Goal: Task Accomplishment & Management: Manage account settings

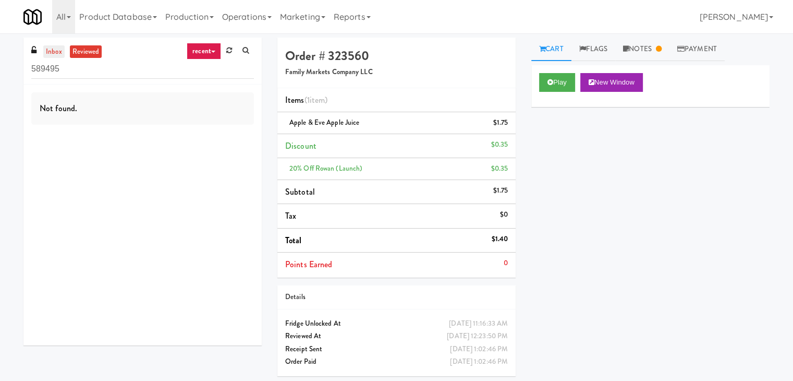
click at [50, 48] on link "inbox" at bounding box center [53, 51] width 21 height 13
click at [116, 74] on input "589495" at bounding box center [142, 68] width 223 height 19
paste input "IKEA Burlington Store"
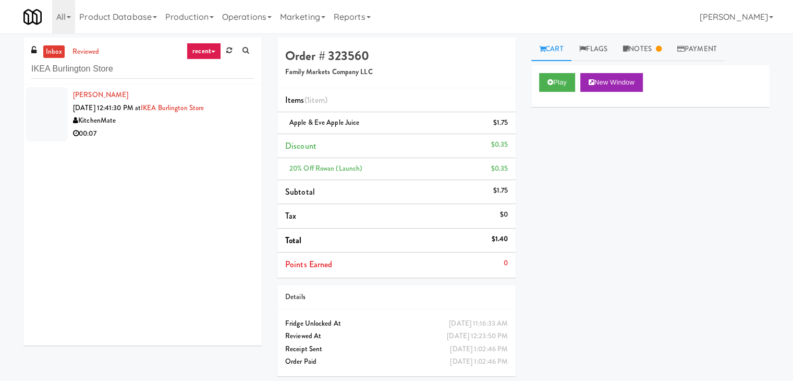
click at [226, 123] on div "KitchenMate" at bounding box center [163, 120] width 181 height 13
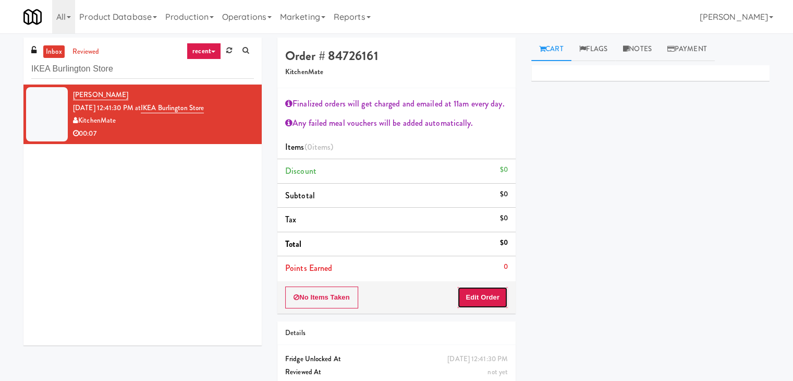
click at [476, 297] on button "Edit Order" at bounding box center [482, 297] width 51 height 22
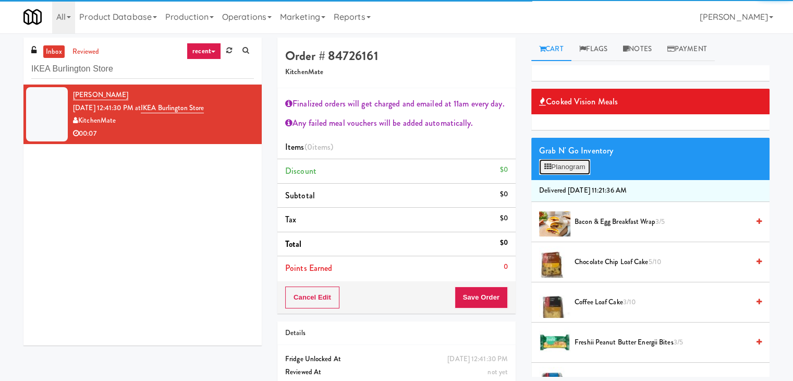
click at [589, 167] on button "Planogram" at bounding box center [564, 167] width 51 height 16
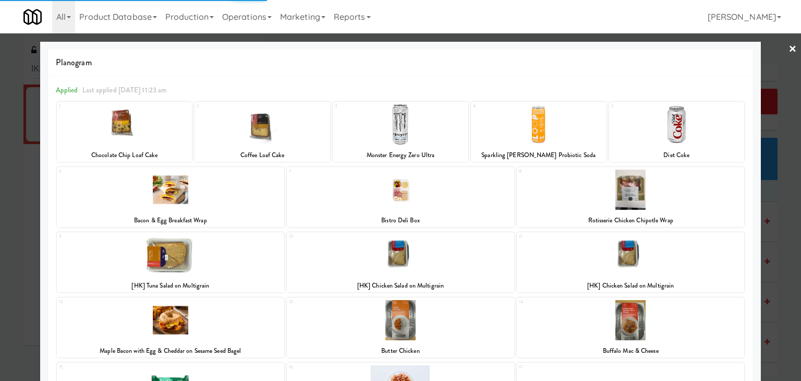
scroll to position [197, 0]
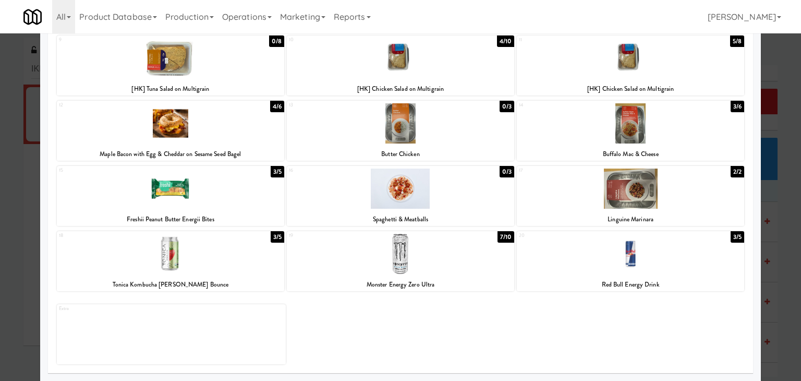
click at [391, 257] on div at bounding box center [400, 254] width 227 height 40
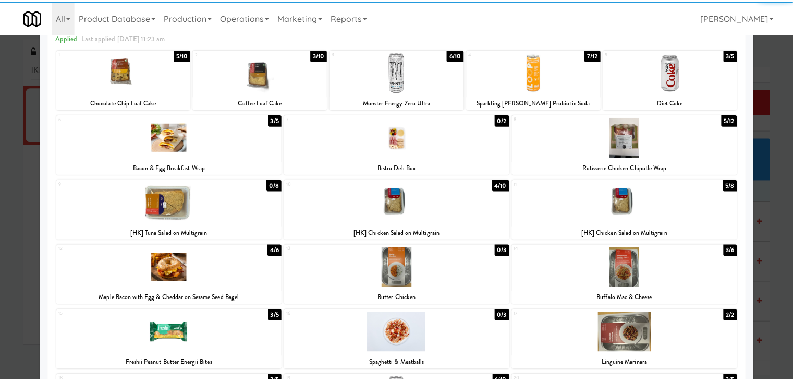
scroll to position [0, 0]
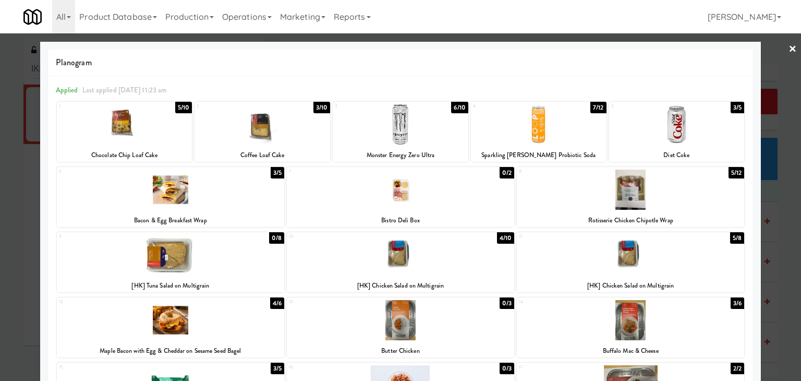
click at [788, 52] on link "×" at bounding box center [792, 49] width 8 height 32
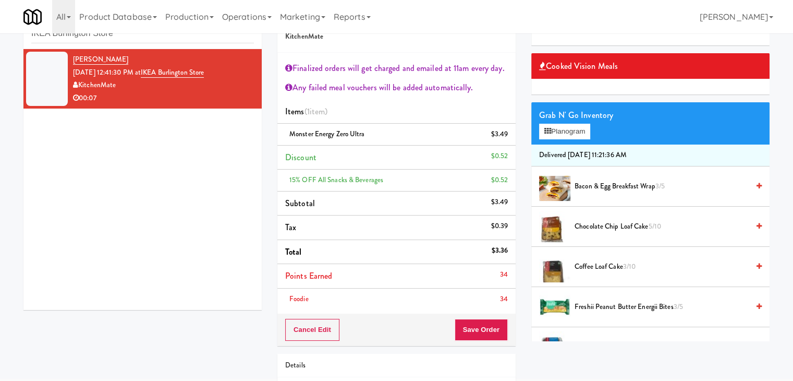
scroll to position [52, 0]
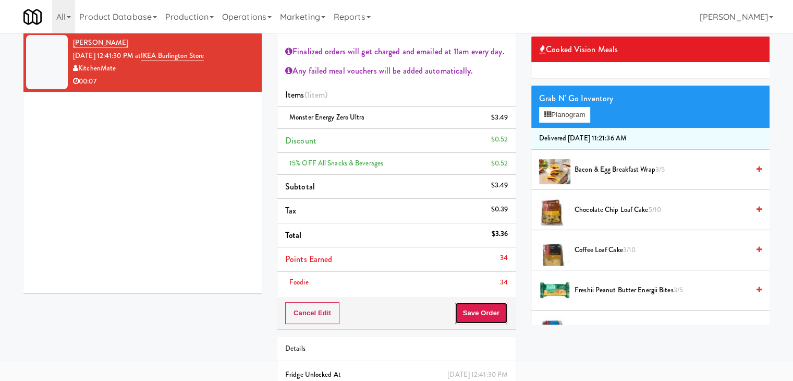
click at [478, 313] on button "Save Order" at bounding box center [481, 313] width 53 height 22
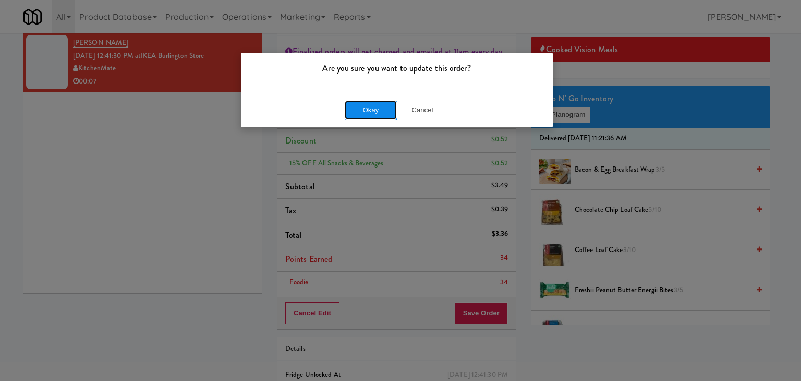
click at [382, 105] on button "Okay" at bounding box center [371, 110] width 52 height 19
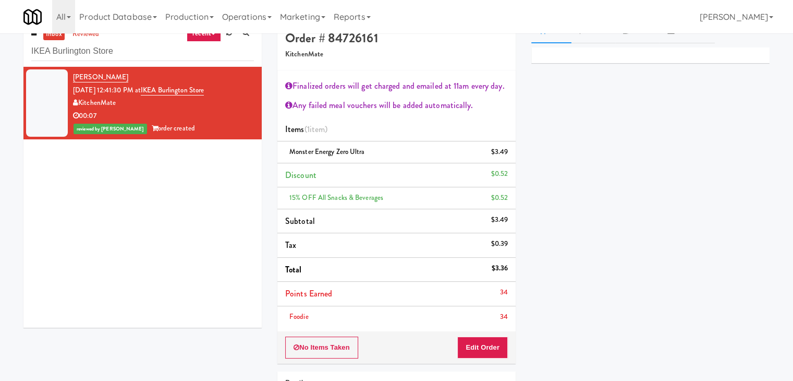
scroll to position [0, 0]
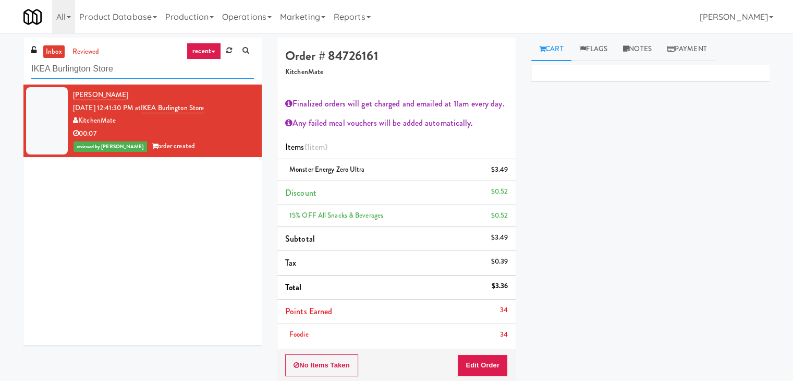
click at [113, 71] on input "IKEA Burlington Store" at bounding box center [142, 68] width 223 height 19
paste input "AVE [GEOGRAPHIC_DATA] - Food - Cooler"
type input "AVE [GEOGRAPHIC_DATA] - Food - Cooler"
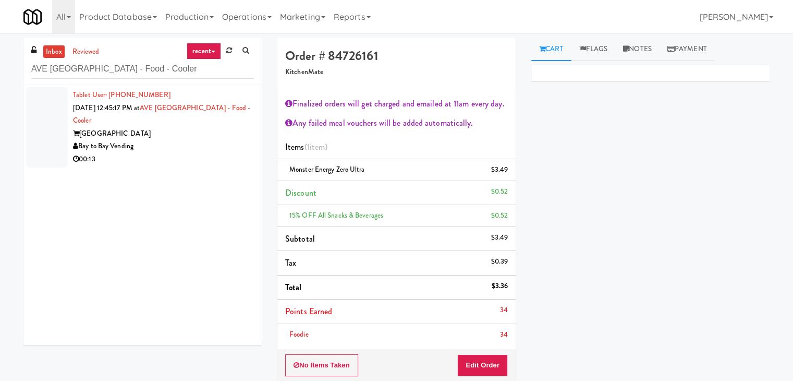
click at [210, 136] on div "[GEOGRAPHIC_DATA]" at bounding box center [163, 133] width 181 height 13
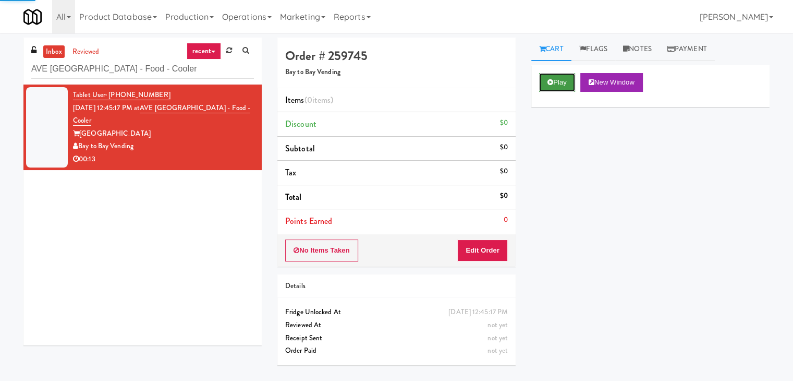
click at [553, 81] on button "Play" at bounding box center [557, 82] width 36 height 19
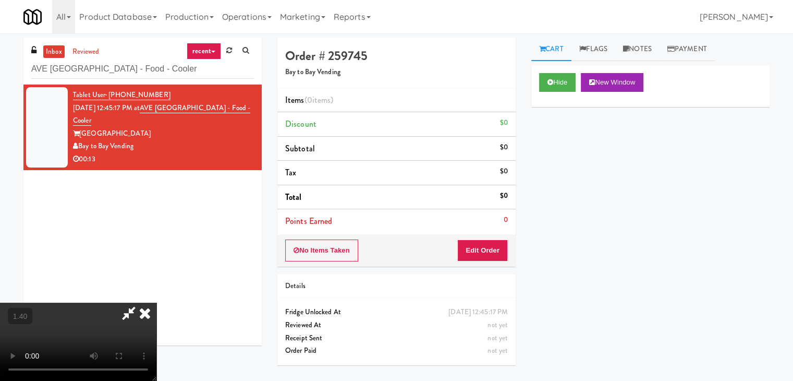
click at [156, 302] on video at bounding box center [78, 341] width 156 height 78
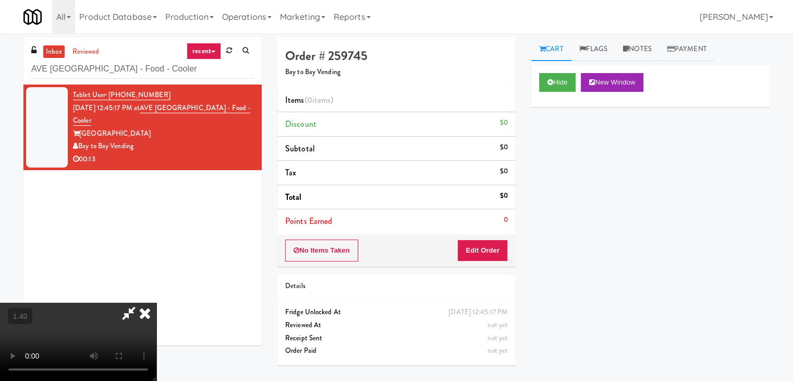
scroll to position [42, 0]
click at [156, 302] on video at bounding box center [78, 341] width 156 height 78
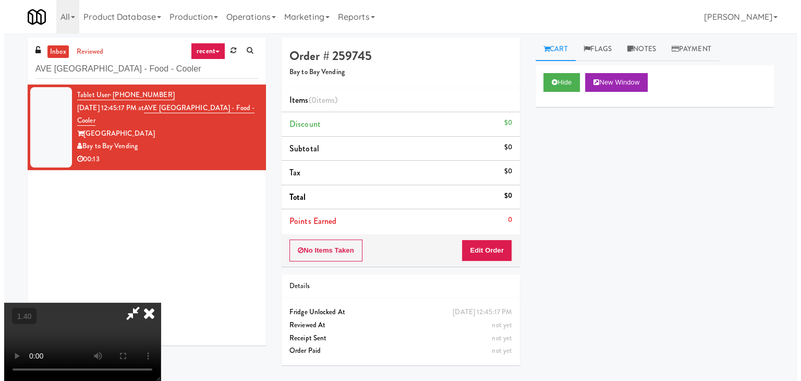
scroll to position [147, 0]
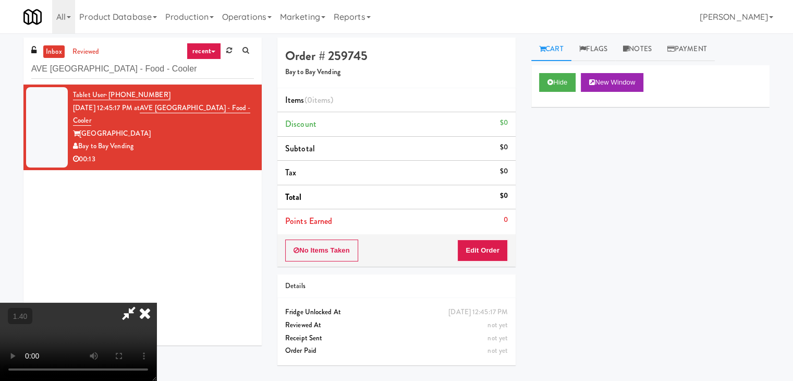
click at [156, 302] on video at bounding box center [78, 341] width 156 height 78
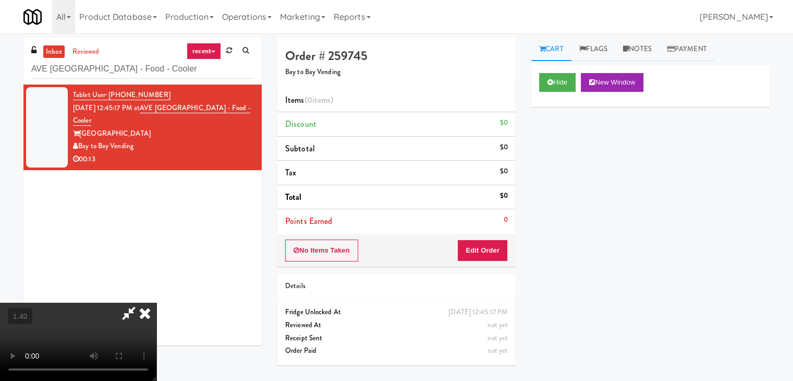
click at [156, 302] on video at bounding box center [78, 341] width 156 height 78
click at [482, 248] on button "Edit Order" at bounding box center [482, 250] width 51 height 22
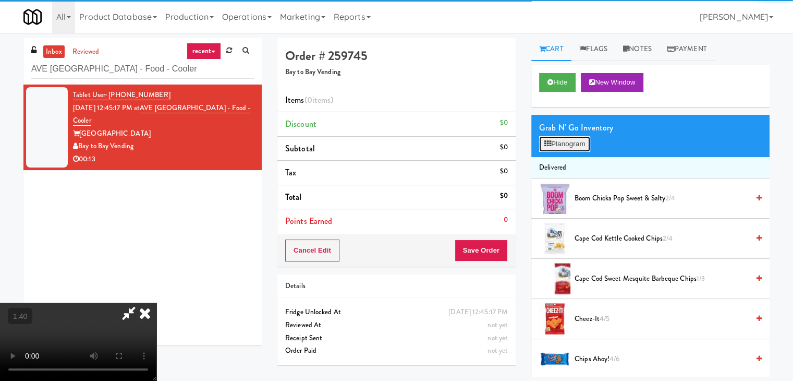
click at [560, 140] on button "Planogram" at bounding box center [564, 144] width 51 height 16
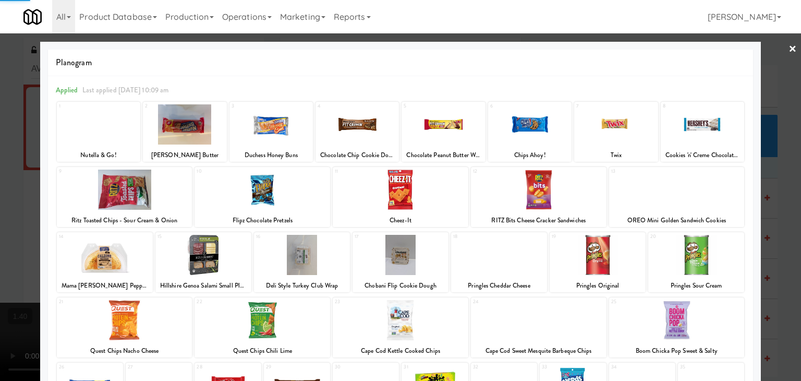
scroll to position [131, 0]
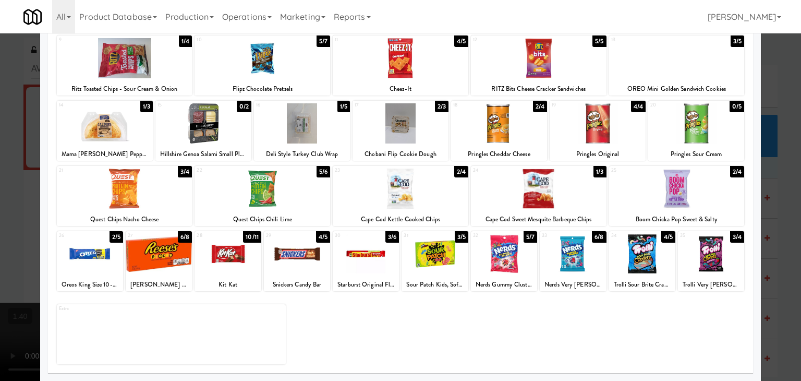
click at [642, 253] on div at bounding box center [642, 254] width 66 height 40
click at [569, 197] on div at bounding box center [539, 188] width 136 height 40
click at [422, 251] on div at bounding box center [434, 254] width 66 height 40
drag, startPoint x: 356, startPoint y: 249, endPoint x: 348, endPoint y: 223, distance: 27.1
click at [355, 249] on div at bounding box center [366, 254] width 66 height 40
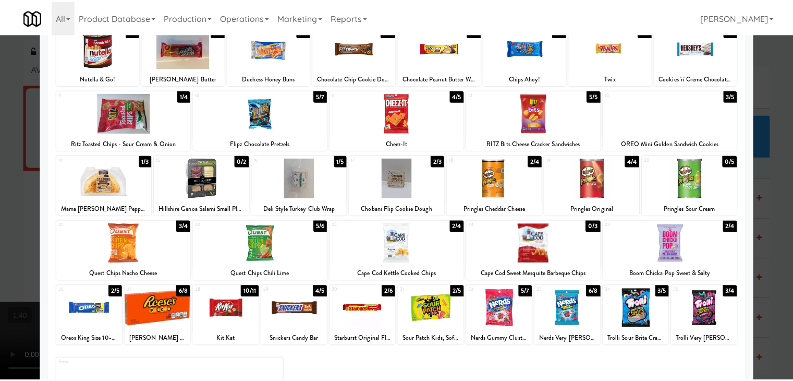
scroll to position [0, 0]
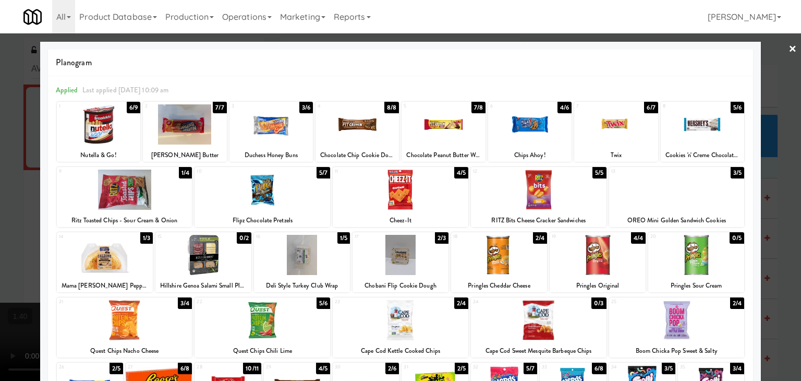
click at [788, 47] on link "×" at bounding box center [792, 49] width 8 height 32
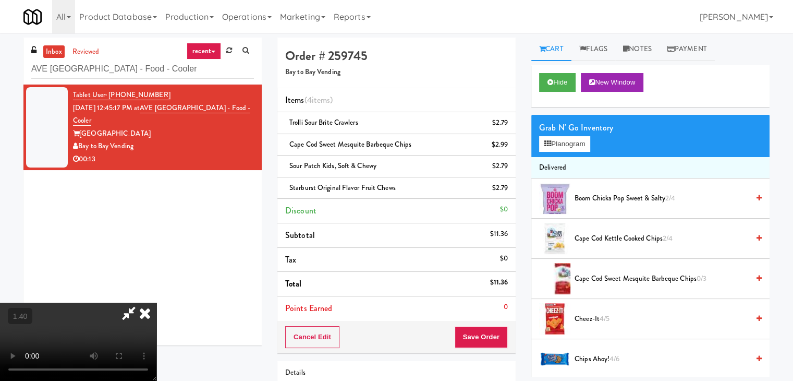
click at [156, 302] on video at bounding box center [78, 341] width 156 height 78
click at [156, 302] on icon at bounding box center [144, 312] width 23 height 21
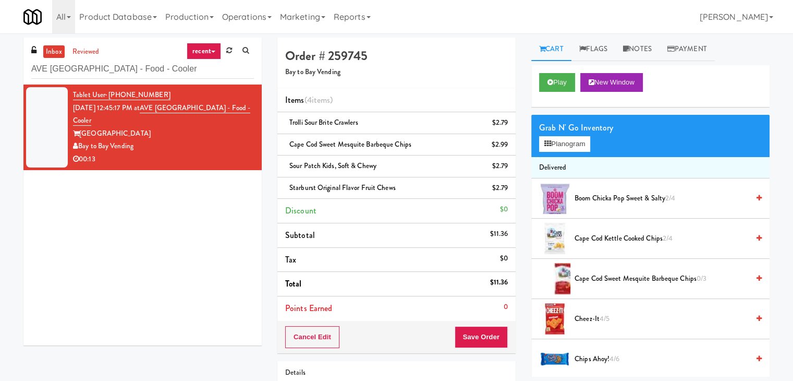
click at [567, 132] on div "Grab N' Go Inventory" at bounding box center [650, 128] width 223 height 16
click at [567, 139] on button "Planogram" at bounding box center [564, 144] width 51 height 16
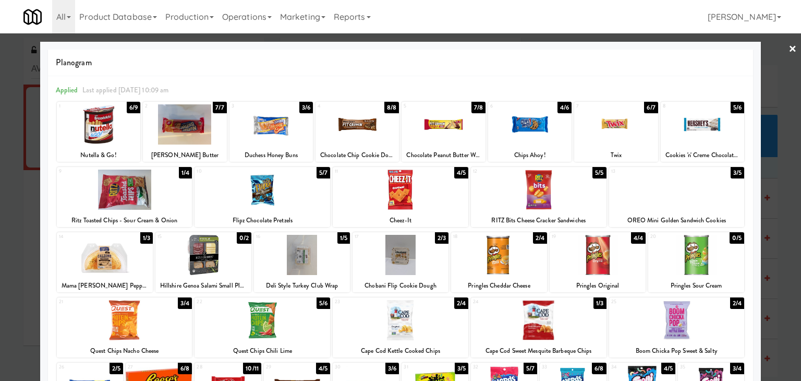
click at [788, 52] on div at bounding box center [400, 190] width 801 height 381
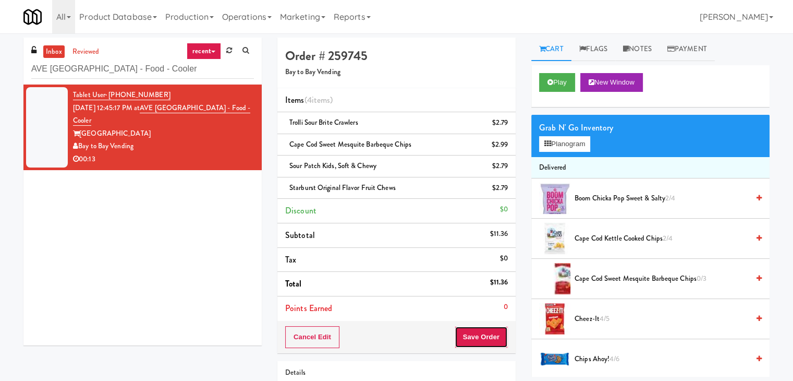
click at [476, 335] on button "Save Order" at bounding box center [481, 337] width 53 height 22
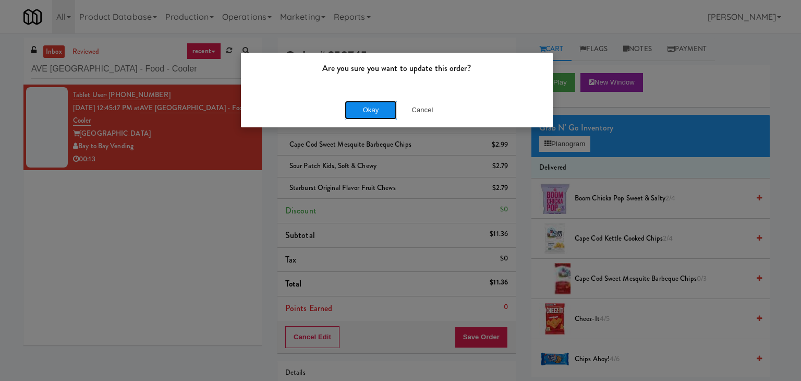
click at [377, 109] on button "Okay" at bounding box center [371, 110] width 52 height 19
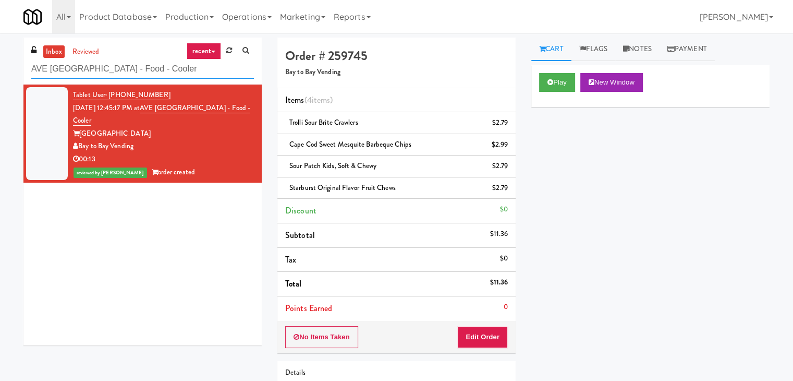
click at [169, 66] on input "AVE [GEOGRAPHIC_DATA] - Food - Cooler" at bounding box center [142, 68] width 223 height 19
paste input "Union24 - Cooler - Right (Little Lobby)"
type input "Union24 - Cooler - Right (Little Lobby)"
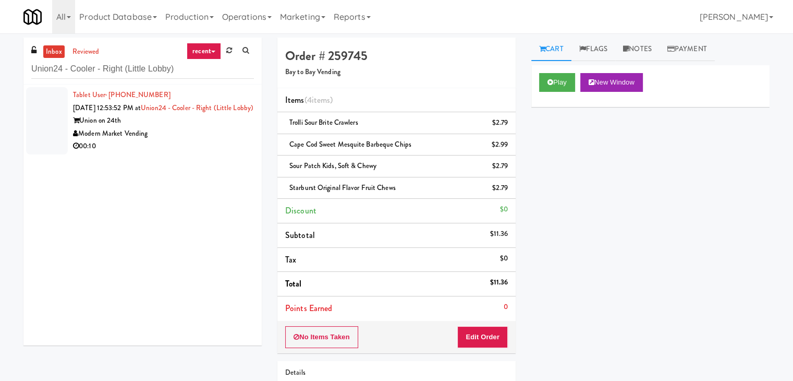
click at [210, 140] on div "Modern Market Vending" at bounding box center [163, 133] width 181 height 13
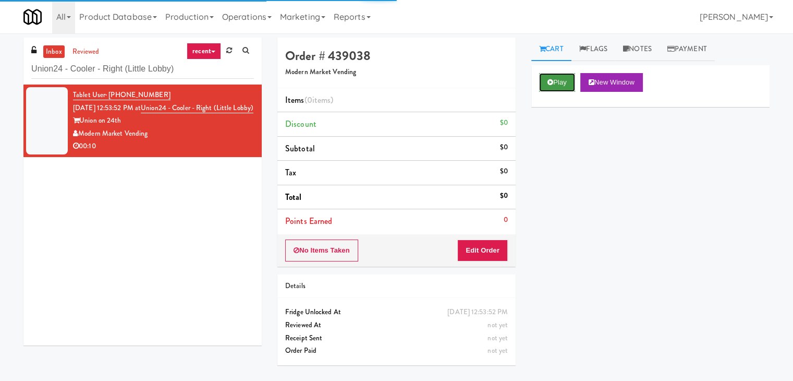
click at [546, 84] on button "Play" at bounding box center [557, 82] width 36 height 19
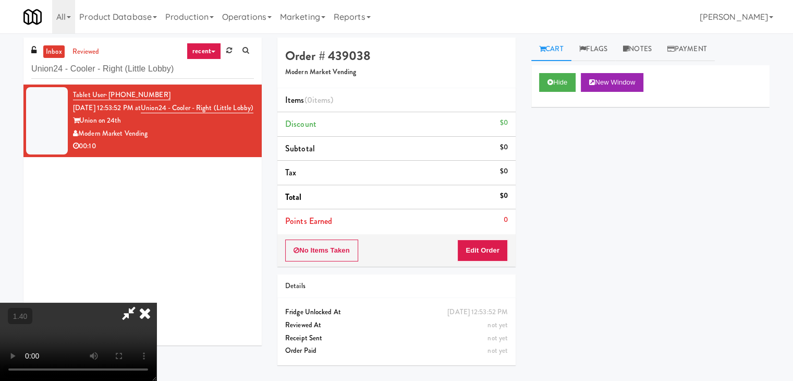
click at [156, 302] on video at bounding box center [78, 341] width 156 height 78
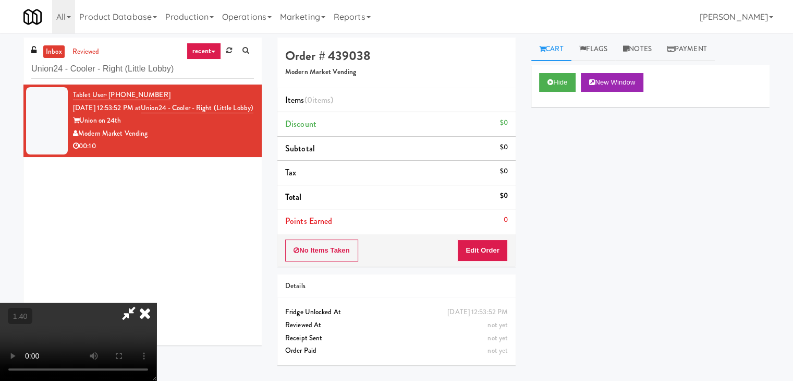
click at [156, 302] on video at bounding box center [78, 341] width 156 height 78
click at [156, 302] on icon at bounding box center [144, 312] width 23 height 21
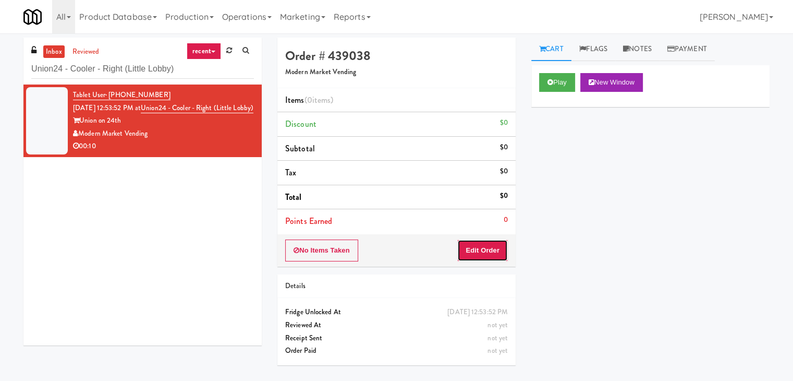
click at [481, 257] on button "Edit Order" at bounding box center [482, 250] width 51 height 22
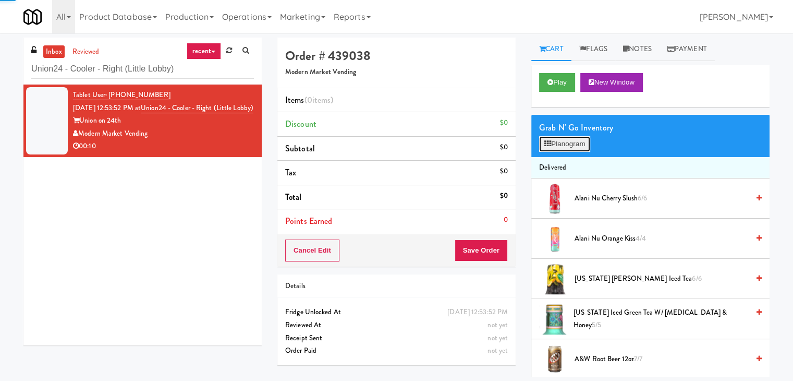
click at [554, 144] on button "Planogram" at bounding box center [564, 144] width 51 height 16
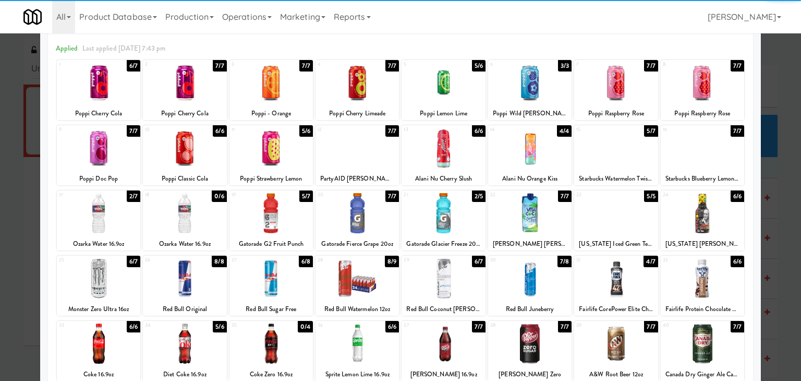
scroll to position [104, 0]
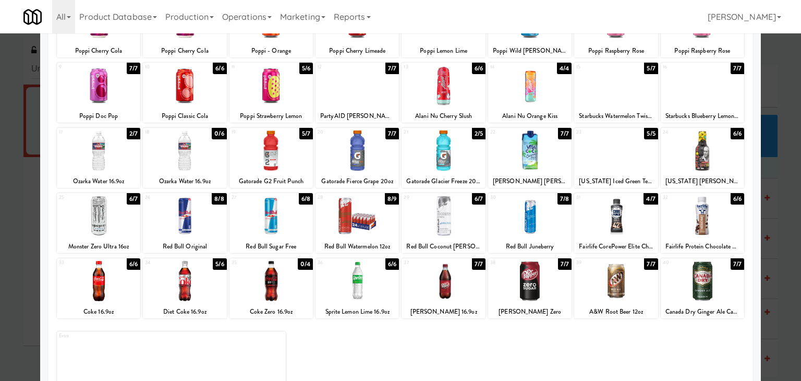
click at [93, 210] on div at bounding box center [98, 216] width 83 height 40
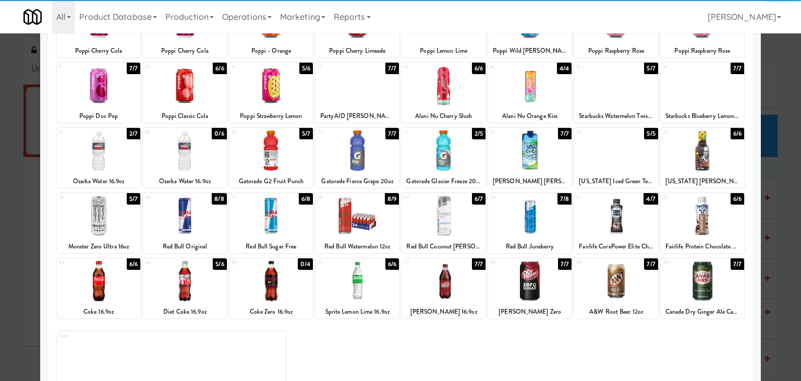
click at [511, 147] on div at bounding box center [529, 150] width 83 height 40
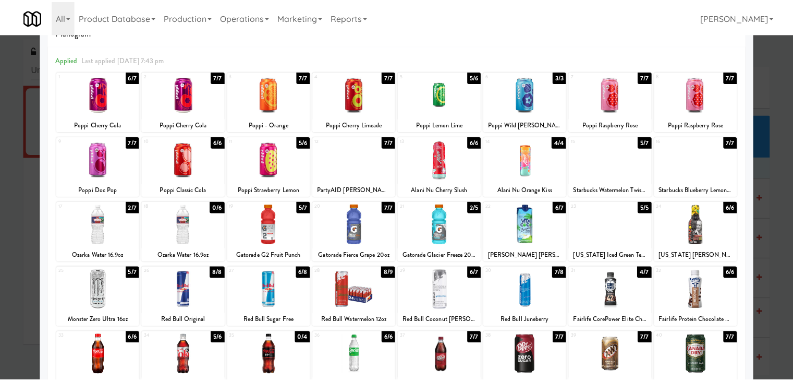
scroll to position [0, 0]
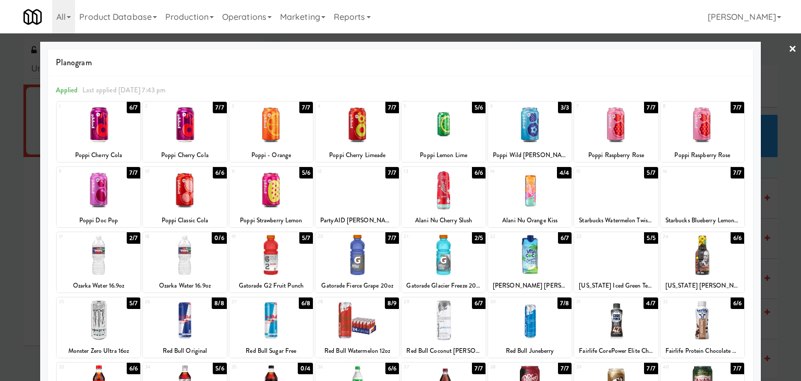
click at [788, 46] on link "×" at bounding box center [792, 49] width 8 height 32
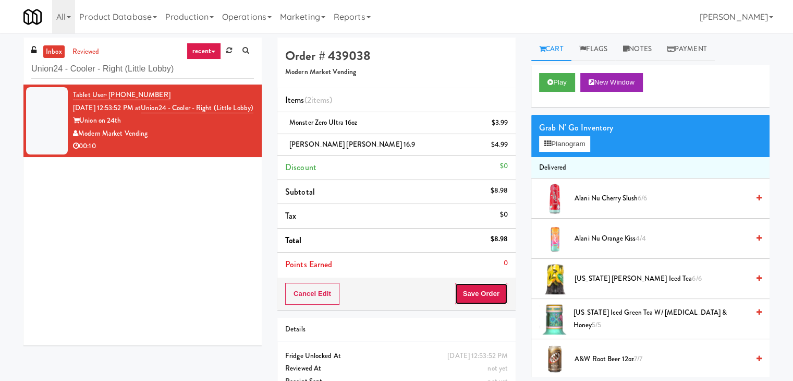
click at [486, 294] on button "Save Order" at bounding box center [481, 294] width 53 height 22
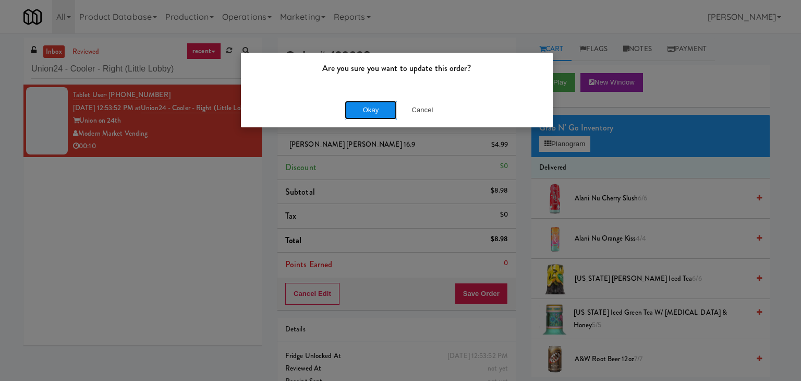
click at [371, 109] on button "Okay" at bounding box center [371, 110] width 52 height 19
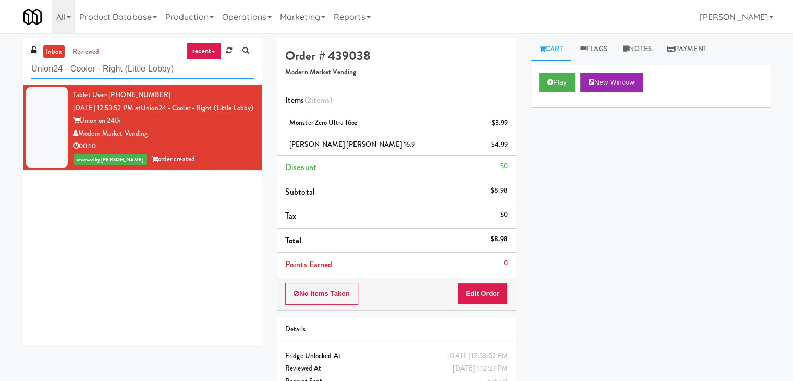
click at [184, 69] on input "Union24 - Cooler - Right (Little Lobby)" at bounding box center [142, 68] width 223 height 19
paste input "[GEOGRAPHIC_DATA] - Drink"
type input "[GEOGRAPHIC_DATA] - Drink"
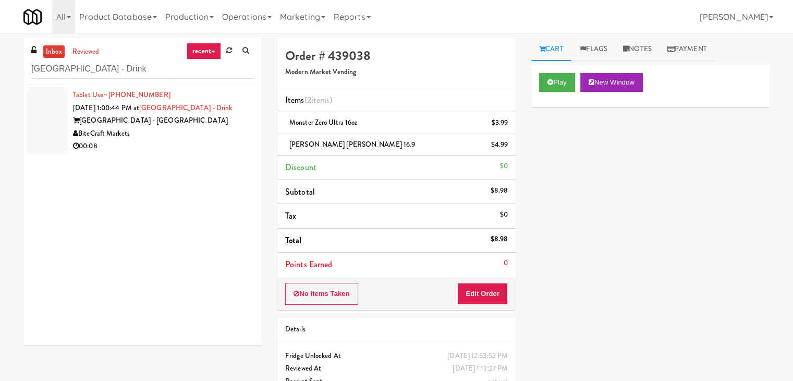
click at [222, 140] on div "00:08" at bounding box center [163, 146] width 181 height 13
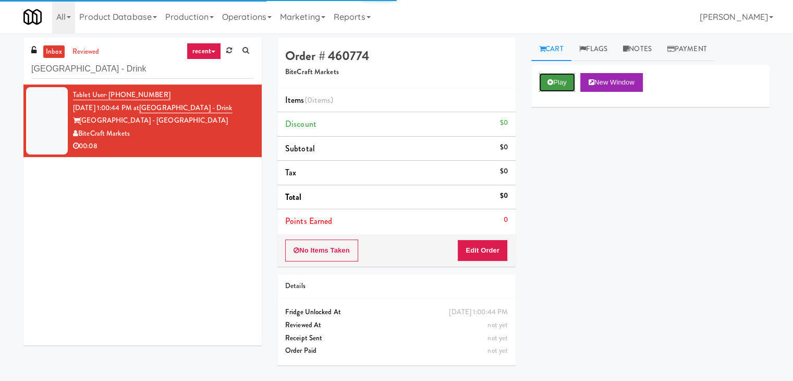
click at [548, 88] on button "Play" at bounding box center [557, 82] width 36 height 19
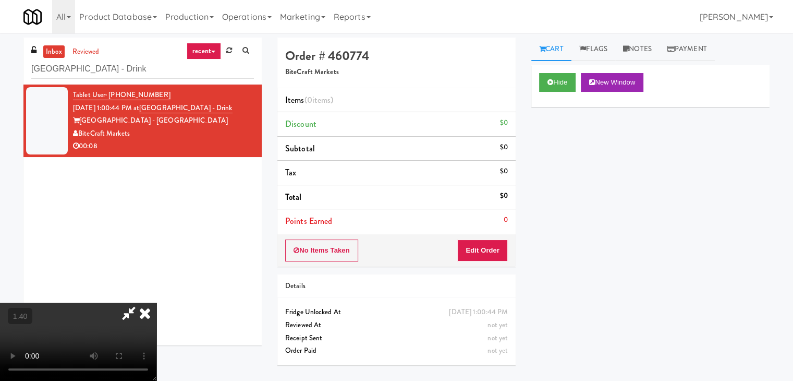
click at [156, 302] on video at bounding box center [78, 341] width 156 height 78
click at [156, 302] on icon at bounding box center [144, 312] width 23 height 21
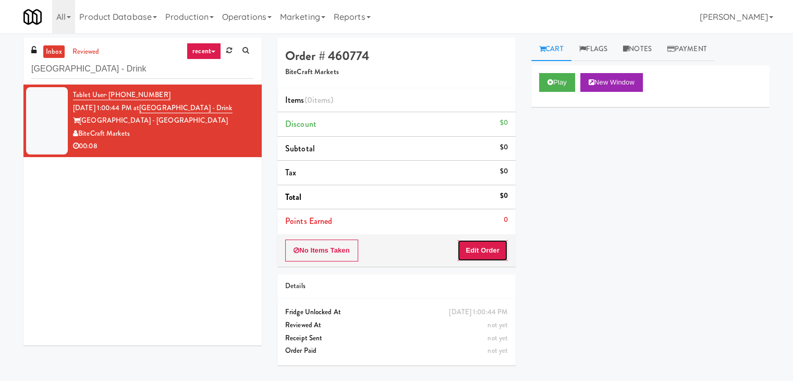
click at [488, 249] on button "Edit Order" at bounding box center [482, 250] width 51 height 22
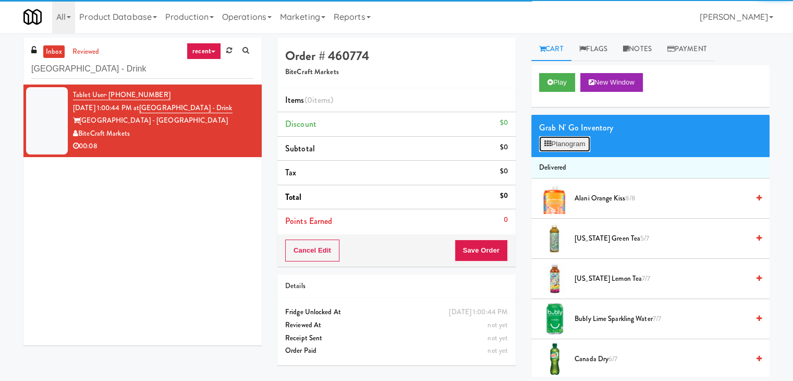
click at [570, 141] on button "Planogram" at bounding box center [564, 144] width 51 height 16
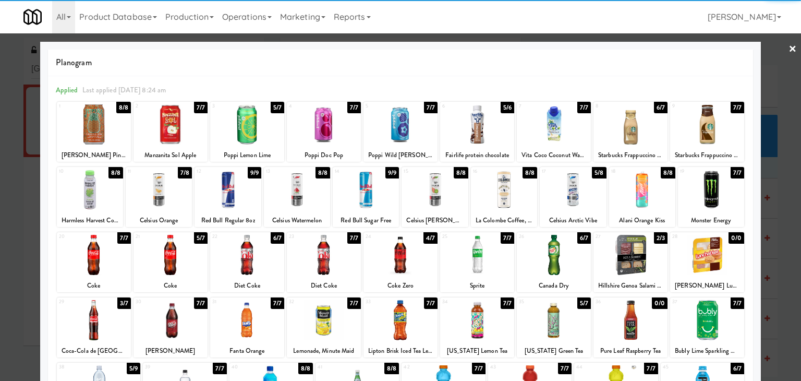
scroll to position [104, 0]
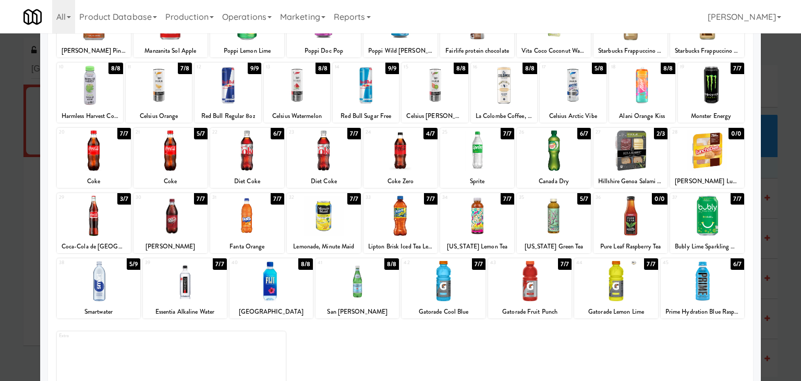
click at [330, 159] on div at bounding box center [324, 150] width 74 height 40
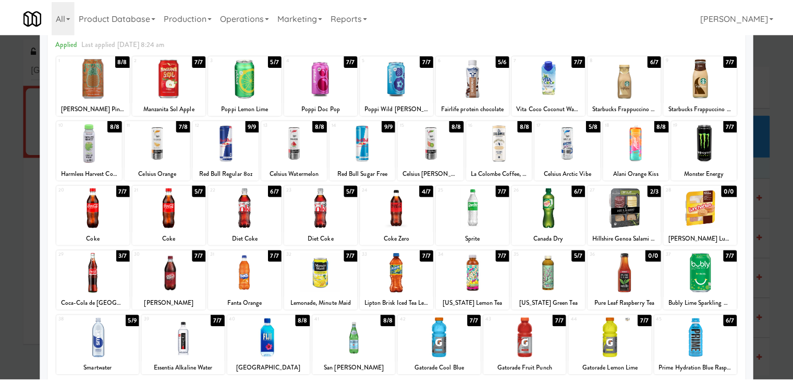
scroll to position [0, 0]
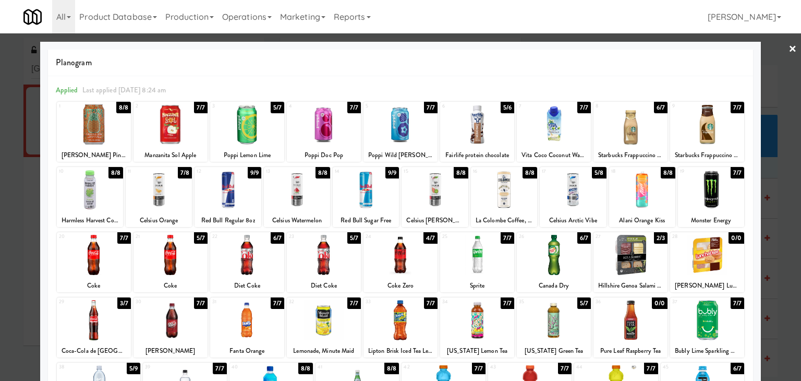
click at [789, 42] on div at bounding box center [400, 190] width 801 height 381
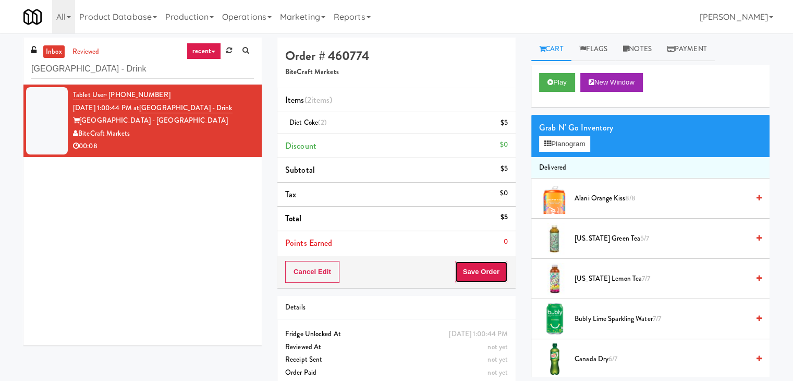
click at [482, 272] on button "Save Order" at bounding box center [481, 272] width 53 height 22
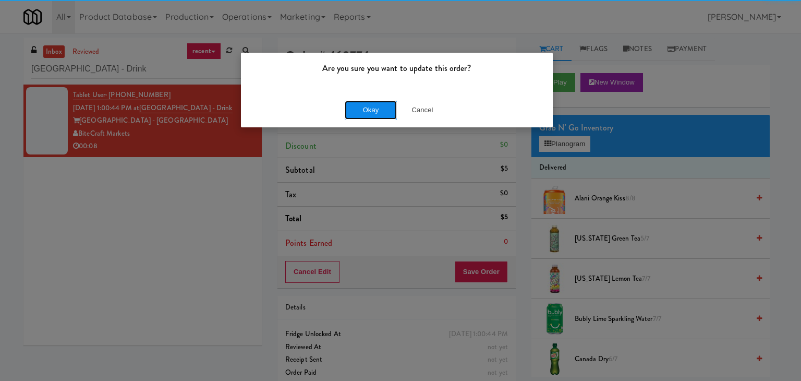
click at [375, 107] on button "Okay" at bounding box center [371, 110] width 52 height 19
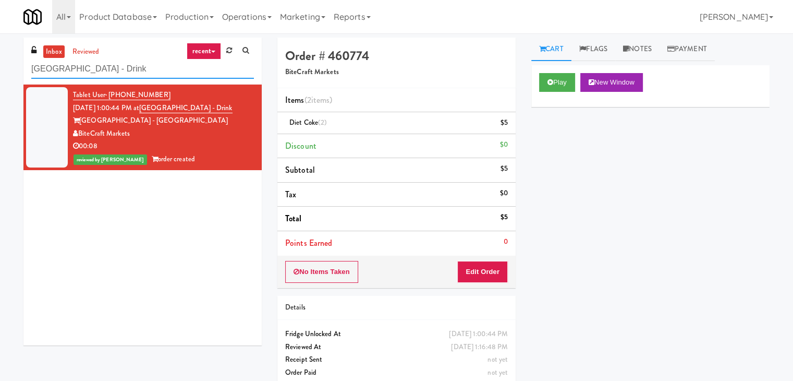
click at [193, 69] on input "[GEOGRAPHIC_DATA] - Drink" at bounding box center [142, 68] width 223 height 19
paste input "29 S LaSalle - Left - Fridge"
type input "29 S LaSalle - Left - Fridge"
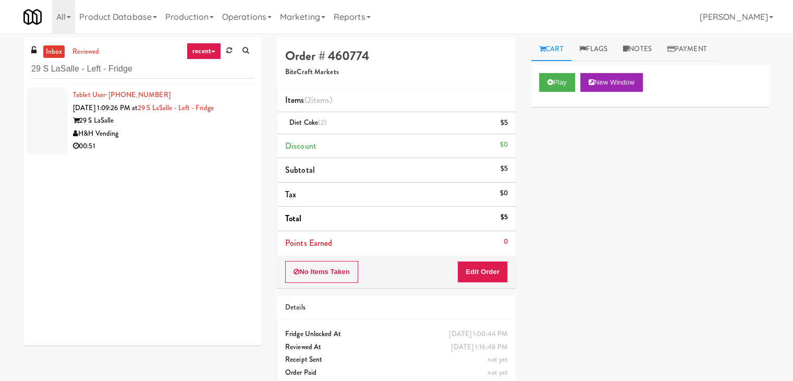
click at [223, 130] on div "H&H Vending" at bounding box center [163, 133] width 181 height 13
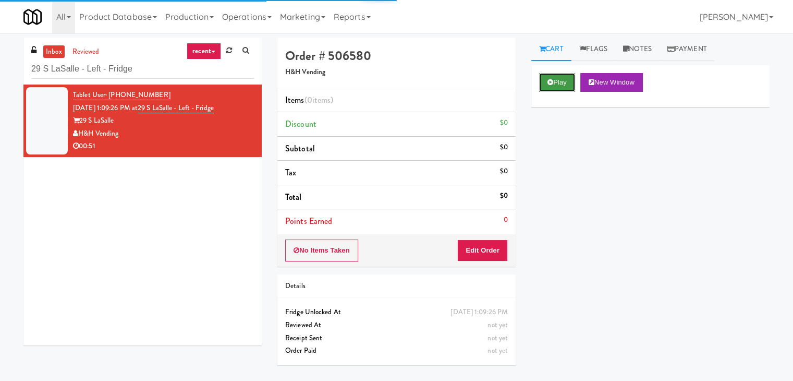
click at [553, 82] on button "Play" at bounding box center [557, 82] width 36 height 19
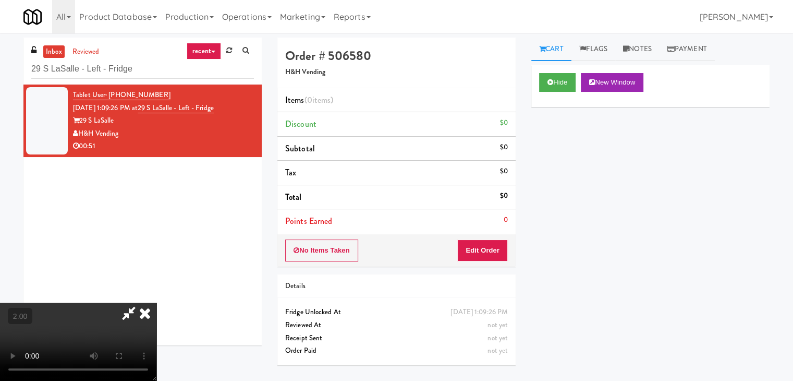
click at [156, 302] on video at bounding box center [78, 341] width 156 height 78
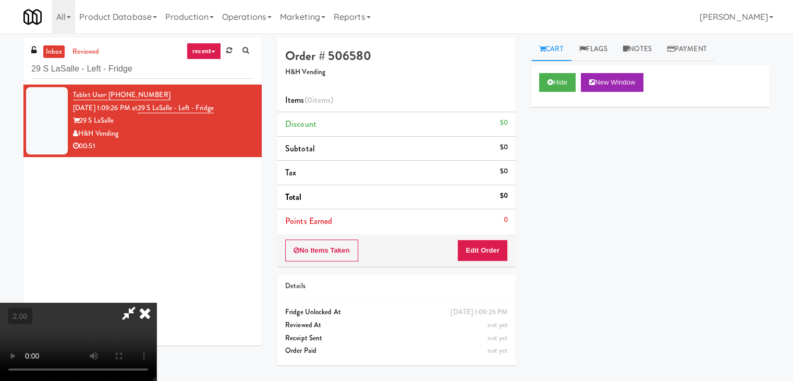
click at [156, 302] on video at bounding box center [78, 341] width 156 height 78
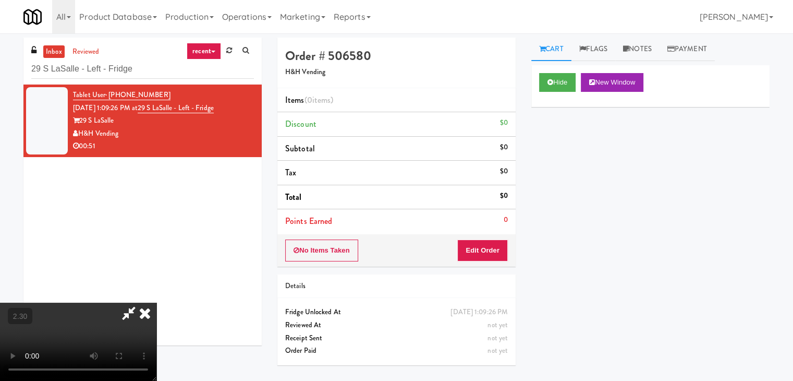
click at [156, 302] on video at bounding box center [78, 341] width 156 height 78
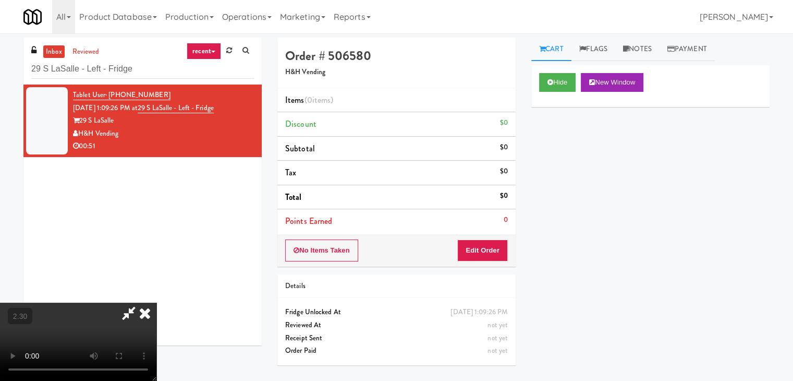
scroll to position [104, 0]
click at [156, 302] on video at bounding box center [78, 341] width 156 height 78
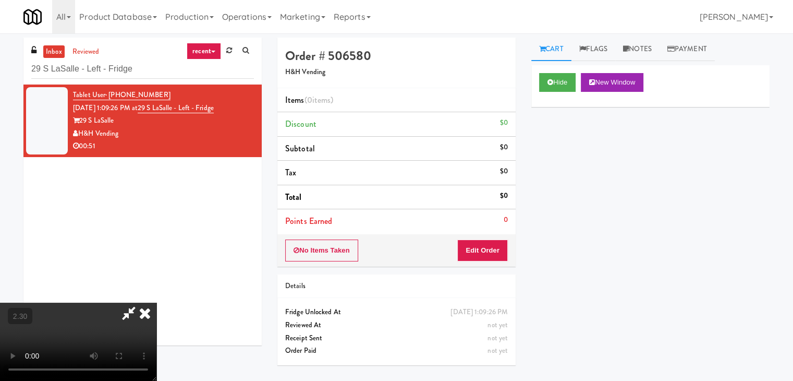
scroll to position [0, 0]
click at [156, 302] on video at bounding box center [78, 341] width 156 height 78
click at [141, 302] on icon at bounding box center [129, 312] width 24 height 21
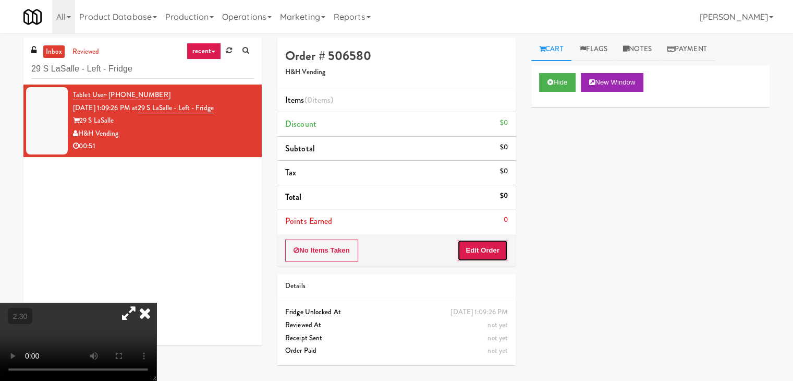
click at [485, 249] on button "Edit Order" at bounding box center [482, 250] width 51 height 22
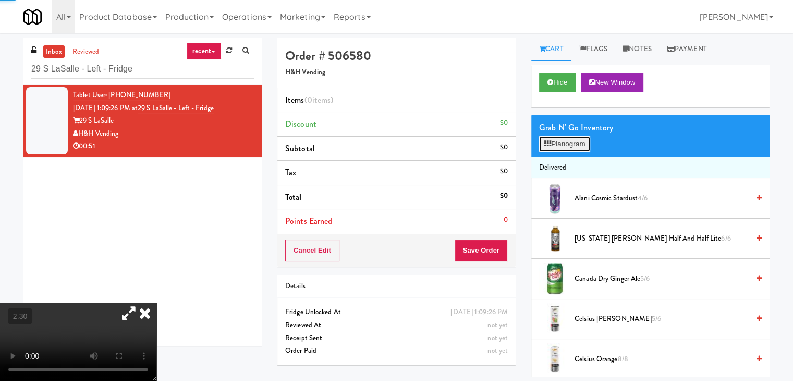
click at [563, 142] on button "Planogram" at bounding box center [564, 144] width 51 height 16
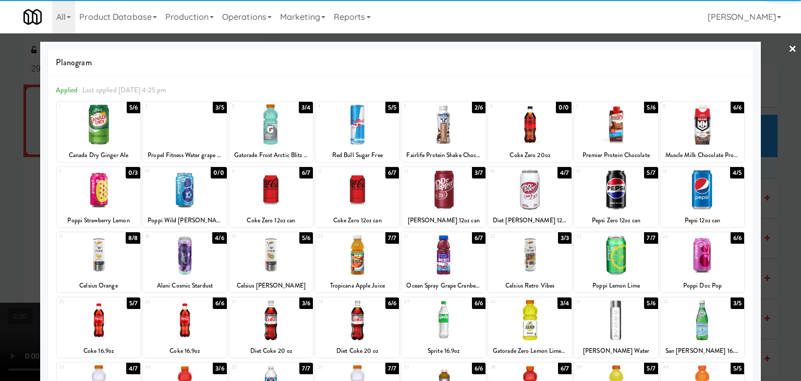
scroll to position [104, 0]
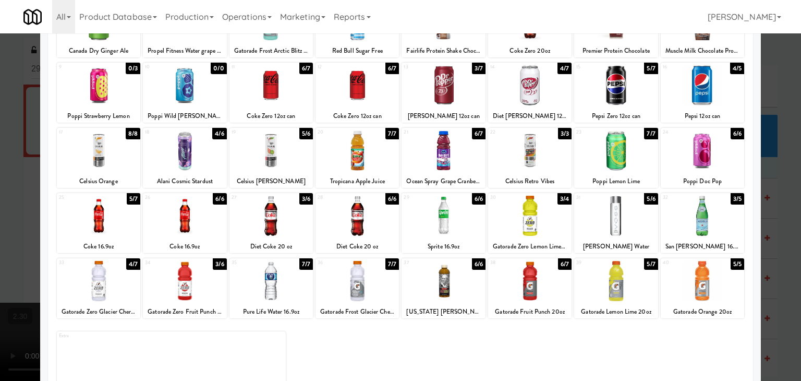
click at [627, 215] on div at bounding box center [615, 216] width 83 height 40
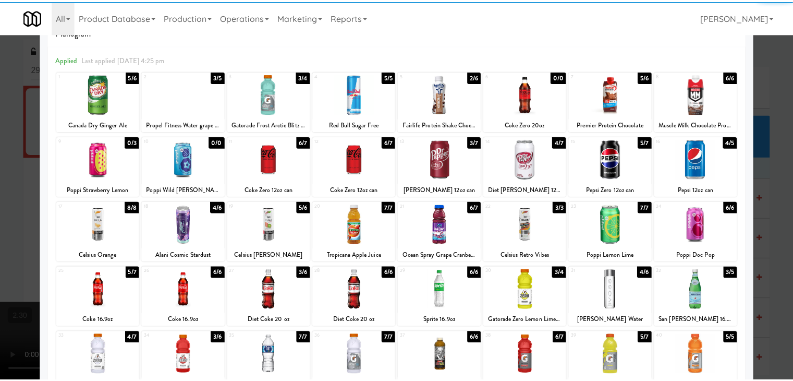
scroll to position [0, 0]
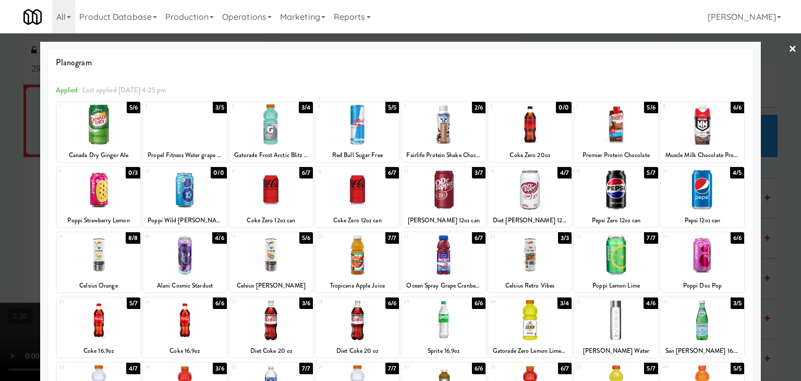
click at [167, 116] on div at bounding box center [184, 124] width 83 height 40
click at [788, 51] on link "×" at bounding box center [792, 49] width 8 height 32
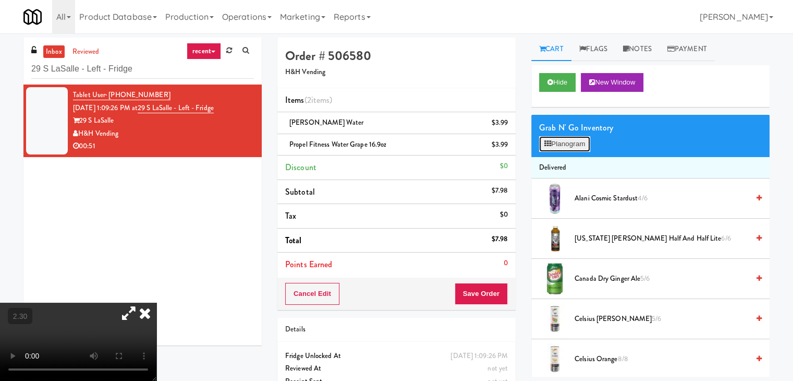
click at [568, 146] on button "Planogram" at bounding box center [564, 144] width 51 height 16
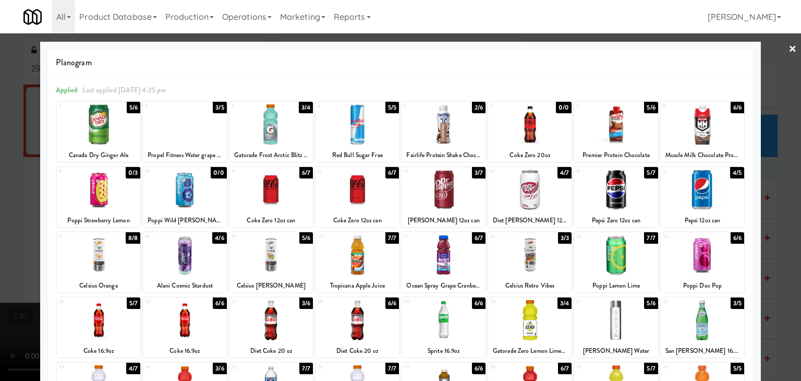
click at [788, 46] on link "×" at bounding box center [792, 49] width 8 height 32
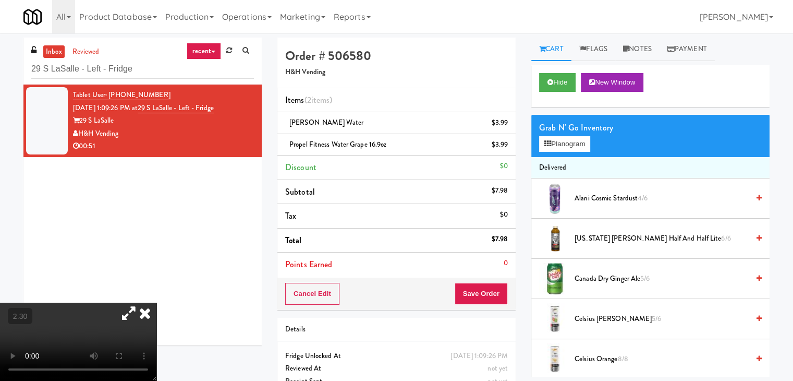
click at [156, 302] on video at bounding box center [78, 341] width 156 height 78
click at [156, 302] on icon at bounding box center [144, 312] width 23 height 21
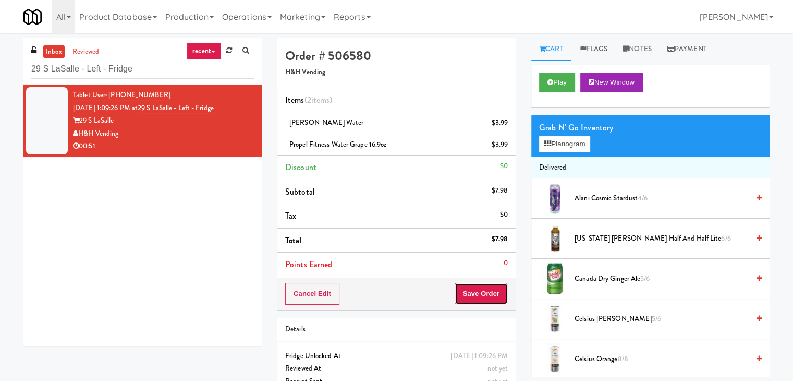
click at [476, 298] on button "Save Order" at bounding box center [481, 294] width 53 height 22
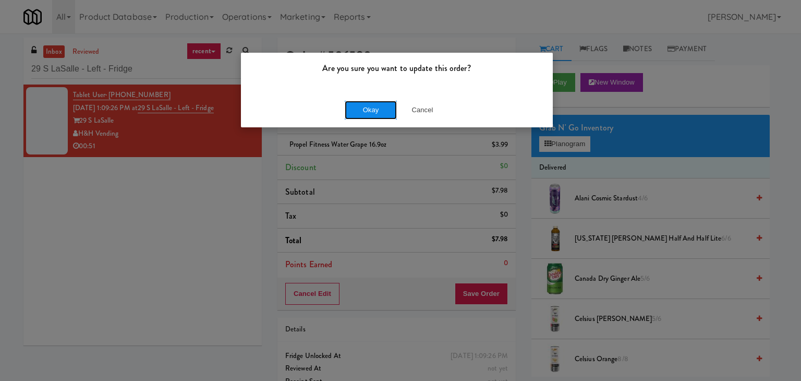
drag, startPoint x: 370, startPoint y: 113, endPoint x: 262, endPoint y: 32, distance: 135.6
click at [369, 112] on button "Okay" at bounding box center [371, 110] width 52 height 19
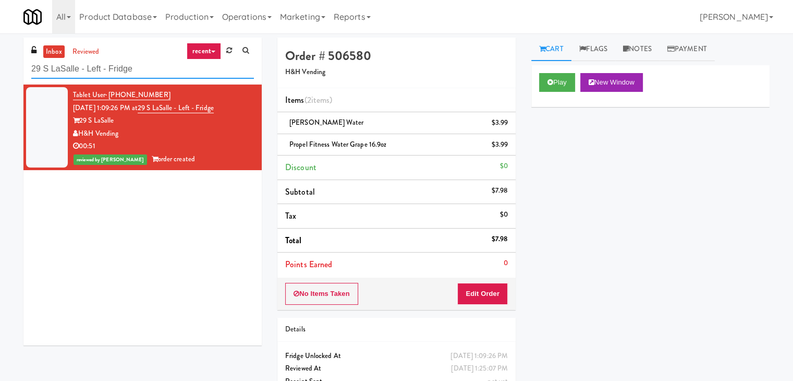
click at [166, 71] on input "29 S LaSalle - Left - Fridge" at bounding box center [142, 68] width 223 height 19
paste input "335 Bala - Cooler"
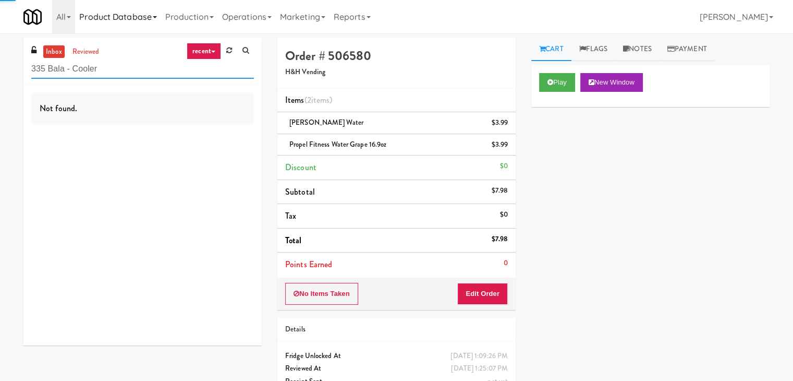
type input "335 Bala - Cooler"
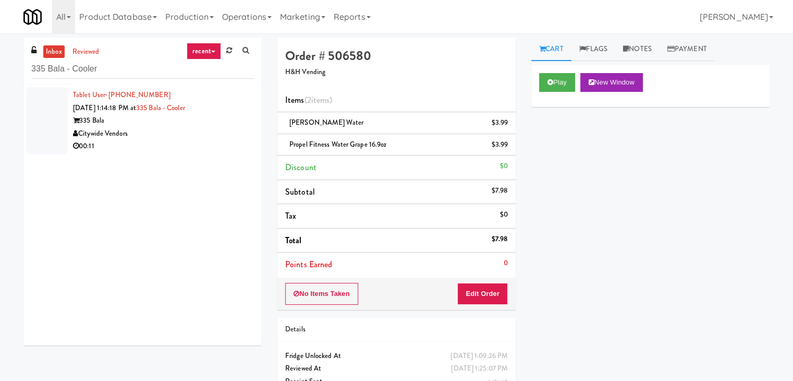
click at [216, 140] on div "00:11" at bounding box center [163, 146] width 181 height 13
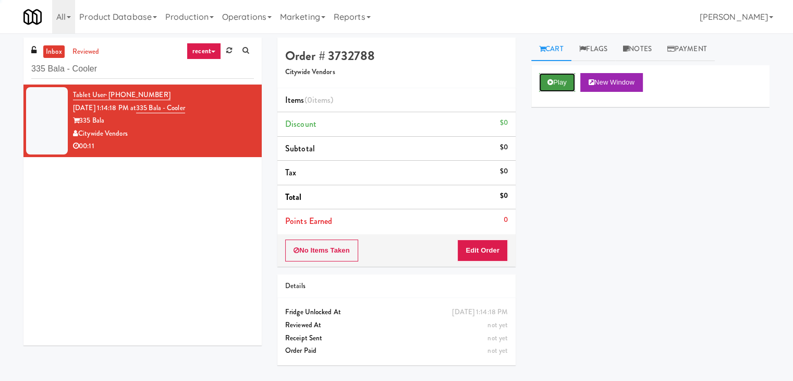
click at [561, 83] on button "Play" at bounding box center [557, 82] width 36 height 19
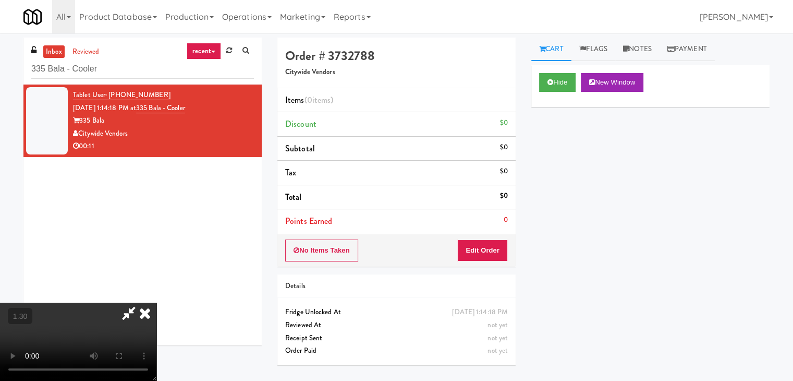
click at [156, 302] on video at bounding box center [78, 341] width 156 height 78
click at [156, 302] on icon at bounding box center [144, 312] width 23 height 21
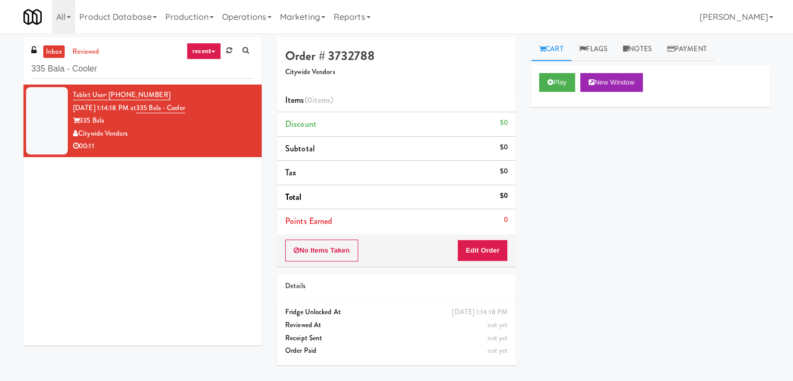
click at [488, 246] on div "No Items Taken Edit Order" at bounding box center [396, 250] width 238 height 32
click at [474, 246] on button "Edit Order" at bounding box center [482, 250] width 51 height 22
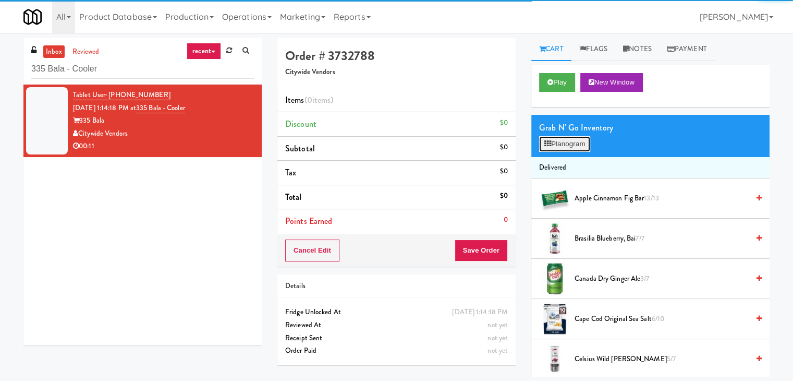
click at [566, 148] on button "Planogram" at bounding box center [564, 144] width 51 height 16
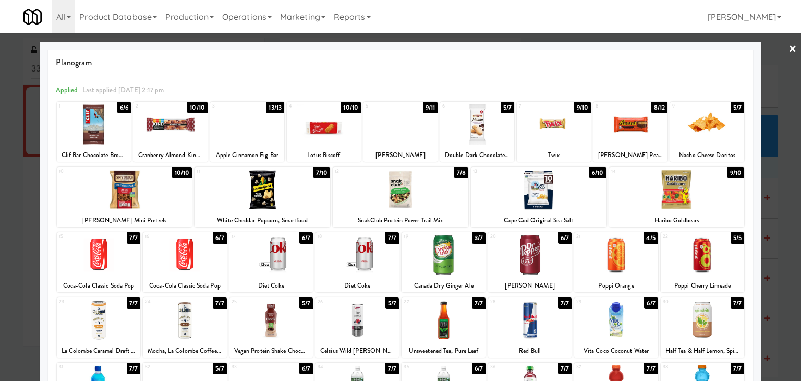
click at [620, 119] on div at bounding box center [630, 124] width 74 height 40
click at [788, 48] on link "×" at bounding box center [792, 49] width 8 height 32
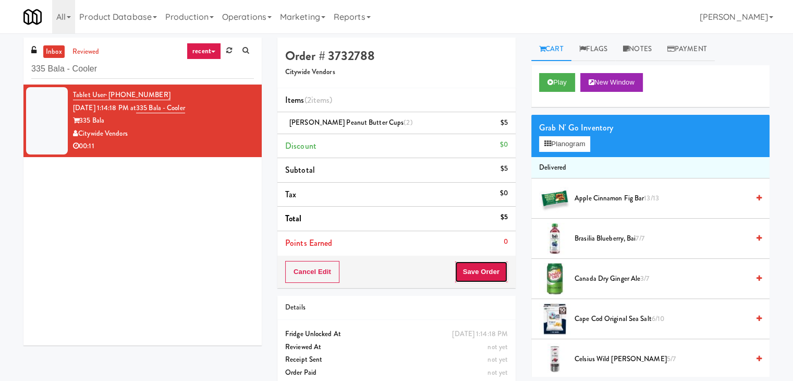
click at [483, 262] on button "Save Order" at bounding box center [481, 272] width 53 height 22
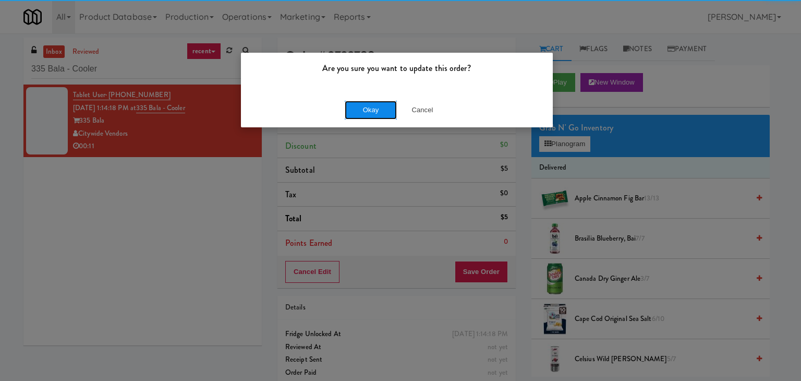
click at [383, 113] on button "Okay" at bounding box center [371, 110] width 52 height 19
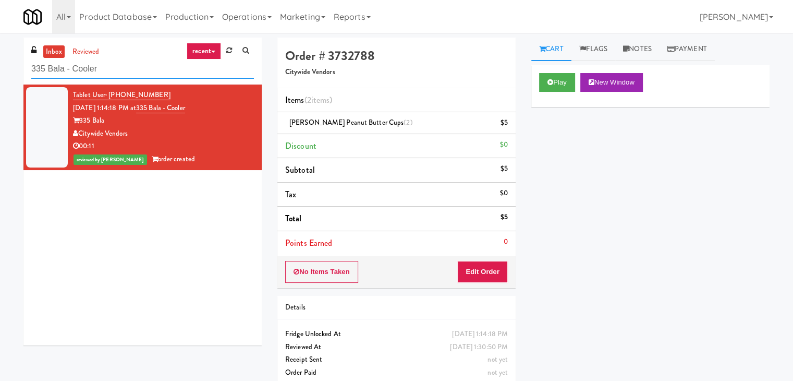
click at [160, 66] on input "335 Bala - Cooler" at bounding box center [142, 68] width 223 height 19
paste input "[GEOGRAPHIC_DATA] Combo"
type input "[GEOGRAPHIC_DATA] Combo"
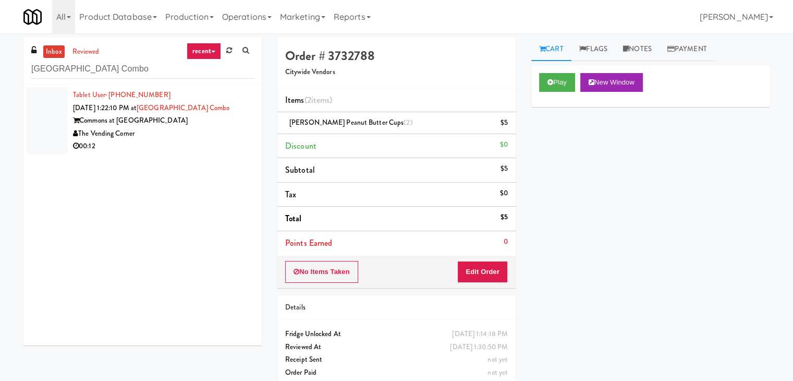
click at [223, 129] on div "The Vending Corner" at bounding box center [163, 133] width 181 height 13
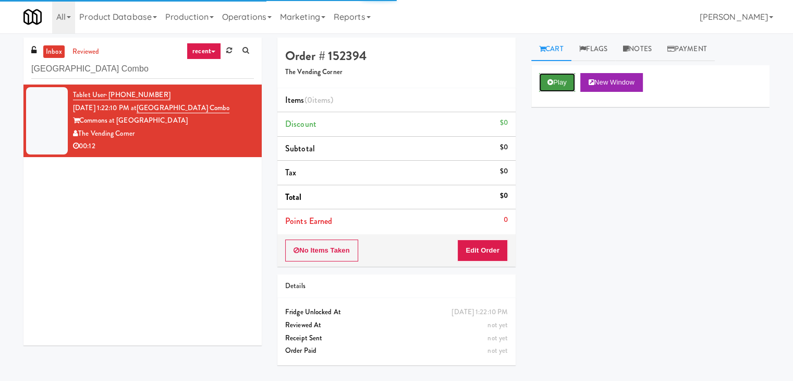
click at [556, 86] on button "Play" at bounding box center [557, 82] width 36 height 19
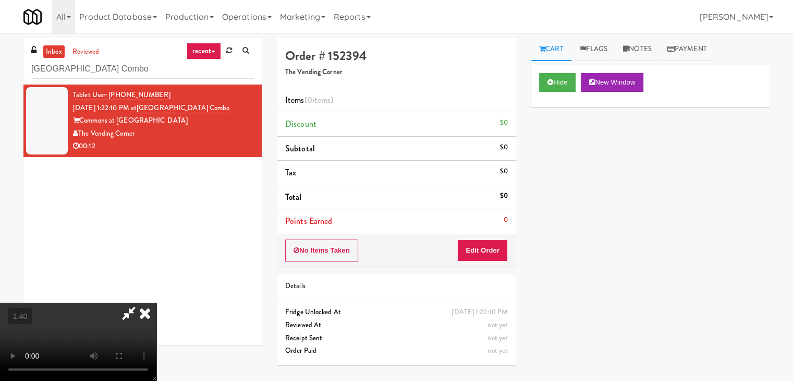
click at [156, 302] on video at bounding box center [78, 341] width 156 height 78
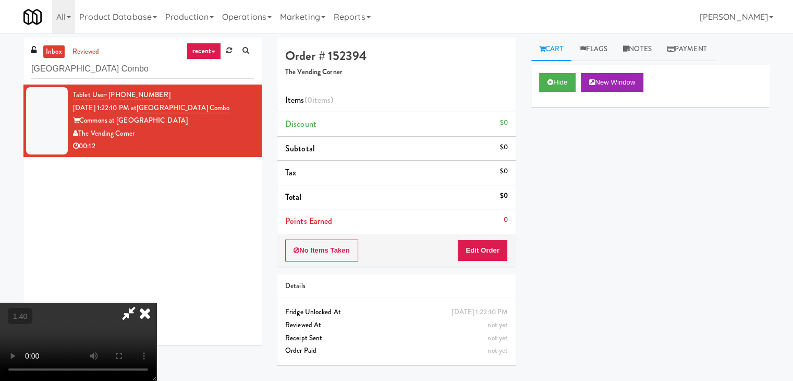
click at [156, 302] on video at bounding box center [78, 341] width 156 height 78
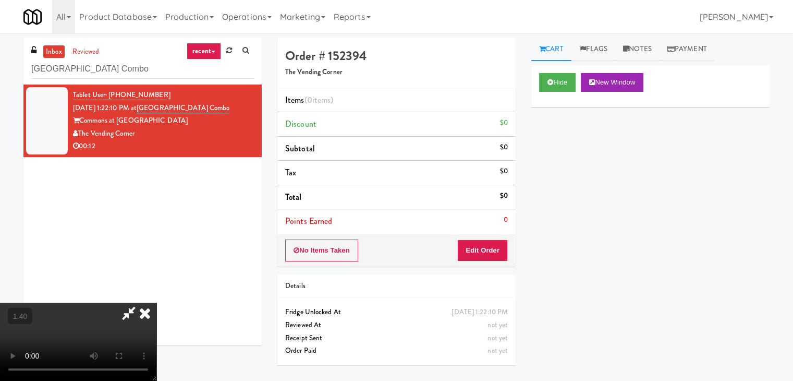
click at [156, 302] on video at bounding box center [78, 341] width 156 height 78
drag, startPoint x: 457, startPoint y: 46, endPoint x: 476, endPoint y: 150, distance: 105.4
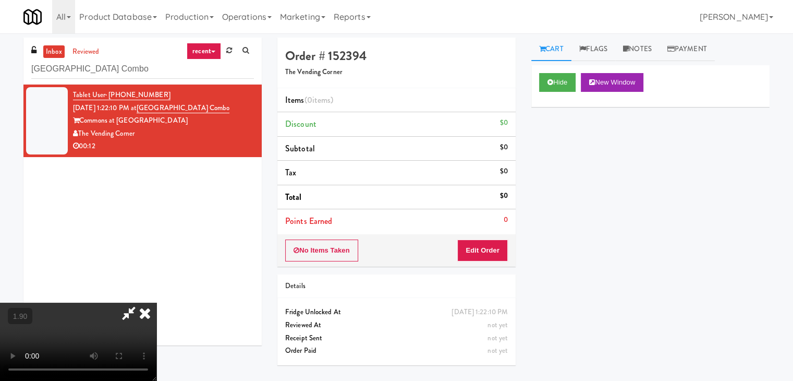
click at [156, 302] on icon at bounding box center [144, 312] width 23 height 21
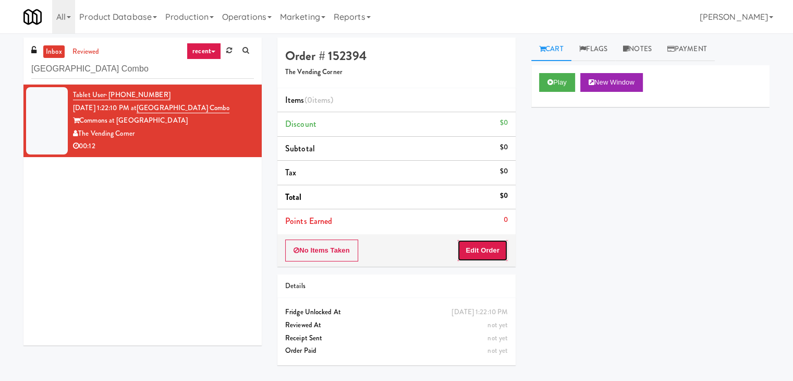
click at [475, 246] on button "Edit Order" at bounding box center [482, 250] width 51 height 22
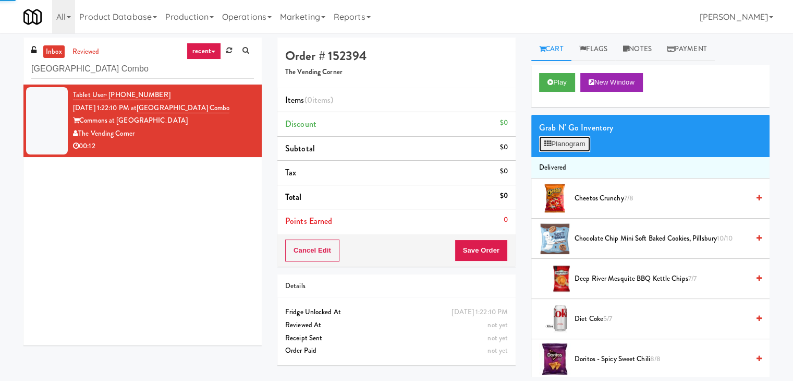
click at [564, 150] on button "Planogram" at bounding box center [564, 144] width 51 height 16
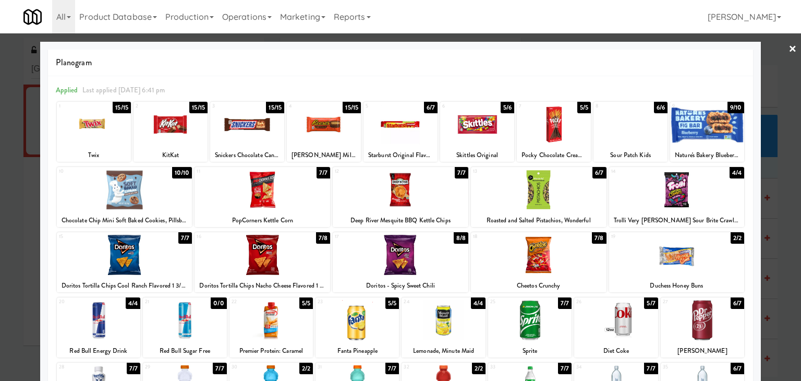
click at [400, 121] on div at bounding box center [400, 124] width 74 height 40
click at [708, 322] on div at bounding box center [702, 320] width 83 height 40
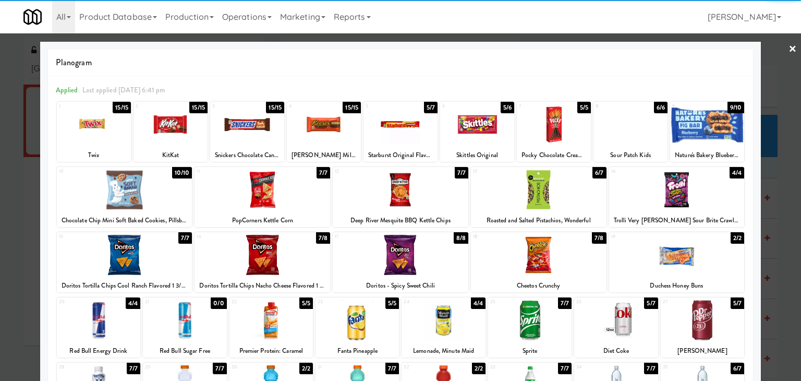
click at [788, 47] on link "×" at bounding box center [792, 49] width 8 height 32
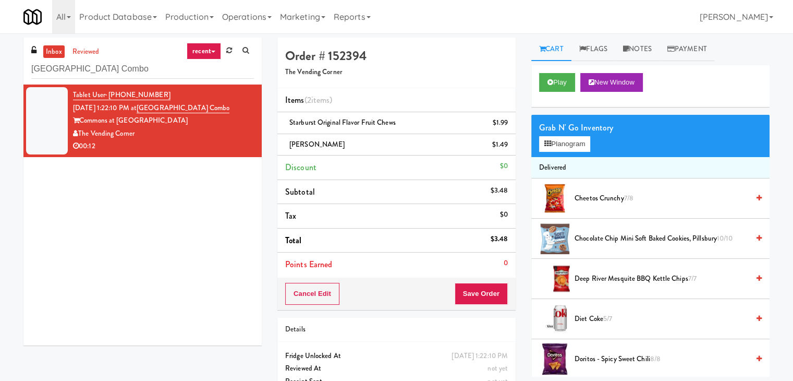
click at [479, 280] on div "Cancel Edit Save Order" at bounding box center [396, 293] width 238 height 32
click at [477, 289] on button "Save Order" at bounding box center [481, 294] width 53 height 22
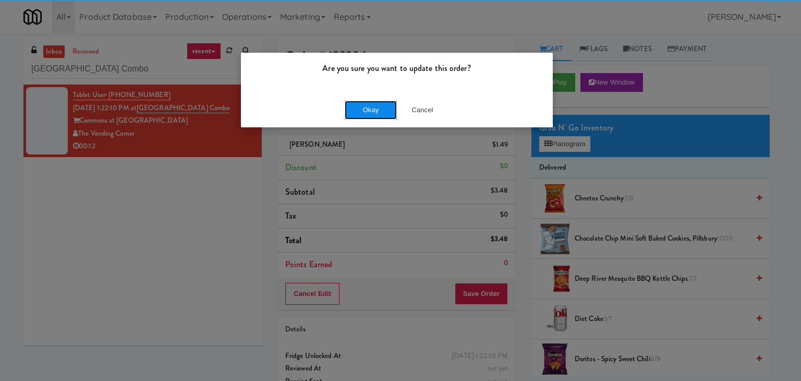
click at [371, 109] on button "Okay" at bounding box center [371, 110] width 52 height 19
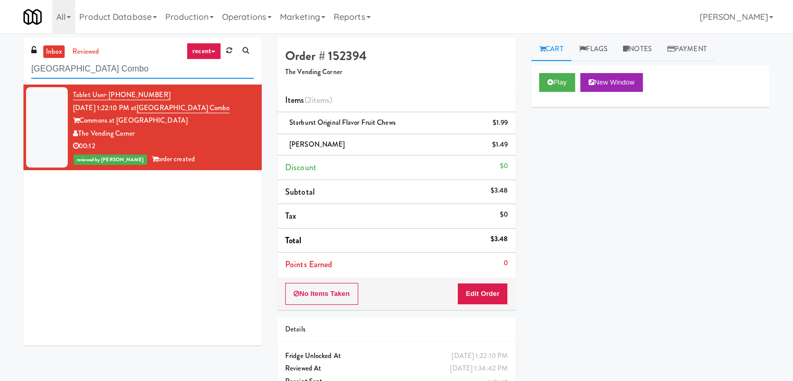
click at [174, 67] on input "[GEOGRAPHIC_DATA] Combo" at bounding box center [142, 68] width 223 height 19
paste input "Arte KC- Drinks- Right"
type input "Arte KC- Drinks- Right"
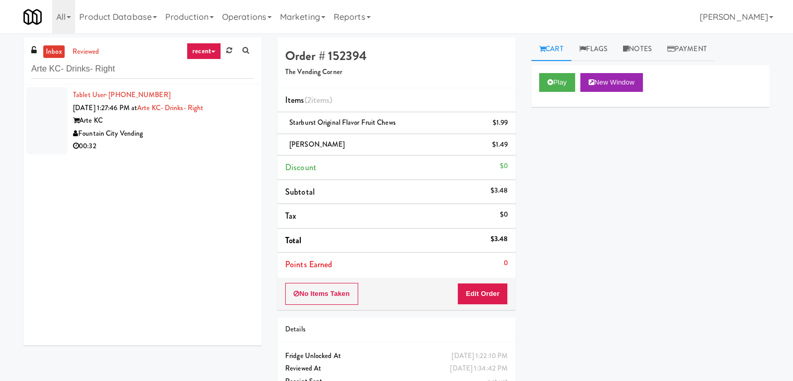
drag, startPoint x: 200, startPoint y: 136, endPoint x: 201, endPoint y: 128, distance: 7.8
click at [200, 136] on div "Fountain City Vending" at bounding box center [163, 133] width 181 height 13
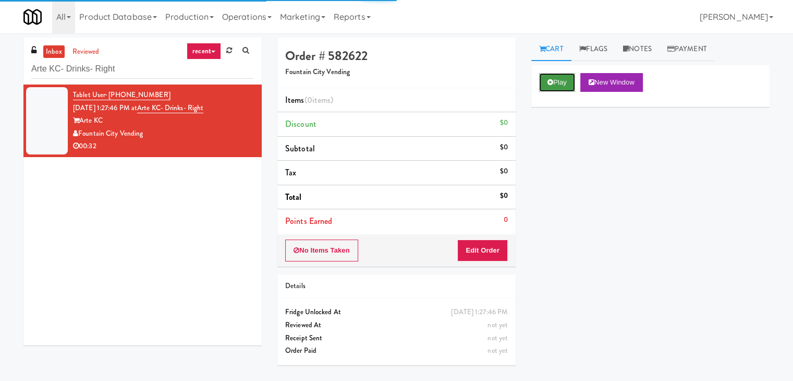
click at [551, 79] on icon at bounding box center [550, 82] width 6 height 7
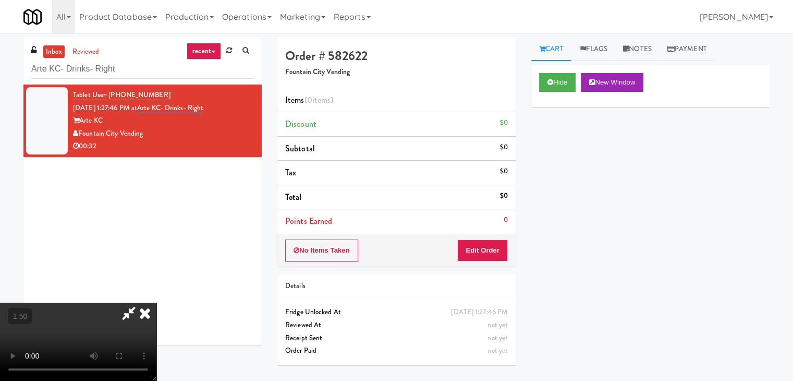
click at [156, 302] on video at bounding box center [78, 341] width 156 height 78
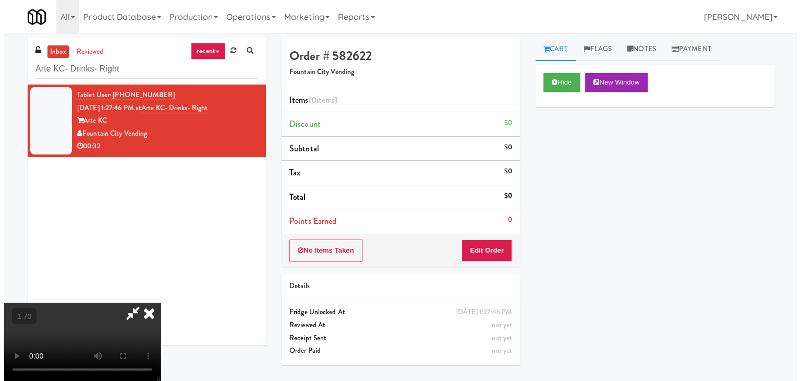
scroll to position [0, 0]
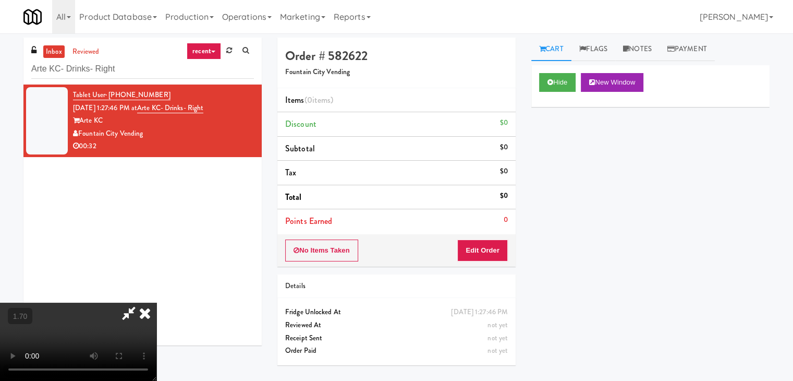
click at [156, 302] on icon at bounding box center [144, 312] width 23 height 21
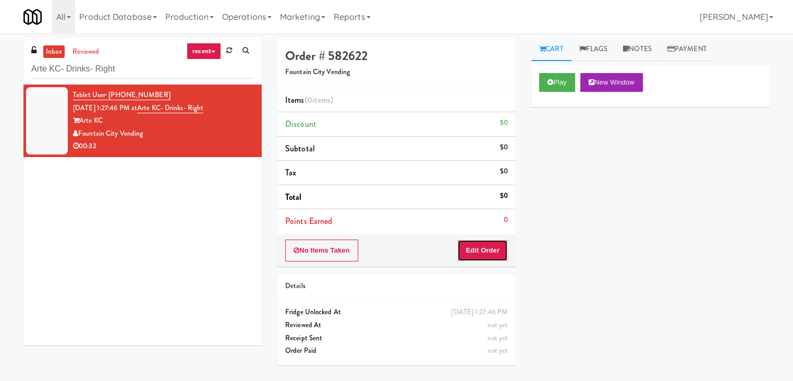
click at [473, 250] on button "Edit Order" at bounding box center [482, 250] width 51 height 22
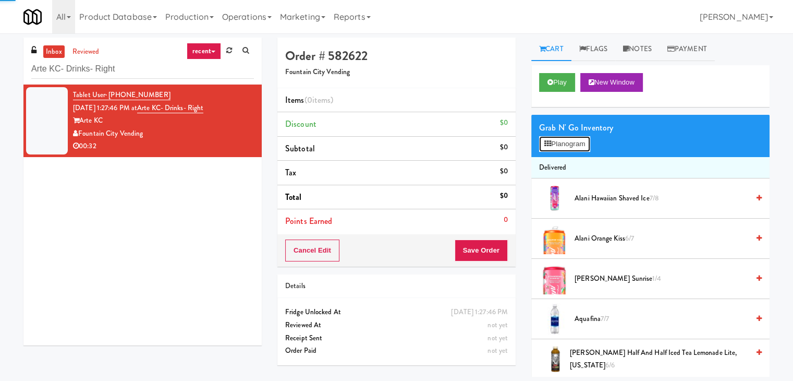
click at [560, 144] on button "Planogram" at bounding box center [564, 144] width 51 height 16
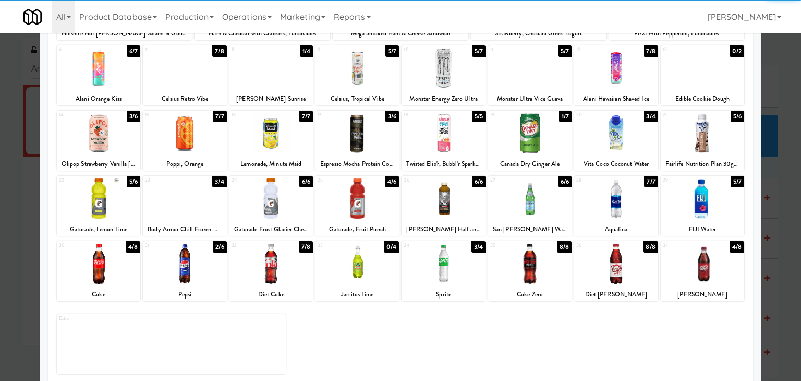
scroll to position [131, 0]
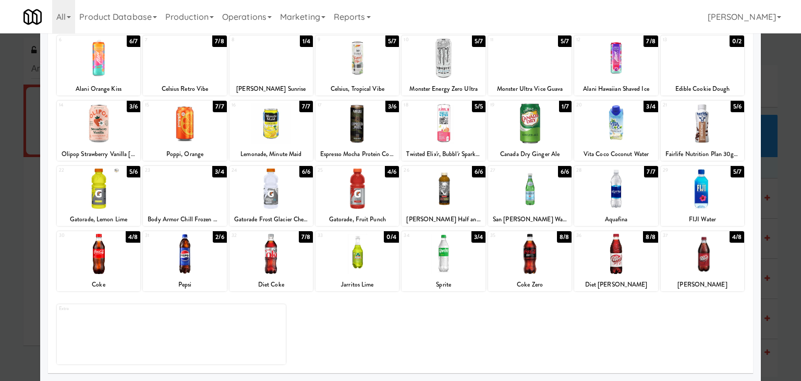
click at [280, 190] on div at bounding box center [270, 188] width 83 height 40
click at [356, 190] on div at bounding box center [356, 188] width 83 height 40
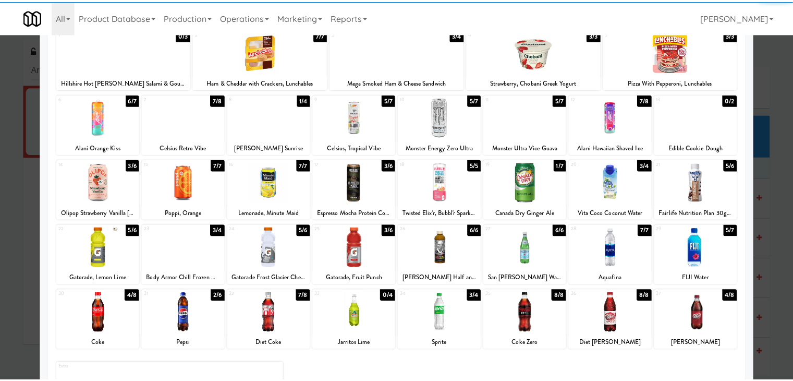
scroll to position [0, 0]
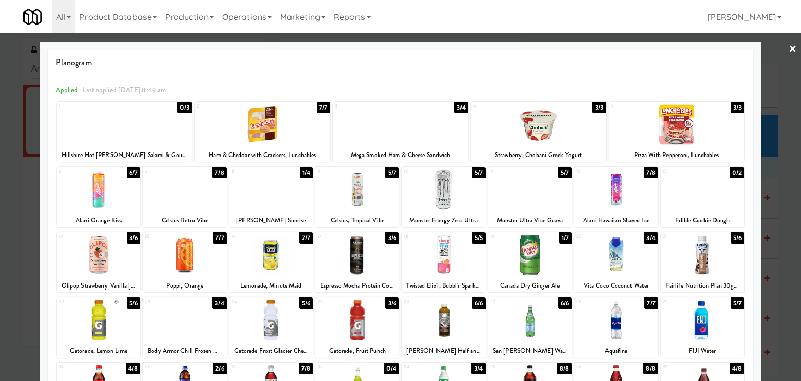
click at [788, 50] on link "×" at bounding box center [792, 49] width 8 height 32
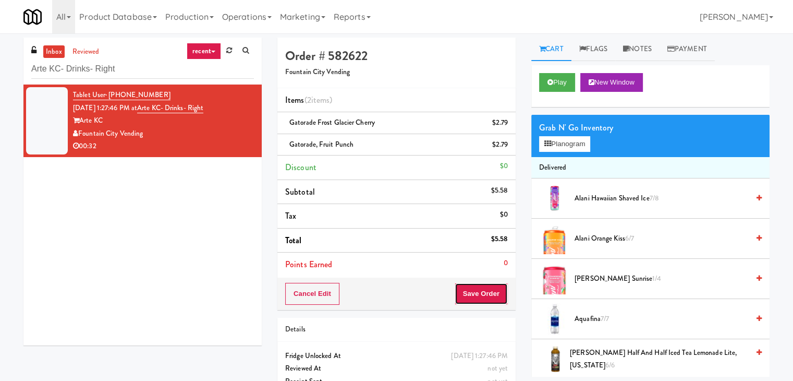
click at [473, 289] on button "Save Order" at bounding box center [481, 294] width 53 height 22
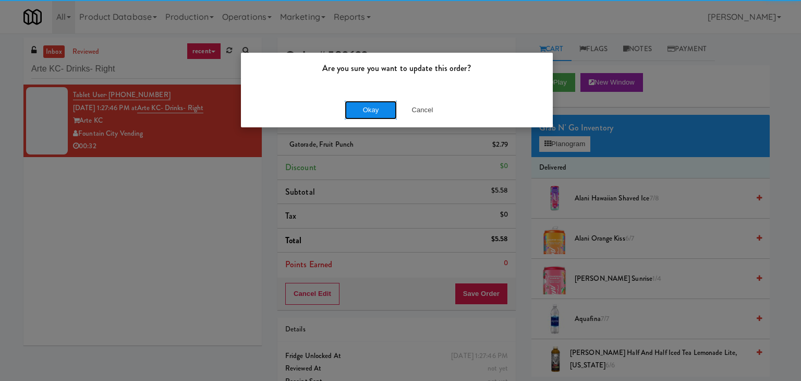
click at [382, 105] on button "Okay" at bounding box center [371, 110] width 52 height 19
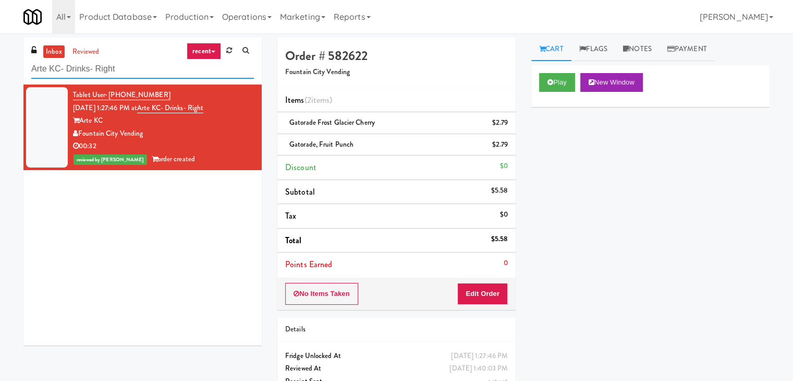
click at [138, 72] on input "Arte KC- Drinks- Right" at bounding box center [142, 68] width 223 height 19
paste input "333 N Water-Cooler"
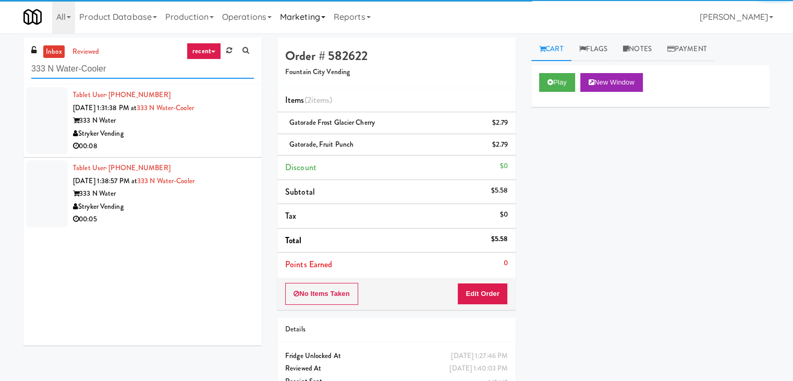
type input "333 N Water-Cooler"
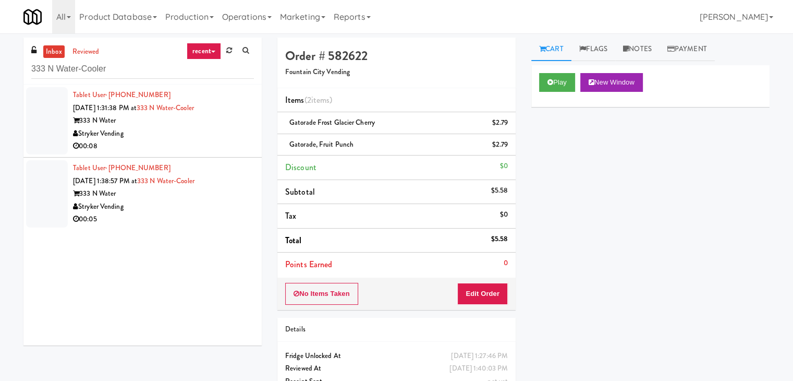
click at [224, 123] on div "333 N Water" at bounding box center [163, 120] width 181 height 13
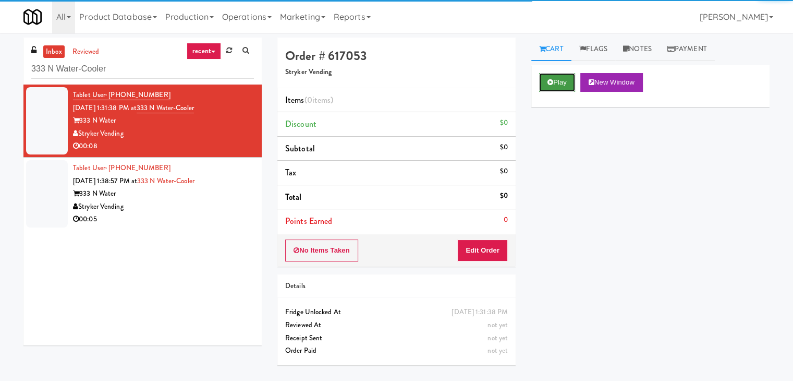
click at [550, 87] on button "Play" at bounding box center [557, 82] width 36 height 19
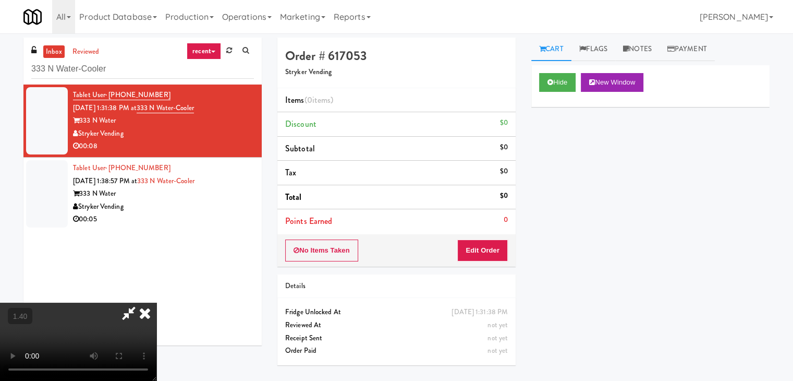
click at [156, 302] on video at bounding box center [78, 341] width 156 height 78
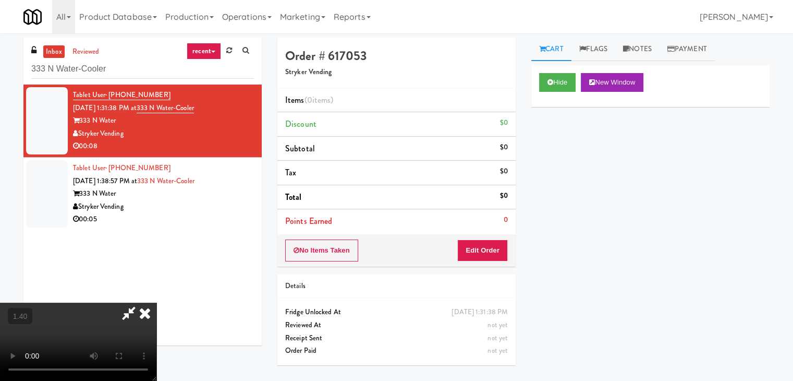
click at [156, 339] on video at bounding box center [78, 341] width 156 height 78
click at [156, 302] on video at bounding box center [78, 341] width 156 height 78
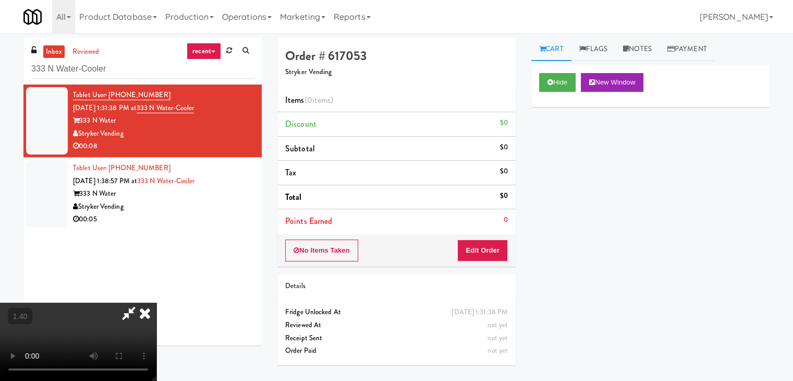
click at [156, 302] on video at bounding box center [78, 341] width 156 height 78
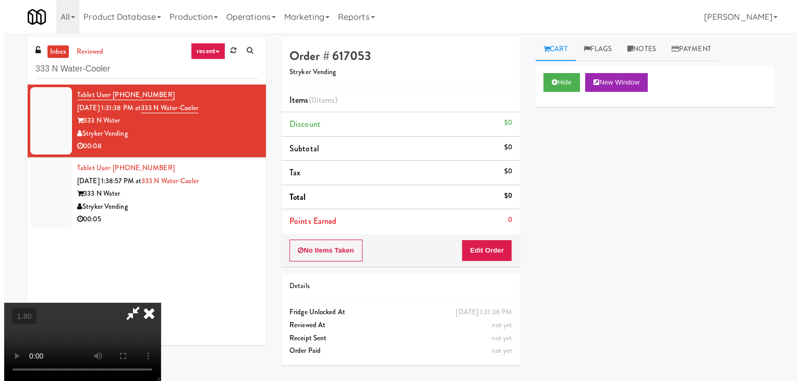
scroll to position [0, 0]
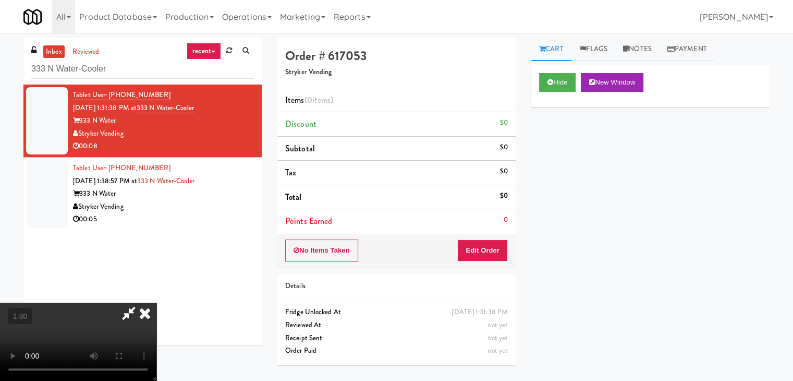
click at [156, 302] on icon at bounding box center [144, 312] width 23 height 21
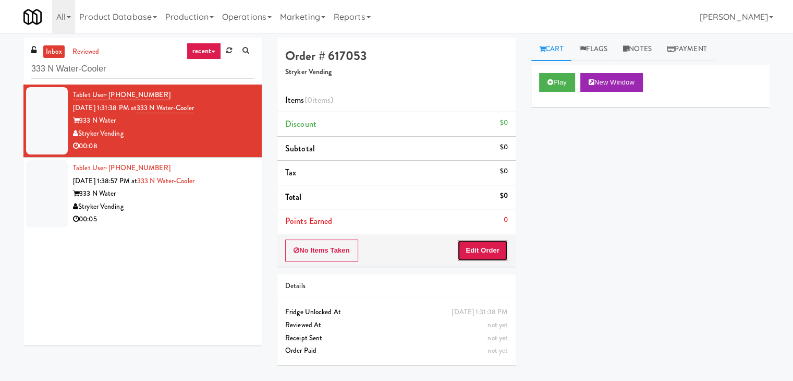
click at [471, 252] on button "Edit Order" at bounding box center [482, 250] width 51 height 22
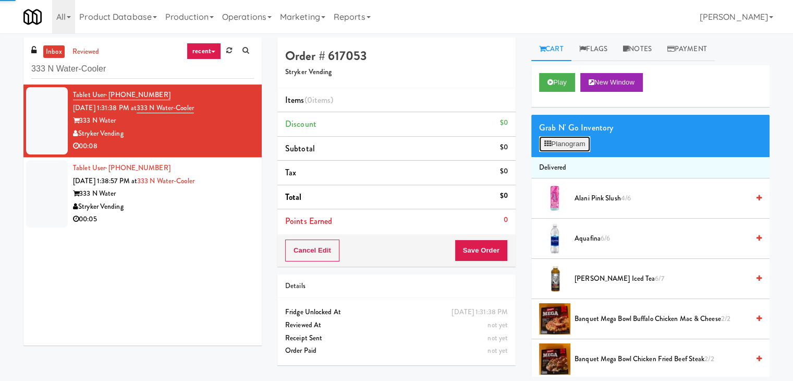
click at [565, 140] on button "Planogram" at bounding box center [564, 144] width 51 height 16
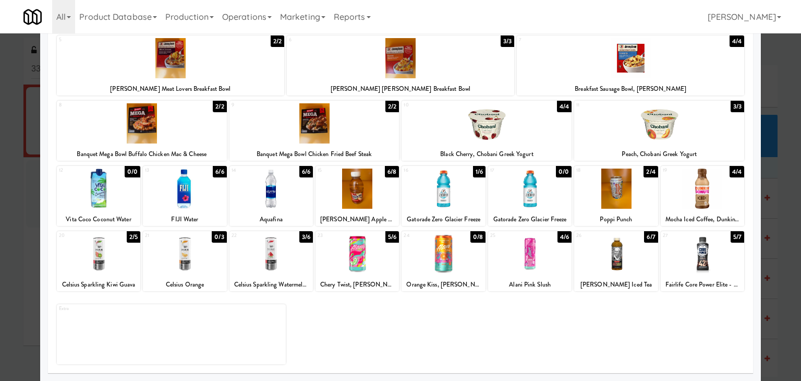
click at [685, 255] on div at bounding box center [702, 254] width 83 height 40
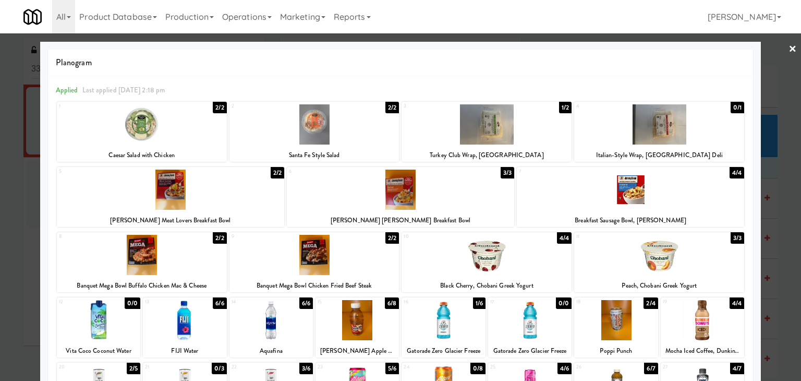
click at [788, 50] on link "×" at bounding box center [792, 49] width 8 height 32
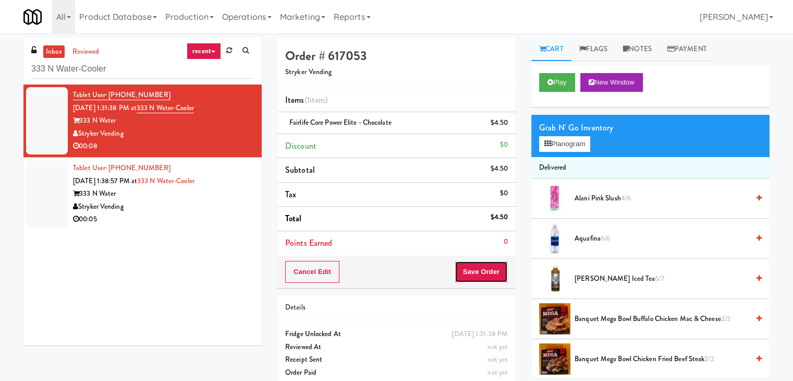
click at [469, 271] on button "Save Order" at bounding box center [481, 272] width 53 height 22
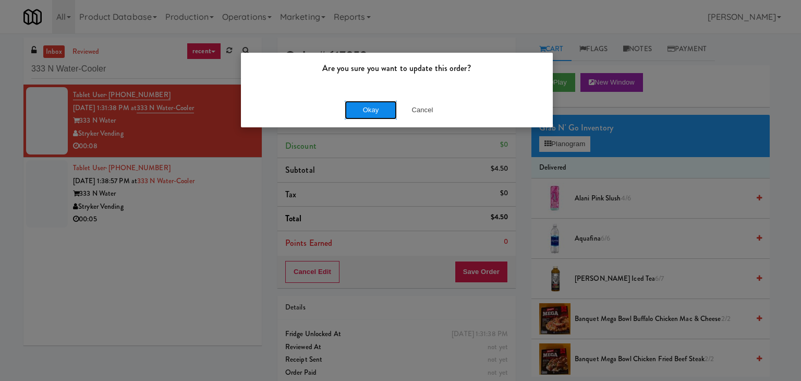
click at [378, 113] on button "Okay" at bounding box center [371, 110] width 52 height 19
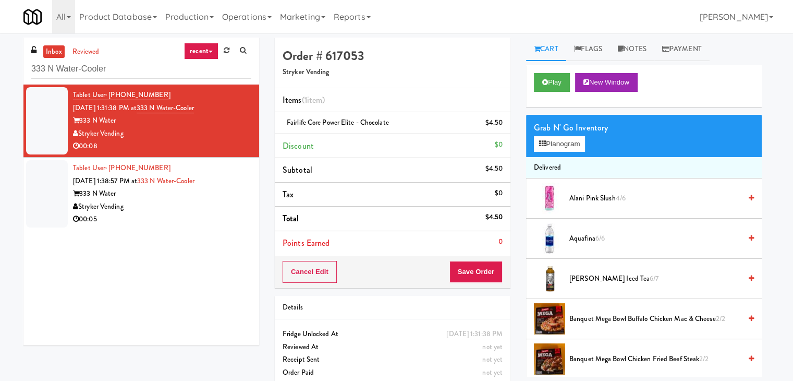
click at [202, 226] on li "Tablet User · (703) 801-0798 [DATE] 1:38:57 PM at [GEOGRAPHIC_DATA]-Cooler [STR…" at bounding box center [141, 193] width 236 height 72
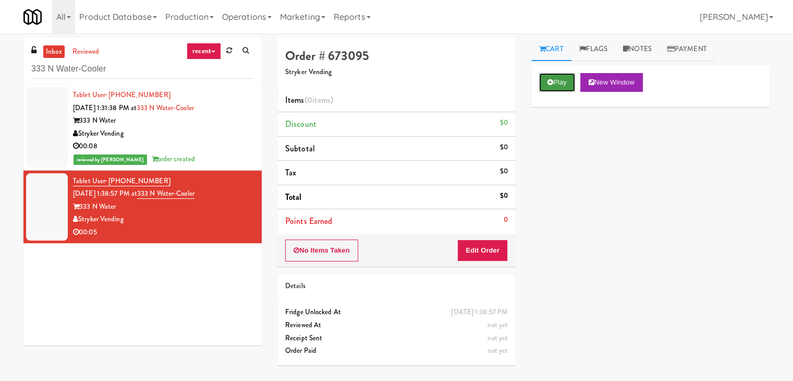
click at [563, 87] on button "Play" at bounding box center [557, 82] width 36 height 19
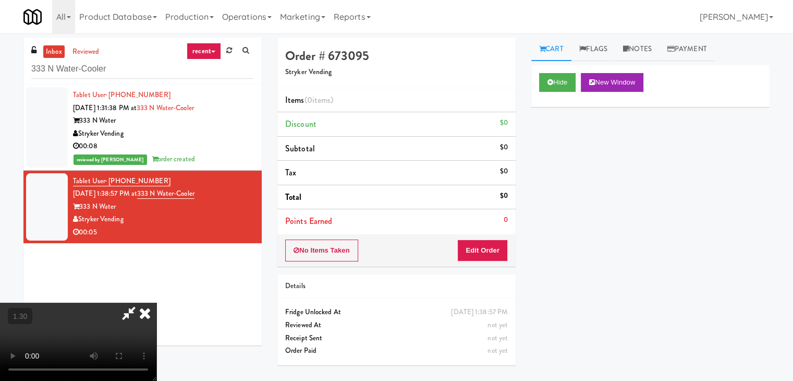
click at [156, 302] on video at bounding box center [78, 341] width 156 height 78
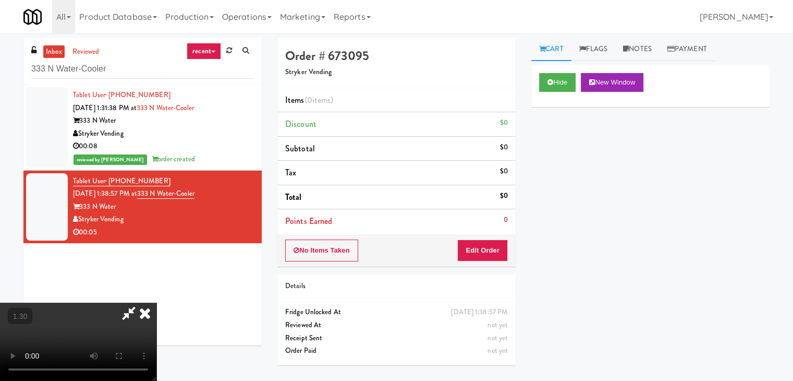
click at [156, 302] on video at bounding box center [78, 341] width 156 height 78
click at [156, 302] on icon at bounding box center [144, 312] width 23 height 21
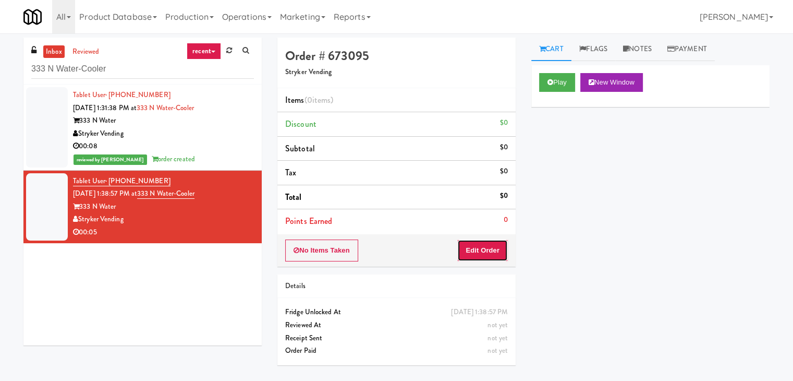
click at [490, 243] on button "Edit Order" at bounding box center [482, 250] width 51 height 22
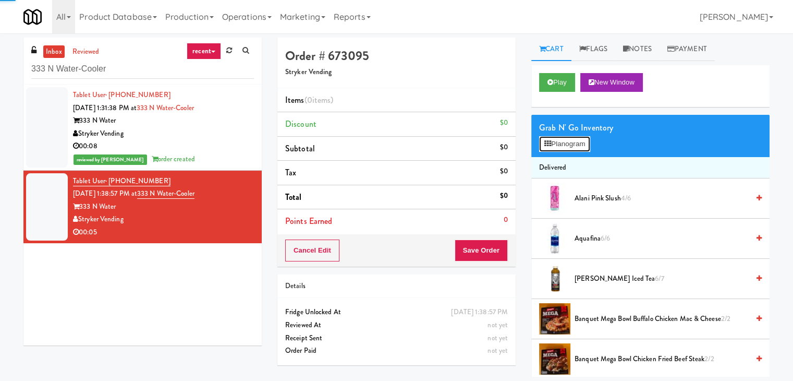
click at [569, 147] on button "Planogram" at bounding box center [564, 144] width 51 height 16
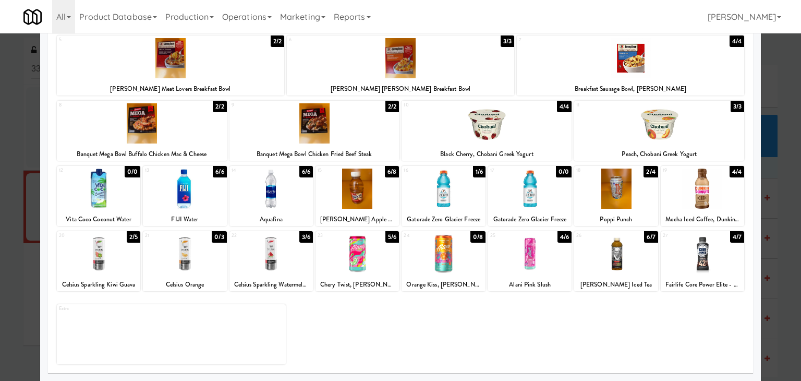
click at [614, 251] on div at bounding box center [615, 254] width 83 height 40
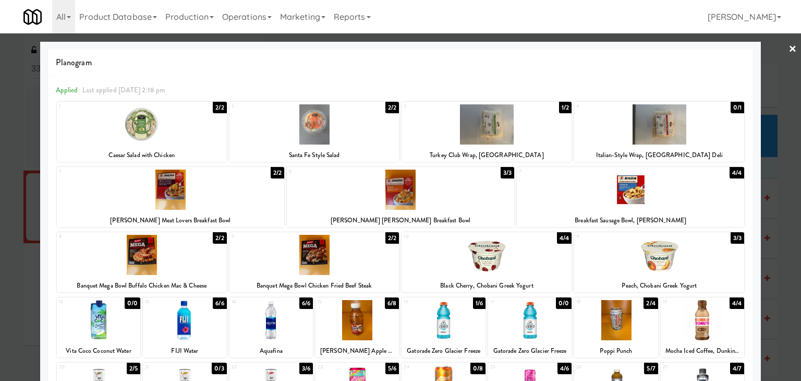
click at [788, 48] on link "×" at bounding box center [792, 49] width 8 height 32
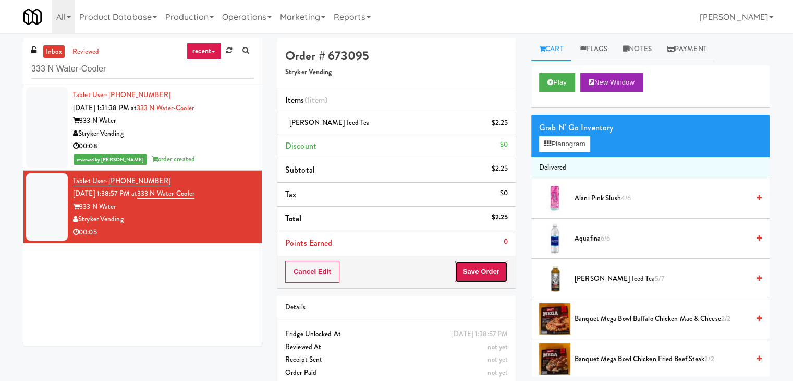
click at [489, 269] on button "Save Order" at bounding box center [481, 272] width 53 height 22
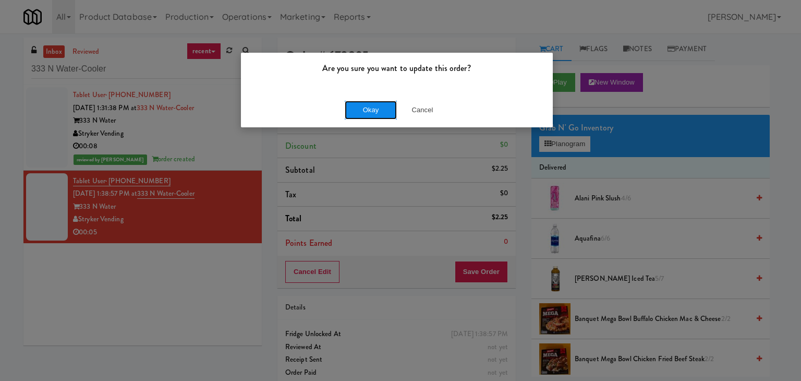
click at [373, 113] on button "Okay" at bounding box center [371, 110] width 52 height 19
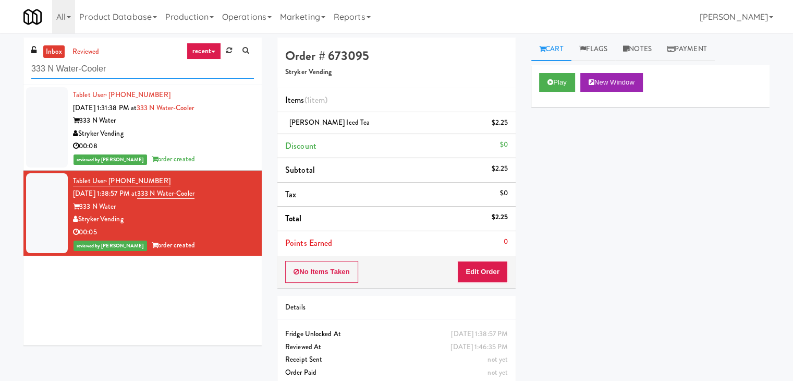
click at [154, 71] on input "333 N Water-Cooler" at bounding box center [142, 68] width 223 height 19
paste input "[PERSON_NAME] - Cooler - Left"
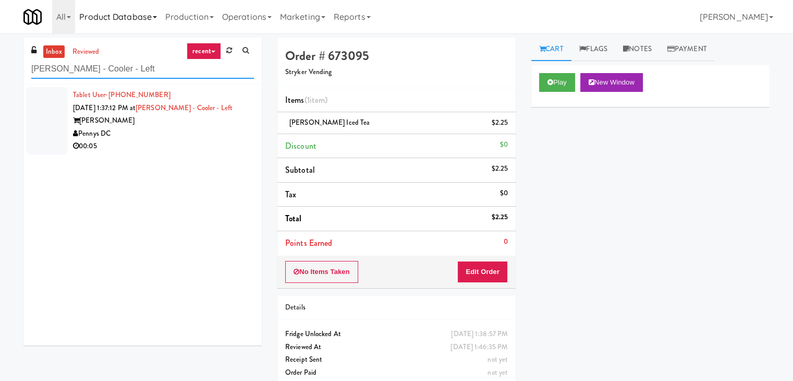
type input "[PERSON_NAME] - Cooler - Left"
drag, startPoint x: 229, startPoint y: 132, endPoint x: 226, endPoint y: 122, distance: 10.9
click at [229, 132] on div "Pennys DC" at bounding box center [163, 133] width 181 height 13
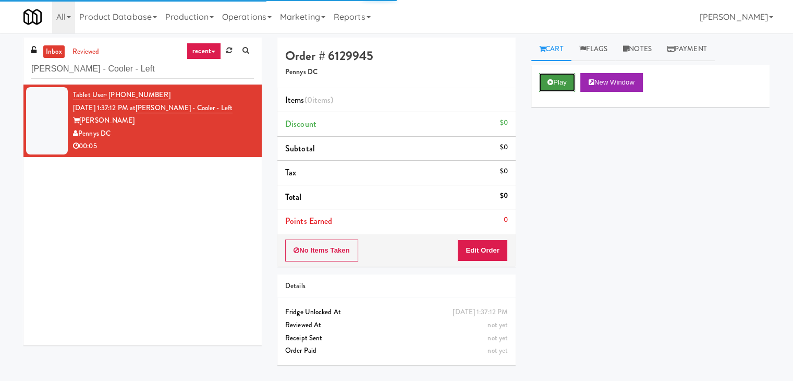
click at [552, 79] on icon at bounding box center [550, 82] width 6 height 7
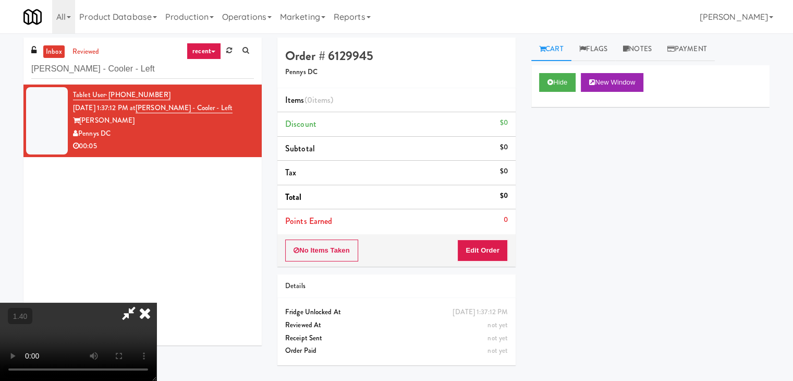
click at [156, 302] on video at bounding box center [78, 341] width 156 height 78
click at [156, 302] on icon at bounding box center [144, 312] width 23 height 21
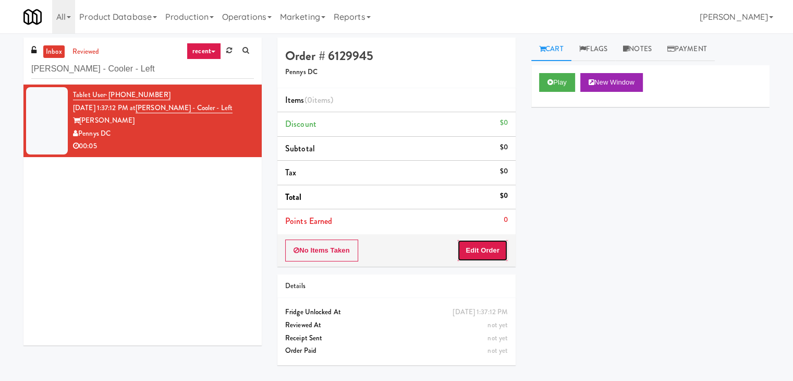
click at [484, 259] on button "Edit Order" at bounding box center [482, 250] width 51 height 22
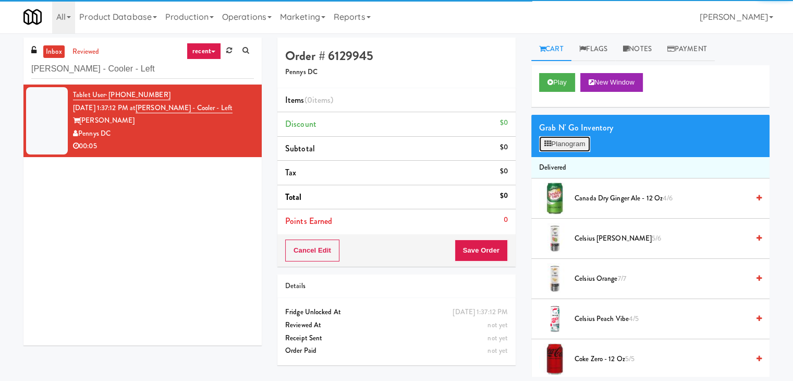
click at [566, 136] on button "Planogram" at bounding box center [564, 144] width 51 height 16
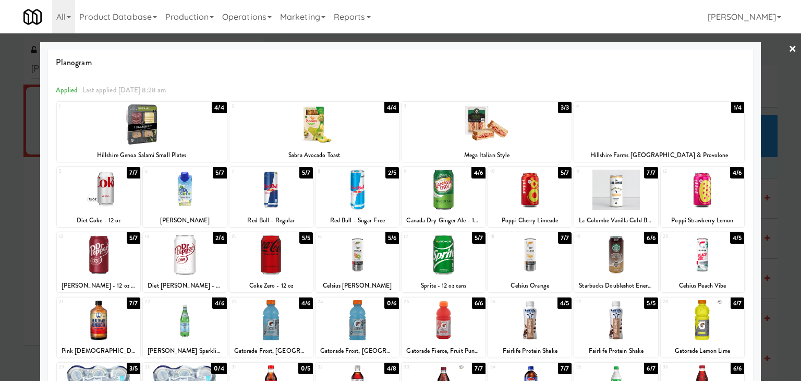
click at [432, 188] on div at bounding box center [442, 189] width 83 height 40
click at [788, 46] on link "×" at bounding box center [792, 49] width 8 height 32
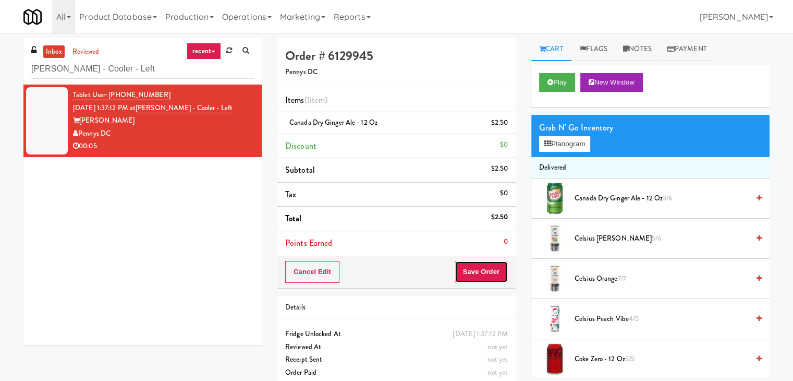
click at [478, 276] on button "Save Order" at bounding box center [481, 272] width 53 height 22
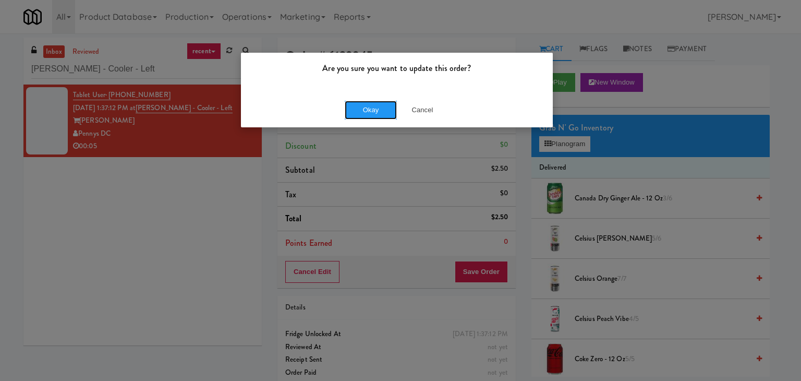
drag, startPoint x: 371, startPoint y: 103, endPoint x: 325, endPoint y: 32, distance: 84.7
click at [371, 103] on button "Okay" at bounding box center [371, 110] width 52 height 19
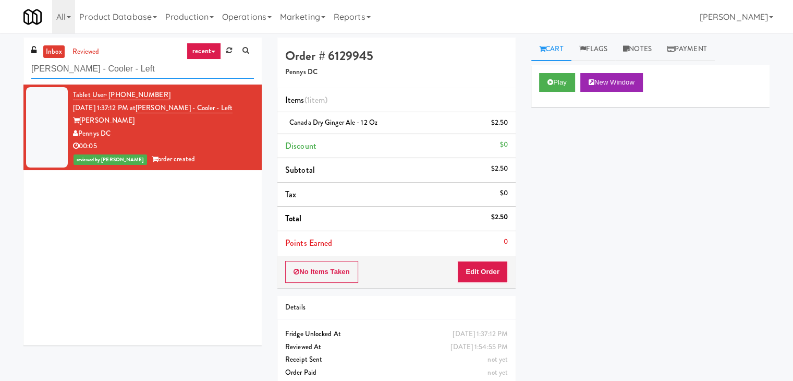
click at [130, 75] on input "[PERSON_NAME] - Cooler - Left" at bounding box center [142, 68] width 223 height 19
paste input "Superior - Fridge 1"
type input "Superior - Fridge 1"
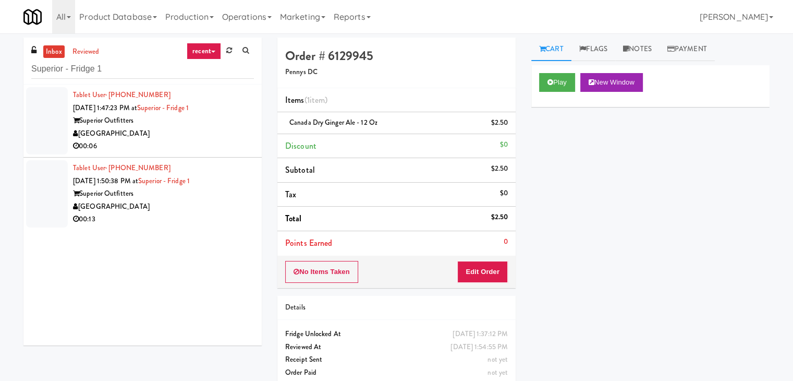
click at [225, 130] on div "[GEOGRAPHIC_DATA]" at bounding box center [163, 133] width 181 height 13
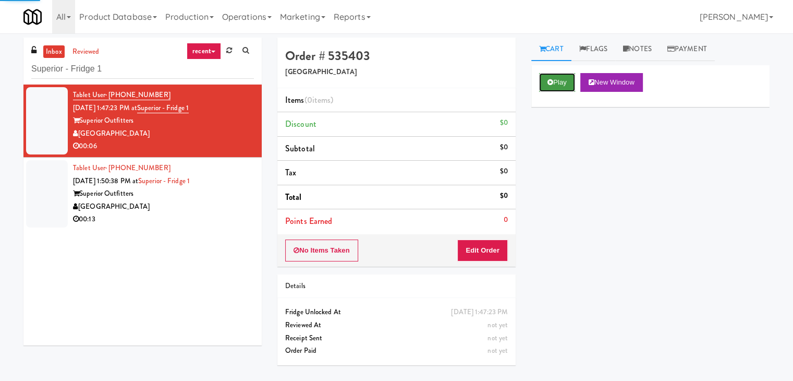
click at [567, 79] on button "Play" at bounding box center [557, 82] width 36 height 19
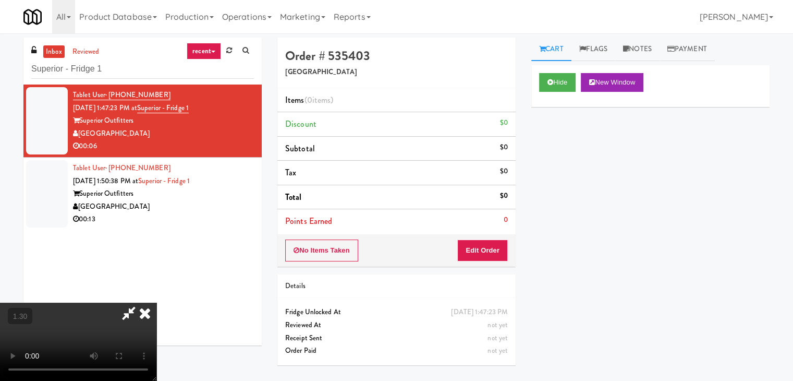
click at [156, 302] on video at bounding box center [78, 341] width 156 height 78
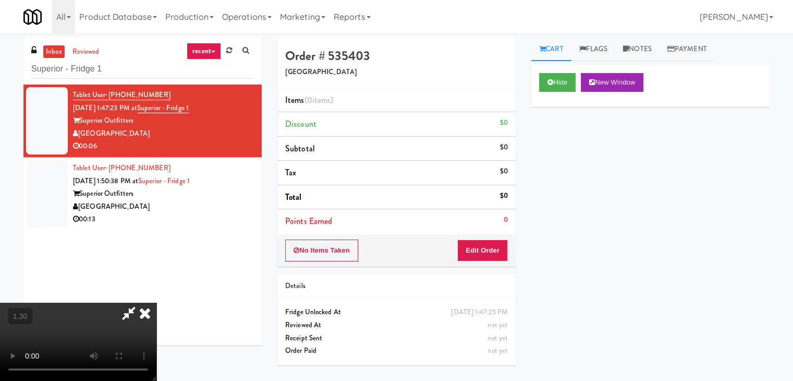
click at [156, 302] on video at bounding box center [78, 341] width 156 height 78
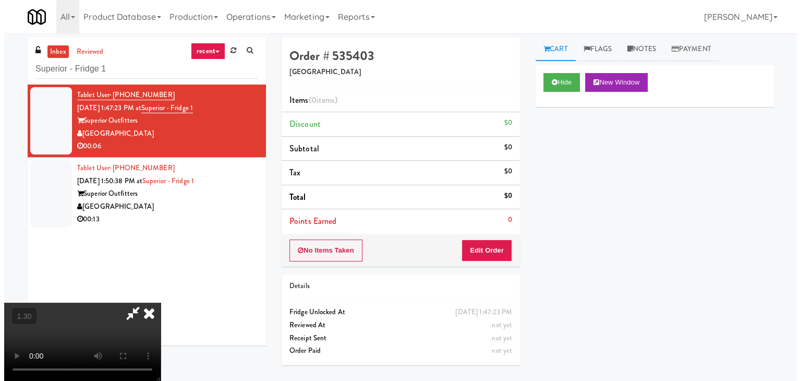
scroll to position [0, 0]
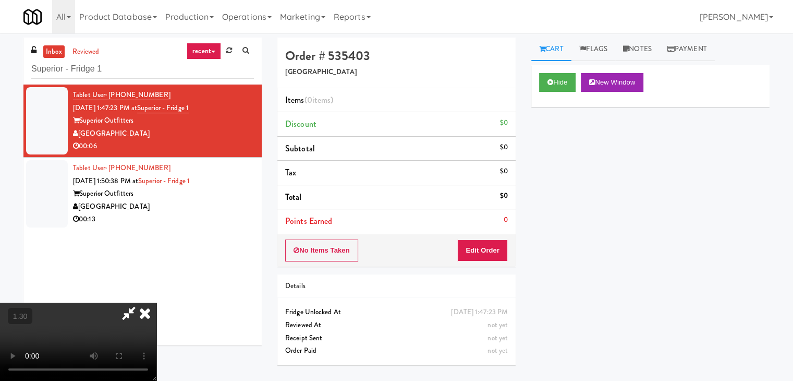
click at [156, 302] on icon at bounding box center [144, 312] width 23 height 21
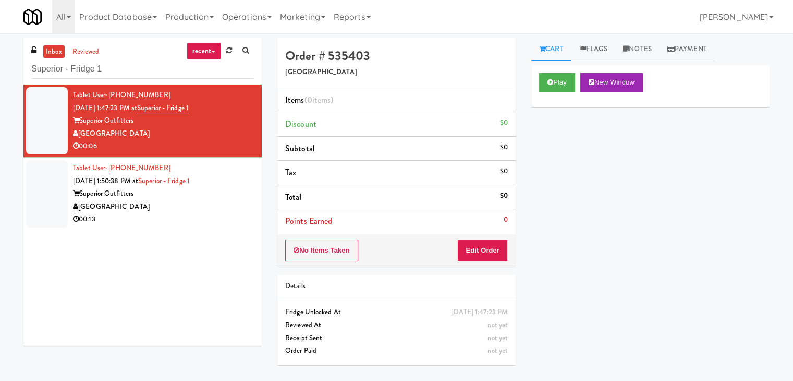
click at [490, 239] on div "No Items Taken Edit Order" at bounding box center [396, 250] width 238 height 32
click at [483, 250] on button "Edit Order" at bounding box center [482, 250] width 51 height 22
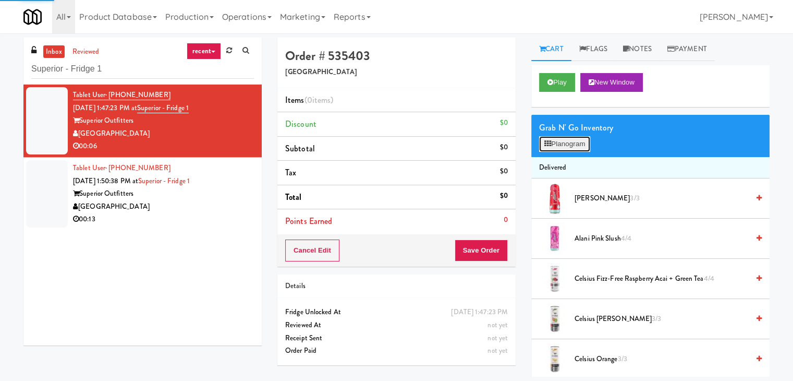
click at [584, 142] on button "Planogram" at bounding box center [564, 144] width 51 height 16
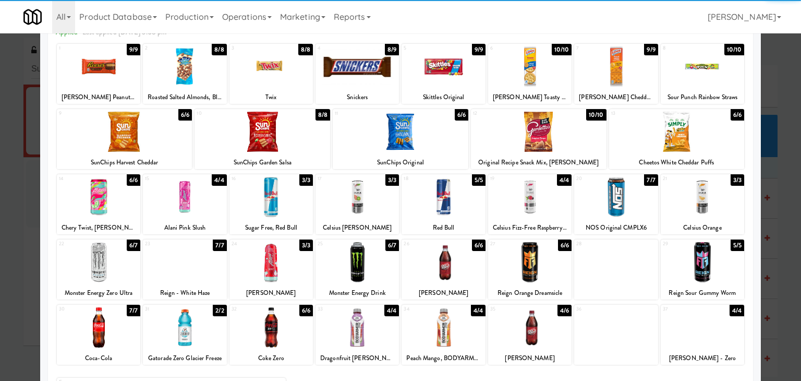
scroll to position [131, 0]
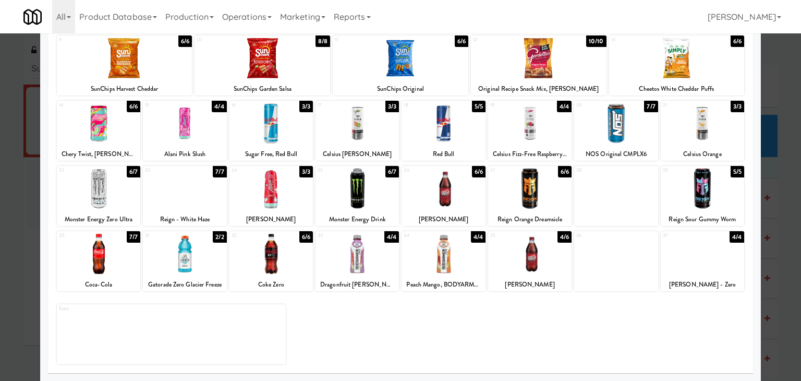
click at [188, 246] on div at bounding box center [184, 254] width 83 height 40
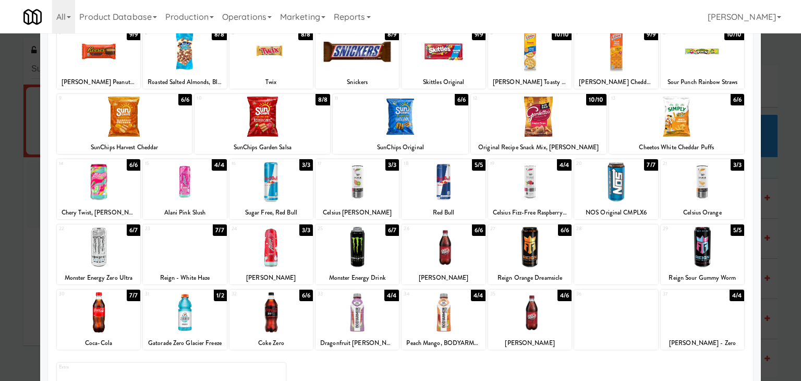
scroll to position [0, 0]
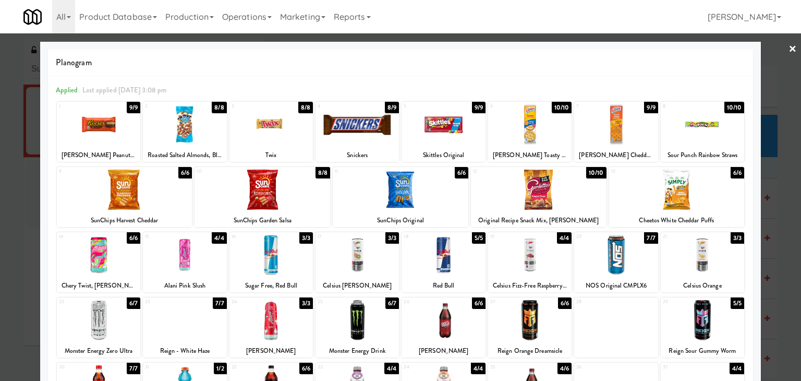
click at [788, 50] on link "×" at bounding box center [792, 49] width 8 height 32
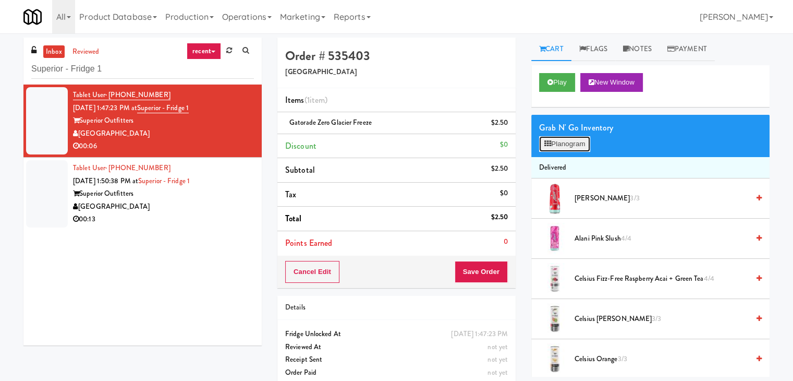
click at [564, 144] on button "Planogram" at bounding box center [564, 144] width 51 height 16
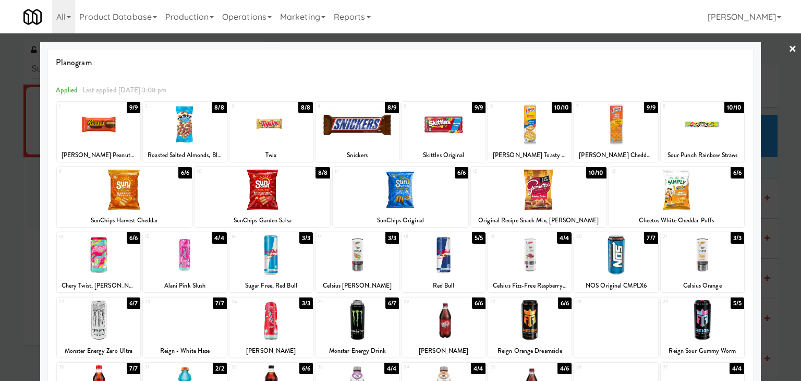
click at [788, 48] on link "×" at bounding box center [792, 49] width 8 height 32
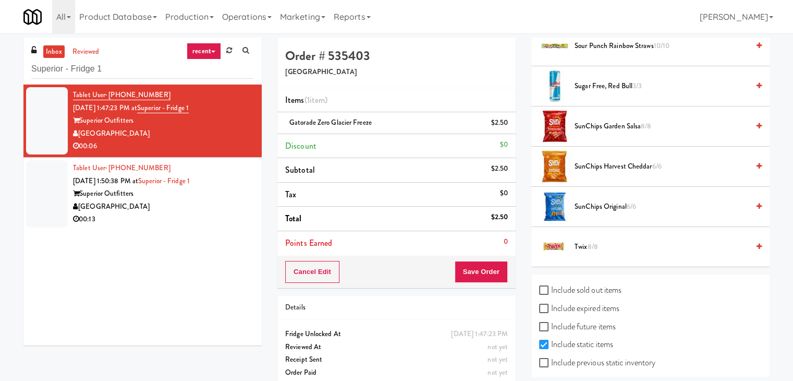
scroll to position [1324, 0]
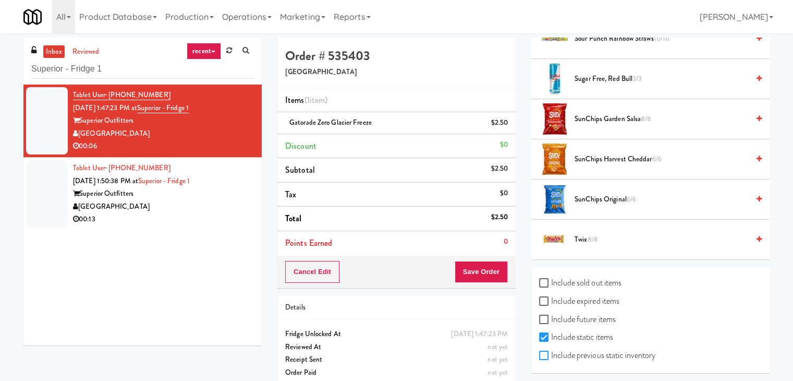
click at [544, 351] on input "Include previous static inventory" at bounding box center [545, 355] width 12 height 8
checkbox input "true"
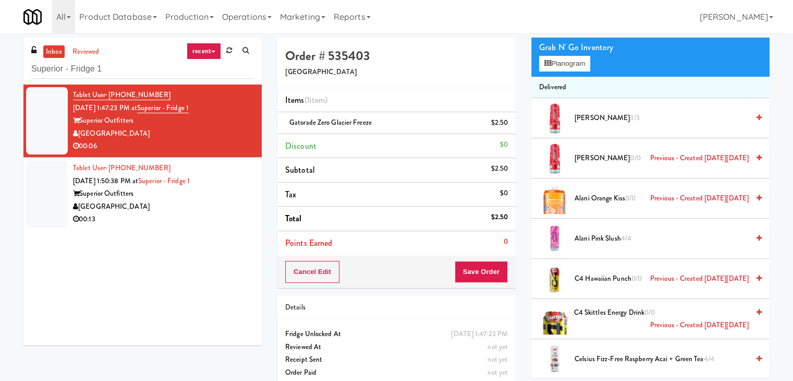
scroll to position [0, 0]
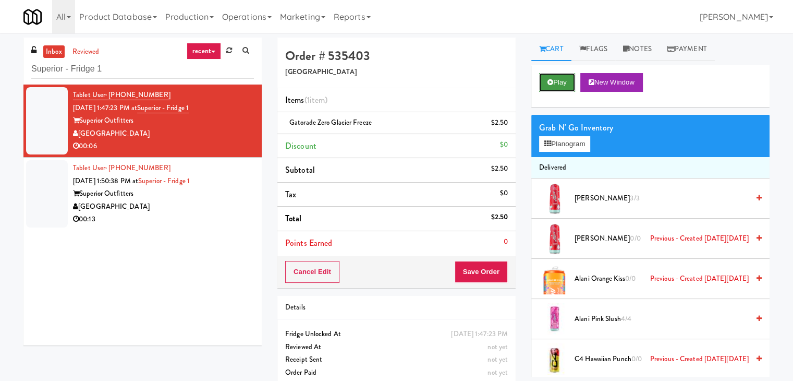
click at [556, 86] on button "Play" at bounding box center [557, 82] width 36 height 19
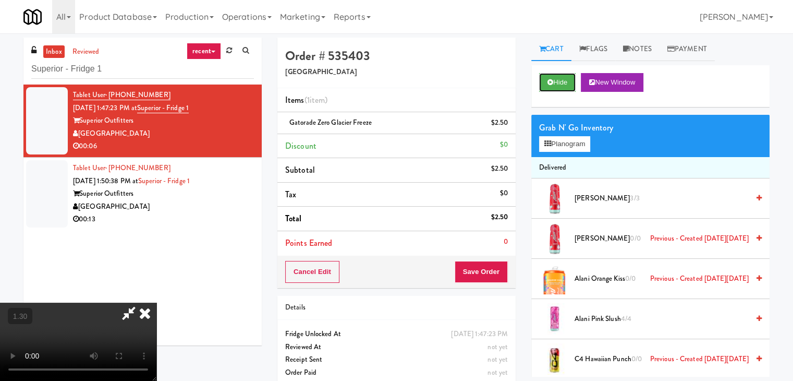
scroll to position [147, 0]
click at [156, 302] on video at bounding box center [78, 341] width 156 height 78
click at [156, 302] on icon at bounding box center [144, 312] width 23 height 21
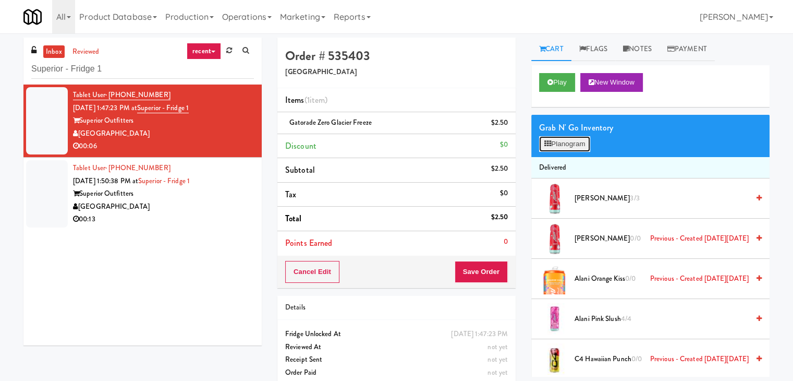
click at [558, 142] on button "Planogram" at bounding box center [564, 144] width 51 height 16
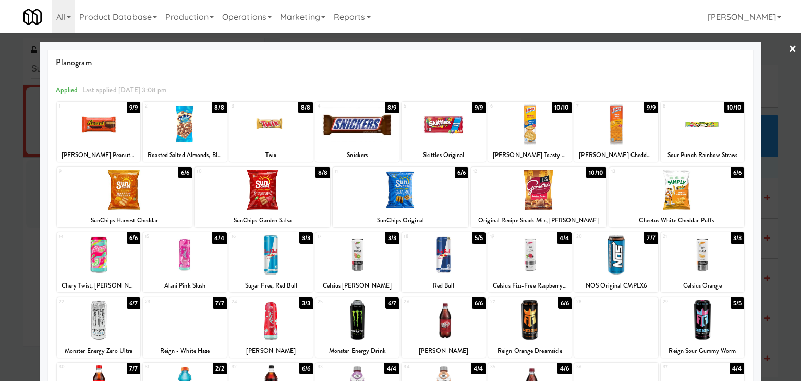
click at [788, 46] on link "×" at bounding box center [792, 49] width 8 height 32
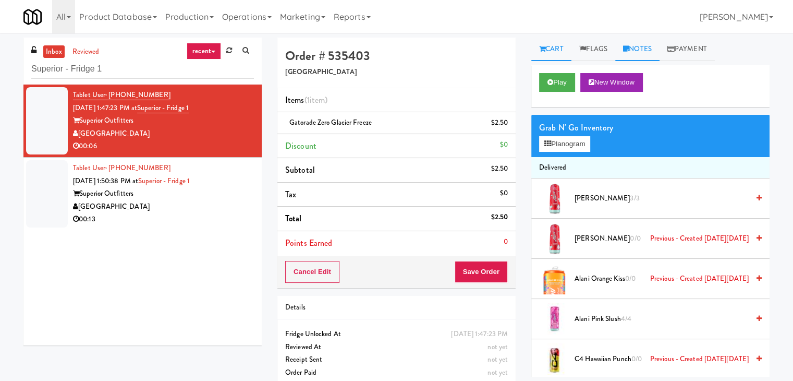
click at [638, 48] on link "Notes" at bounding box center [637, 49] width 44 height 23
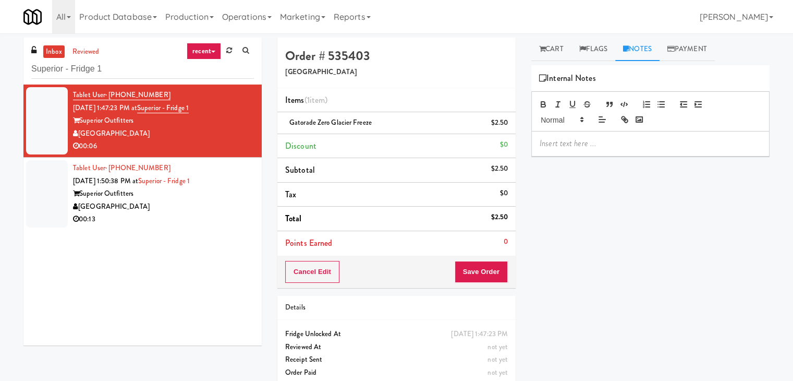
click at [590, 145] on p at bounding box center [651, 143] width 222 height 11
click at [675, 145] on p at bounding box center [651, 143] width 222 height 11
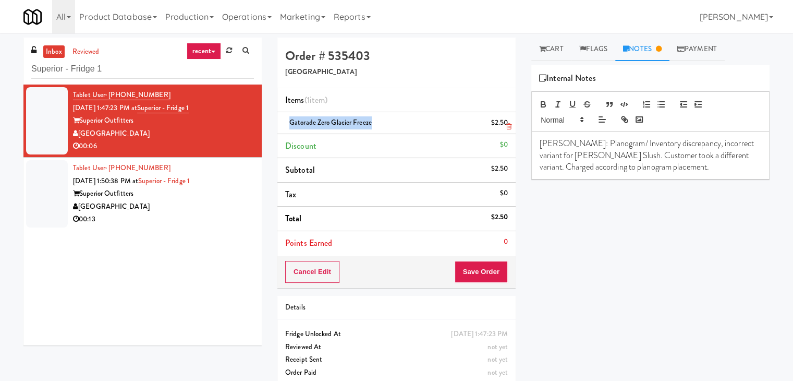
drag, startPoint x: 371, startPoint y: 122, endPoint x: 290, endPoint y: 117, distance: 81.5
click at [290, 117] on span "Gatorade Zero Glacier Freeze" at bounding box center [330, 122] width 82 height 10
copy span "Gatorade Zero Glacier Freeze"
drag, startPoint x: 601, startPoint y: 155, endPoint x: 540, endPoint y: 152, distance: 61.1
click at [540, 152] on p "[PERSON_NAME]: Planogram/ Inventory discrepancy, incorrect variant for [PERSON_…" at bounding box center [651, 155] width 222 height 35
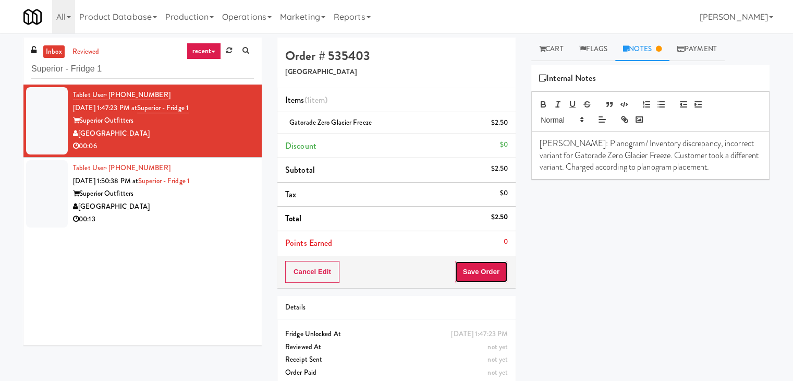
click at [489, 270] on button "Save Order" at bounding box center [481, 272] width 53 height 22
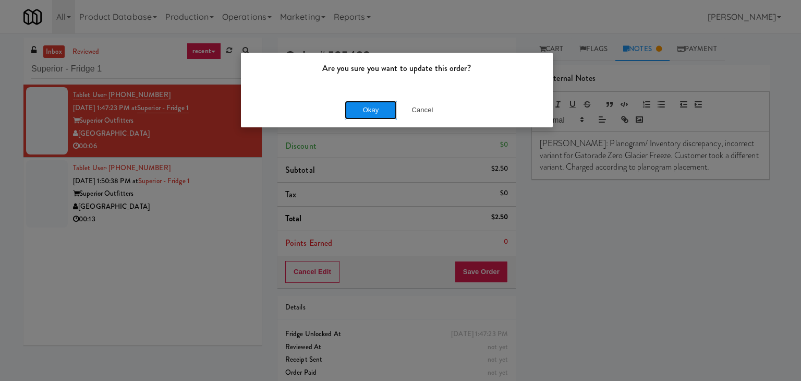
click at [384, 111] on button "Okay" at bounding box center [371, 110] width 52 height 19
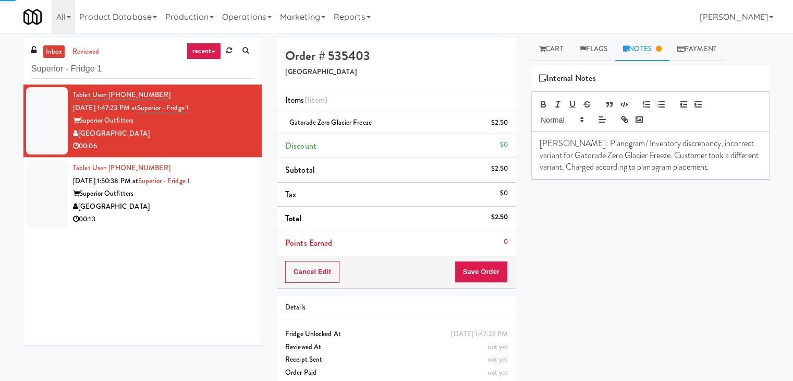
click at [215, 217] on div "00:13" at bounding box center [163, 219] width 181 height 13
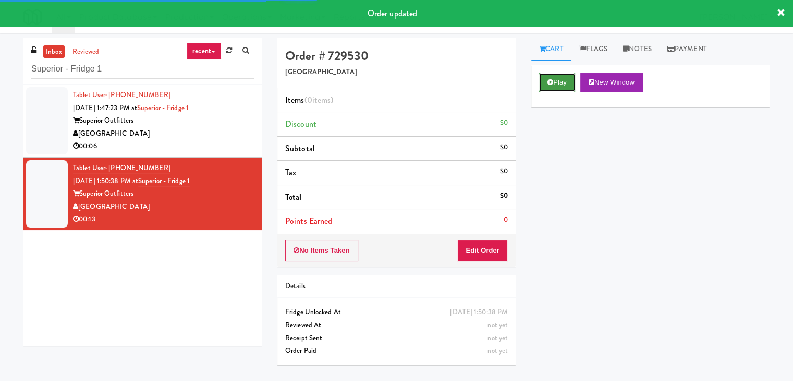
click at [557, 81] on button "Play" at bounding box center [557, 82] width 36 height 19
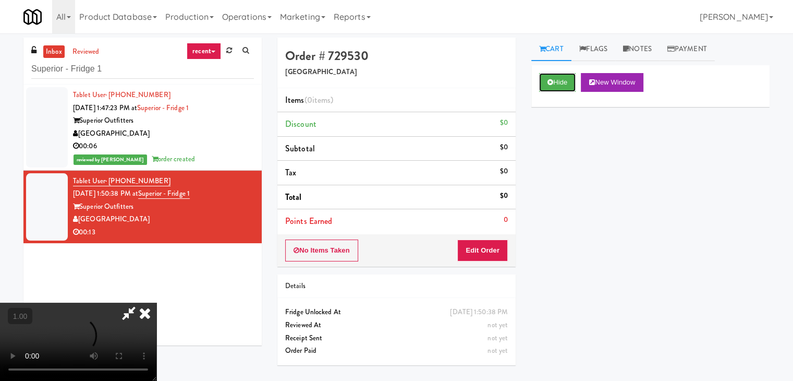
scroll to position [147, 0]
click at [156, 302] on video at bounding box center [78, 341] width 156 height 78
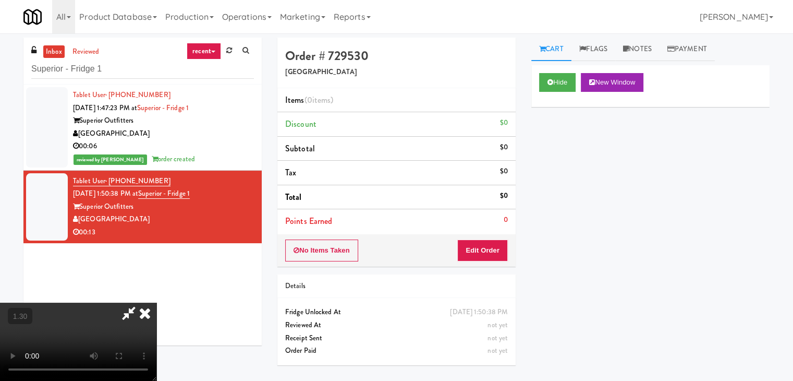
click at [156, 302] on video at bounding box center [78, 341] width 156 height 78
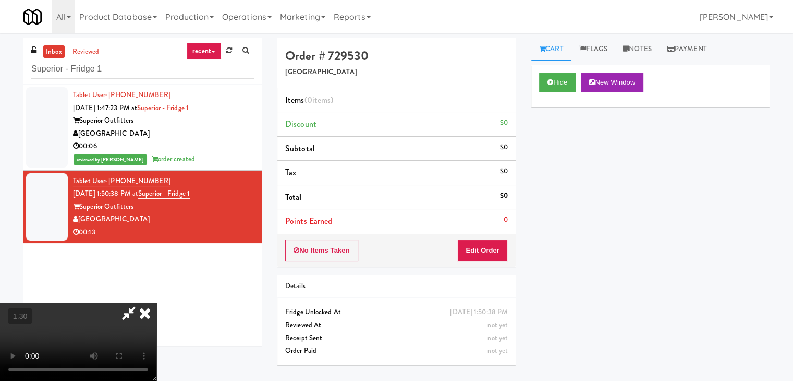
click at [156, 302] on video at bounding box center [78, 341] width 156 height 78
click at [156, 302] on icon at bounding box center [144, 312] width 23 height 21
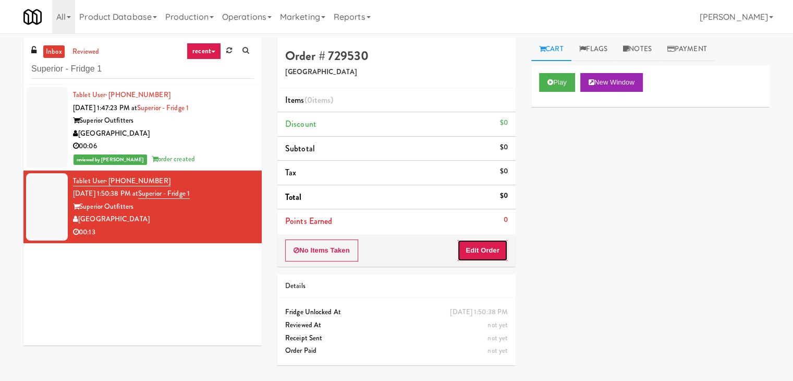
click at [476, 250] on button "Edit Order" at bounding box center [482, 250] width 51 height 22
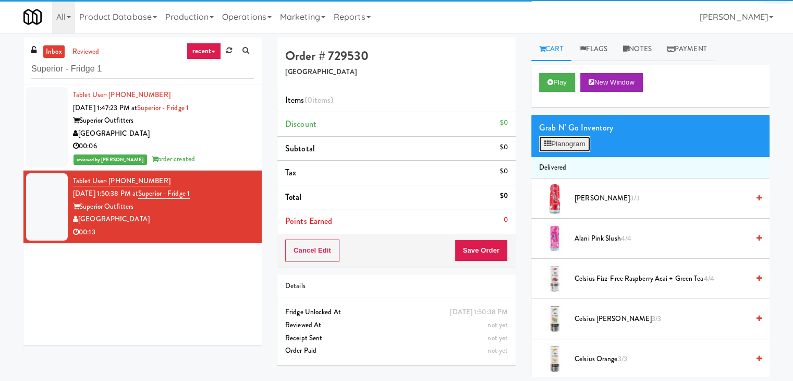
click at [571, 138] on button "Planogram" at bounding box center [564, 144] width 51 height 16
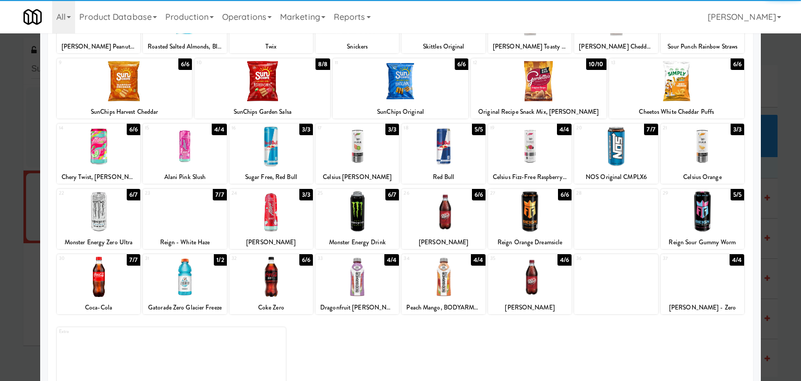
scroll to position [131, 0]
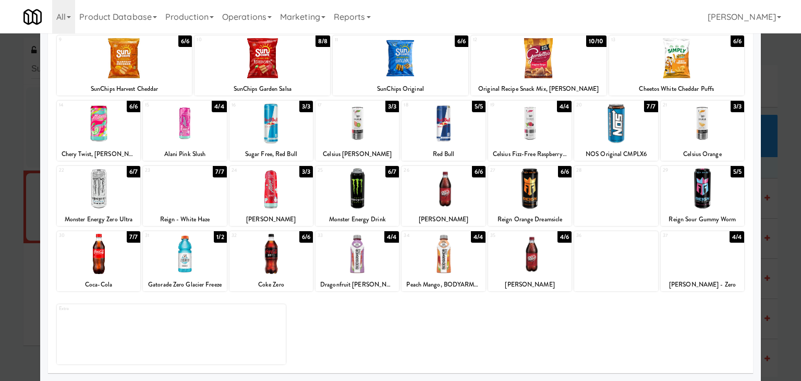
click at [702, 181] on div at bounding box center [702, 188] width 83 height 40
drag, startPoint x: 530, startPoint y: 255, endPoint x: 529, endPoint y: 250, distance: 5.3
click at [530, 255] on div at bounding box center [529, 254] width 83 height 40
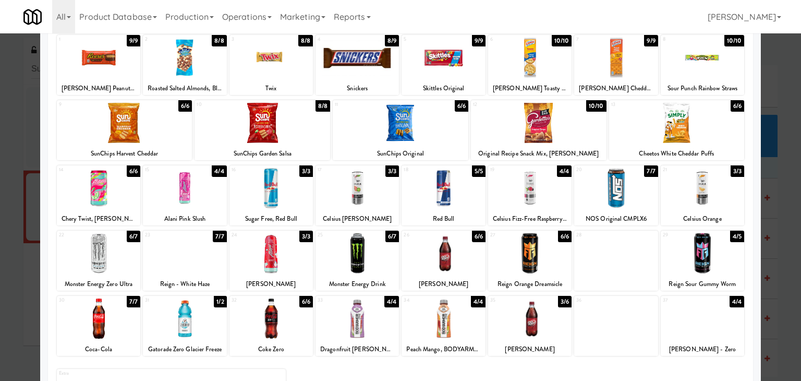
scroll to position [0, 0]
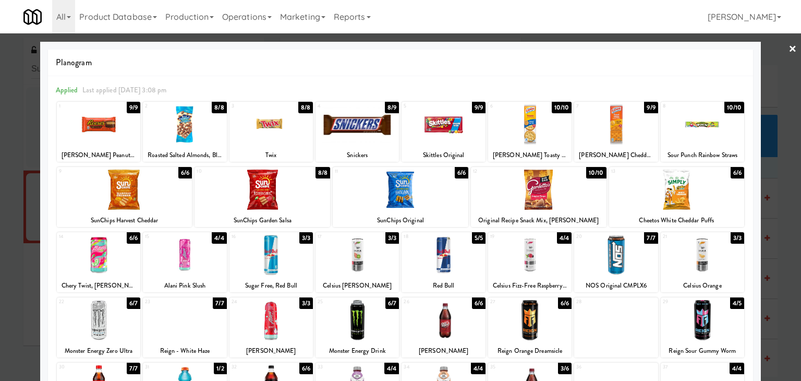
click at [421, 128] on div at bounding box center [442, 124] width 83 height 40
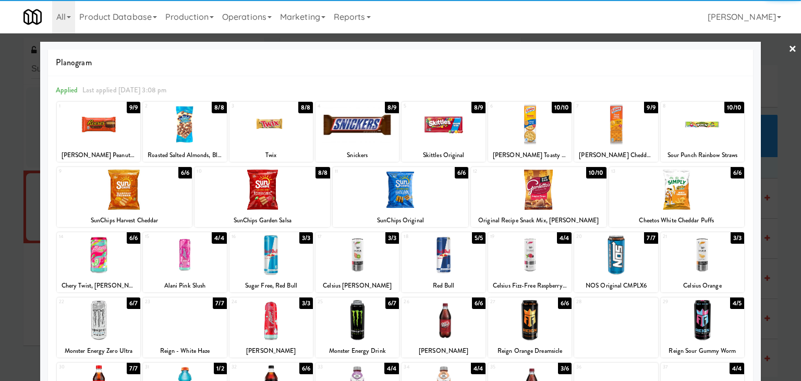
click at [788, 51] on link "×" at bounding box center [792, 49] width 8 height 32
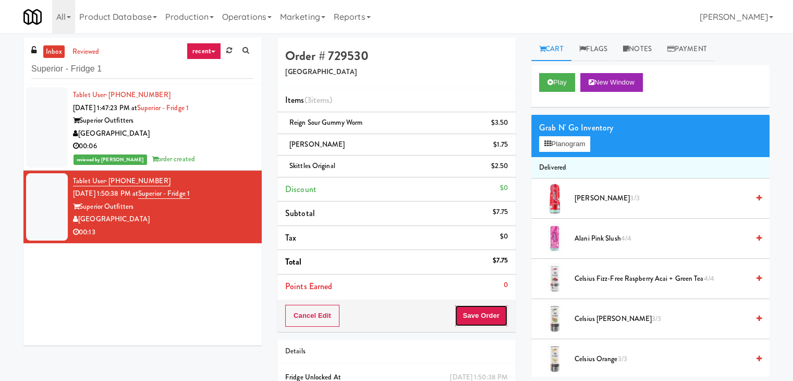
click at [480, 322] on button "Save Order" at bounding box center [481, 316] width 53 height 22
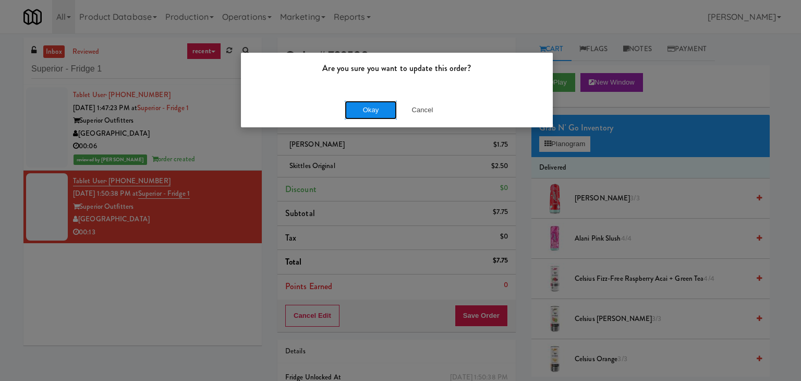
click at [368, 105] on button "Okay" at bounding box center [371, 110] width 52 height 19
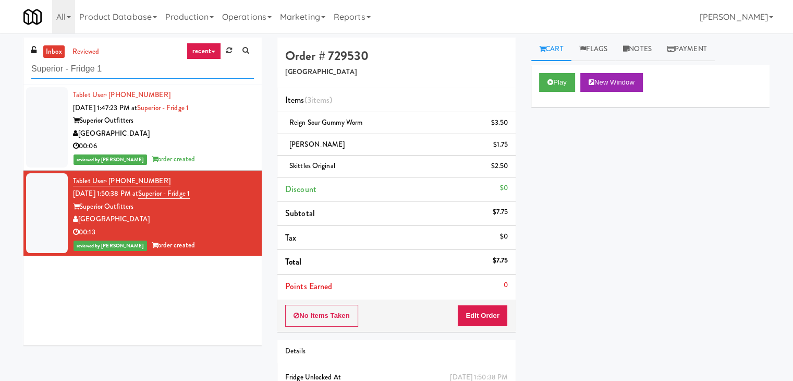
click at [149, 68] on input "Superior - Fridge 1" at bounding box center [142, 68] width 223 height 19
click at [211, 133] on div "[GEOGRAPHIC_DATA]" at bounding box center [163, 133] width 181 height 13
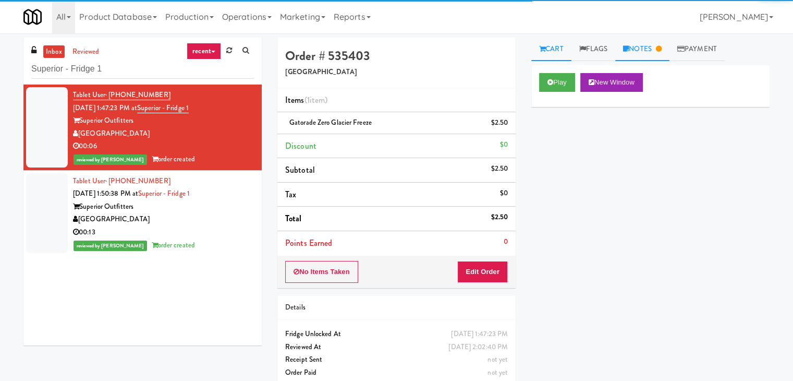
drag, startPoint x: 639, startPoint y: 48, endPoint x: 631, endPoint y: 48, distance: 7.3
click at [639, 48] on link "Notes" at bounding box center [642, 49] width 54 height 23
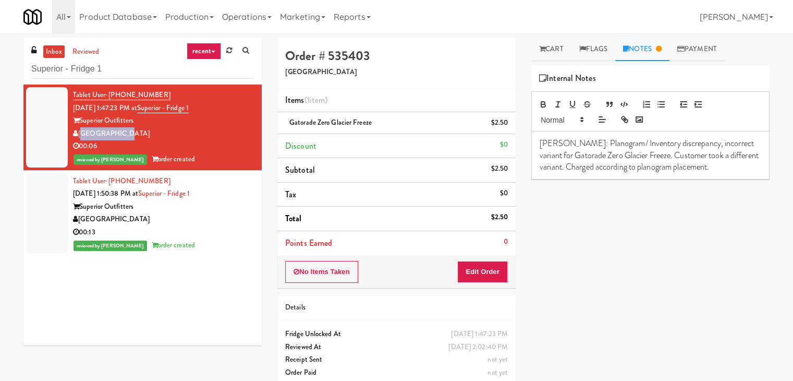
drag, startPoint x: 114, startPoint y: 131, endPoint x: 80, endPoint y: 132, distance: 33.4
click at [80, 132] on div "[GEOGRAPHIC_DATA]" at bounding box center [163, 133] width 181 height 13
copy div "[GEOGRAPHIC_DATA]"
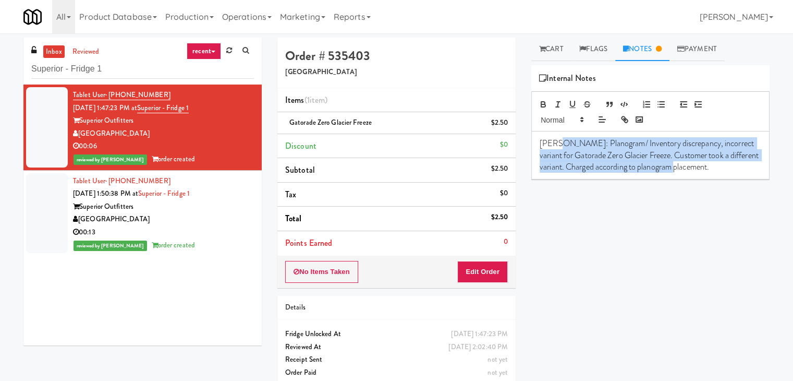
drag, startPoint x: 557, startPoint y: 140, endPoint x: 703, endPoint y: 172, distance: 148.8
click at [703, 172] on p "[PERSON_NAME]: Planogram/ Inventory discrepancy, incorrect variant for Gatorade…" at bounding box center [651, 155] width 222 height 35
copy p "Planogram/ Inventory discrepancy, incorrect variant for Gatorade Zero Glacier F…"
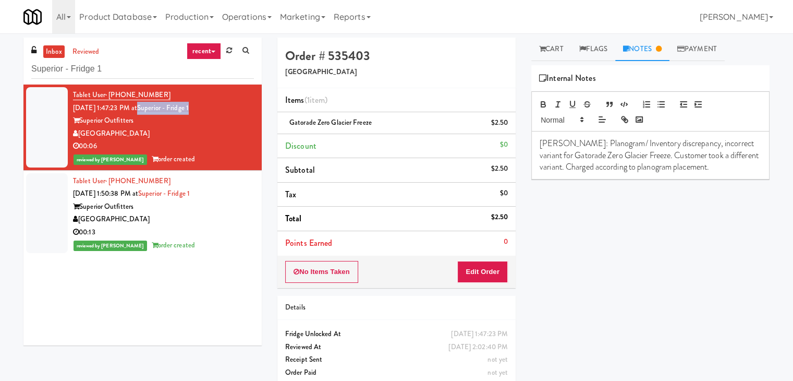
drag, startPoint x: 207, startPoint y: 109, endPoint x: 155, endPoint y: 109, distance: 51.6
click at [155, 109] on div "Tablet User · (903) 245-6965 [DATE] 1:47:23 PM at Superior - Fridge 1 Superior …" at bounding box center [163, 127] width 181 height 77
copy link "Superior - Fridge 1"
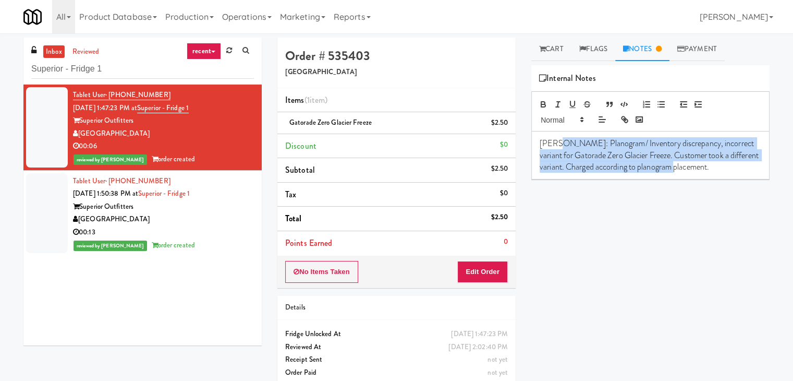
drag, startPoint x: 555, startPoint y: 140, endPoint x: 705, endPoint y: 166, distance: 152.0
click at [705, 166] on p "[PERSON_NAME]: Planogram/ Inventory discrepancy, incorrect variant for Gatorade…" at bounding box center [651, 155] width 222 height 35
copy p "Planogram/ Inventory discrepancy, incorrect variant for Gatorade Zero Glacier F…"
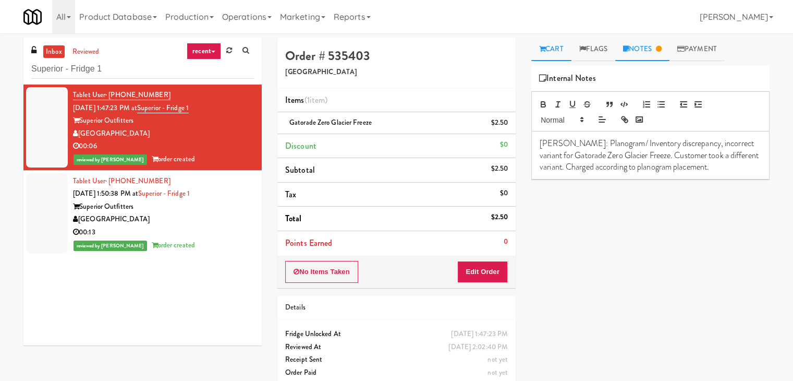
click at [547, 46] on link "Cart" at bounding box center [551, 49] width 40 height 23
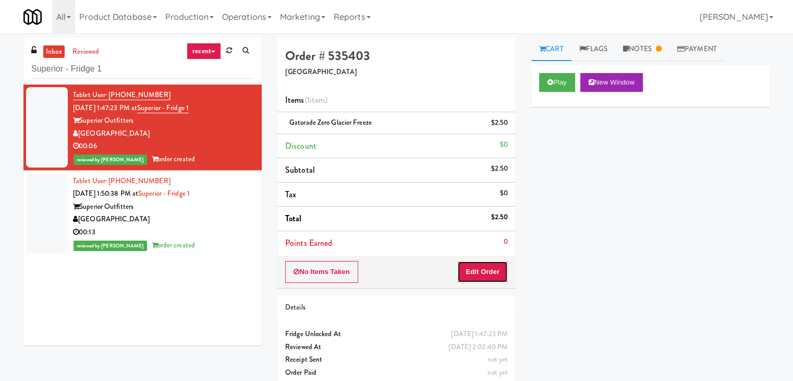
click at [479, 267] on button "Edit Order" at bounding box center [482, 272] width 51 height 22
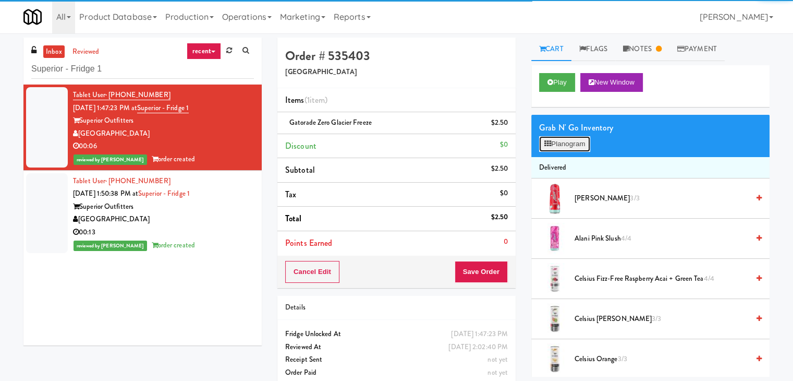
click at [571, 145] on button "Planogram" at bounding box center [564, 144] width 51 height 16
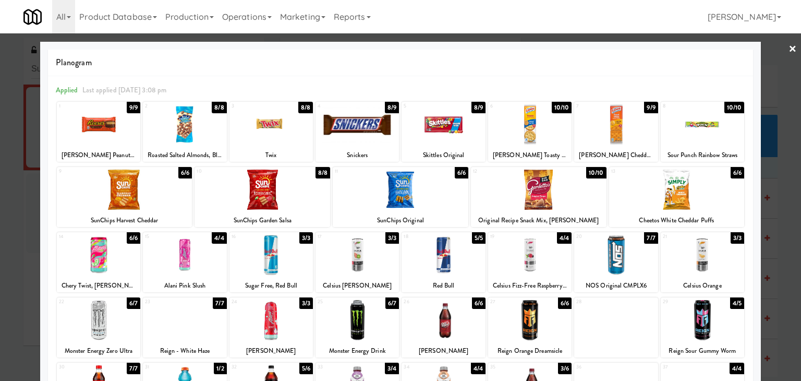
drag, startPoint x: 786, startPoint y: 48, endPoint x: 746, endPoint y: 49, distance: 40.7
click at [788, 48] on link "×" at bounding box center [792, 49] width 8 height 32
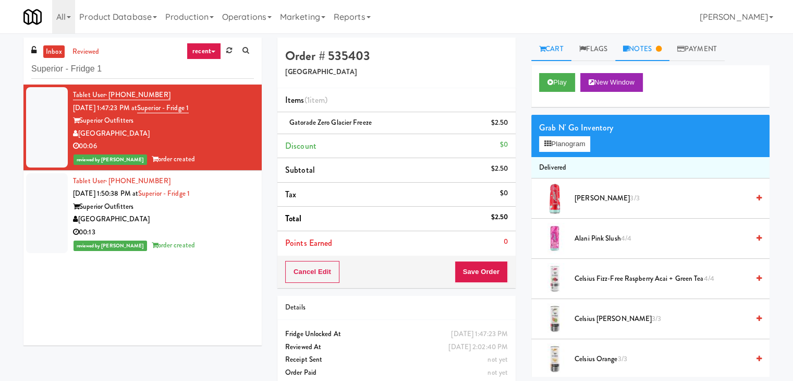
click at [637, 50] on link "Notes" at bounding box center [642, 49] width 54 height 23
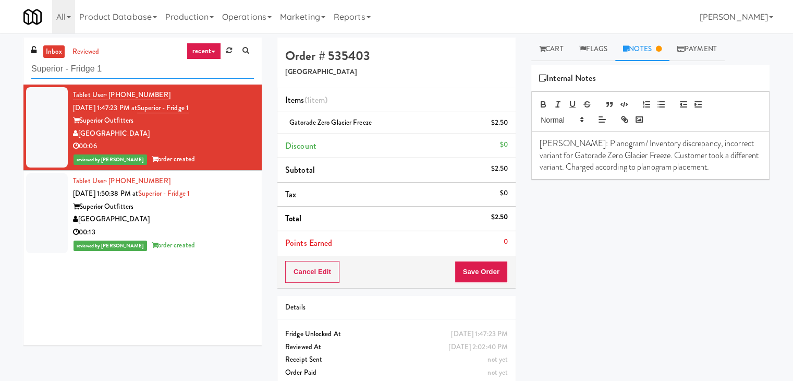
click at [140, 69] on input "Superior - Fridge 1" at bounding box center [142, 68] width 223 height 19
paste input "Element25 - Ambient"
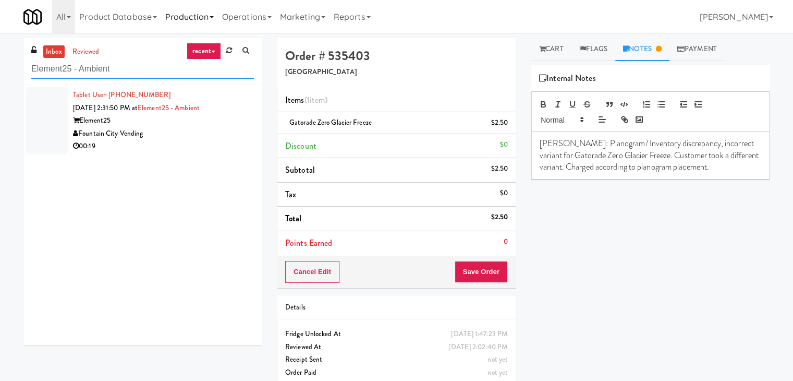
type input "Element25 - Ambient"
click at [203, 128] on div "Fountain City Vending" at bounding box center [163, 133] width 181 height 13
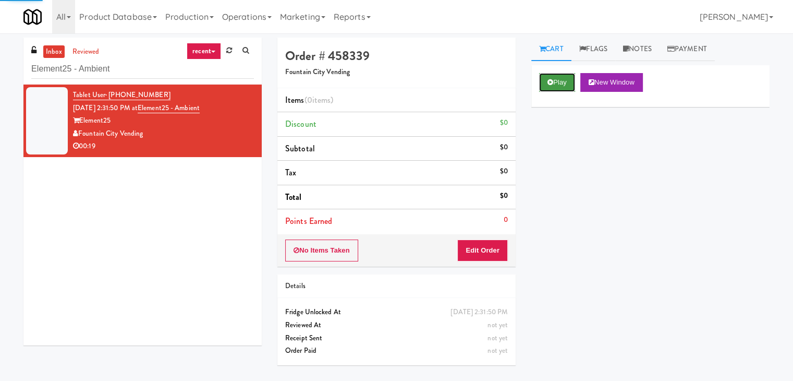
click at [551, 76] on button "Play" at bounding box center [557, 82] width 36 height 19
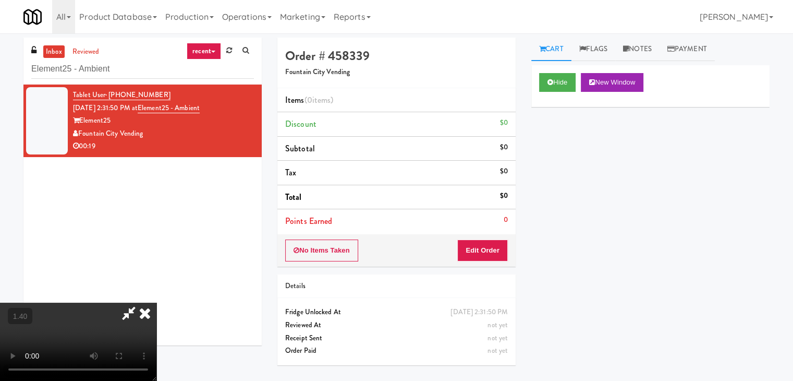
click at [156, 302] on video at bounding box center [78, 341] width 156 height 78
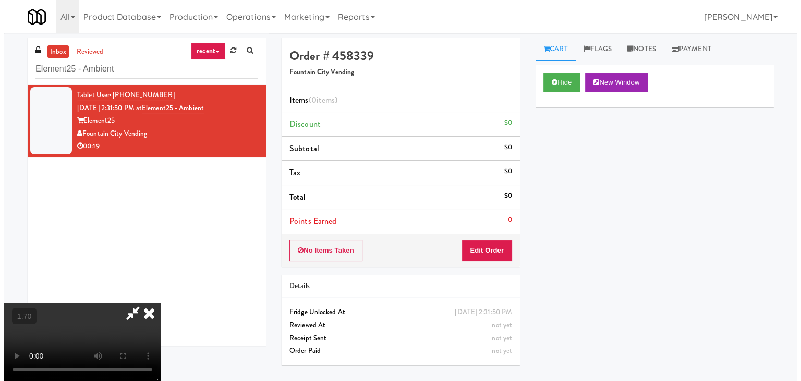
scroll to position [0, 0]
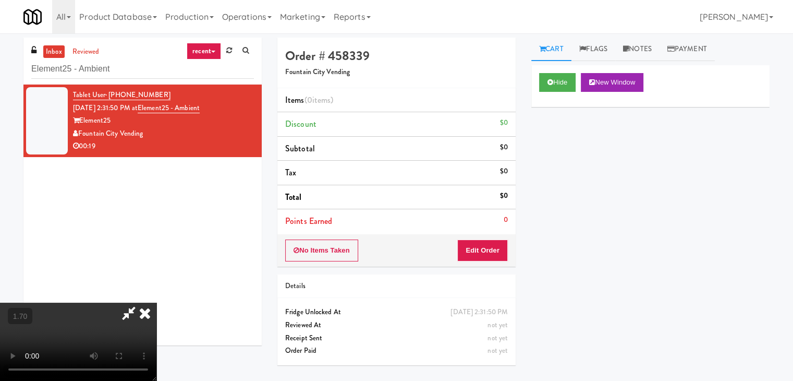
click at [156, 302] on icon at bounding box center [144, 312] width 23 height 21
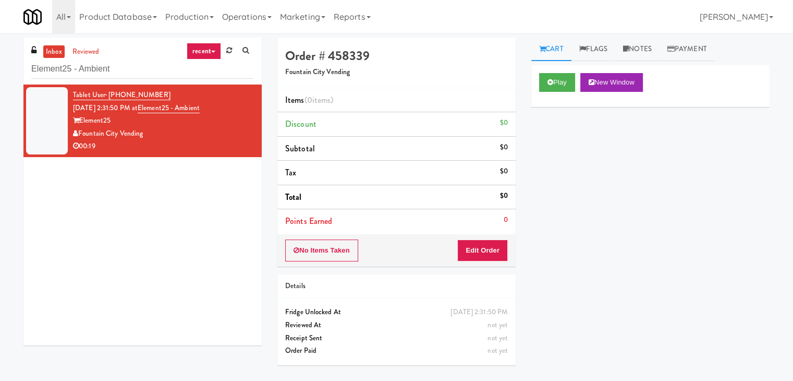
drag, startPoint x: 484, startPoint y: 261, endPoint x: 512, endPoint y: 233, distance: 39.5
click at [484, 260] on div "No Items Taken Edit Order" at bounding box center [396, 250] width 238 height 32
click at [502, 237] on div "No Items Taken Edit Order" at bounding box center [396, 250] width 238 height 32
drag, startPoint x: 495, startPoint y: 252, endPoint x: 527, endPoint y: 230, distance: 38.5
click at [495, 251] on button "Edit Order" at bounding box center [482, 250] width 51 height 22
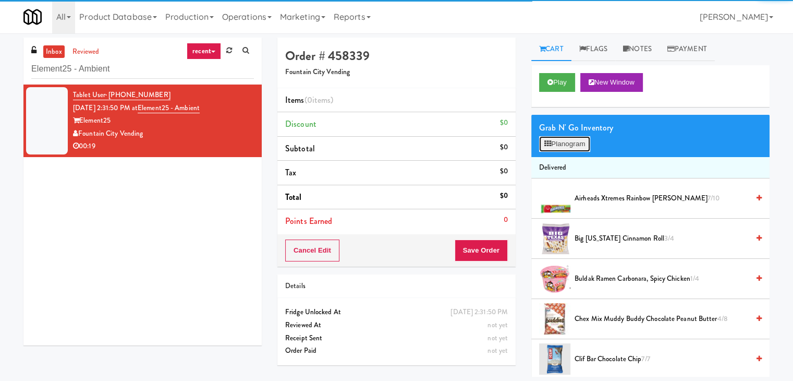
click at [574, 141] on button "Planogram" at bounding box center [564, 144] width 51 height 16
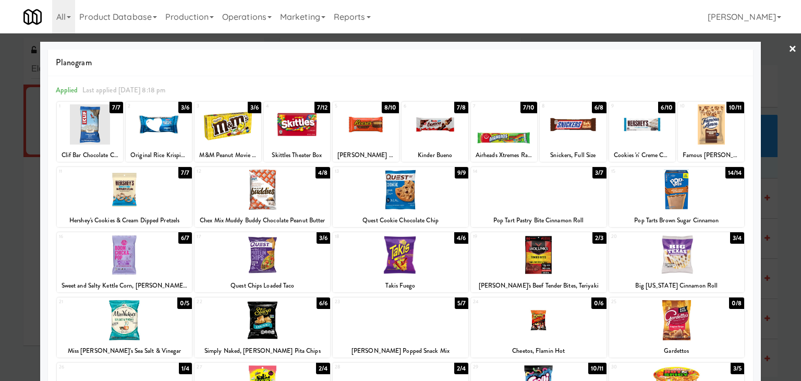
click at [146, 196] on div at bounding box center [125, 189] width 136 height 40
click at [788, 52] on link "×" at bounding box center [792, 49] width 8 height 32
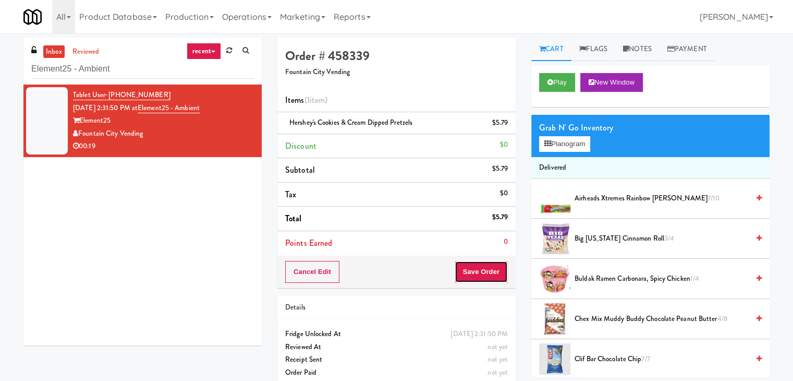
click at [484, 277] on button "Save Order" at bounding box center [481, 272] width 53 height 22
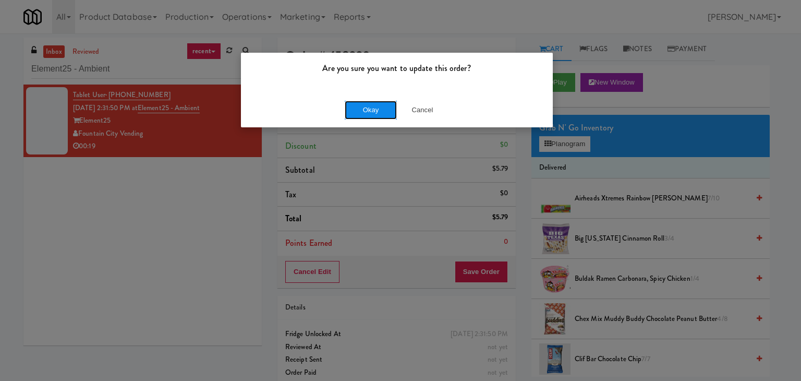
click at [361, 107] on button "Okay" at bounding box center [371, 110] width 52 height 19
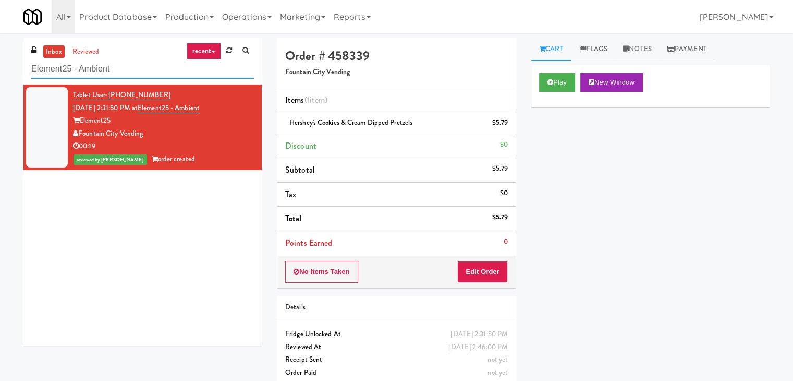
click at [139, 75] on input "Element25 - Ambient" at bounding box center [142, 68] width 223 height 19
paste input "First Street - Cooler - Lef"
type input "First Street - Cooler - Left"
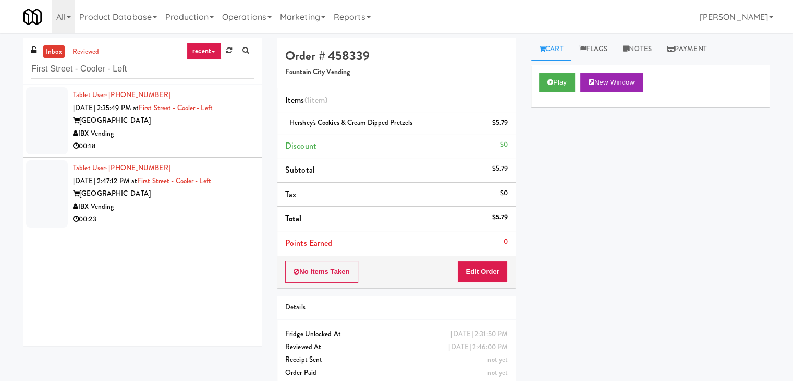
click at [196, 140] on div "00:18" at bounding box center [163, 146] width 181 height 13
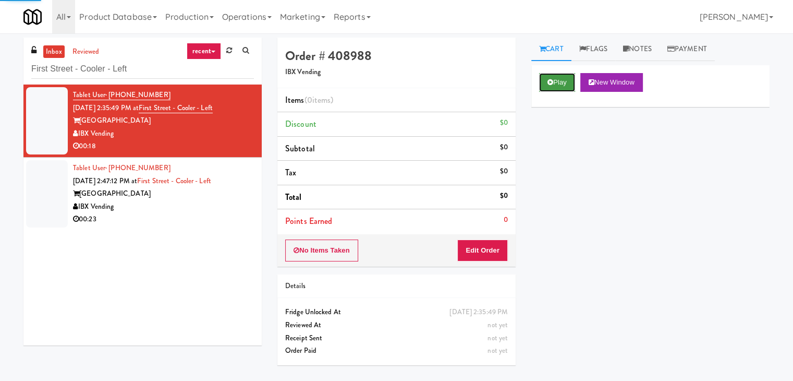
click at [563, 80] on button "Play" at bounding box center [557, 82] width 36 height 19
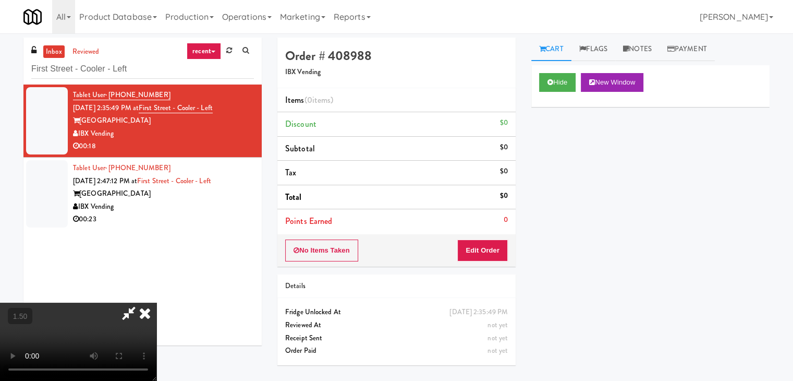
click at [156, 302] on video at bounding box center [78, 341] width 156 height 78
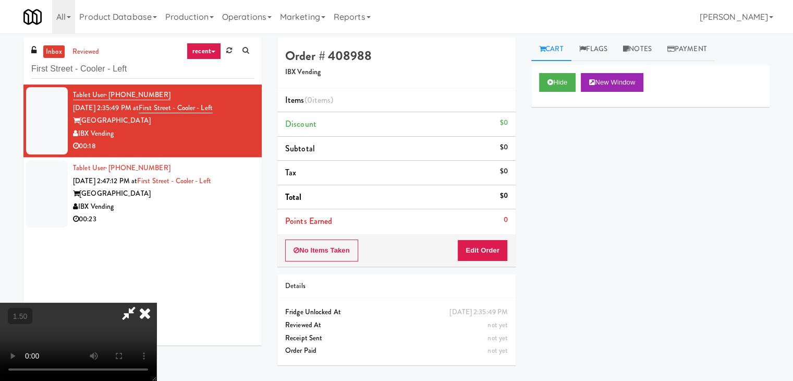
click at [156, 302] on video at bounding box center [78, 341] width 156 height 78
click at [156, 302] on icon at bounding box center [144, 312] width 23 height 21
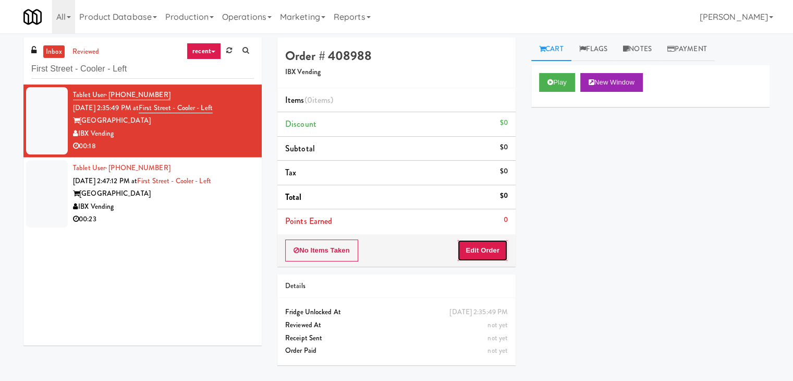
click at [479, 242] on button "Edit Order" at bounding box center [482, 250] width 51 height 22
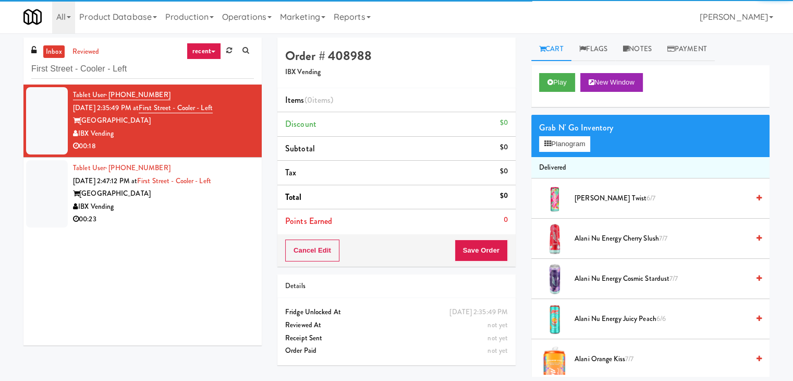
click at [570, 131] on div "Grab N' Go Inventory" at bounding box center [650, 128] width 223 height 16
click at [569, 144] on button "Planogram" at bounding box center [564, 144] width 51 height 16
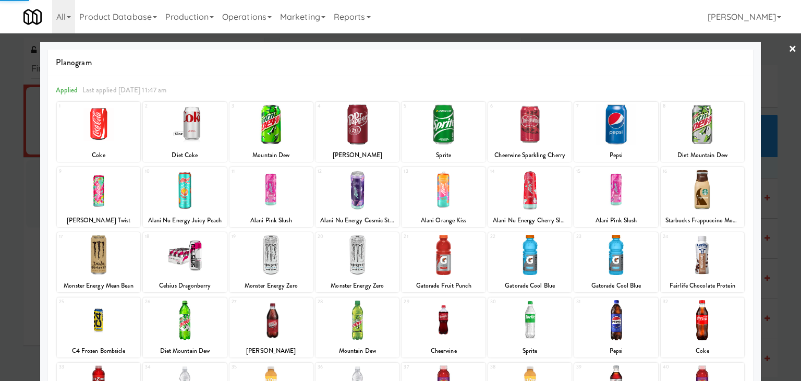
scroll to position [131, 0]
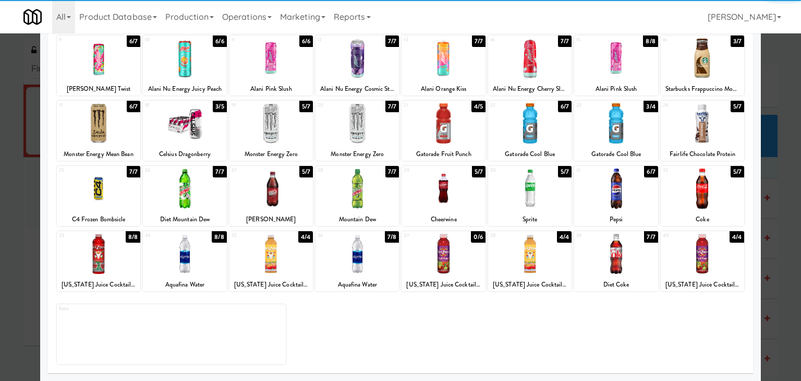
click at [611, 254] on div at bounding box center [615, 254] width 83 height 40
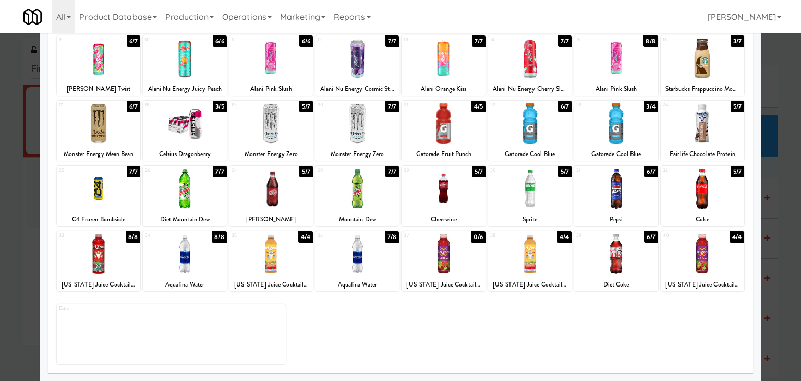
click at [611, 254] on div at bounding box center [615, 254] width 83 height 40
click at [281, 188] on div at bounding box center [270, 188] width 83 height 40
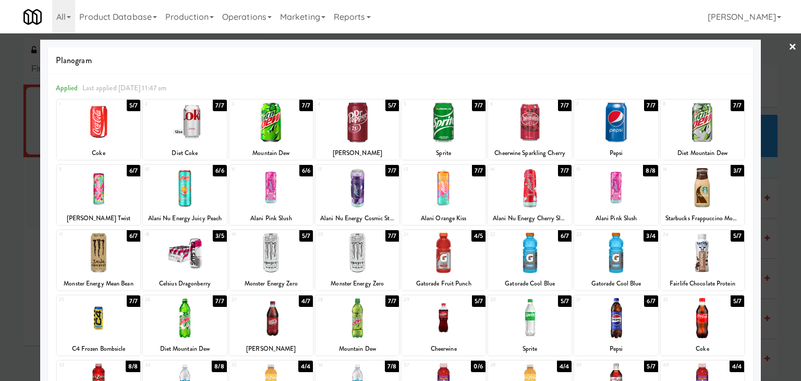
scroll to position [0, 0]
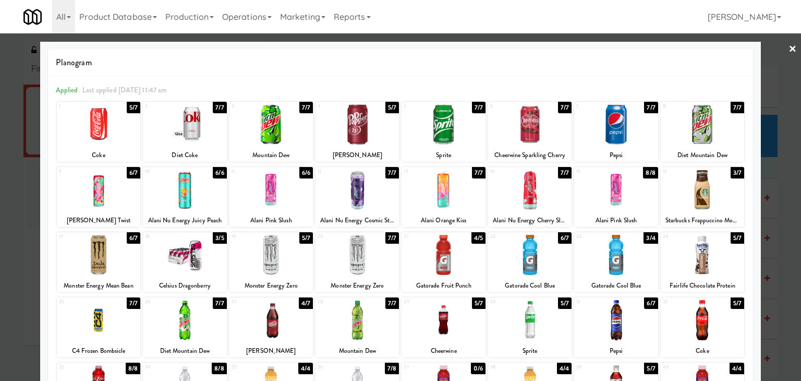
click at [788, 48] on link "×" at bounding box center [792, 49] width 8 height 32
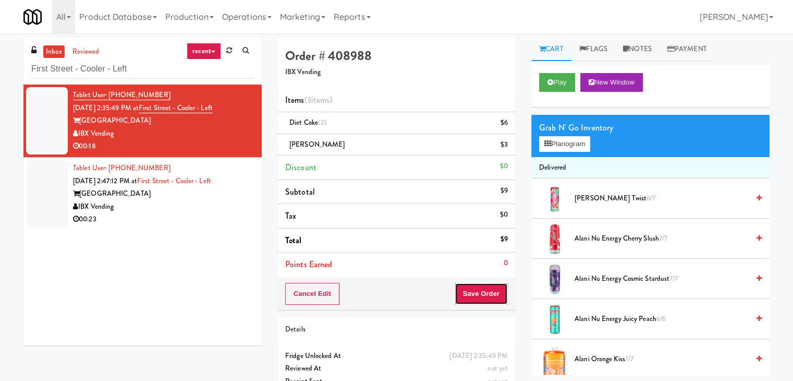
click at [485, 296] on button "Save Order" at bounding box center [481, 294] width 53 height 22
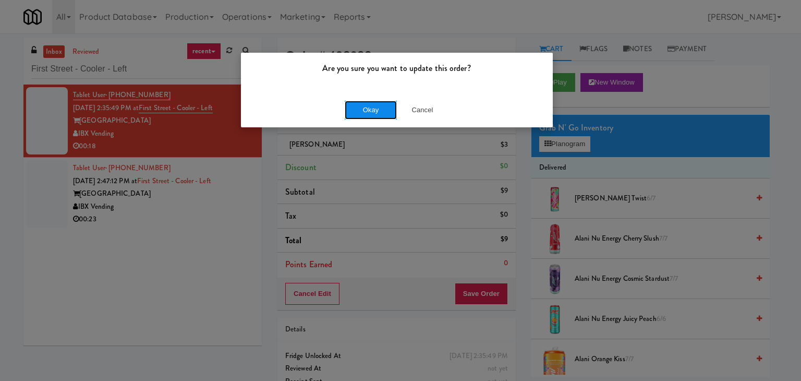
click at [370, 113] on button "Okay" at bounding box center [371, 110] width 52 height 19
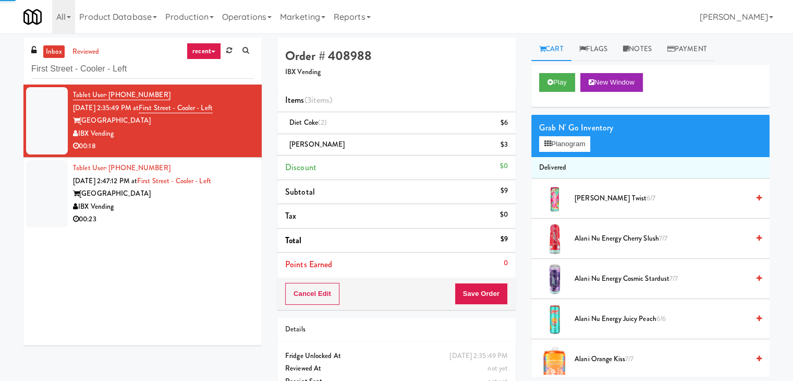
click at [204, 214] on div "00:23" at bounding box center [163, 219] width 181 height 13
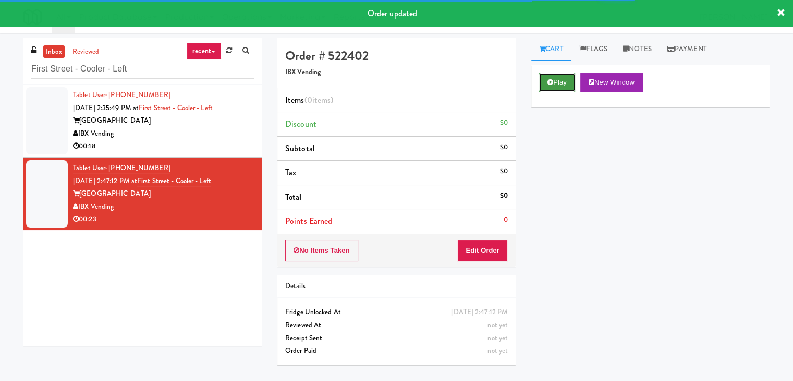
click at [561, 77] on button "Play" at bounding box center [557, 82] width 36 height 19
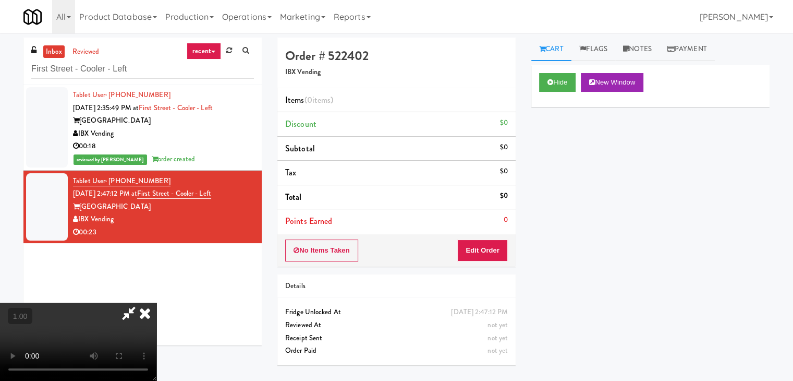
click at [156, 302] on video at bounding box center [78, 341] width 156 height 78
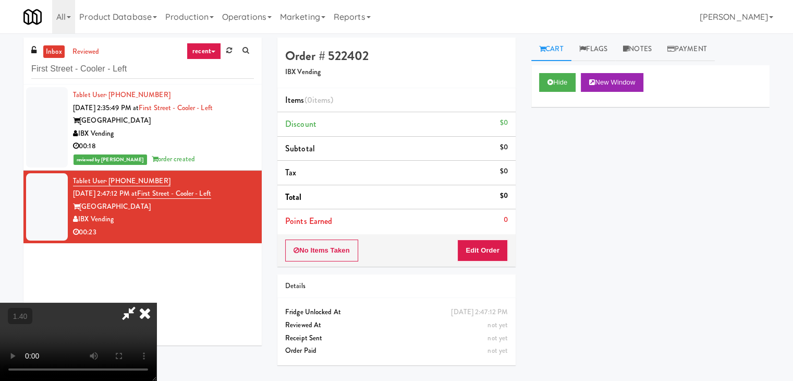
click at [156, 302] on video at bounding box center [78, 341] width 156 height 78
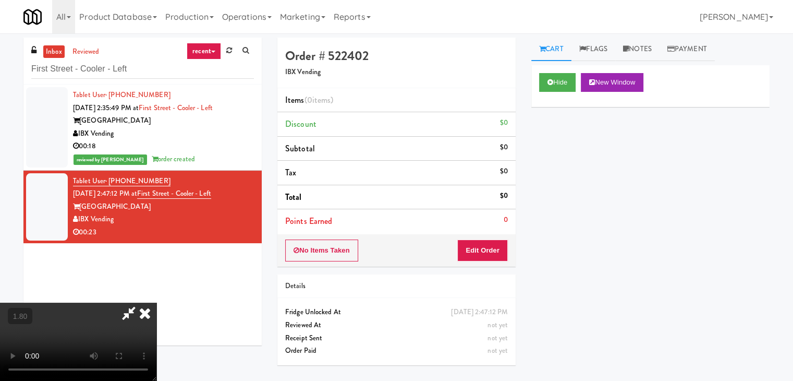
click at [156, 302] on icon at bounding box center [144, 312] width 23 height 21
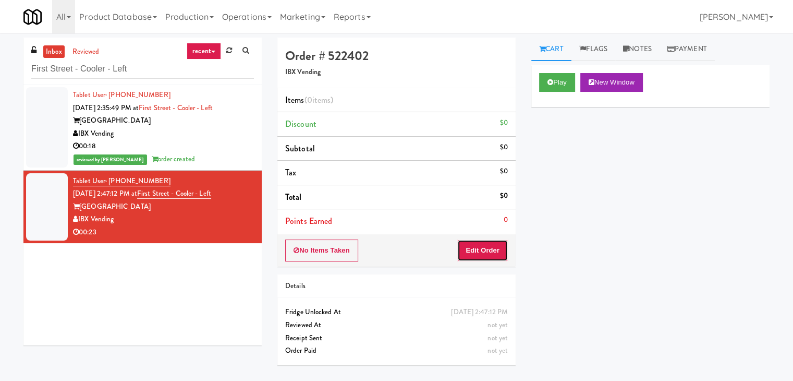
click at [482, 247] on button "Edit Order" at bounding box center [482, 250] width 51 height 22
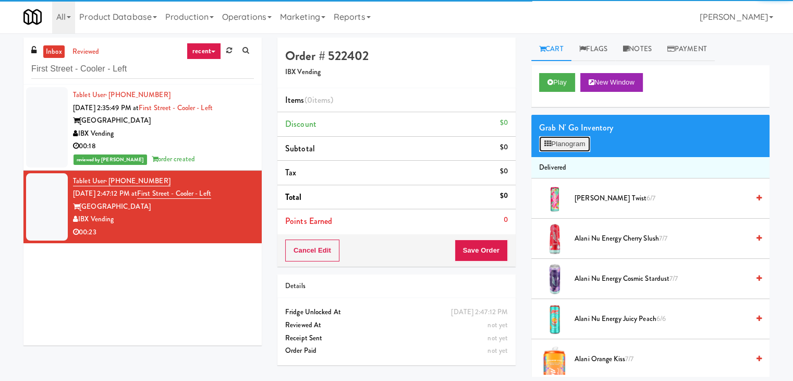
click at [571, 148] on button "Planogram" at bounding box center [564, 144] width 51 height 16
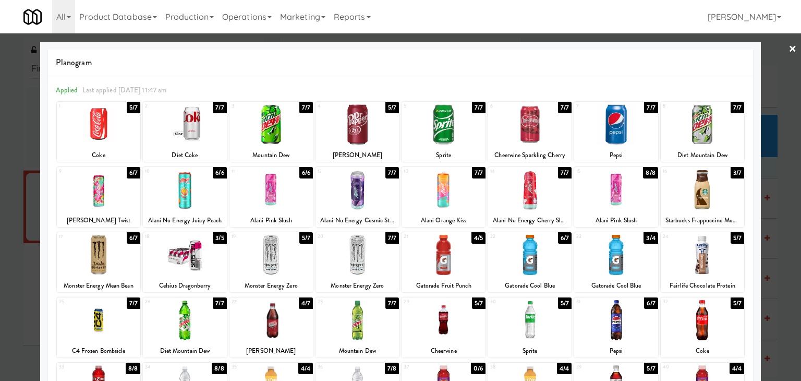
click at [261, 128] on div at bounding box center [270, 124] width 83 height 40
click at [452, 191] on div at bounding box center [442, 189] width 83 height 40
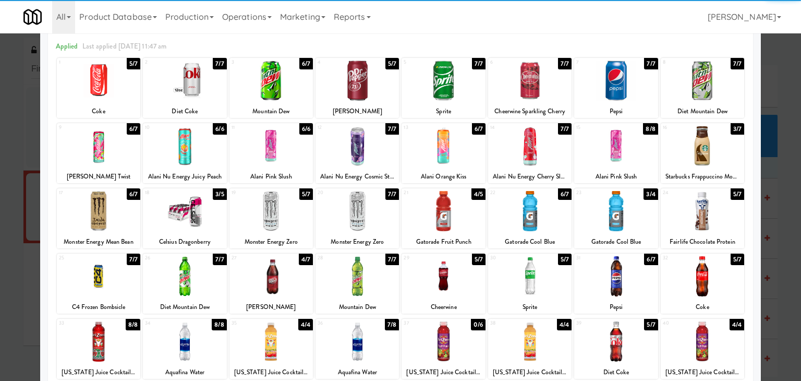
scroll to position [104, 0]
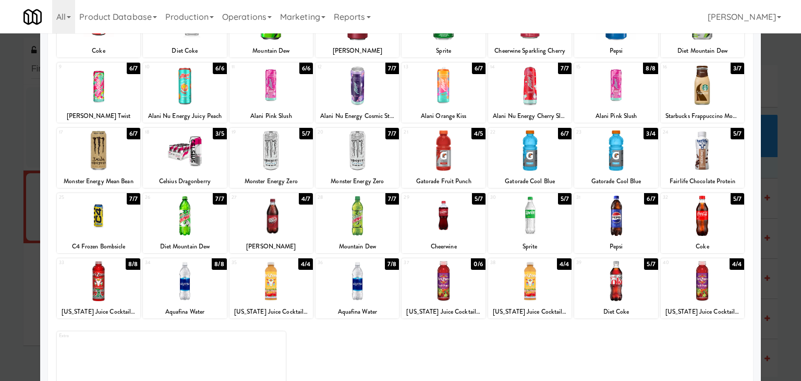
click at [277, 213] on div at bounding box center [270, 216] width 83 height 40
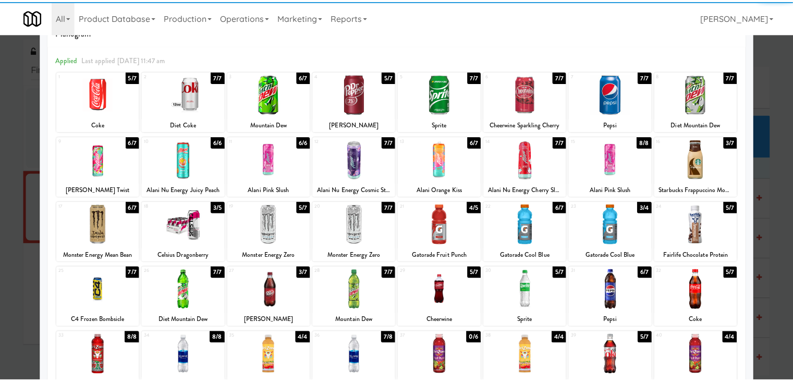
scroll to position [0, 0]
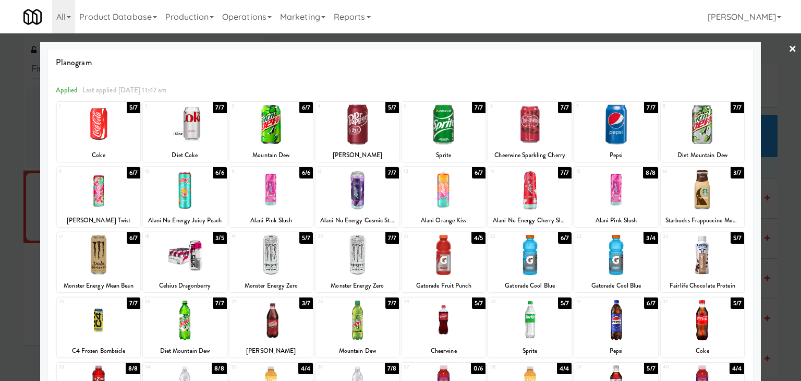
click at [788, 46] on link "×" at bounding box center [792, 49] width 8 height 32
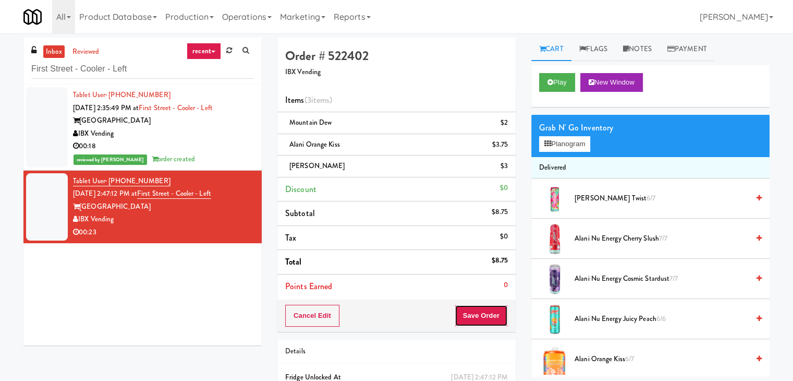
click at [491, 312] on button "Save Order" at bounding box center [481, 316] width 53 height 22
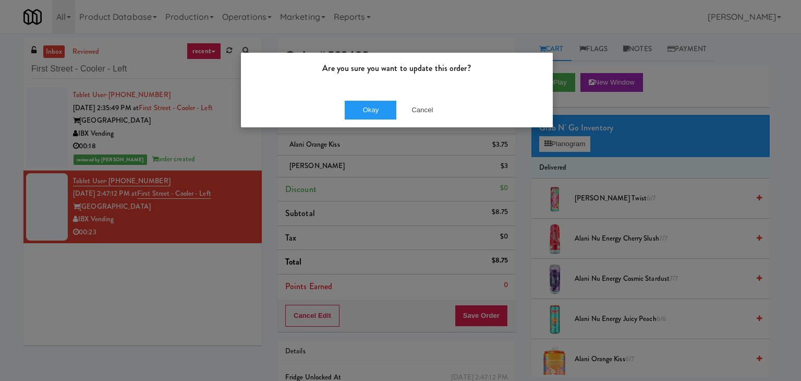
click at [365, 99] on div "Okay Cancel" at bounding box center [397, 109] width 312 height 35
click at [365, 113] on button "Okay" at bounding box center [371, 110] width 52 height 19
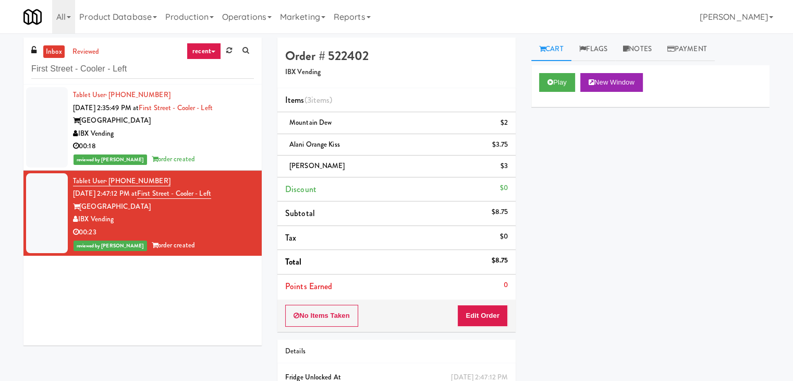
click at [207, 148] on div "00:18" at bounding box center [163, 146] width 181 height 13
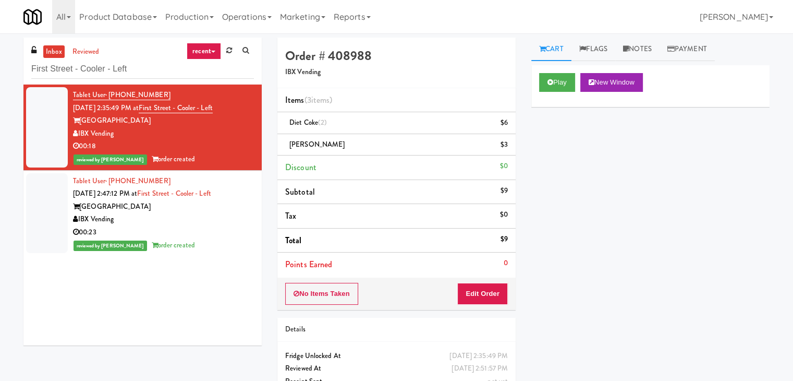
click at [204, 236] on div "00:23" at bounding box center [163, 232] width 181 height 13
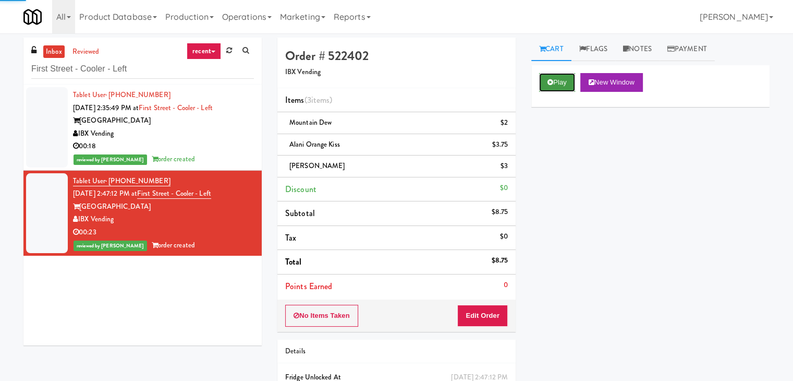
click at [563, 78] on button "Play" at bounding box center [557, 82] width 36 height 19
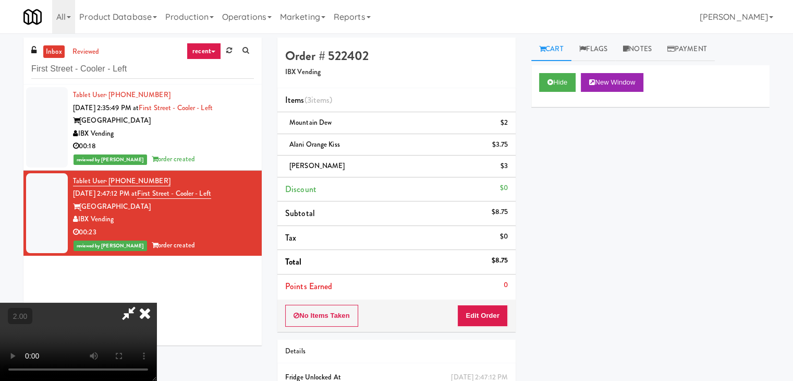
click at [156, 302] on video at bounding box center [78, 341] width 156 height 78
click at [148, 74] on input "First Street - Cooler - Left" at bounding box center [142, 68] width 223 height 19
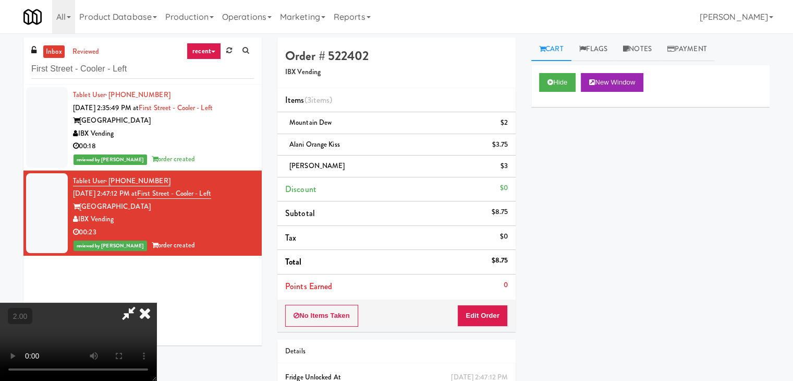
click at [156, 302] on icon at bounding box center [144, 312] width 23 height 21
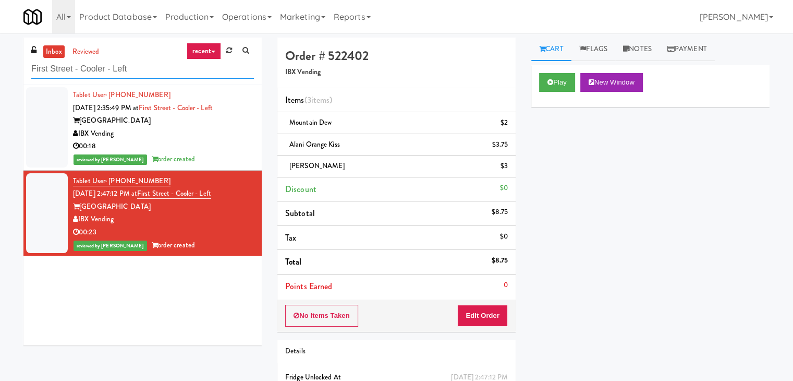
click at [139, 69] on input "First Street - Cooler - Left" at bounding box center [142, 68] width 223 height 19
paste input "Park Place - [GEOGRAPHIC_DATA] - [GEOGRAPHIC_DATA]"
type input "Park Place - Cooler - Right"
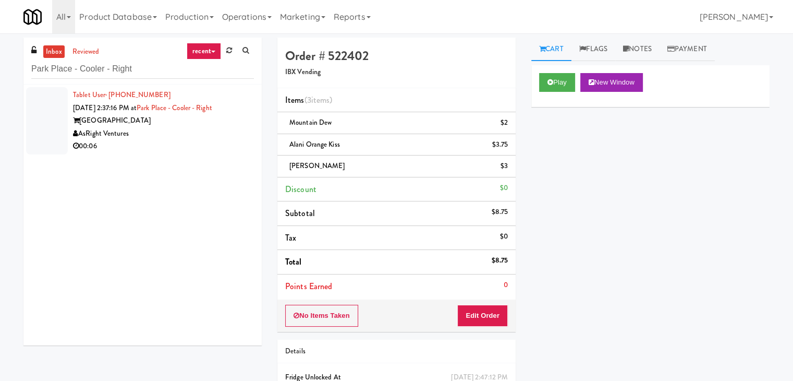
click at [179, 152] on div "00:06" at bounding box center [163, 146] width 181 height 13
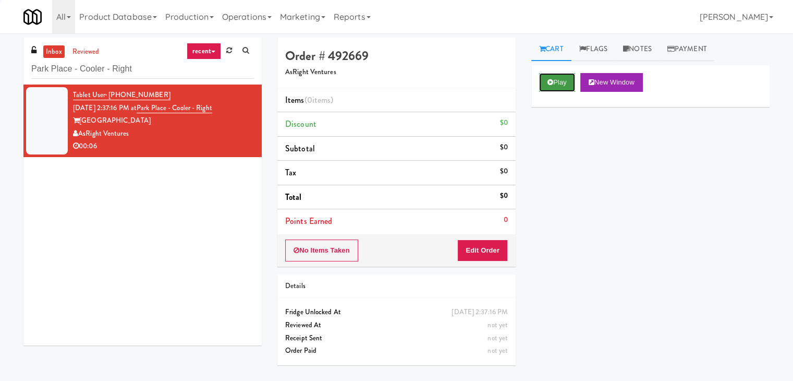
click at [552, 80] on icon at bounding box center [550, 82] width 6 height 7
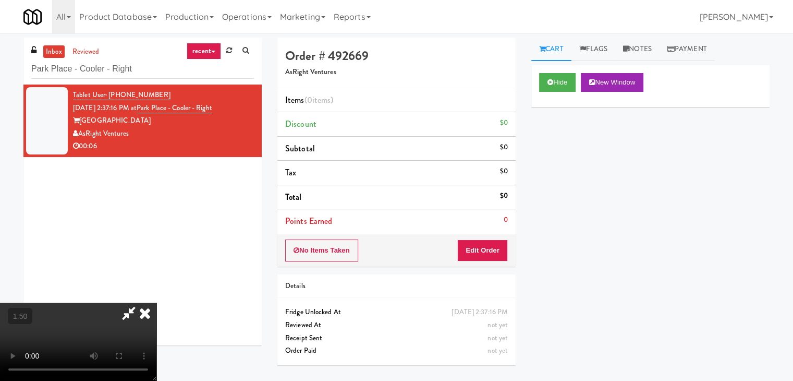
click at [156, 302] on video at bounding box center [78, 341] width 156 height 78
click at [156, 302] on icon at bounding box center [144, 312] width 23 height 21
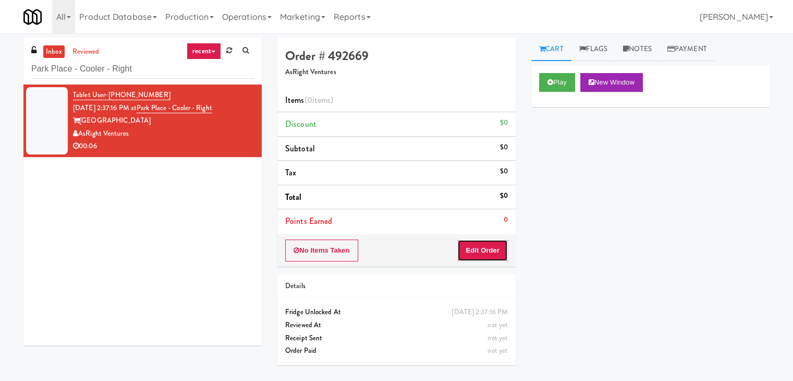
click at [478, 245] on button "Edit Order" at bounding box center [482, 250] width 51 height 22
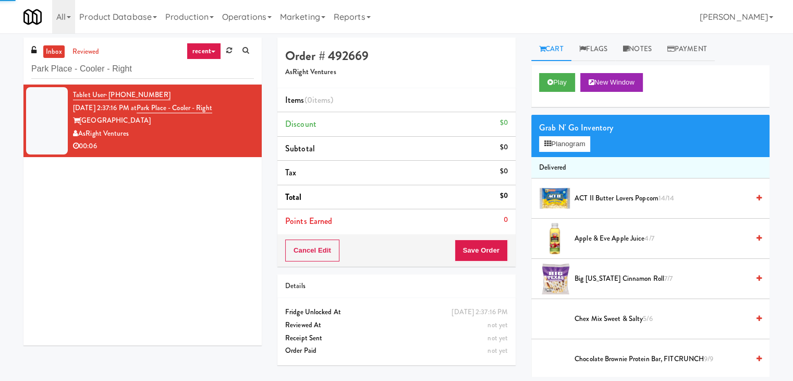
click at [569, 134] on div "Grab N' Go Inventory" at bounding box center [650, 128] width 223 height 16
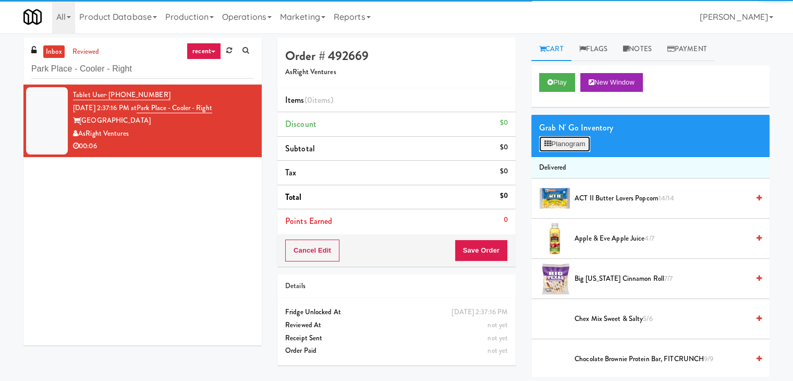
click at [570, 144] on button "Planogram" at bounding box center [564, 144] width 51 height 16
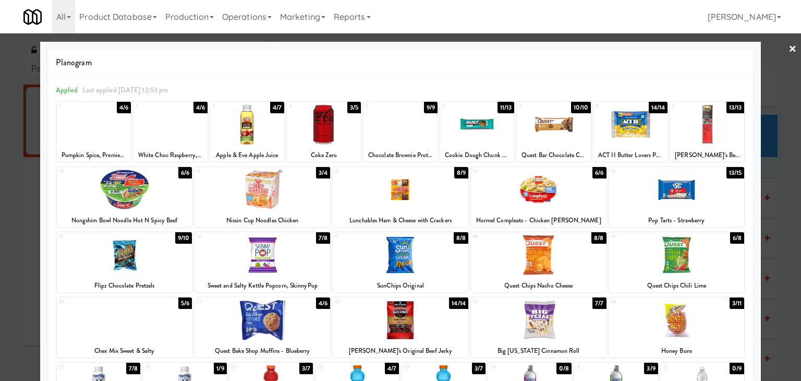
click at [257, 125] on div at bounding box center [247, 124] width 74 height 40
click at [788, 50] on link "×" at bounding box center [792, 49] width 8 height 32
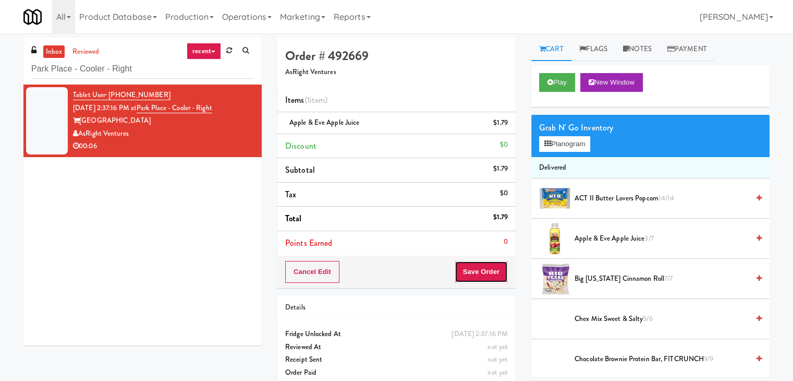
drag, startPoint x: 473, startPoint y: 277, endPoint x: 480, endPoint y: 273, distance: 7.2
click at [473, 276] on button "Save Order" at bounding box center [481, 272] width 53 height 22
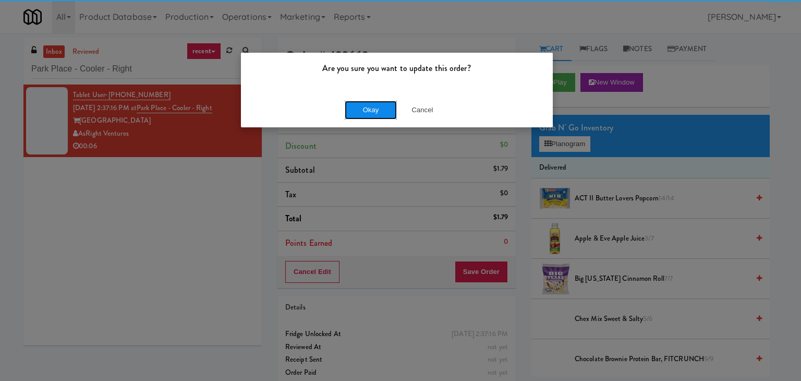
click at [376, 112] on button "Okay" at bounding box center [371, 110] width 52 height 19
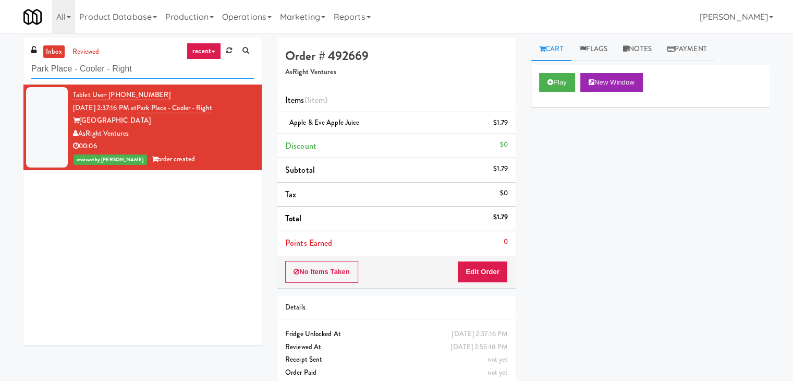
click at [152, 63] on input "Park Place - Cooler - Right" at bounding box center [142, 68] width 223 height 19
paste input "Midtown205 - Drinks"
type input "Midtown205 - Drinks"
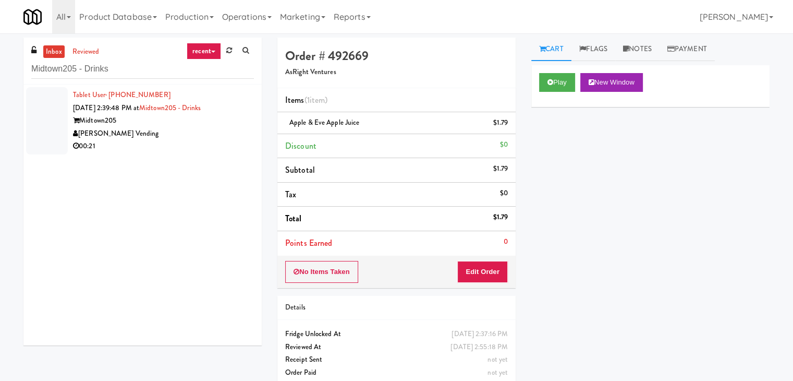
click at [196, 138] on div "[PERSON_NAME] Vending" at bounding box center [163, 133] width 181 height 13
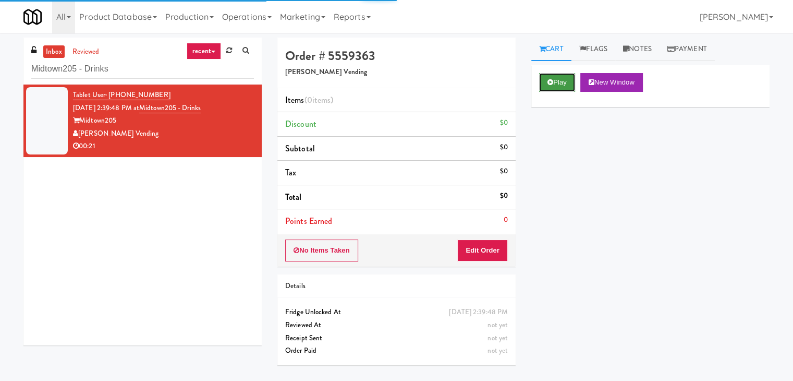
click at [553, 88] on button "Play" at bounding box center [557, 82] width 36 height 19
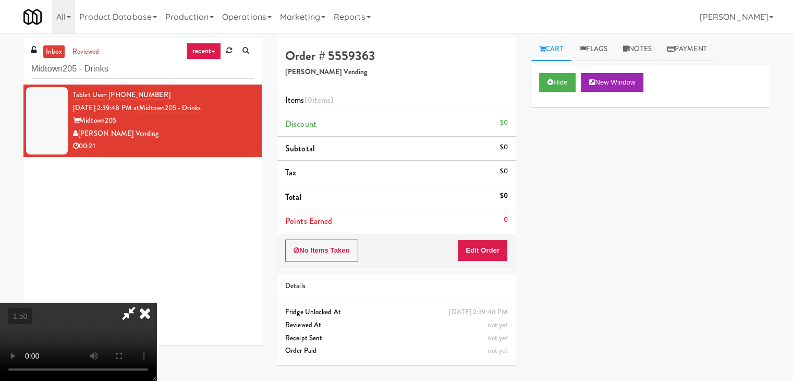
click at [156, 302] on video at bounding box center [78, 341] width 156 height 78
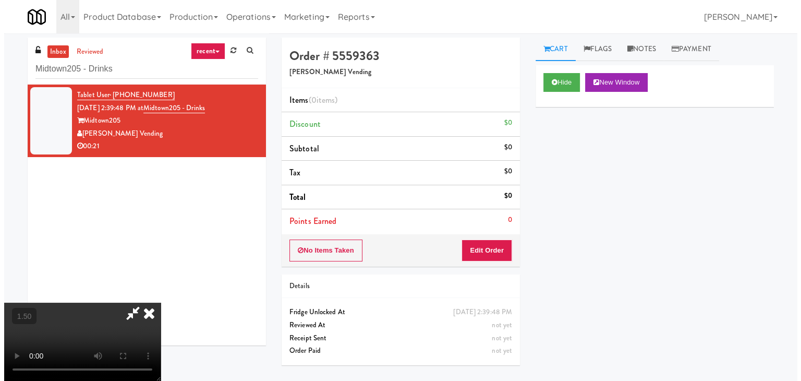
scroll to position [0, 0]
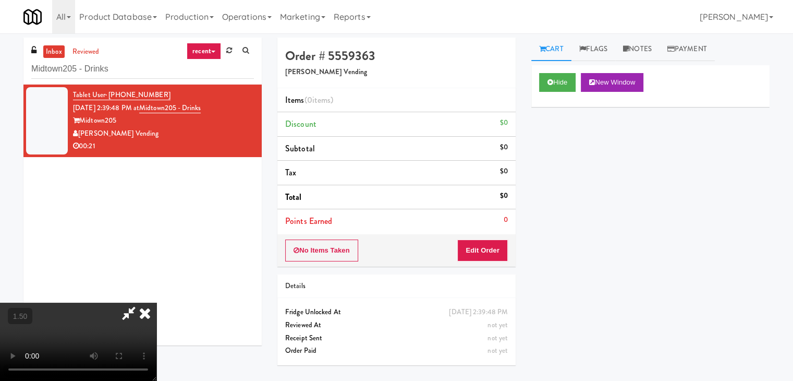
click at [156, 302] on icon at bounding box center [144, 312] width 23 height 21
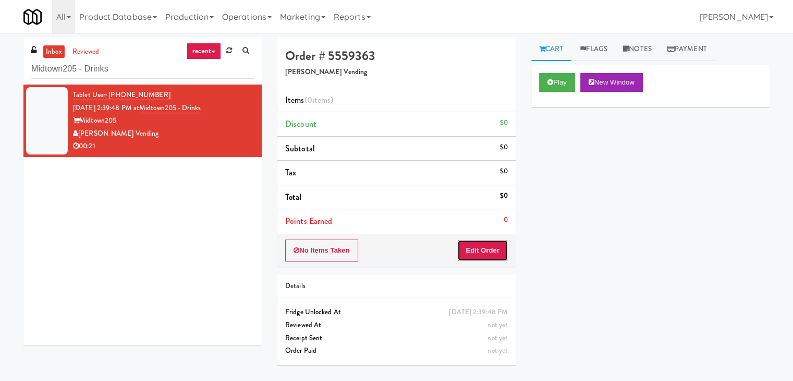
drag, startPoint x: 469, startPoint y: 247, endPoint x: 514, endPoint y: 231, distance: 47.0
click at [470, 247] on button "Edit Order" at bounding box center [482, 250] width 51 height 22
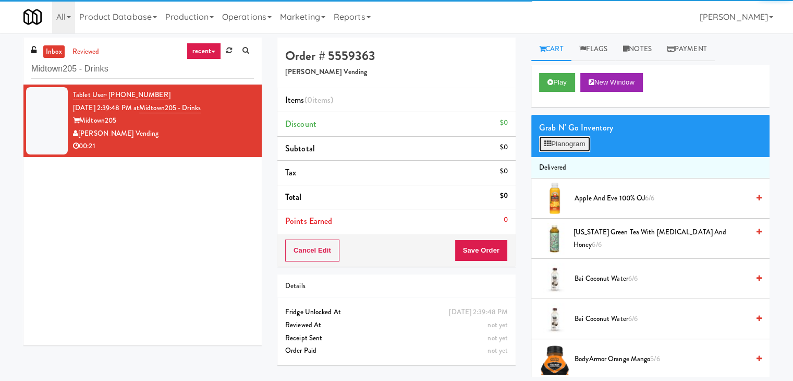
click at [562, 144] on button "Planogram" at bounding box center [564, 144] width 51 height 16
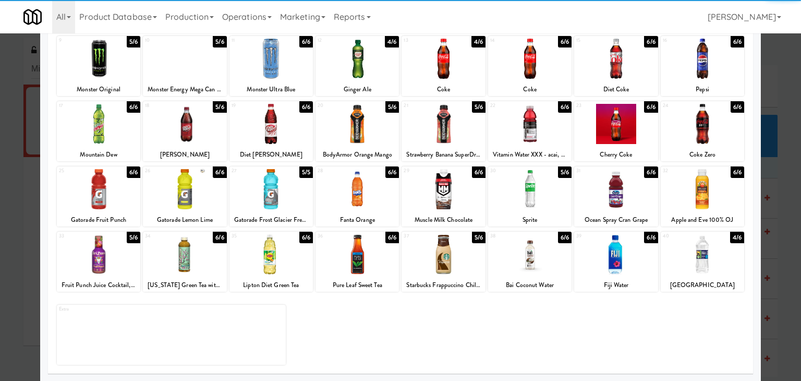
scroll to position [131, 0]
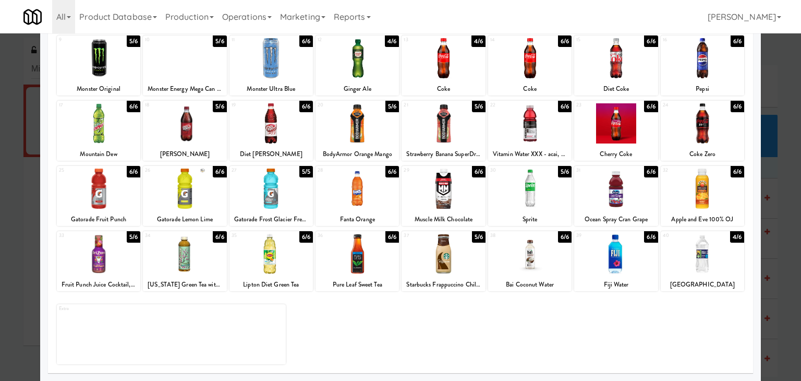
click at [277, 259] on div at bounding box center [270, 254] width 83 height 40
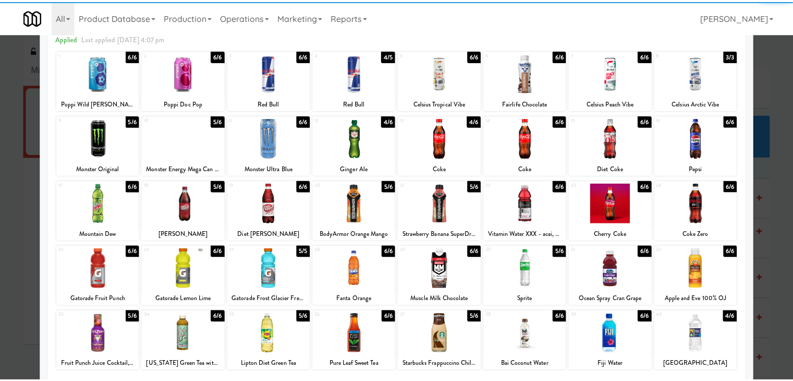
scroll to position [0, 0]
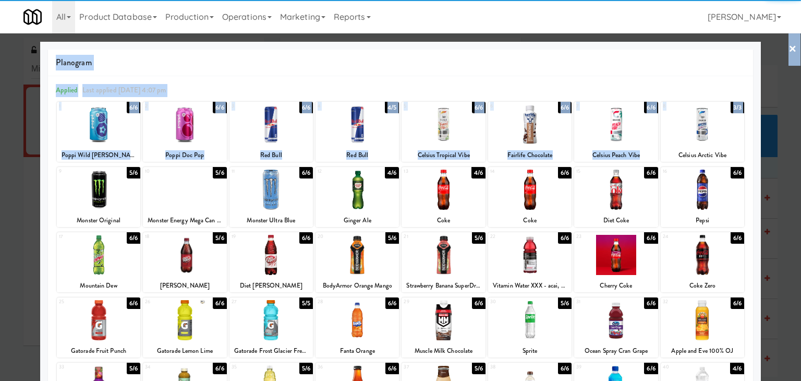
drag, startPoint x: 696, startPoint y: 132, endPoint x: 776, endPoint y: 75, distance: 98.7
click at [776, 76] on div "× Planogram Applied Last applied [DATE] 4:07 pm 1 6/6 Poppi Wild [PERSON_NAME] …" at bounding box center [400, 190] width 801 height 381
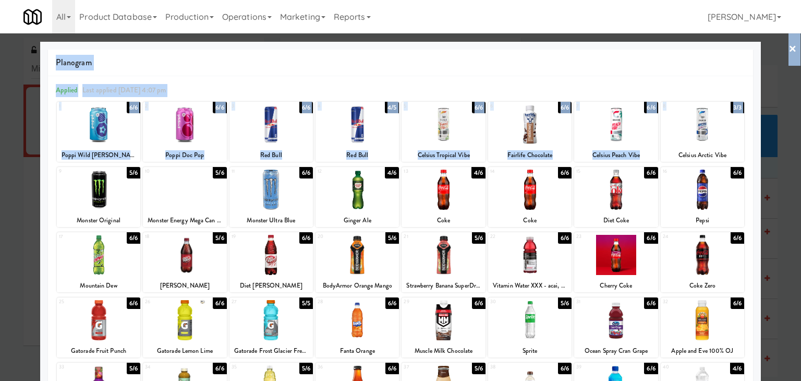
click at [788, 46] on link "×" at bounding box center [792, 49] width 8 height 32
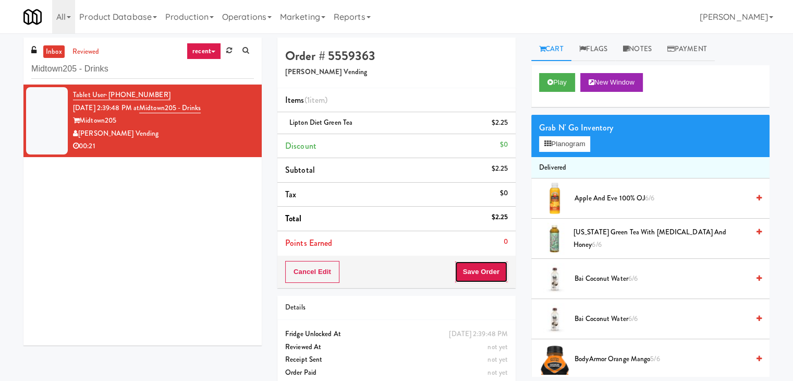
click at [471, 274] on button "Save Order" at bounding box center [481, 272] width 53 height 22
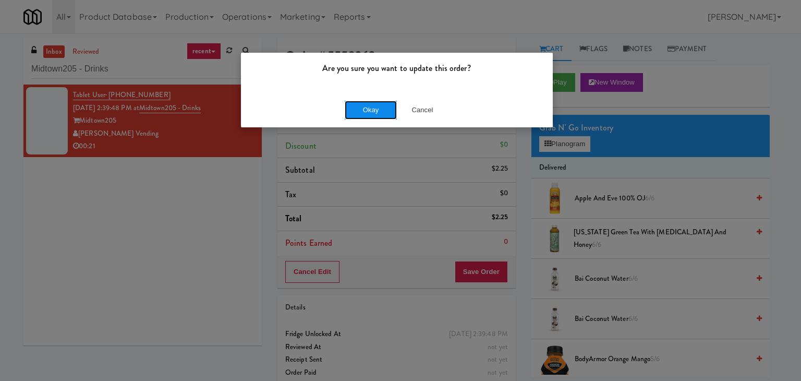
click at [377, 111] on button "Okay" at bounding box center [371, 110] width 52 height 19
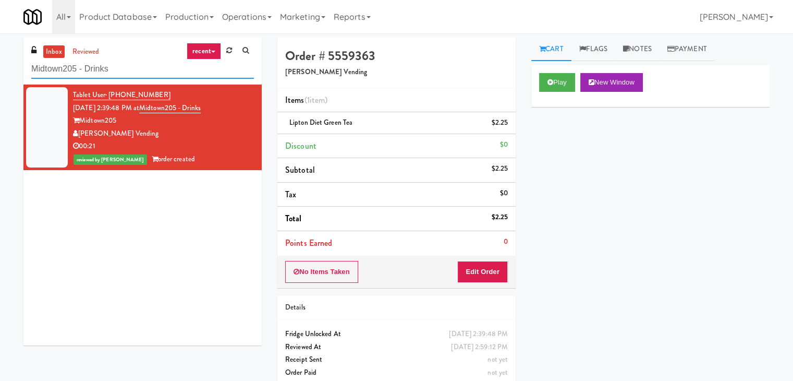
click at [138, 62] on input "Midtown205 - Drinks" at bounding box center [142, 68] width 223 height 19
paste input "ONNI Cooler"
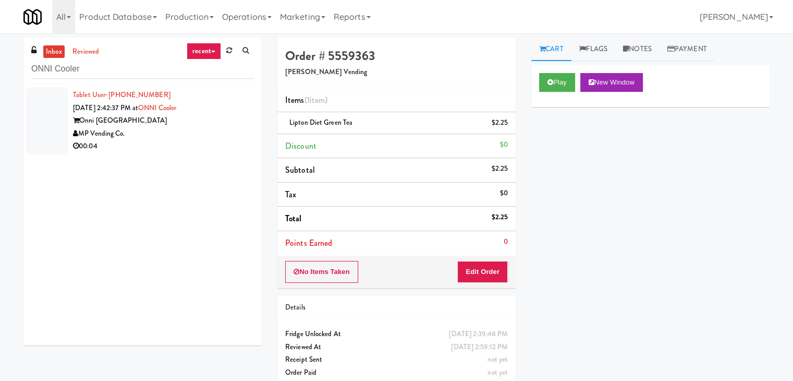
click at [201, 137] on div "MP Vending Co." at bounding box center [163, 133] width 181 height 13
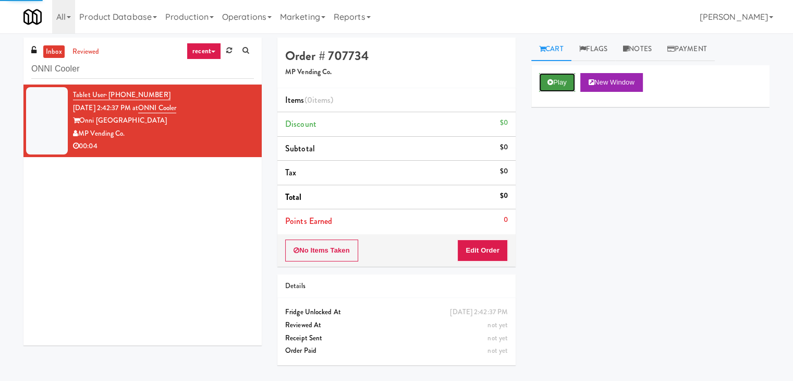
click at [551, 86] on button "Play" at bounding box center [557, 82] width 36 height 19
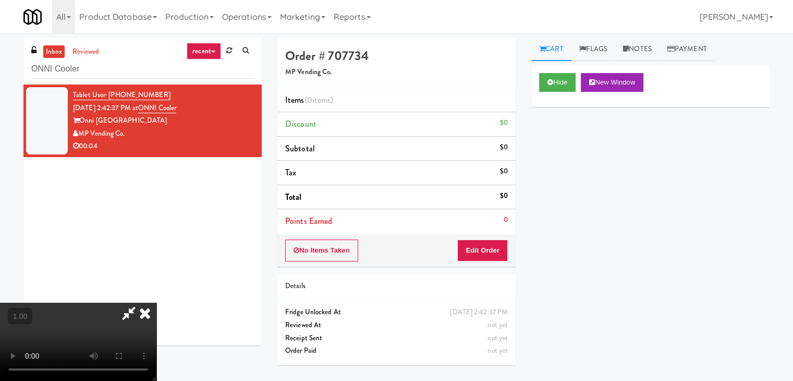
click at [156, 302] on video at bounding box center [78, 341] width 156 height 78
click at [636, 50] on link "Notes" at bounding box center [637, 49] width 44 height 23
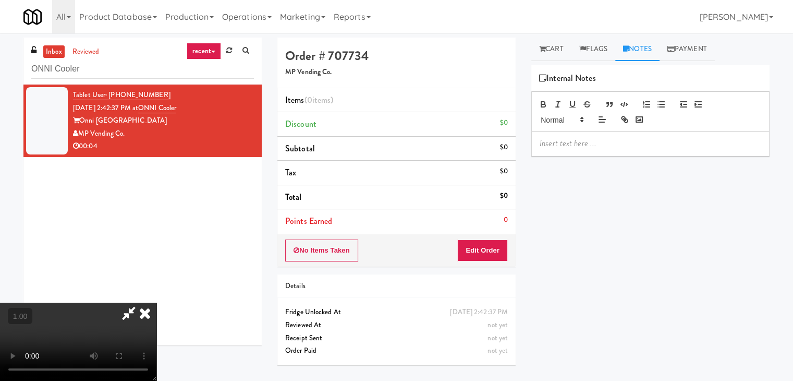
drag, startPoint x: 582, startPoint y: 144, endPoint x: 577, endPoint y: 213, distance: 69.0
click at [582, 145] on p at bounding box center [651, 143] width 222 height 11
click at [686, 140] on p at bounding box center [651, 143] width 222 height 11
click at [156, 302] on video at bounding box center [78, 341] width 156 height 78
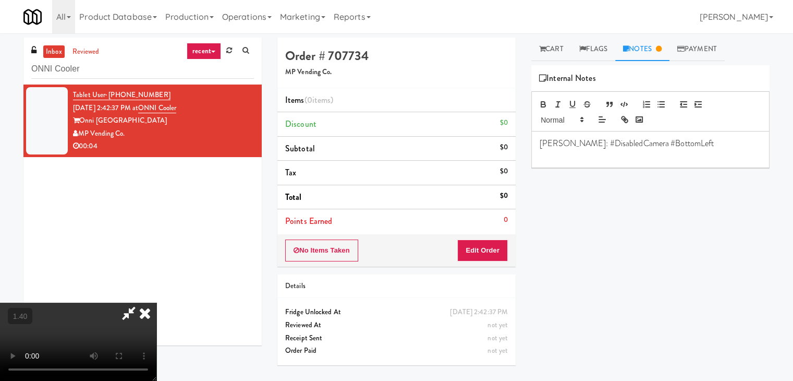
click at [156, 302] on video at bounding box center [78, 341] width 156 height 78
click at [156, 302] on icon at bounding box center [144, 312] width 23 height 21
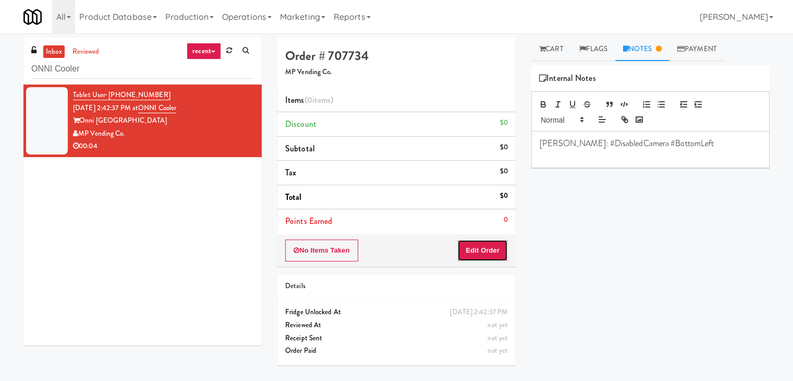
click at [482, 242] on button "Edit Order" at bounding box center [482, 250] width 51 height 22
click at [544, 48] on icon at bounding box center [542, 48] width 6 height 7
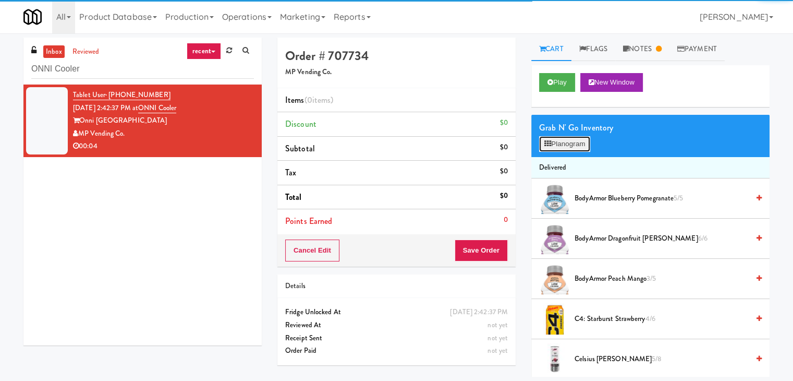
click at [565, 150] on button "Planogram" at bounding box center [564, 144] width 51 height 16
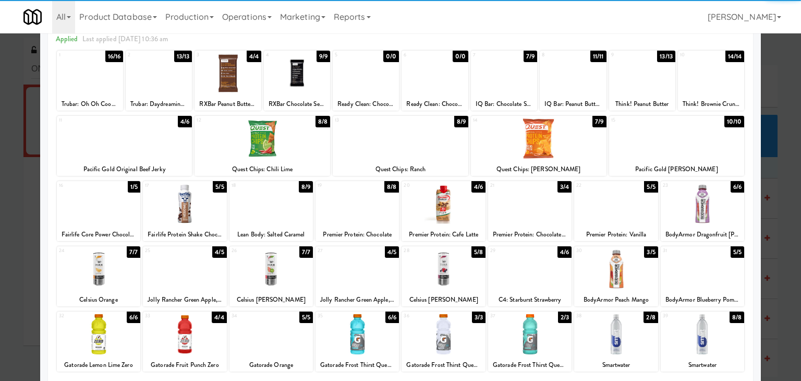
scroll to position [131, 0]
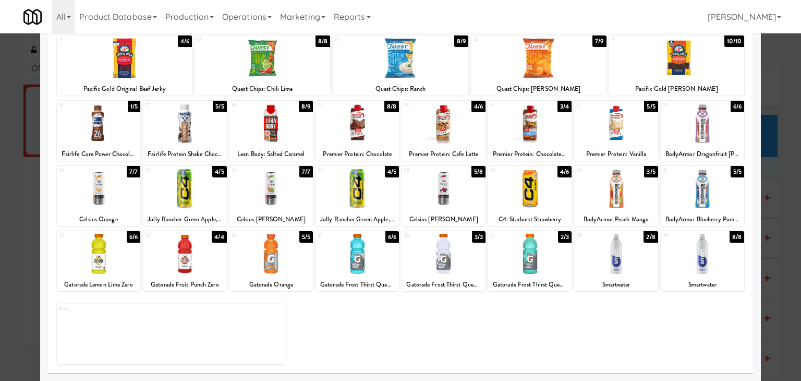
click at [611, 247] on div at bounding box center [615, 254] width 83 height 40
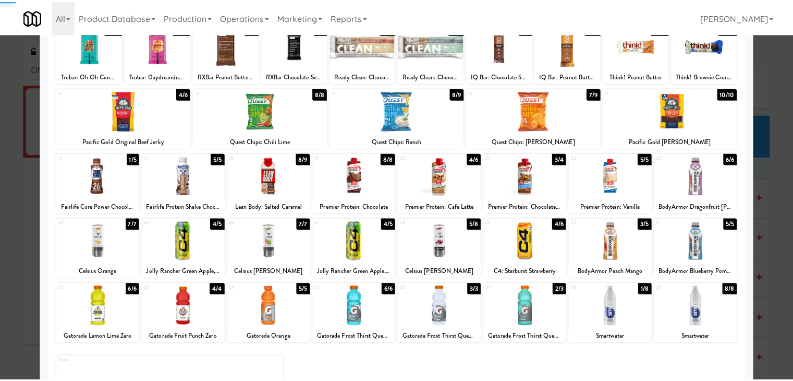
scroll to position [0, 0]
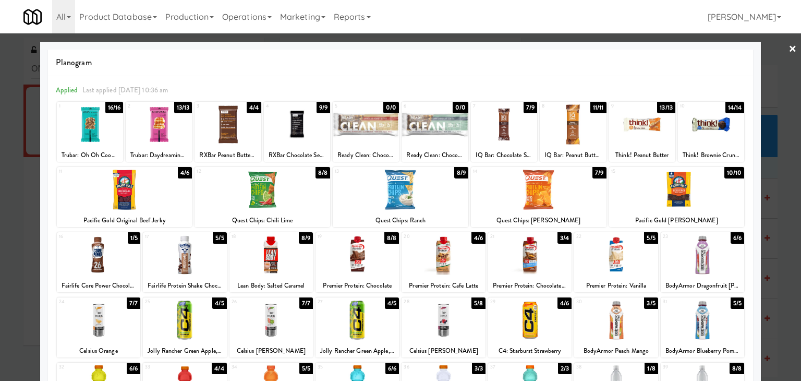
click at [788, 46] on link "×" at bounding box center [792, 49] width 8 height 32
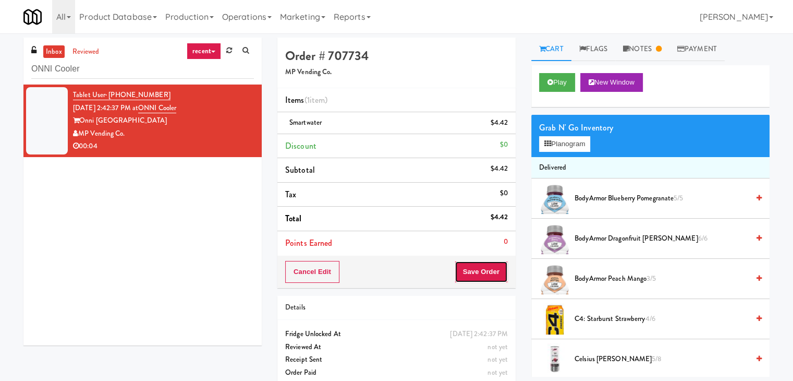
click at [472, 267] on button "Save Order" at bounding box center [481, 272] width 53 height 22
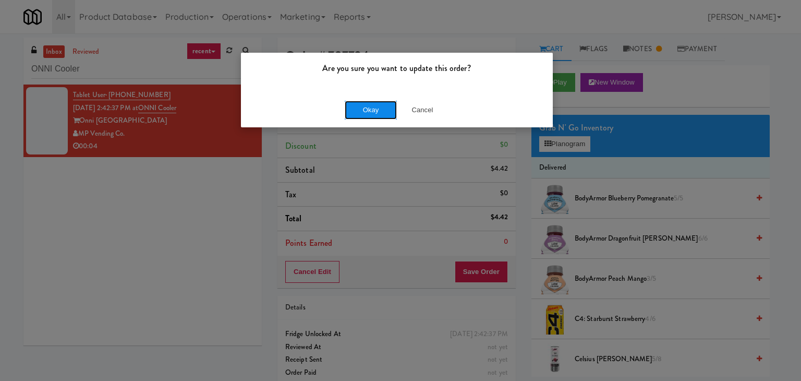
click at [369, 117] on button "Okay" at bounding box center [371, 110] width 52 height 19
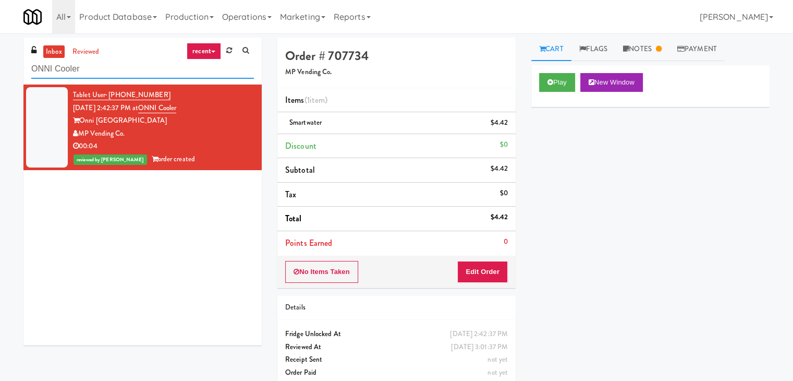
click at [146, 68] on input "ONNI Cooler" at bounding box center [142, 68] width 223 height 19
paste input "1130 N Dearborn - Left - Fridge"
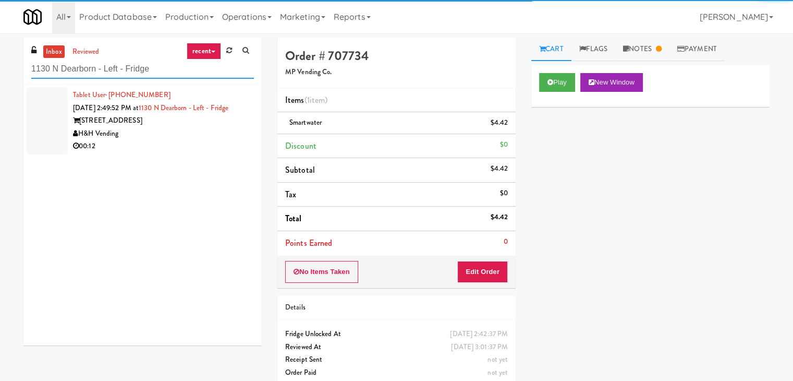
type input "1130 N Dearborn - Left - Fridge"
click at [170, 153] on div "00:12" at bounding box center [163, 146] width 181 height 13
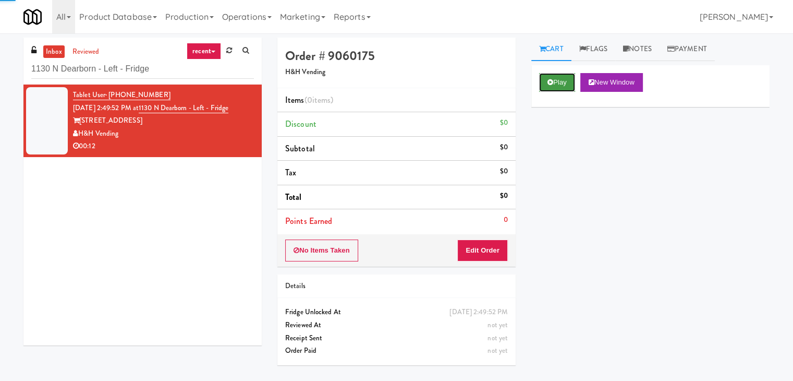
click at [563, 75] on button "Play" at bounding box center [557, 82] width 36 height 19
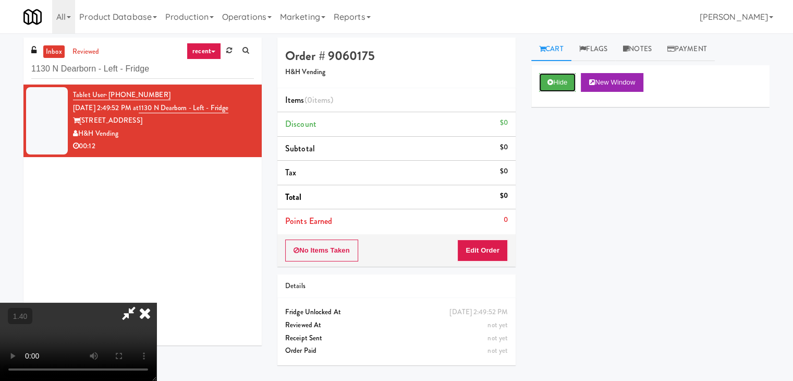
scroll to position [147, 0]
click at [156, 302] on video at bounding box center [78, 341] width 156 height 78
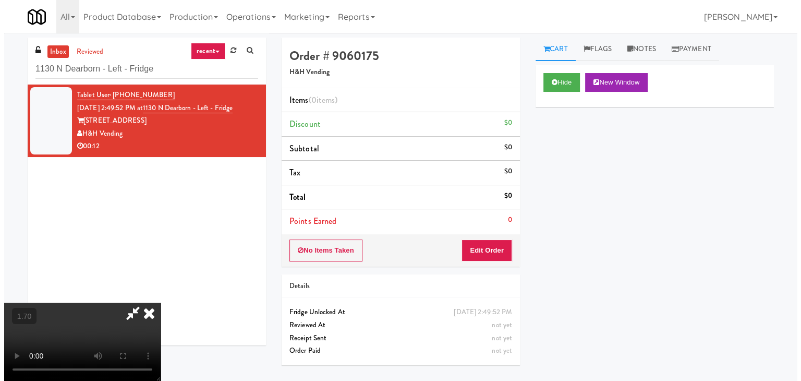
scroll to position [0, 0]
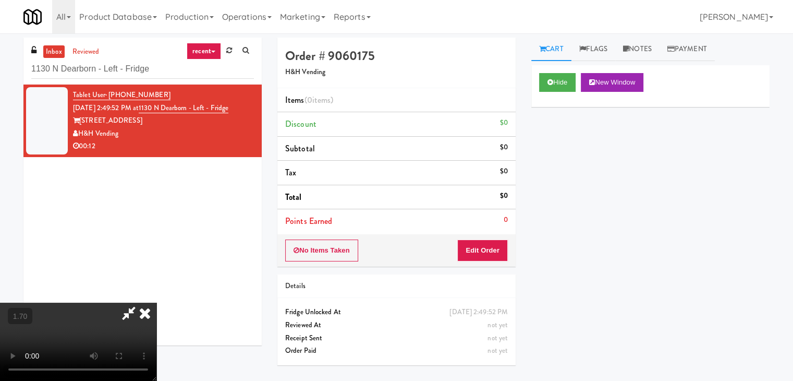
drag, startPoint x: 458, startPoint y: 44, endPoint x: 482, endPoint y: 169, distance: 126.8
click at [156, 302] on icon at bounding box center [144, 312] width 23 height 21
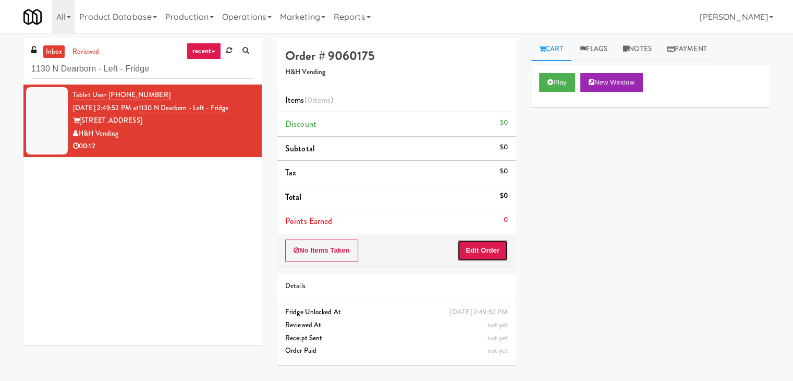
click at [481, 240] on button "Edit Order" at bounding box center [482, 250] width 51 height 22
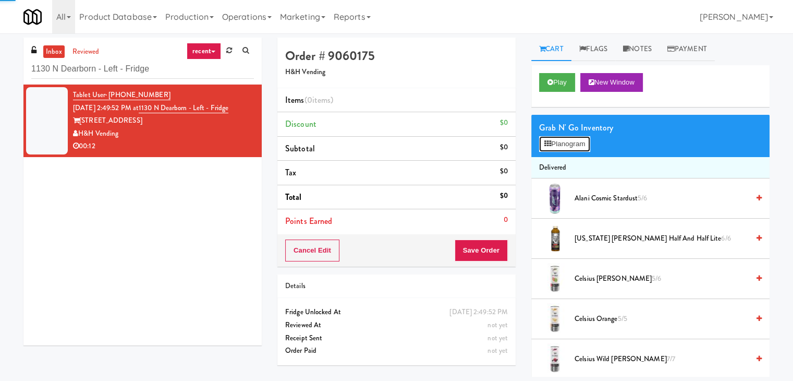
click at [556, 140] on button "Planogram" at bounding box center [564, 144] width 51 height 16
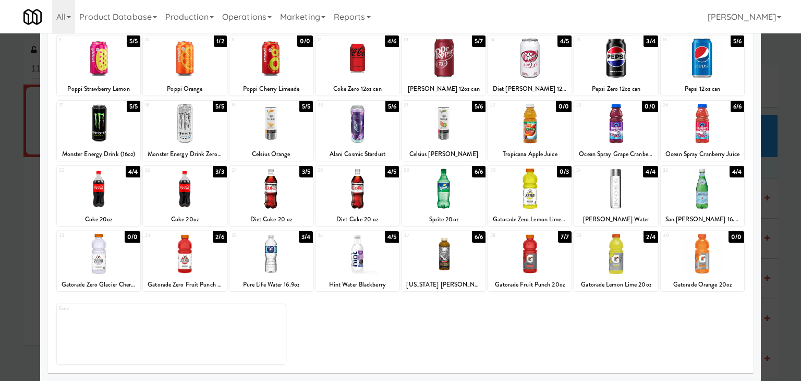
click at [360, 199] on div at bounding box center [356, 188] width 83 height 40
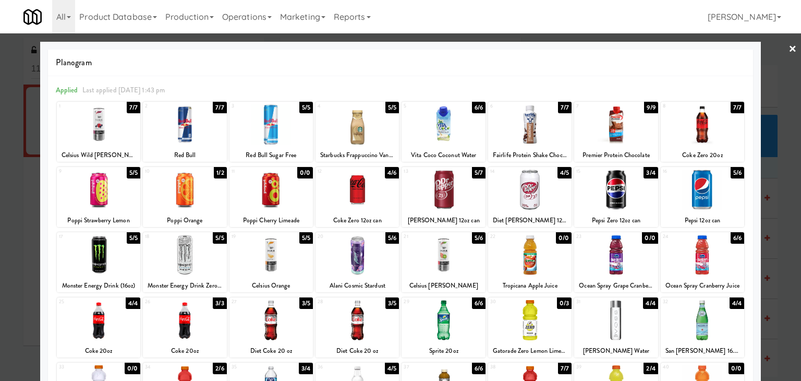
click at [788, 46] on link "×" at bounding box center [792, 49] width 8 height 32
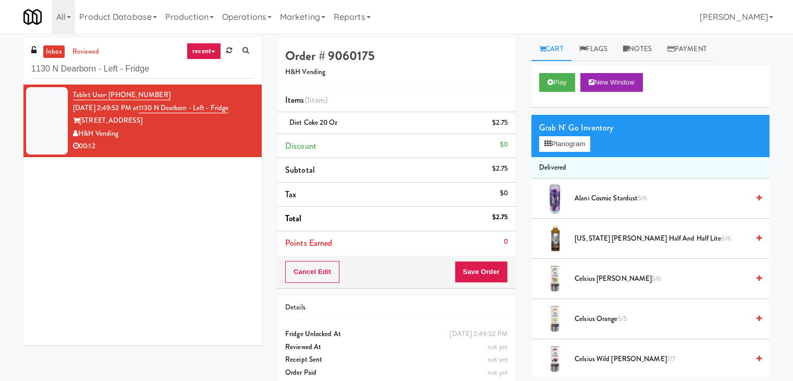
click at [467, 261] on div "Cancel Edit Save Order" at bounding box center [396, 271] width 238 height 32
click at [473, 271] on button "Save Order" at bounding box center [481, 272] width 53 height 22
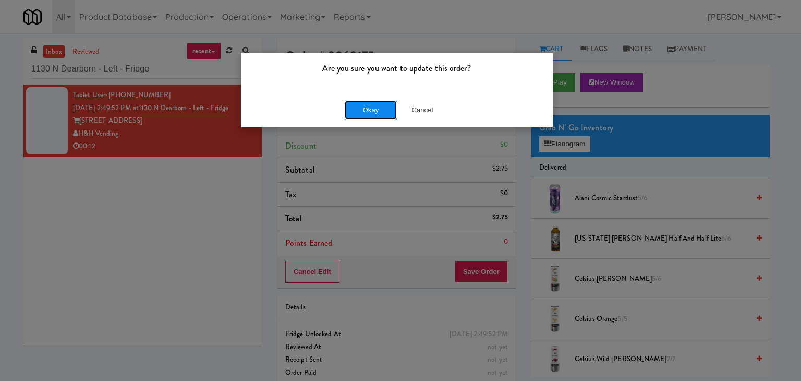
click at [371, 107] on button "Okay" at bounding box center [371, 110] width 52 height 19
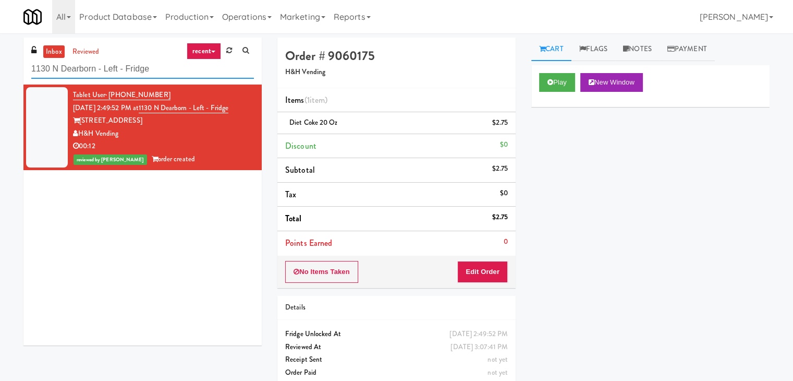
click at [138, 64] on input "1130 N Dearborn - Left - Fridge" at bounding box center [142, 68] width 223 height 19
click at [137, 64] on input "1130 N Dearborn - Left - Fridge" at bounding box center [142, 68] width 223 height 19
paste input "[PERSON_NAME] Tower Pantry"
type input "[PERSON_NAME] Tower Pantry"
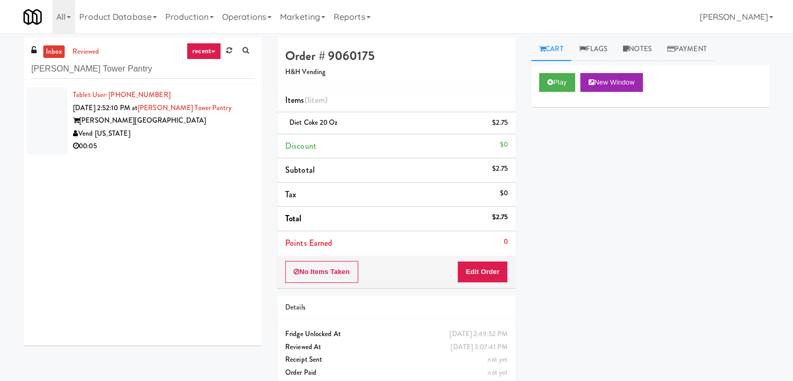
click at [212, 124] on div "[PERSON_NAME][GEOGRAPHIC_DATA]" at bounding box center [163, 120] width 181 height 13
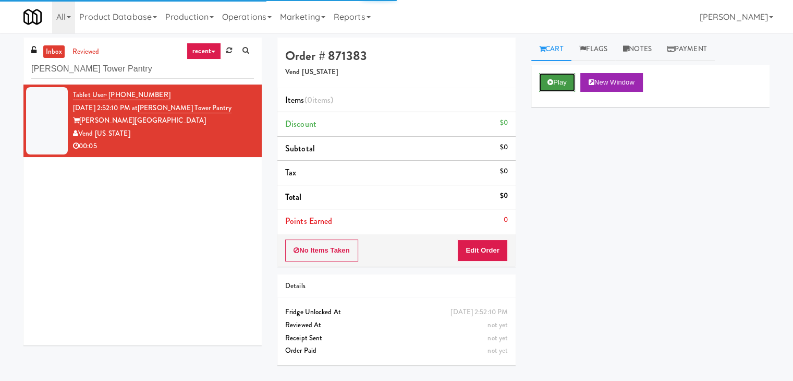
click at [565, 82] on button "Play" at bounding box center [557, 82] width 36 height 19
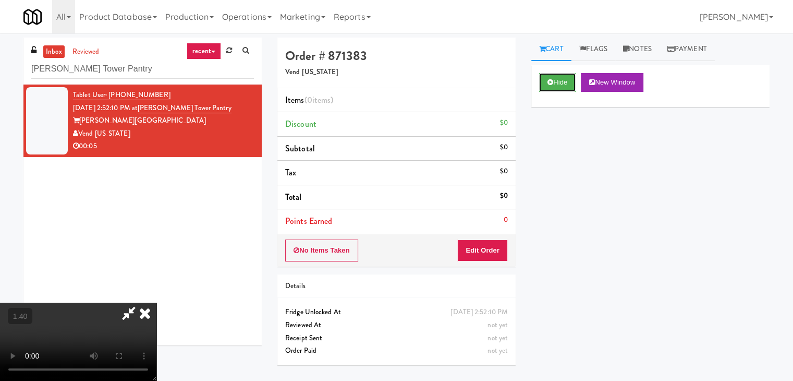
scroll to position [147, 0]
click at [156, 302] on video at bounding box center [78, 341] width 156 height 78
drag, startPoint x: 461, startPoint y: 42, endPoint x: 460, endPoint y: 52, distance: 9.4
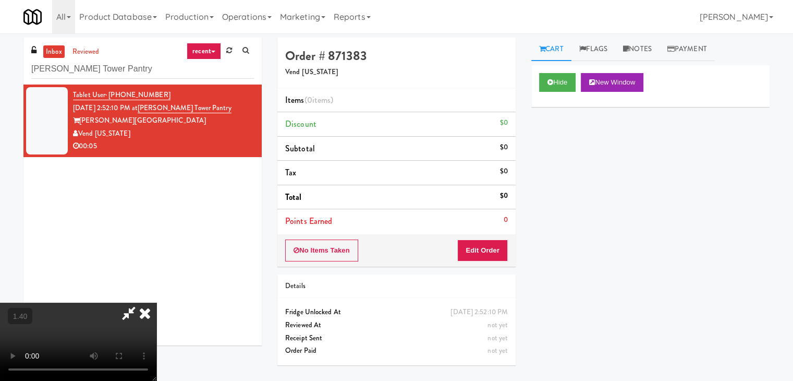
click at [156, 302] on icon at bounding box center [144, 312] width 23 height 21
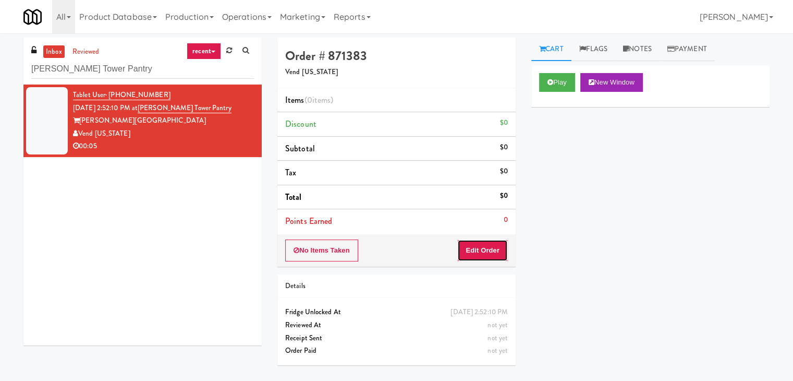
click at [485, 248] on button "Edit Order" at bounding box center [482, 250] width 51 height 22
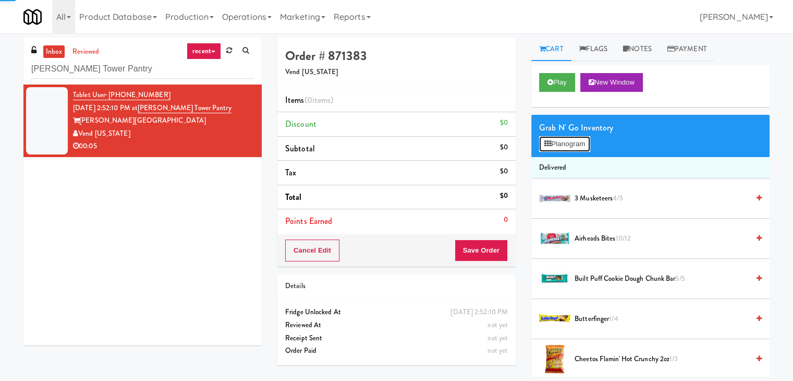
click at [573, 147] on button "Planogram" at bounding box center [564, 144] width 51 height 16
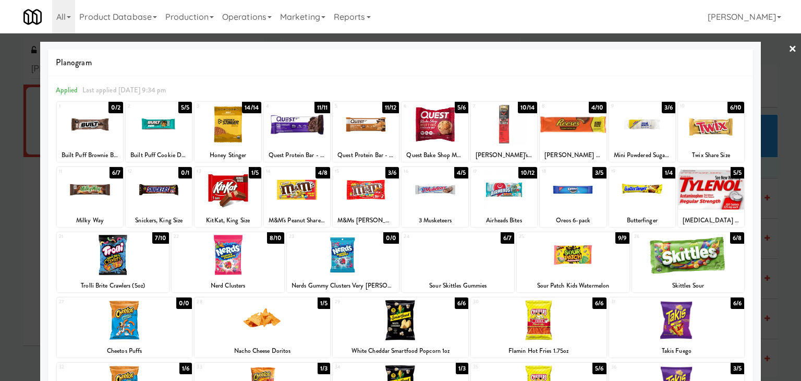
click at [637, 126] on div at bounding box center [642, 124] width 66 height 40
click at [788, 48] on link "×" at bounding box center [792, 49] width 8 height 32
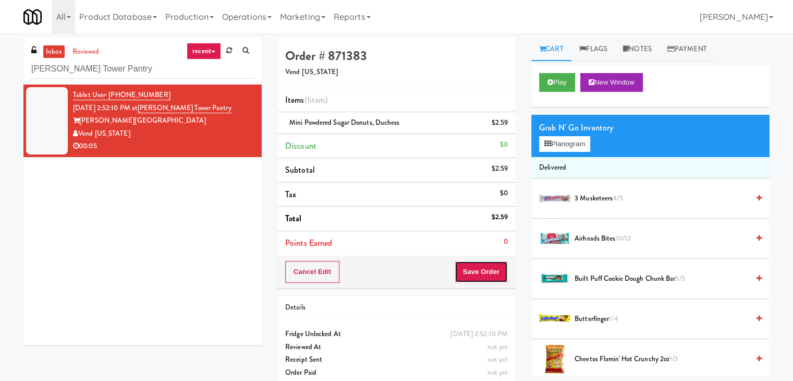
click at [484, 267] on button "Save Order" at bounding box center [481, 272] width 53 height 22
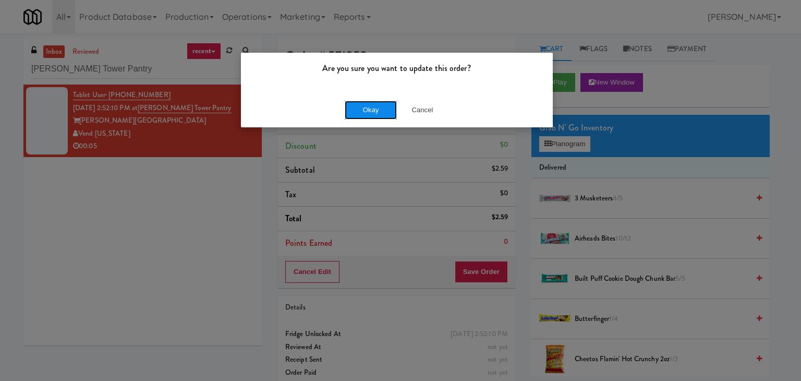
click at [374, 111] on button "Okay" at bounding box center [371, 110] width 52 height 19
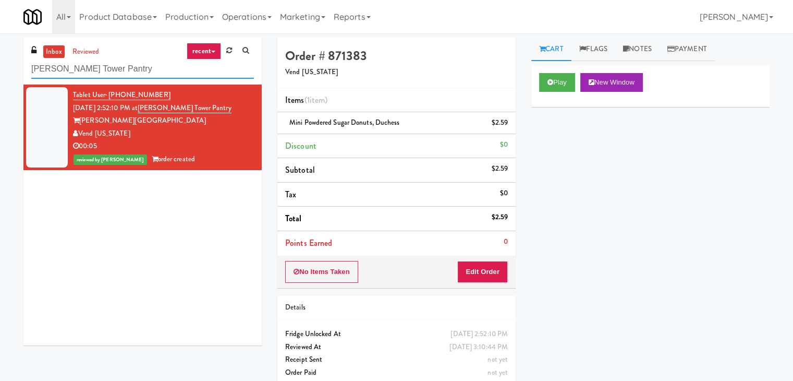
click at [154, 60] on input "[PERSON_NAME] Tower Pantry" at bounding box center [142, 68] width 223 height 19
paste input "Elara - Pantry - Left"
type input "Elara - Pantry - Left"
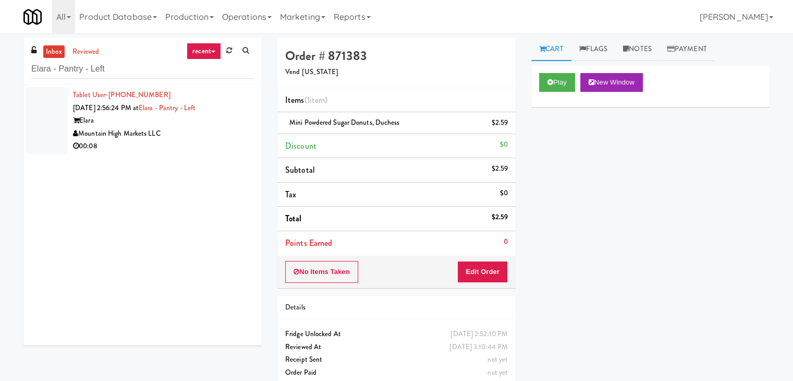
click at [211, 139] on div "Mountain High Markets LLC" at bounding box center [163, 133] width 181 height 13
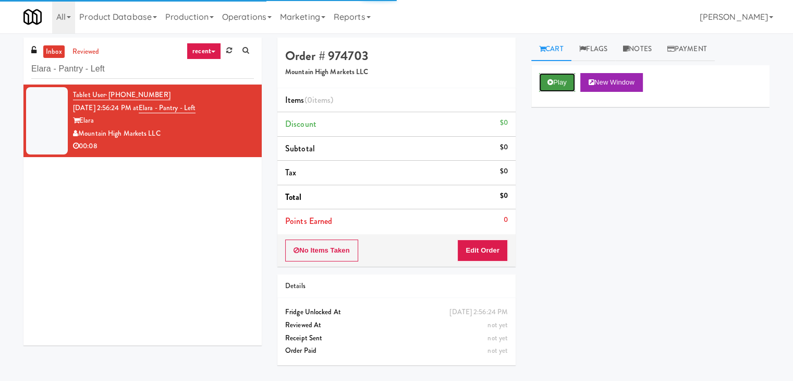
click at [553, 77] on button "Play" at bounding box center [557, 82] width 36 height 19
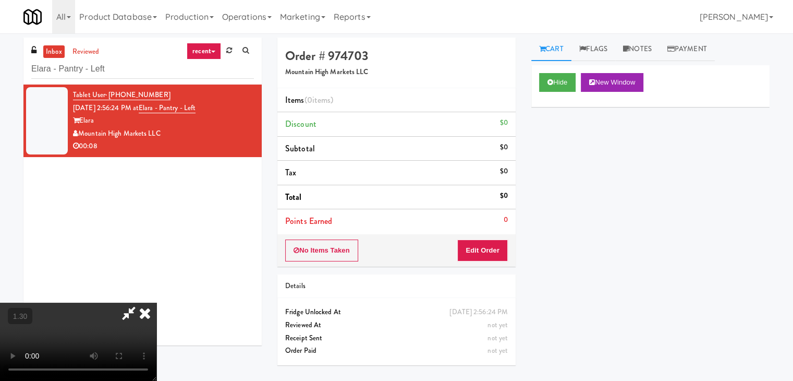
click at [156, 302] on video at bounding box center [78, 341] width 156 height 78
drag, startPoint x: 467, startPoint y: 117, endPoint x: 486, endPoint y: 202, distance: 87.0
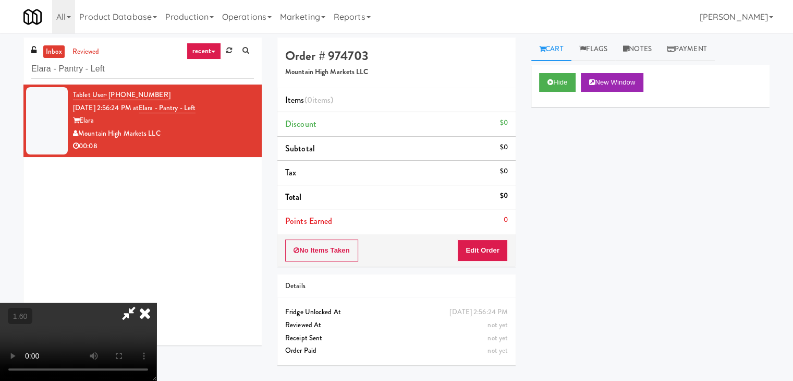
click at [156, 302] on icon at bounding box center [144, 312] width 23 height 21
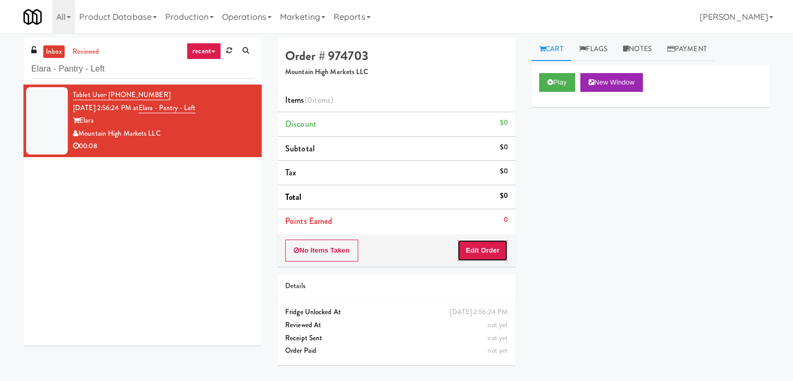
click at [492, 243] on button "Edit Order" at bounding box center [482, 250] width 51 height 22
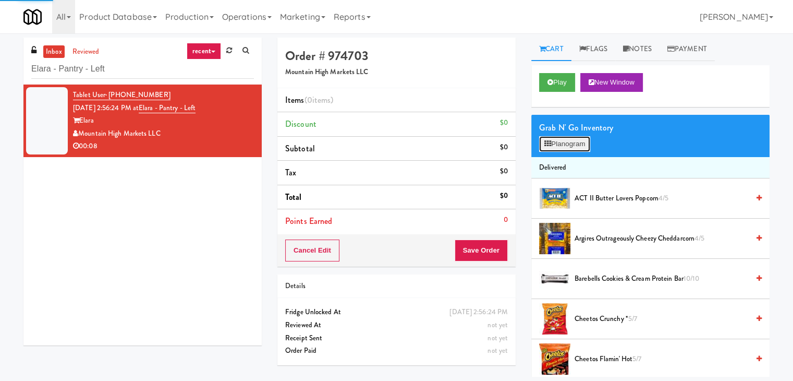
click at [555, 139] on button "Planogram" at bounding box center [564, 144] width 51 height 16
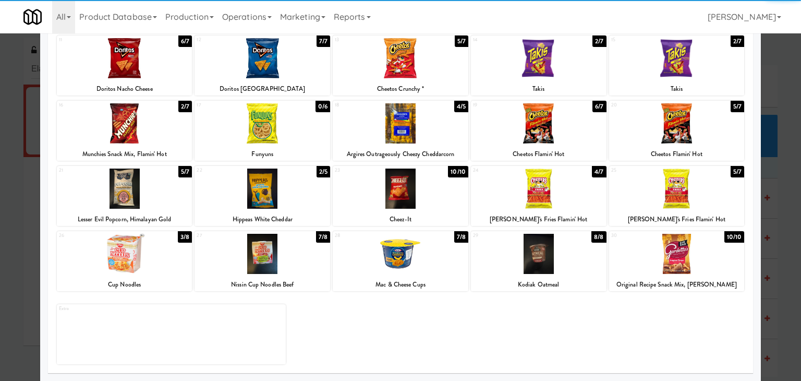
click at [271, 181] on div at bounding box center [262, 188] width 136 height 40
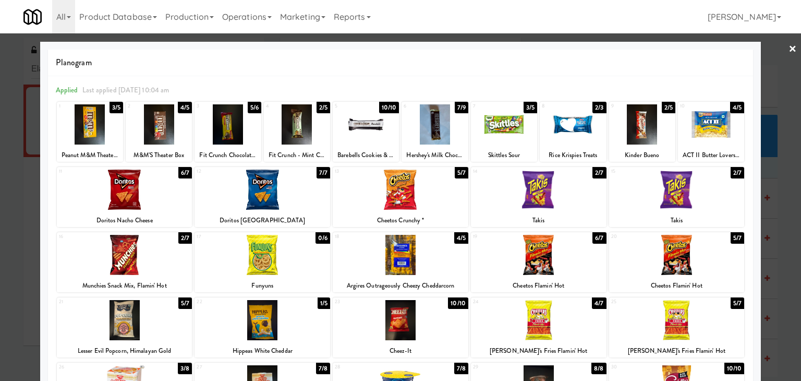
click at [788, 49] on link "×" at bounding box center [792, 49] width 8 height 32
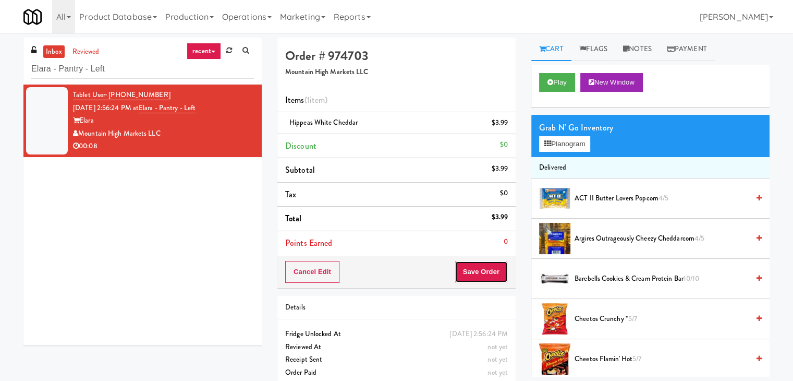
click at [467, 274] on button "Save Order" at bounding box center [481, 272] width 53 height 22
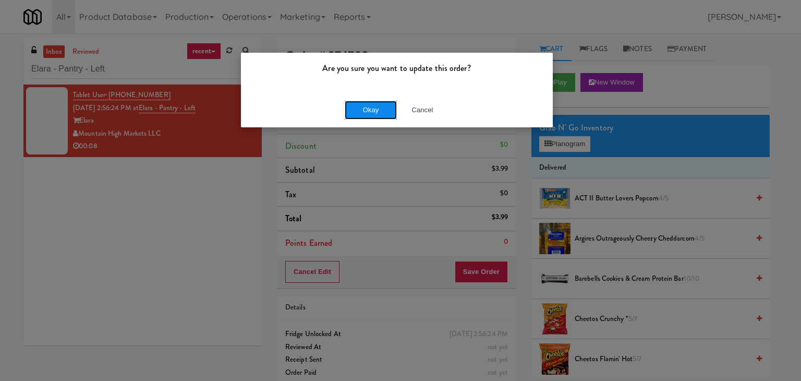
click at [353, 111] on button "Okay" at bounding box center [371, 110] width 52 height 19
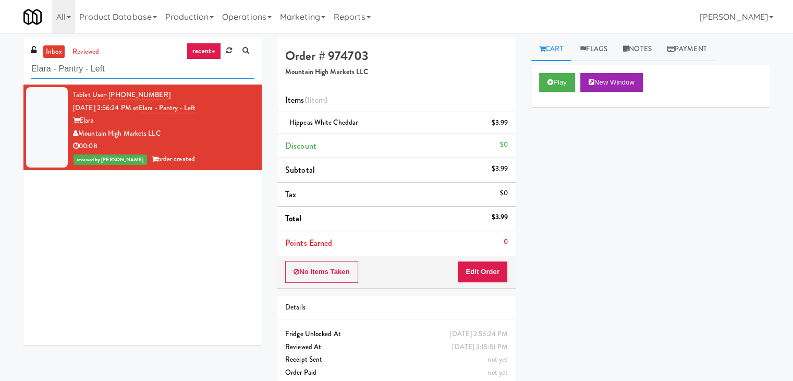
click at [156, 69] on input "Elara - Pantry - Left" at bounding box center [142, 68] width 223 height 19
paste input "Crossing East - Cooler"
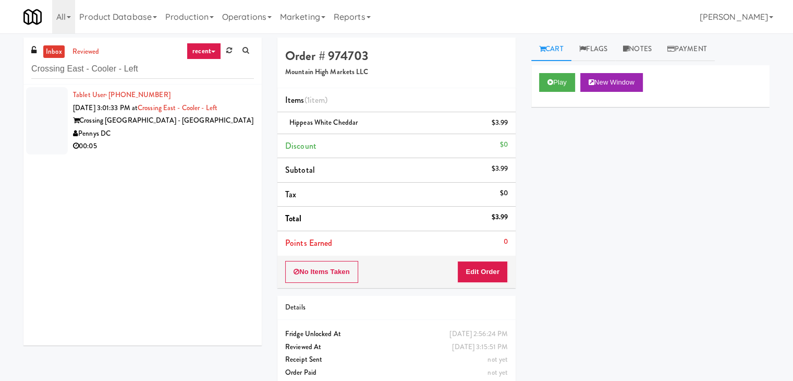
drag, startPoint x: 205, startPoint y: 142, endPoint x: 211, endPoint y: 140, distance: 6.1
click at [205, 142] on div "00:05" at bounding box center [163, 146] width 181 height 13
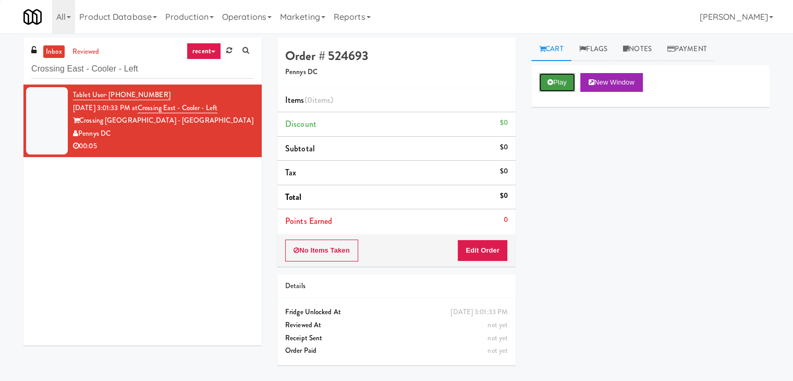
click at [554, 83] on button "Play" at bounding box center [557, 82] width 36 height 19
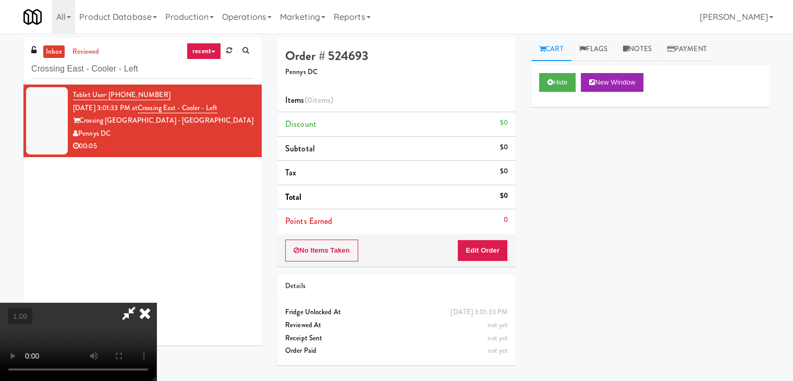
click at [636, 50] on link "Notes" at bounding box center [637, 49] width 44 height 23
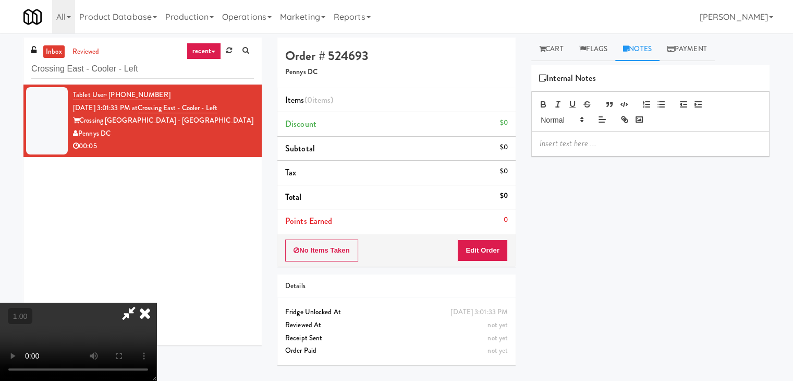
click at [592, 141] on p at bounding box center [651, 143] width 222 height 11
click at [700, 155] on div at bounding box center [650, 143] width 237 height 24
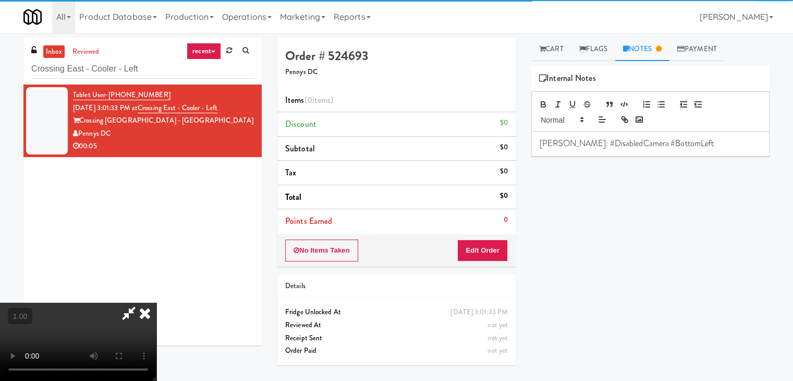
click at [156, 302] on video at bounding box center [78, 341] width 156 height 78
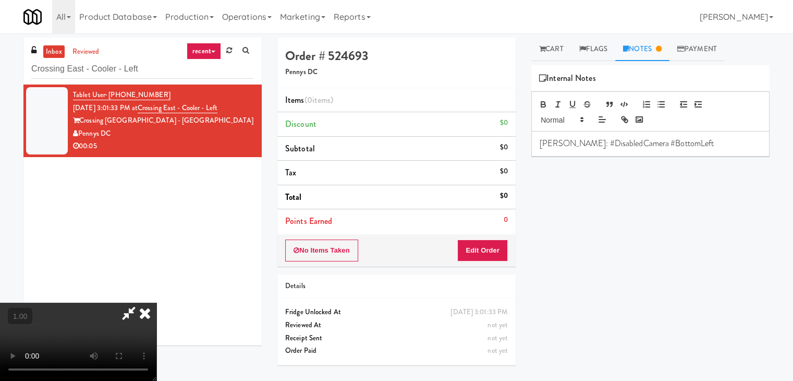
click at [156, 302] on video at bounding box center [78, 341] width 156 height 78
click at [141, 302] on icon at bounding box center [129, 312] width 24 height 21
click at [483, 250] on button "Edit Order" at bounding box center [482, 250] width 51 height 22
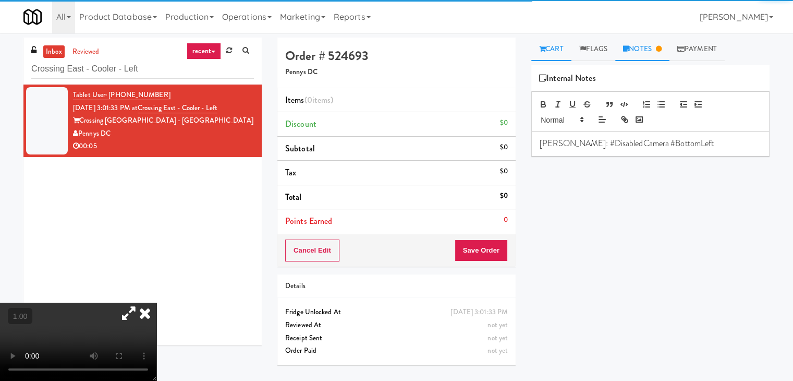
click at [546, 46] on link "Cart" at bounding box center [551, 49] width 40 height 23
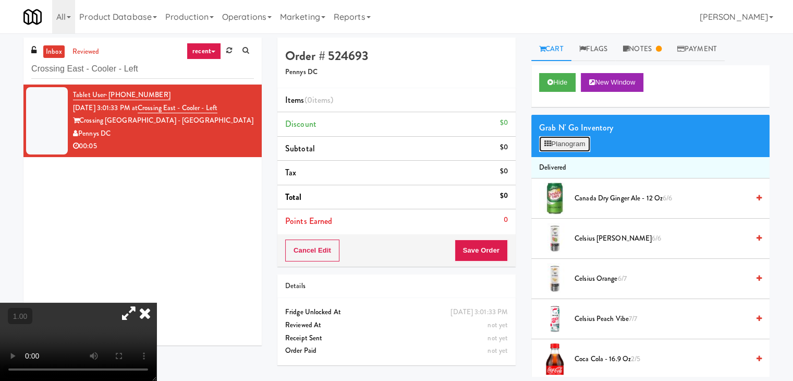
click at [569, 140] on button "Planogram" at bounding box center [564, 144] width 51 height 16
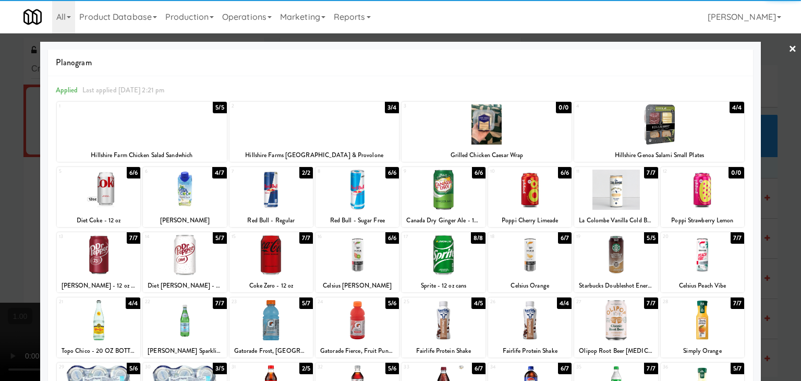
drag, startPoint x: 257, startPoint y: 187, endPoint x: 287, endPoint y: 185, distance: 29.8
click at [257, 186] on div at bounding box center [270, 189] width 83 height 40
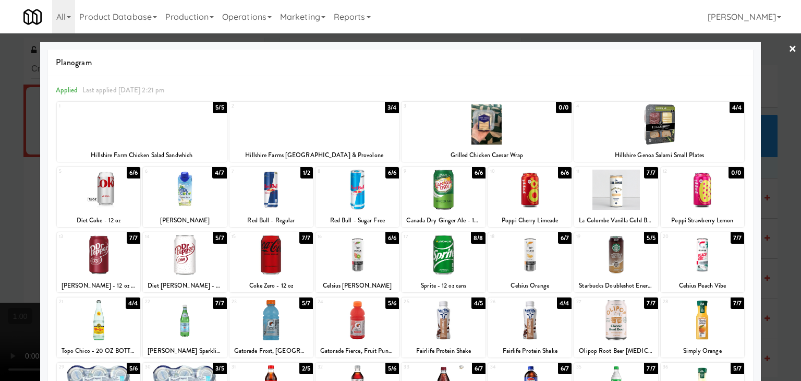
drag, startPoint x: 784, startPoint y: 48, endPoint x: 763, endPoint y: 53, distance: 21.5
click at [788, 47] on link "×" at bounding box center [792, 49] width 8 height 32
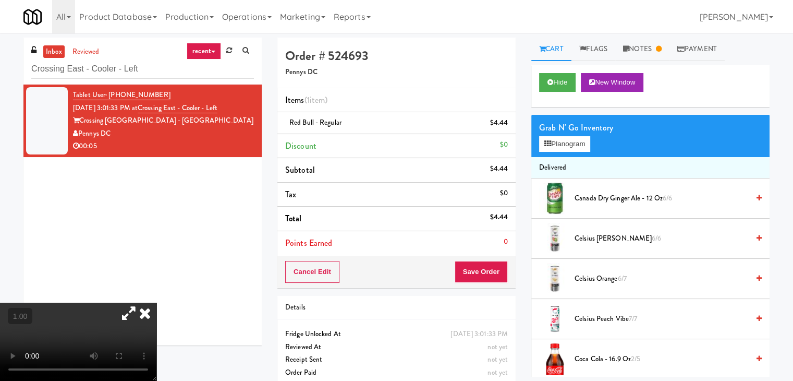
click at [156, 302] on icon at bounding box center [144, 312] width 23 height 21
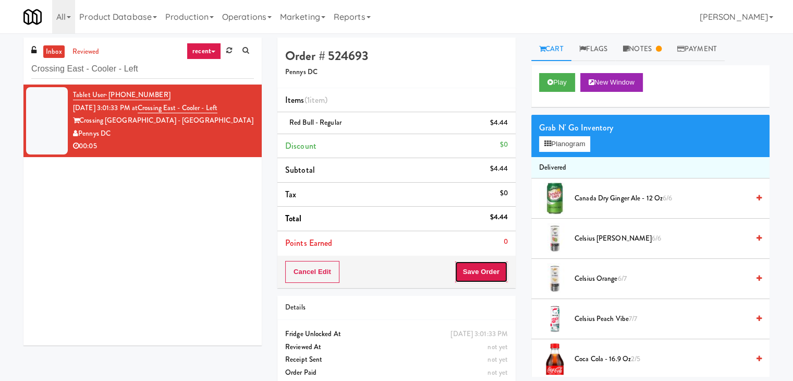
click at [486, 270] on button "Save Order" at bounding box center [481, 272] width 53 height 22
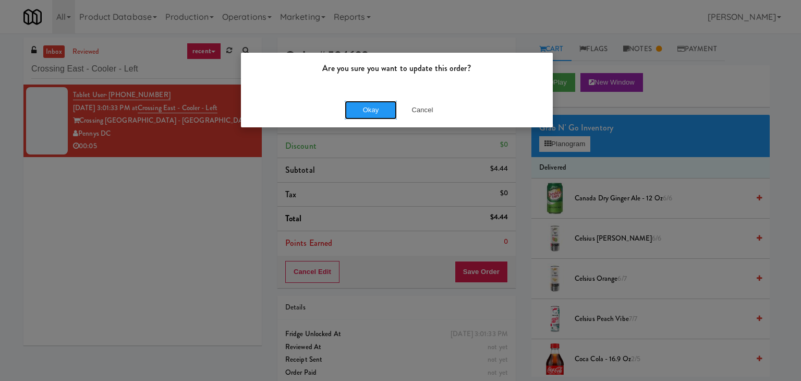
click at [366, 107] on button "Okay" at bounding box center [371, 110] width 52 height 19
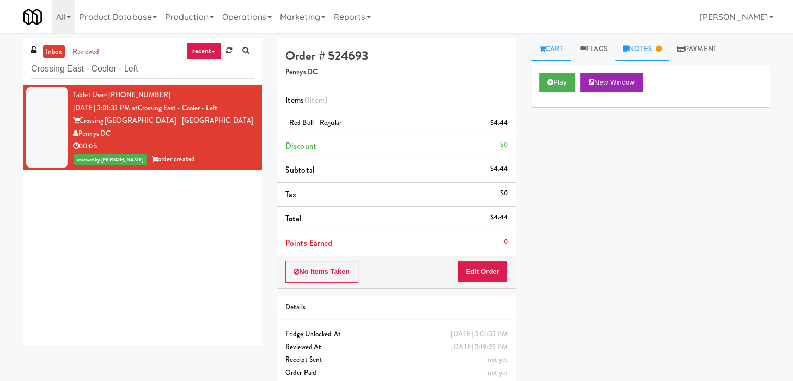
click at [630, 53] on link "Notes" at bounding box center [642, 49] width 54 height 23
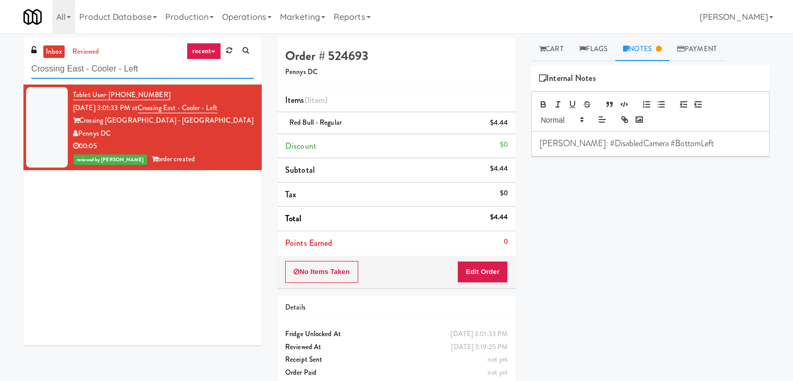
click at [187, 70] on input "Crossing East - Cooler - Left" at bounding box center [142, 68] width 223 height 19
paste input "VY - Pantry - Righ"
type input "VY - Pantry - Right"
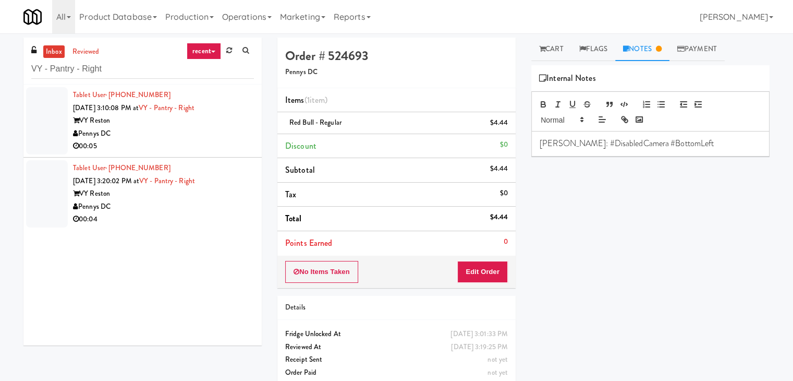
click at [219, 143] on div "00:05" at bounding box center [163, 146] width 181 height 13
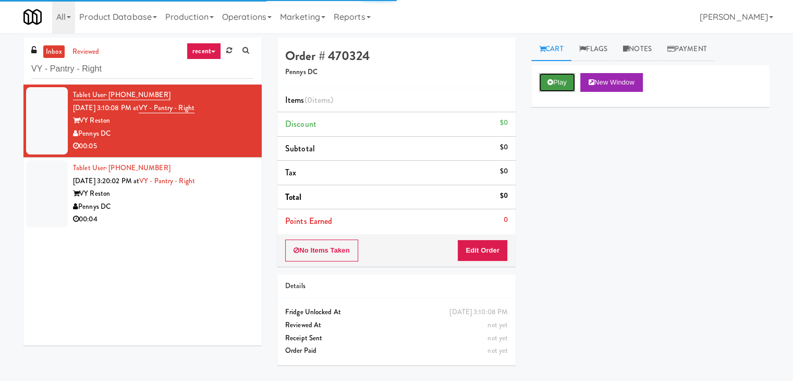
click at [556, 79] on button "Play" at bounding box center [557, 82] width 36 height 19
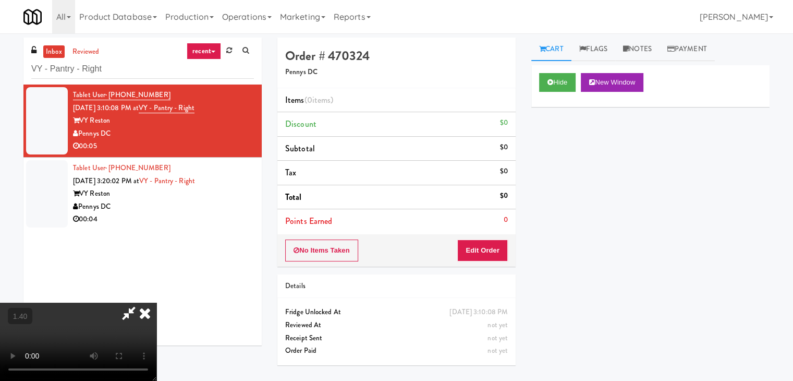
click at [156, 302] on video at bounding box center [78, 341] width 156 height 78
click at [156, 302] on icon at bounding box center [144, 312] width 23 height 21
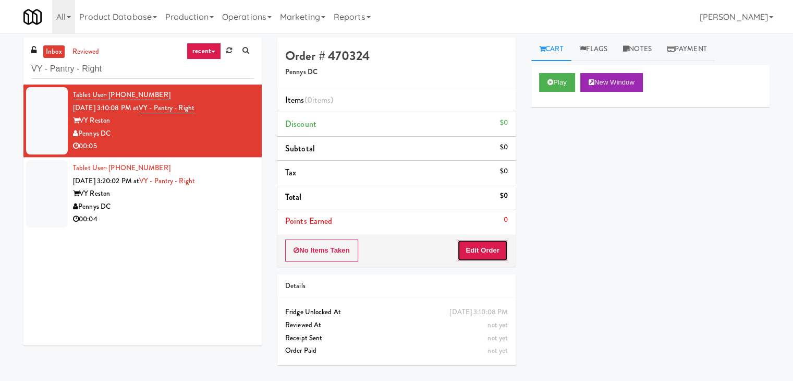
click at [479, 253] on button "Edit Order" at bounding box center [482, 250] width 51 height 22
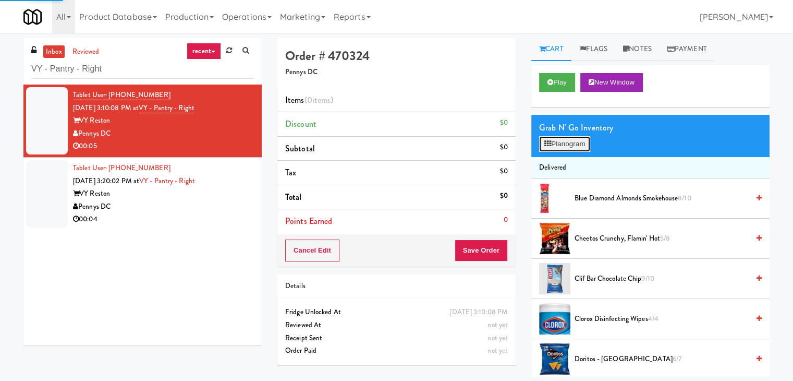
click at [567, 144] on button "Planogram" at bounding box center [564, 144] width 51 height 16
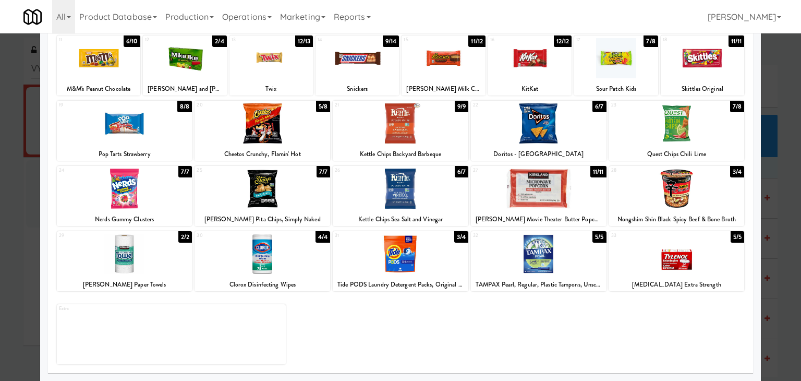
click at [667, 121] on div at bounding box center [677, 123] width 136 height 40
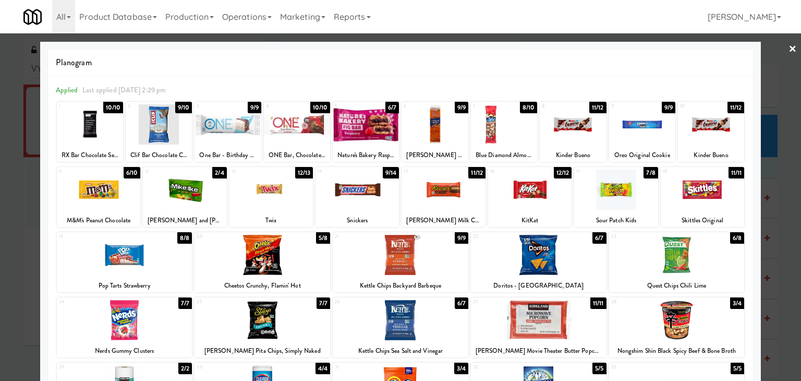
click at [788, 45] on link "×" at bounding box center [792, 49] width 8 height 32
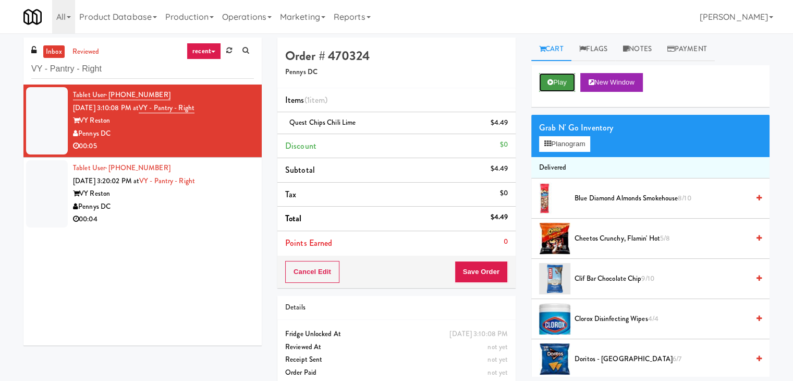
click at [567, 77] on button "Play" at bounding box center [557, 82] width 36 height 19
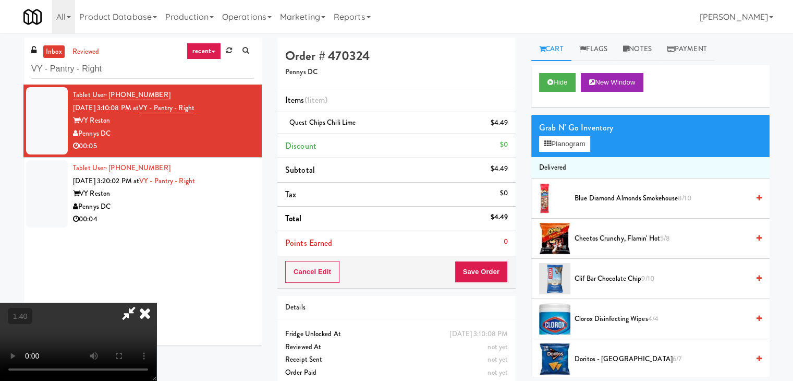
click at [156, 302] on video at bounding box center [78, 341] width 156 height 78
click at [649, 49] on link "Notes" at bounding box center [637, 49] width 44 height 23
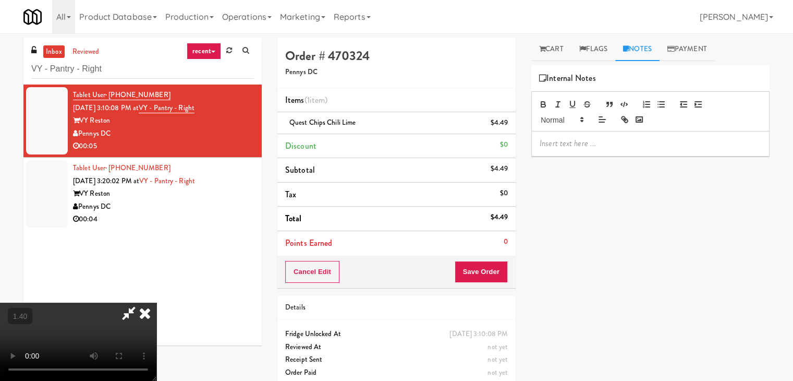
click at [605, 154] on div at bounding box center [650, 143] width 237 height 24
click at [682, 142] on p at bounding box center [651, 143] width 222 height 11
click at [156, 302] on icon at bounding box center [144, 312] width 23 height 21
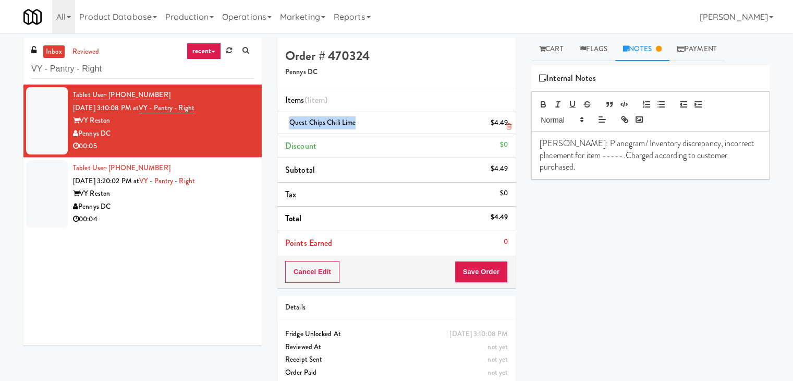
drag, startPoint x: 354, startPoint y: 121, endPoint x: 285, endPoint y: 119, distance: 68.9
click at [285, 119] on div "Quest Chips Chili Lime $4.49" at bounding box center [396, 122] width 223 height 13
copy span "Quest Chips Chili Lime"
drag, startPoint x: 575, startPoint y: 155, endPoint x: 530, endPoint y: 155, distance: 44.8
click at [530, 155] on div "Cart Flags Notes Payment Play New Window Grab N' Go Inventory Planogram Deliver…" at bounding box center [651, 207] width 254 height 339
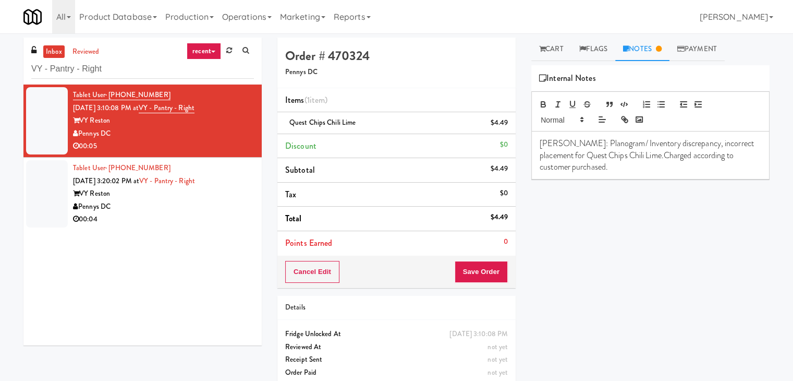
click at [620, 151] on p "[PERSON_NAME]: Planogram/ Inventory discrepancy, incorrect placement for Quest …" at bounding box center [651, 155] width 222 height 35
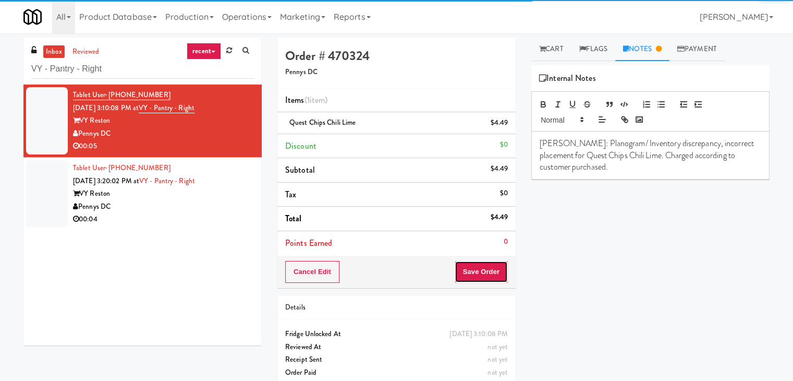
click at [472, 267] on button "Save Order" at bounding box center [481, 272] width 53 height 22
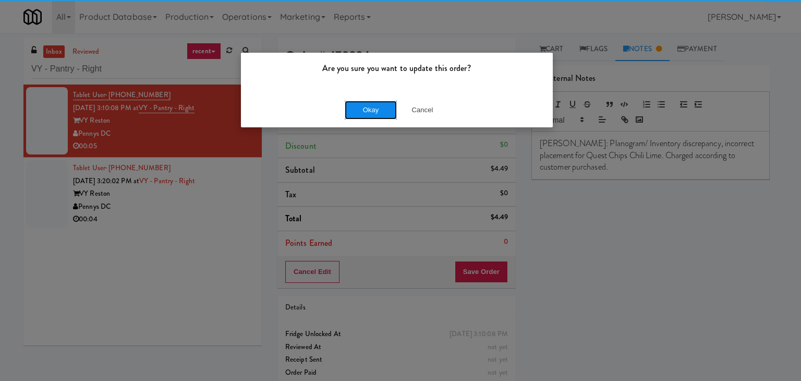
click at [371, 106] on button "Okay" at bounding box center [371, 110] width 52 height 19
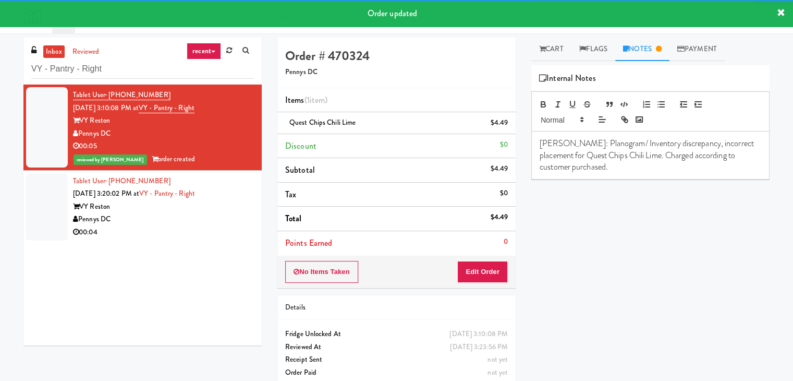
click at [189, 215] on div "Pennys DC" at bounding box center [163, 219] width 181 height 13
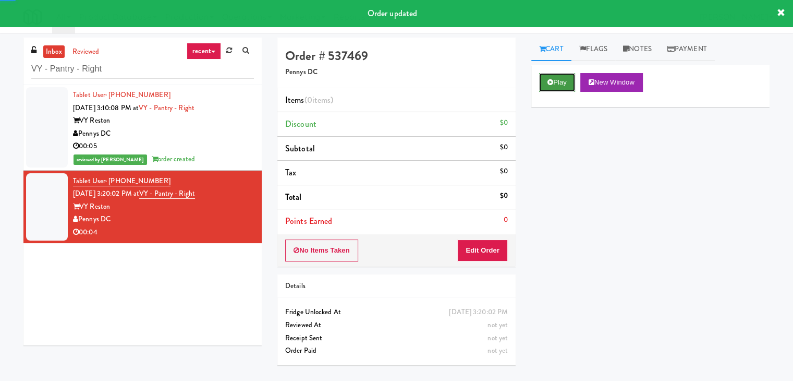
click at [547, 80] on icon at bounding box center [550, 82] width 6 height 7
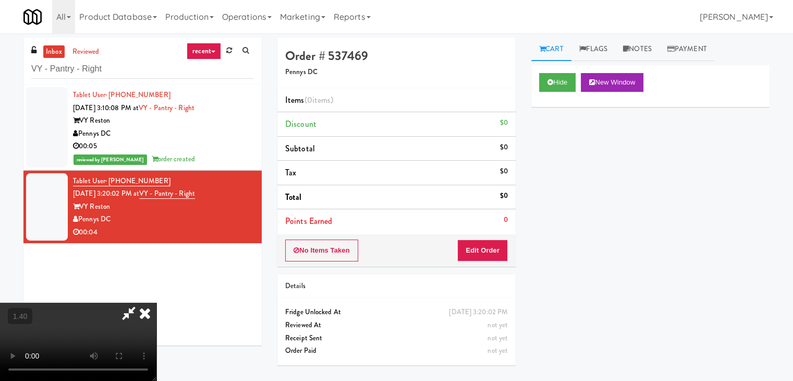
click at [156, 302] on video at bounding box center [78, 341] width 156 height 78
click at [156, 302] on icon at bounding box center [144, 312] width 23 height 21
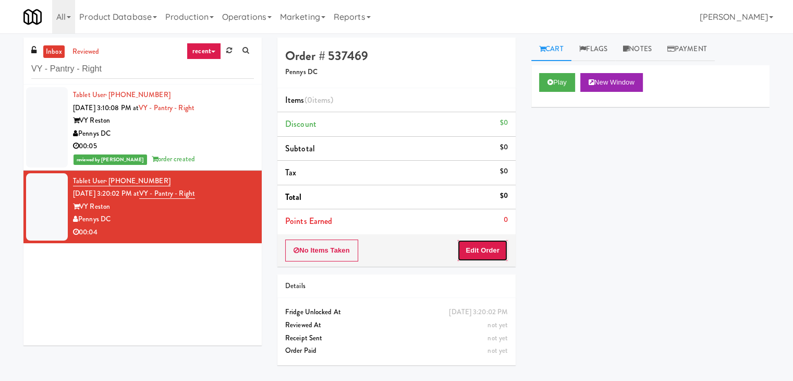
click at [495, 245] on button "Edit Order" at bounding box center [482, 250] width 51 height 22
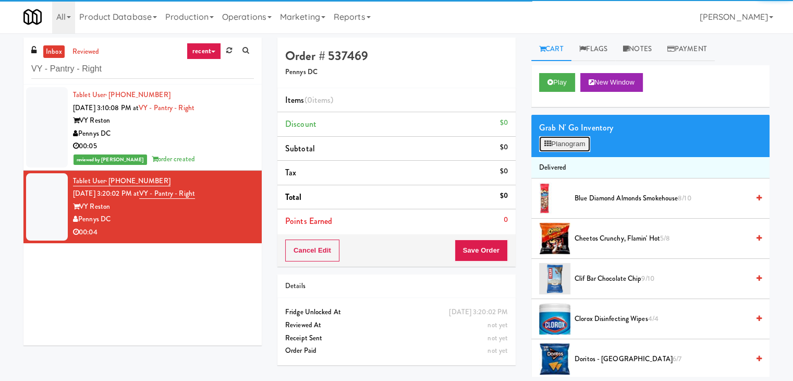
click at [559, 142] on button "Planogram" at bounding box center [564, 144] width 51 height 16
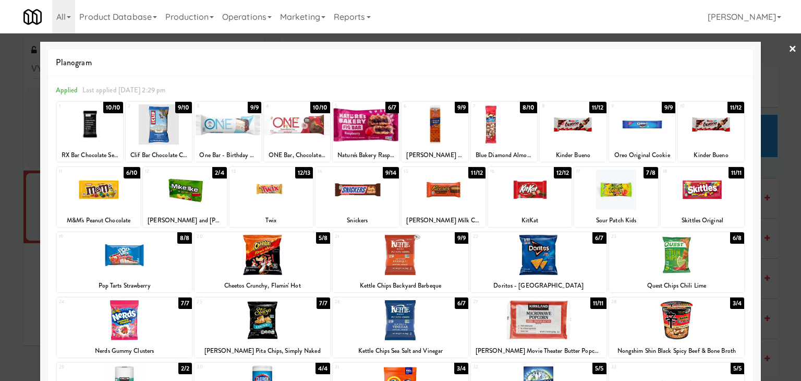
click at [543, 242] on div at bounding box center [539, 255] width 136 height 40
click at [788, 47] on link "×" at bounding box center [792, 49] width 8 height 32
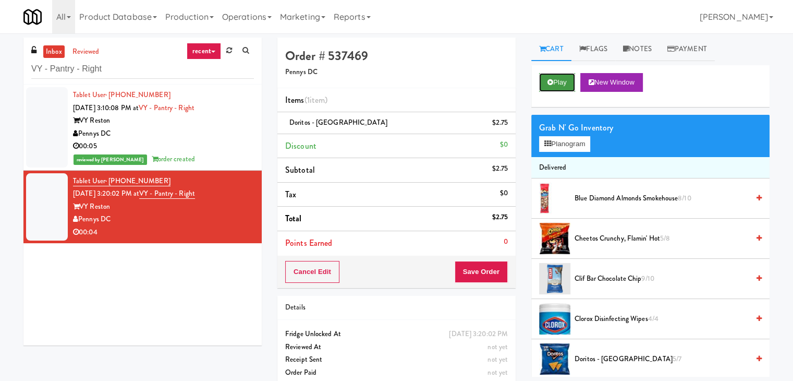
click at [557, 86] on button "Play" at bounding box center [557, 82] width 36 height 19
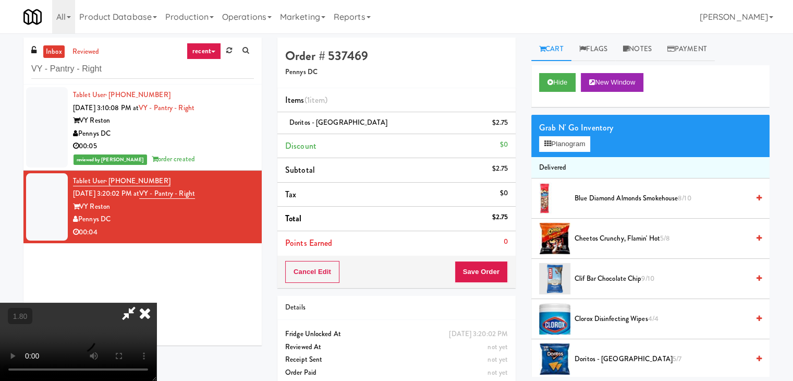
click at [156, 302] on icon at bounding box center [144, 312] width 23 height 21
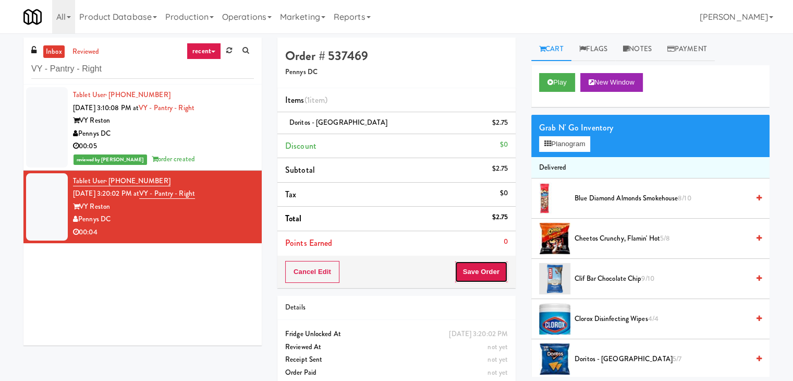
click at [472, 276] on button "Save Order" at bounding box center [481, 272] width 53 height 22
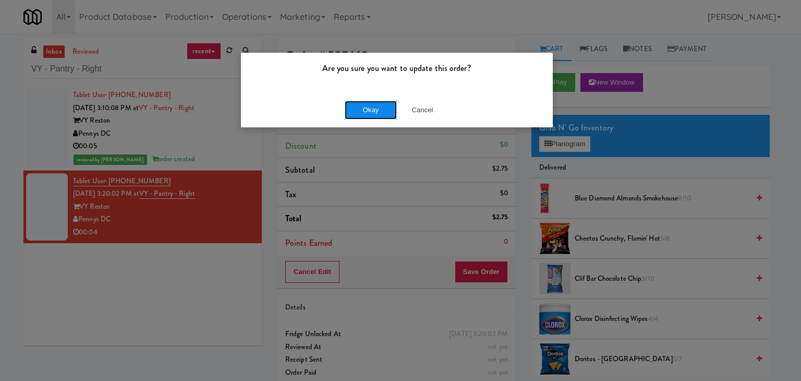
click at [373, 103] on button "Okay" at bounding box center [371, 110] width 52 height 19
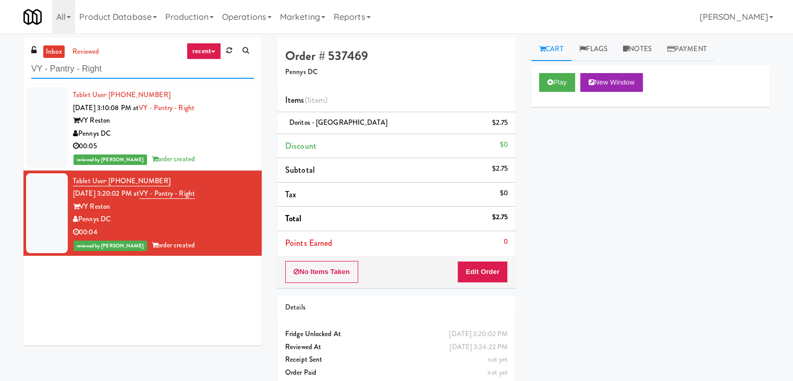
click at [142, 64] on input "VY - Pantry - Right" at bounding box center [142, 68] width 223 height 19
paste input "520 N [PERSON_NAME] - Left - Fridge"
type input "520 N [PERSON_NAME] - Left - Fridge"
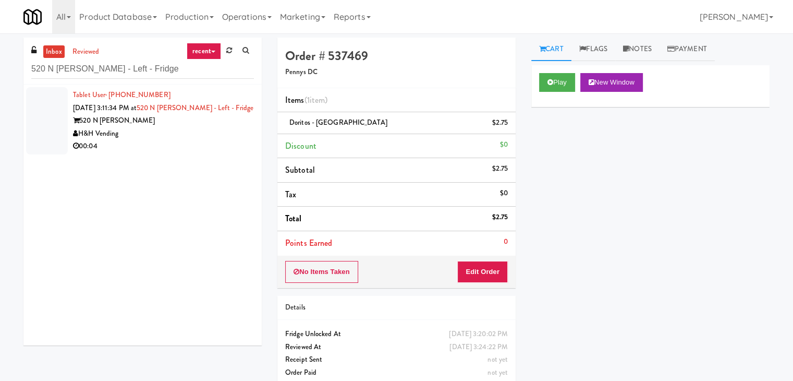
click at [213, 135] on div "H&H Vending" at bounding box center [163, 133] width 181 height 13
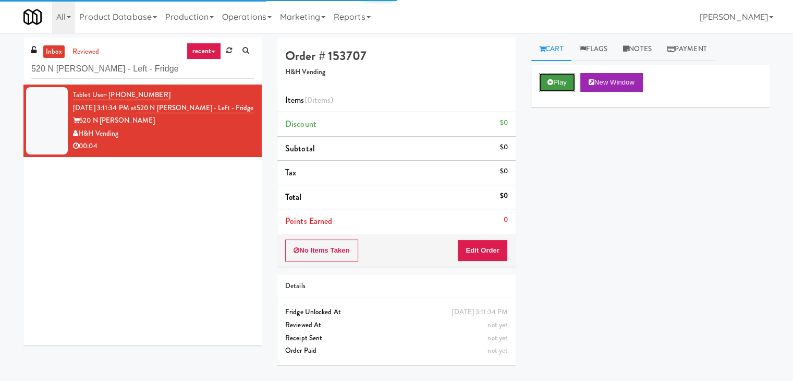
click at [553, 81] on button "Play" at bounding box center [557, 82] width 36 height 19
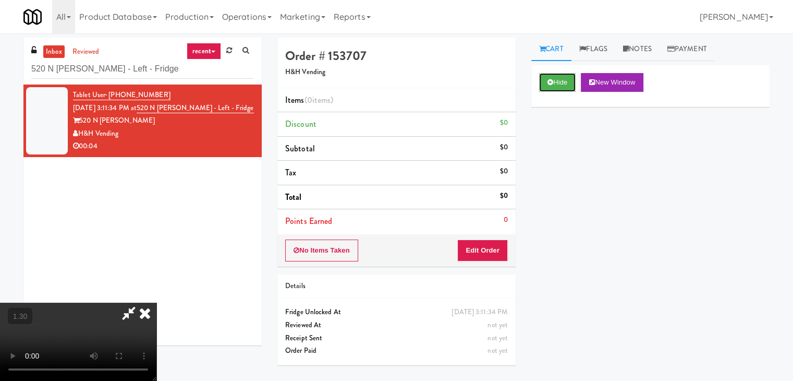
scroll to position [147, 0]
click at [156, 302] on video at bounding box center [78, 341] width 156 height 78
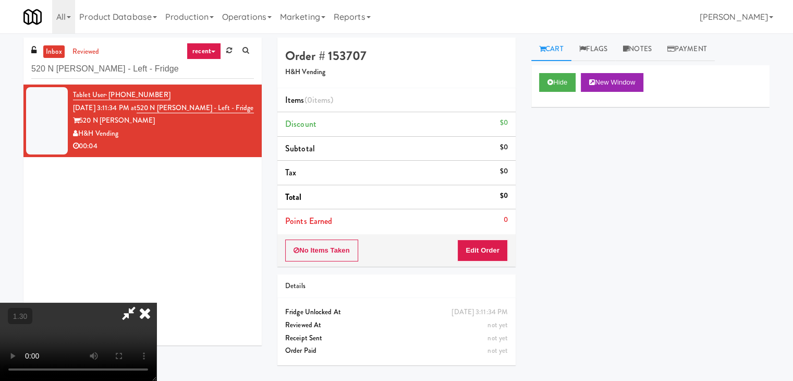
scroll to position [0, 0]
click at [156, 302] on icon at bounding box center [144, 312] width 23 height 21
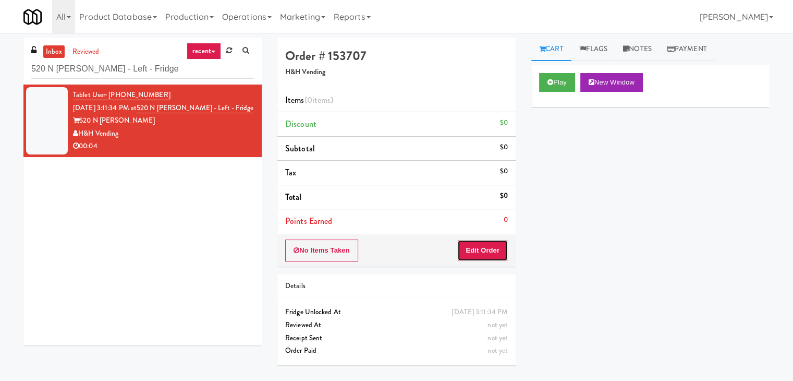
click at [475, 246] on button "Edit Order" at bounding box center [482, 250] width 51 height 22
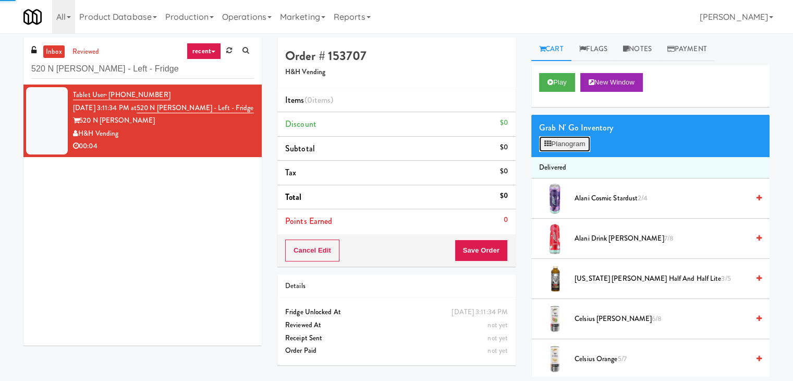
click at [574, 147] on button "Planogram" at bounding box center [564, 144] width 51 height 16
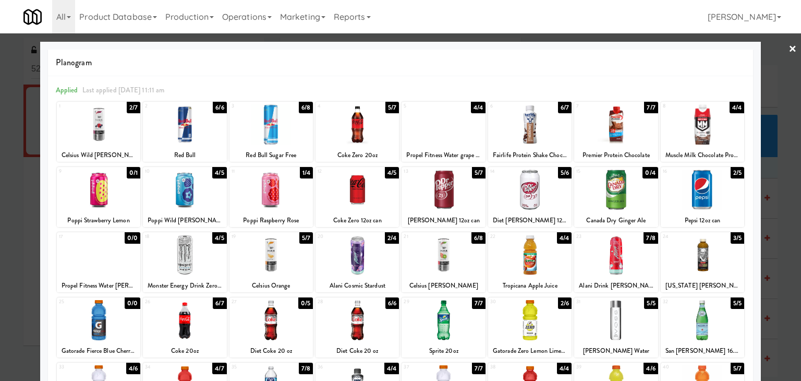
click at [253, 257] on div at bounding box center [270, 255] width 83 height 40
click at [788, 48] on link "×" at bounding box center [792, 49] width 8 height 32
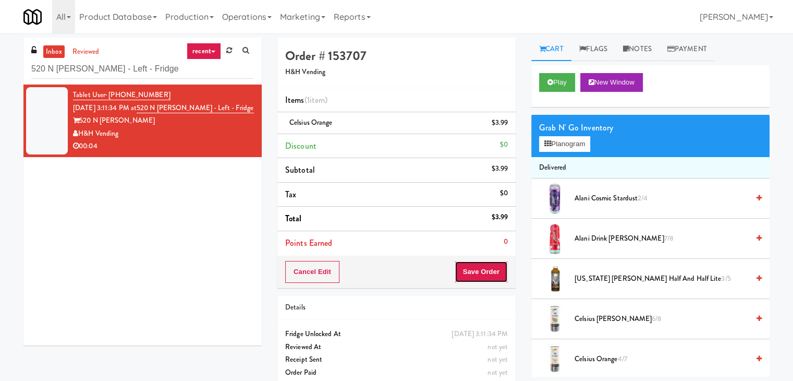
click at [467, 271] on button "Save Order" at bounding box center [481, 272] width 53 height 22
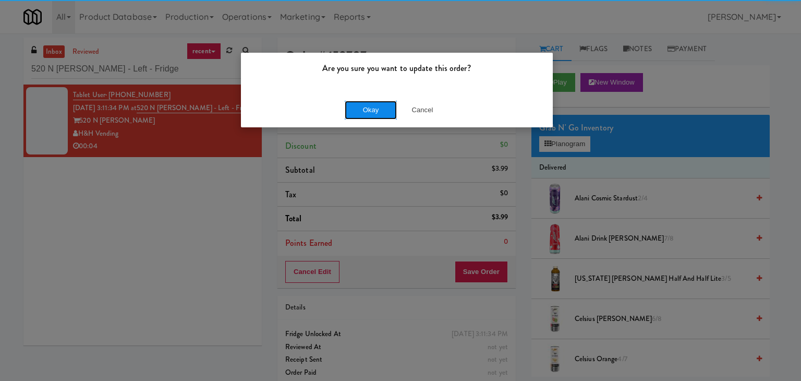
click at [368, 105] on button "Okay" at bounding box center [371, 110] width 52 height 19
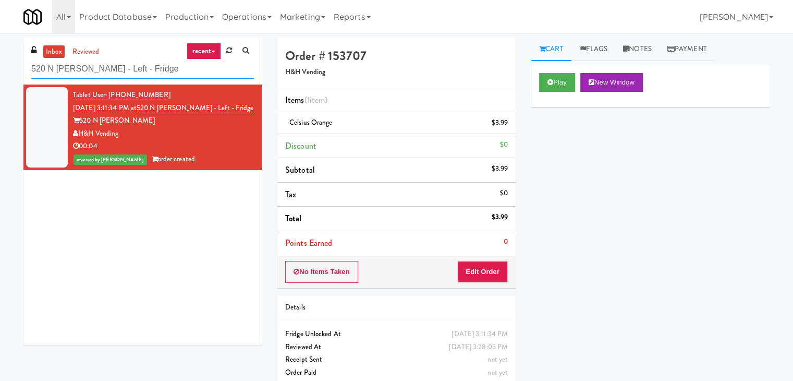
click at [140, 74] on input "520 N [PERSON_NAME] - Left - Fridge" at bounding box center [142, 68] width 223 height 19
paste input "Redfish Laundry"
type input "Redfish Laundry"
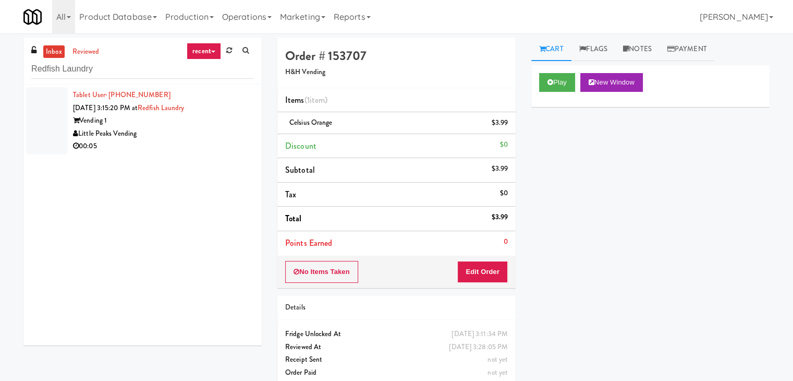
click at [192, 149] on div "00:05" at bounding box center [163, 146] width 181 height 13
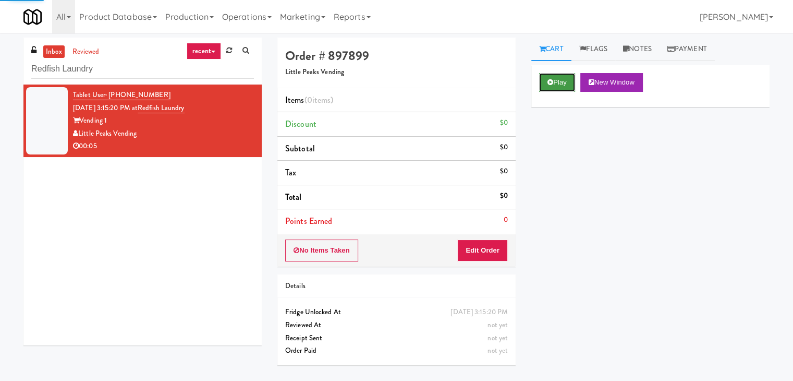
click at [560, 78] on button "Play" at bounding box center [557, 82] width 36 height 19
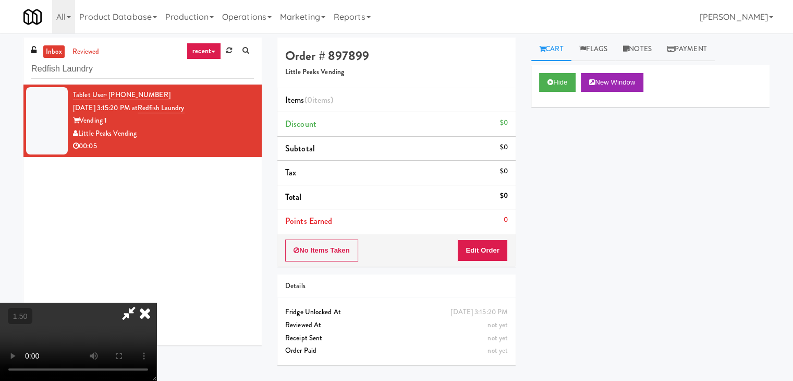
click at [156, 302] on icon at bounding box center [144, 312] width 23 height 21
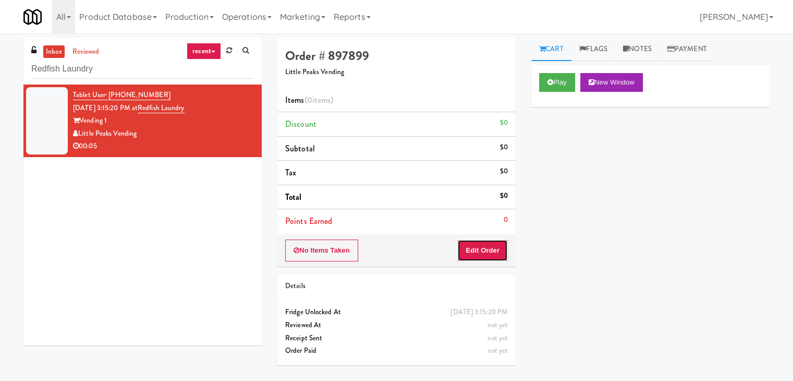
click at [485, 247] on button "Edit Order" at bounding box center [482, 250] width 51 height 22
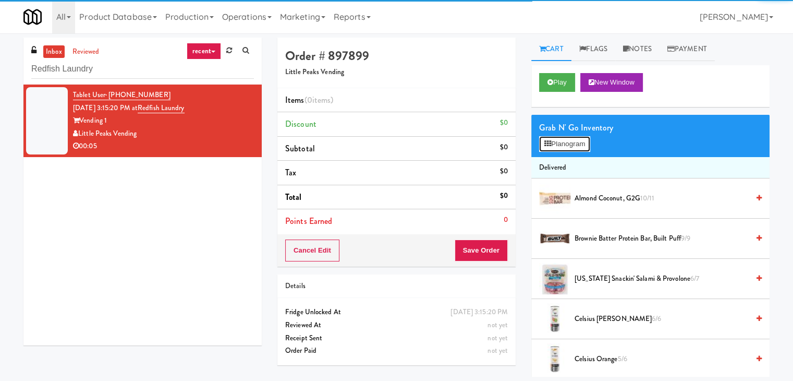
click at [557, 147] on button "Planogram" at bounding box center [564, 144] width 51 height 16
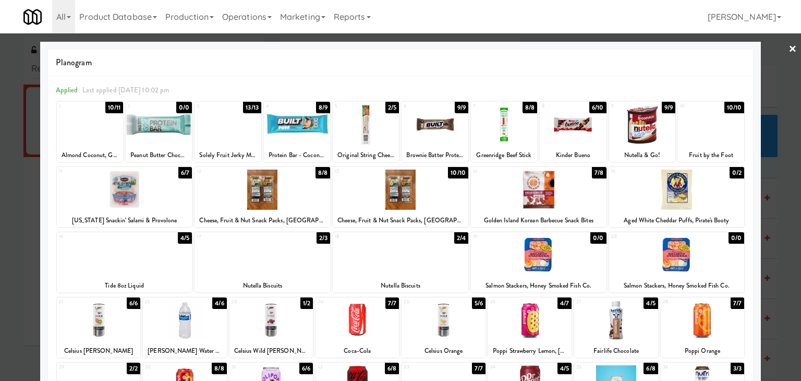
click at [567, 123] on div at bounding box center [573, 124] width 66 height 40
drag, startPoint x: 786, startPoint y: 46, endPoint x: 773, endPoint y: 49, distance: 13.8
click at [788, 46] on link "×" at bounding box center [792, 49] width 8 height 32
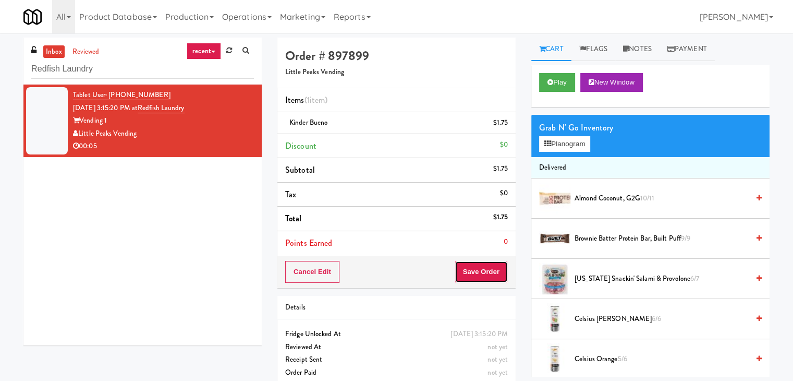
click at [480, 263] on button "Save Order" at bounding box center [481, 272] width 53 height 22
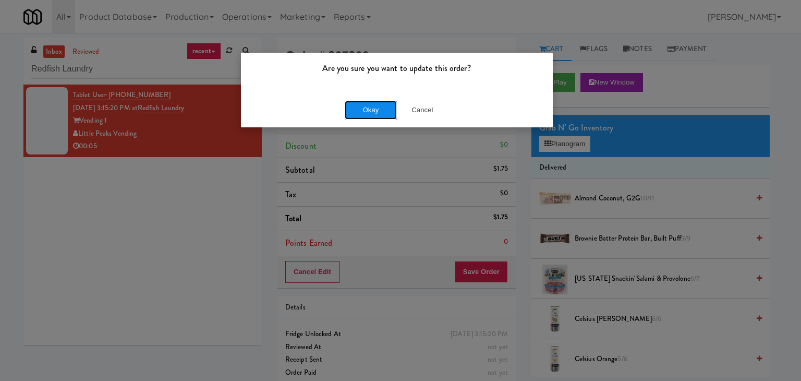
click at [367, 110] on button "Okay" at bounding box center [371, 110] width 52 height 19
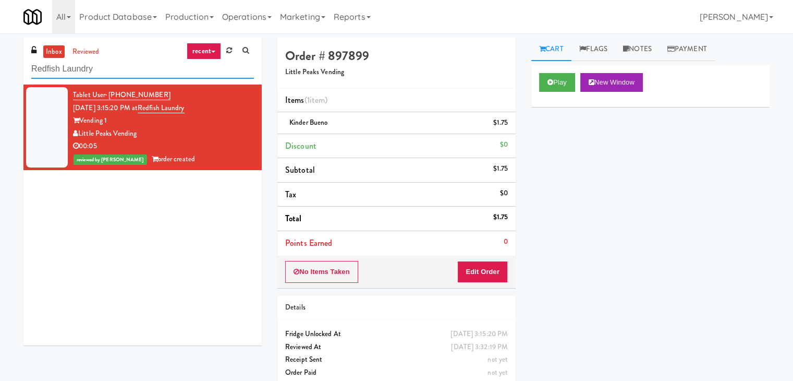
click at [167, 76] on input "Redfish Laundry" at bounding box center [142, 68] width 223 height 19
paste input "Paradox - Ambient - Left"
type input "Paradox - Ambient - Left"
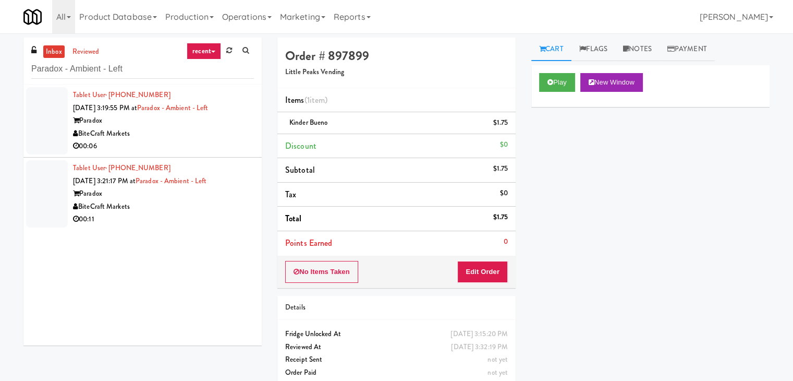
click at [217, 128] on div "BiteCraft Markets" at bounding box center [163, 133] width 181 height 13
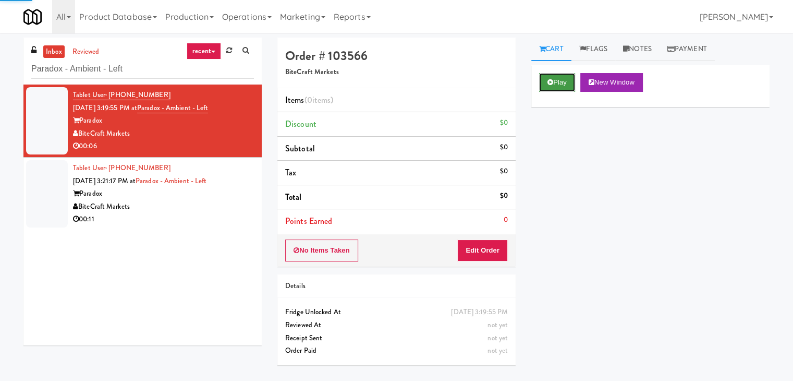
click at [552, 84] on icon at bounding box center [550, 82] width 6 height 7
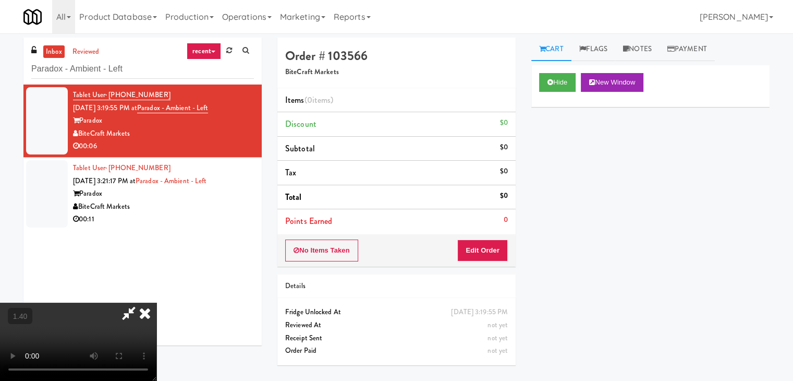
click at [156, 302] on video at bounding box center [78, 341] width 156 height 78
click at [156, 302] on icon at bounding box center [144, 312] width 23 height 21
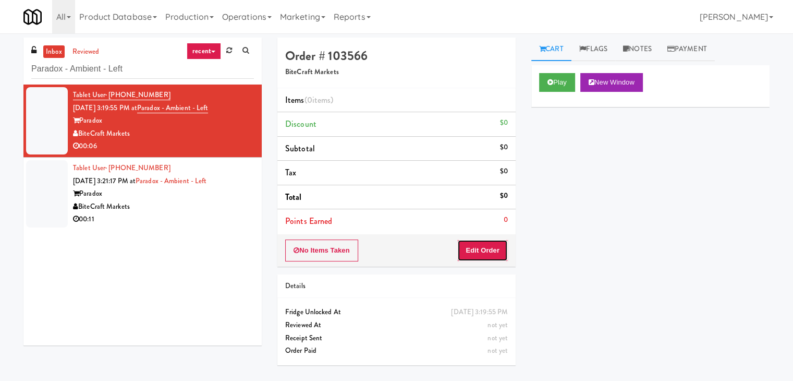
click at [473, 257] on button "Edit Order" at bounding box center [482, 250] width 51 height 22
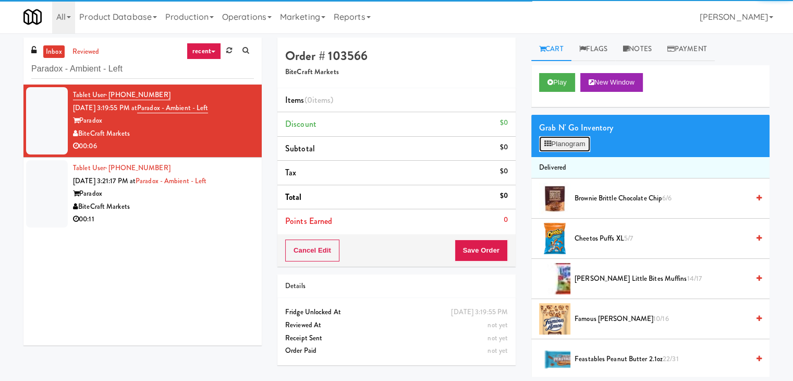
click at [565, 139] on button "Planogram" at bounding box center [564, 144] width 51 height 16
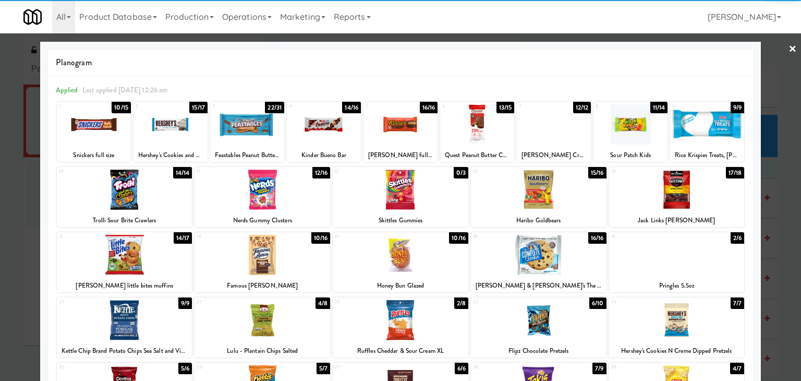
click at [98, 126] on div at bounding box center [94, 124] width 74 height 40
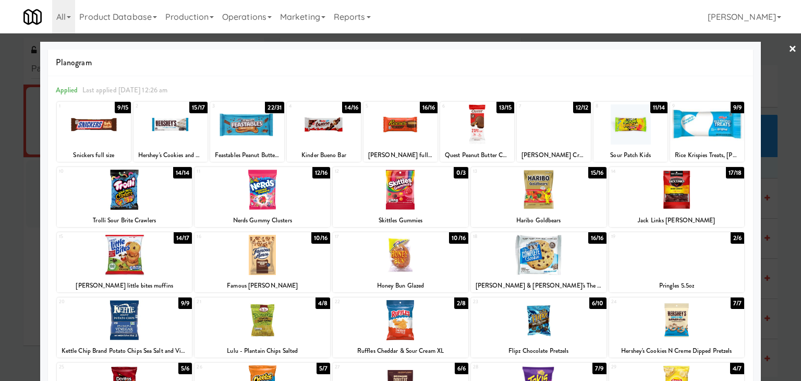
click at [788, 49] on link "×" at bounding box center [792, 49] width 8 height 32
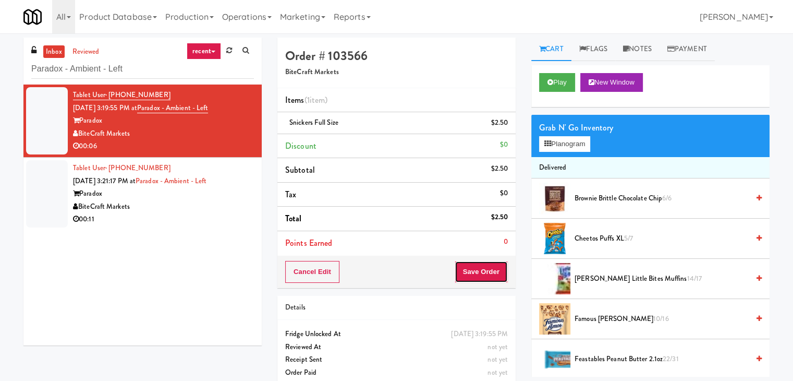
click at [476, 274] on button "Save Order" at bounding box center [481, 272] width 53 height 22
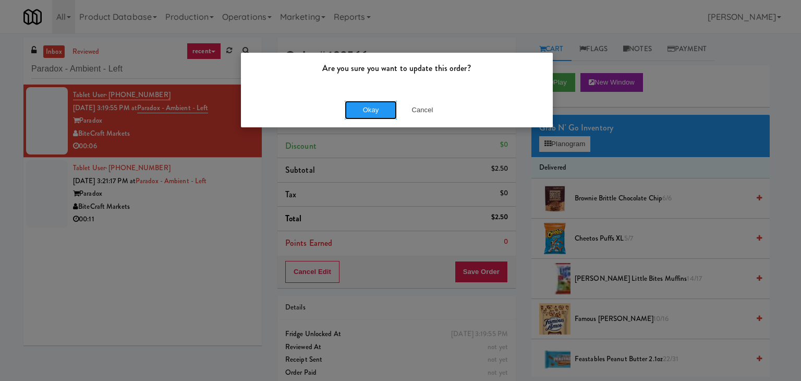
click at [371, 110] on button "Okay" at bounding box center [371, 110] width 52 height 19
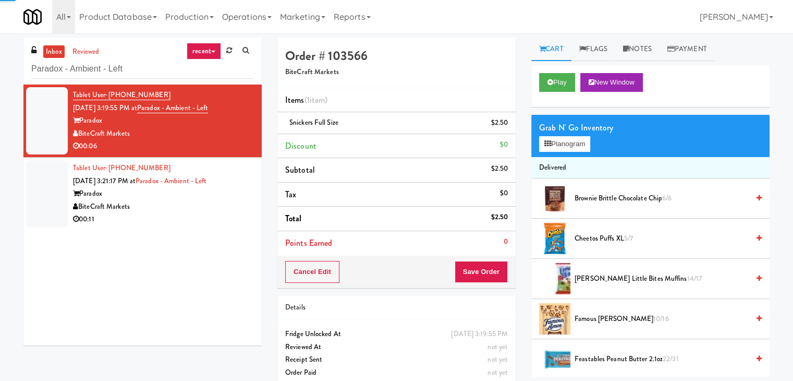
click at [216, 210] on div "BiteCraft Markets" at bounding box center [163, 206] width 181 height 13
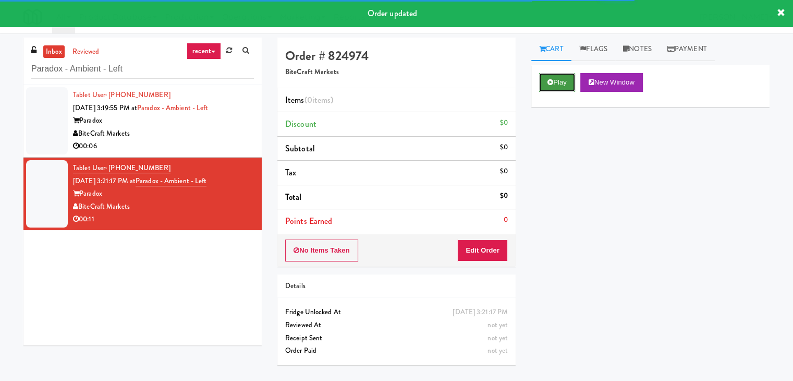
click at [549, 84] on icon at bounding box center [550, 82] width 6 height 7
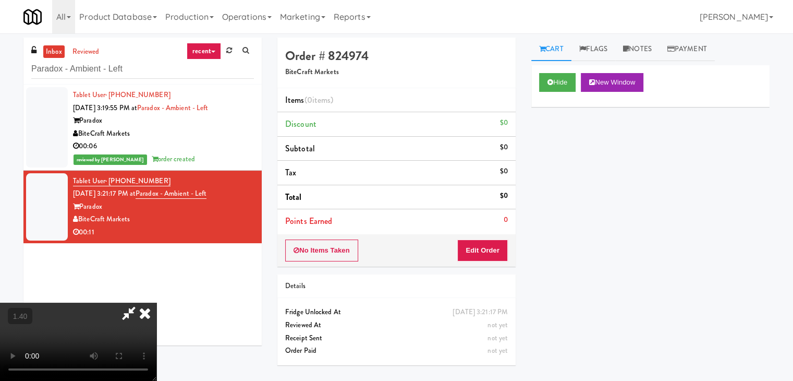
click at [156, 302] on video at bounding box center [78, 341] width 156 height 78
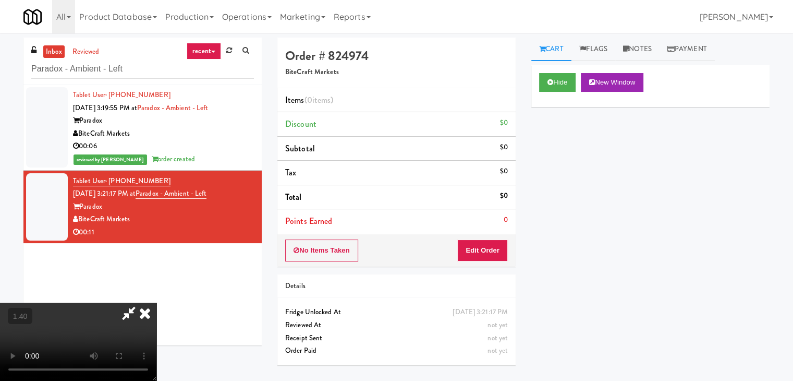
click at [156, 302] on video at bounding box center [78, 341] width 156 height 78
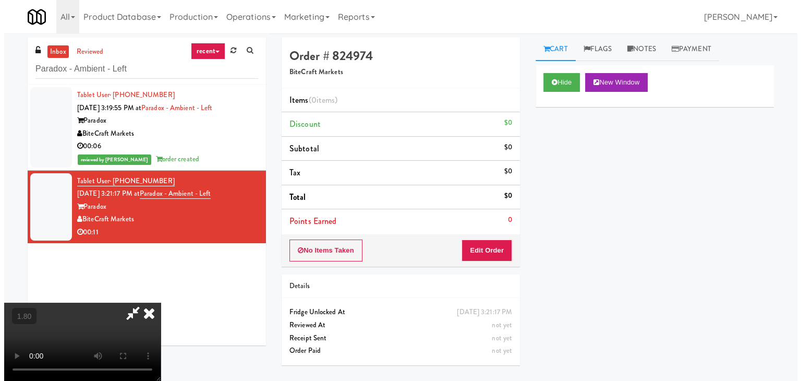
scroll to position [0, 0]
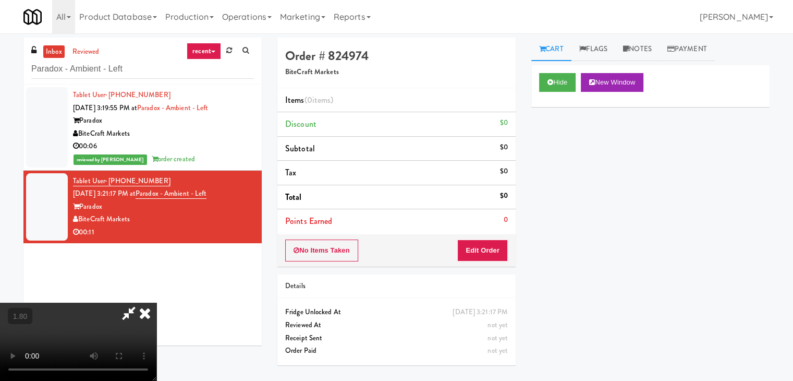
click at [156, 302] on icon at bounding box center [144, 312] width 23 height 21
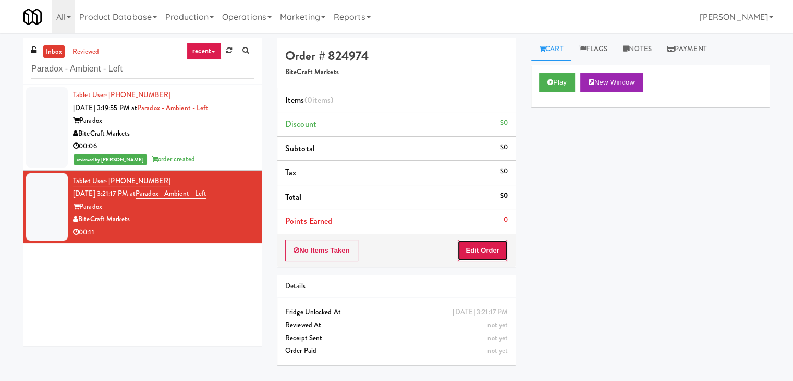
click at [467, 244] on button "Edit Order" at bounding box center [482, 250] width 51 height 22
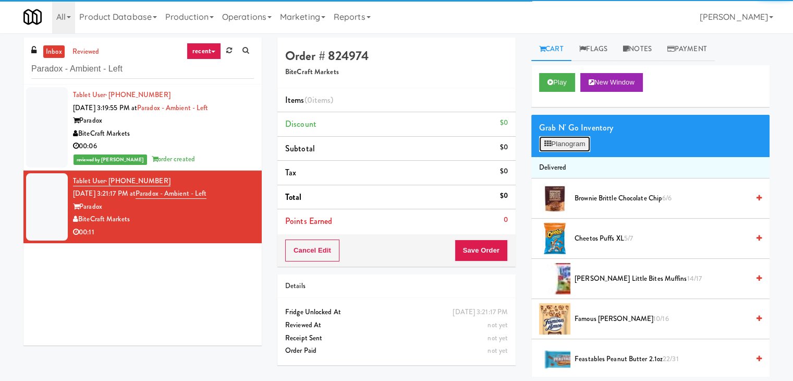
click at [558, 142] on button "Planogram" at bounding box center [564, 144] width 51 height 16
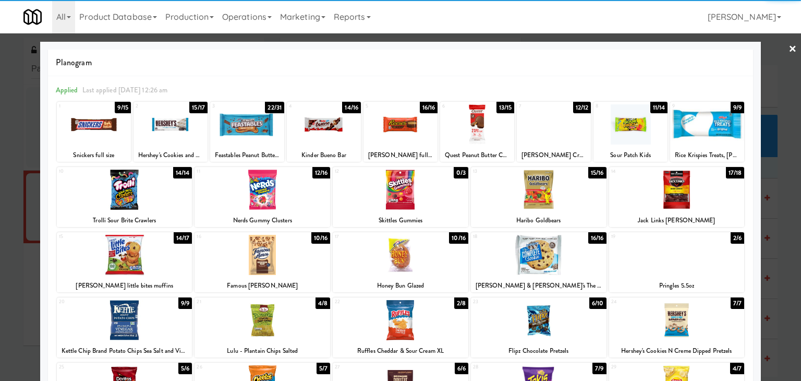
scroll to position [52, 0]
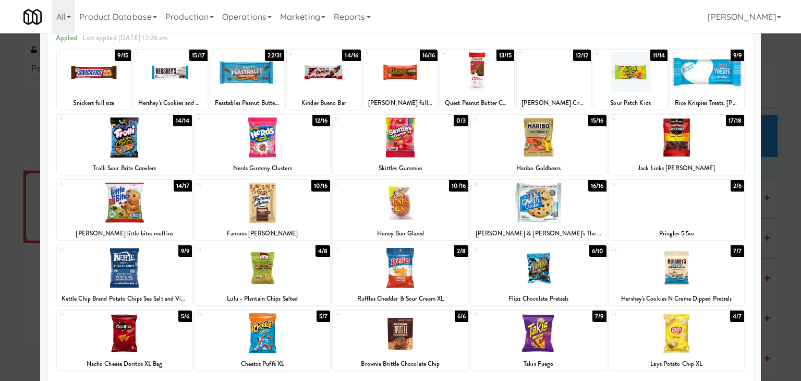
click at [415, 203] on div at bounding box center [401, 202] width 136 height 40
click at [130, 201] on div at bounding box center [125, 202] width 136 height 40
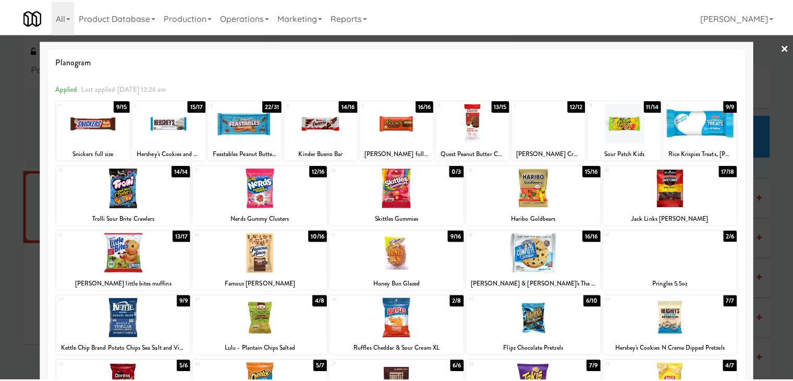
scroll to position [0, 0]
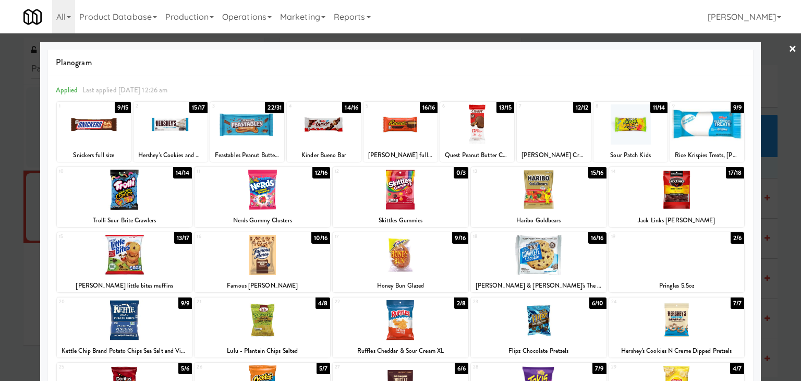
click at [788, 50] on link "×" at bounding box center [792, 49] width 8 height 32
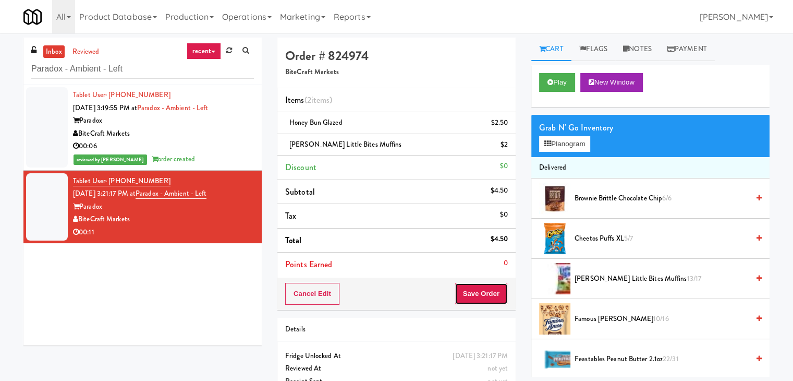
click at [486, 289] on button "Save Order" at bounding box center [481, 294] width 53 height 22
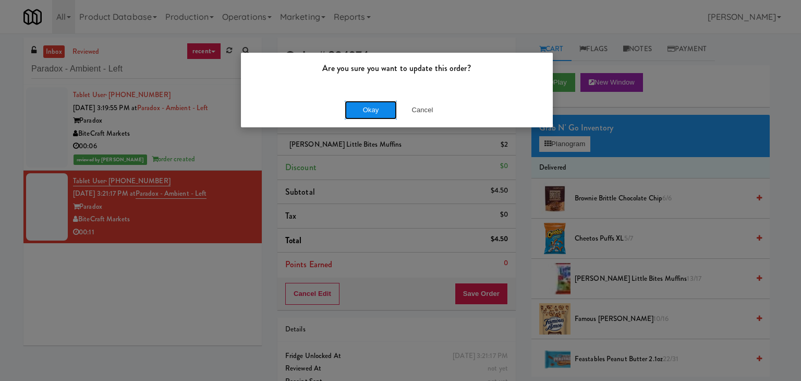
drag, startPoint x: 363, startPoint y: 112, endPoint x: 333, endPoint y: 115, distance: 29.9
click at [362, 112] on button "Okay" at bounding box center [371, 110] width 52 height 19
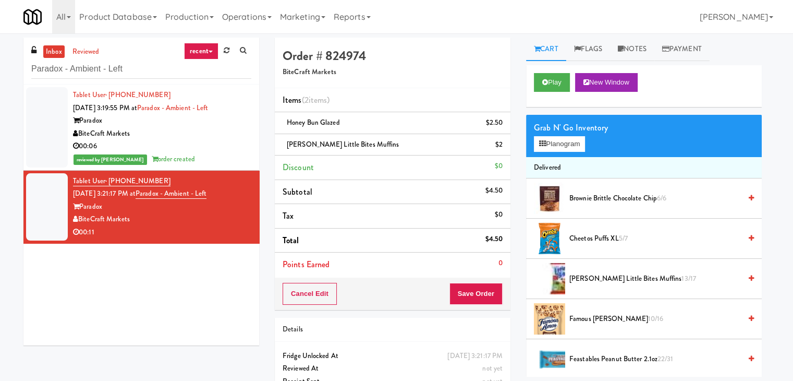
click at [212, 153] on div "reviewed by [PERSON_NAME] A order created" at bounding box center [162, 159] width 178 height 13
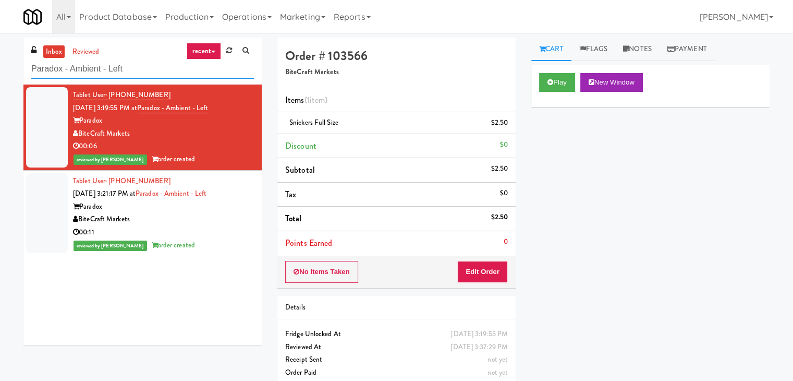
click at [165, 66] on input "Paradox - Ambient - Left" at bounding box center [142, 68] width 223 height 19
paste input "Vasara - Cooler"
type input "Vasara - Cooler - Left"
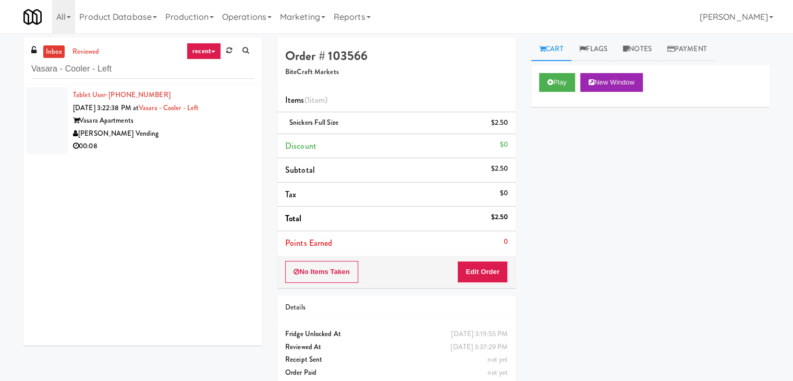
drag, startPoint x: 184, startPoint y: 149, endPoint x: 180, endPoint y: 144, distance: 5.5
click at [184, 149] on div "00:08" at bounding box center [163, 146] width 181 height 13
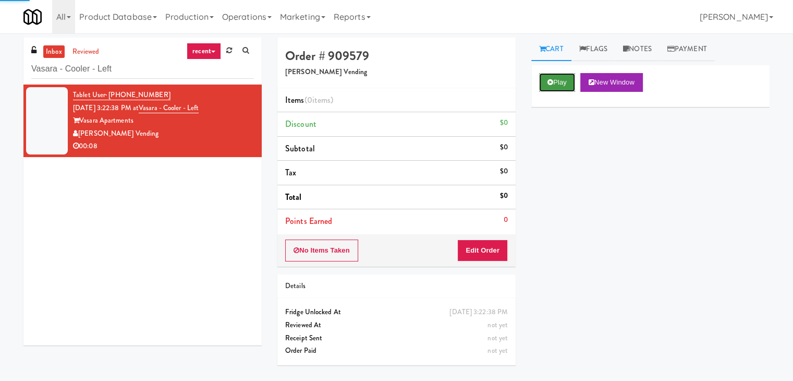
click at [551, 79] on icon at bounding box center [550, 82] width 6 height 7
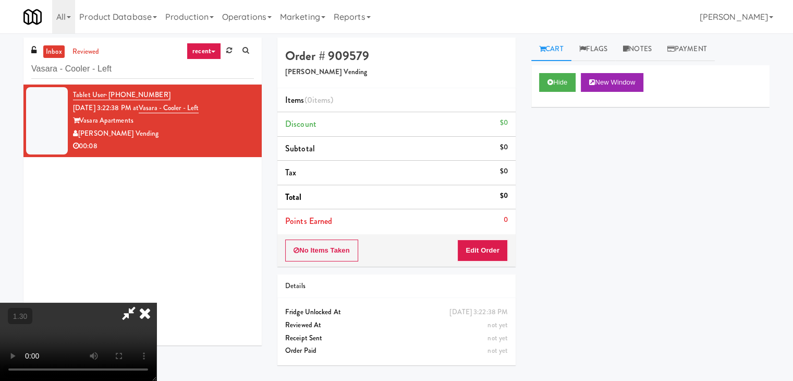
click at [156, 302] on video at bounding box center [78, 341] width 156 height 78
click at [640, 48] on link "Notes" at bounding box center [637, 49] width 44 height 23
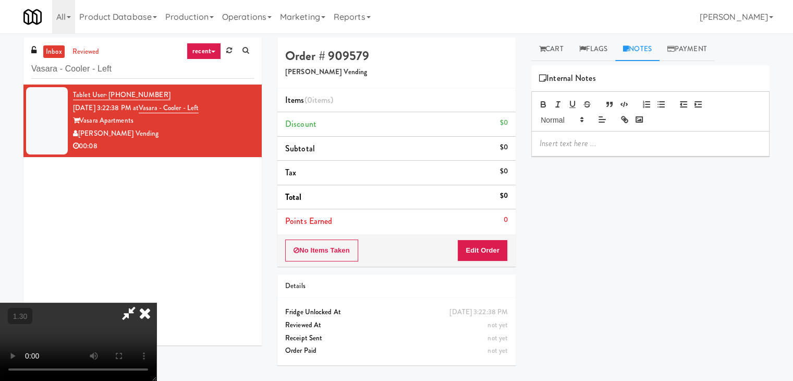
click at [602, 135] on div at bounding box center [650, 143] width 237 height 24
click at [676, 139] on p at bounding box center [651, 143] width 222 height 11
click at [156, 302] on video at bounding box center [78, 341] width 156 height 78
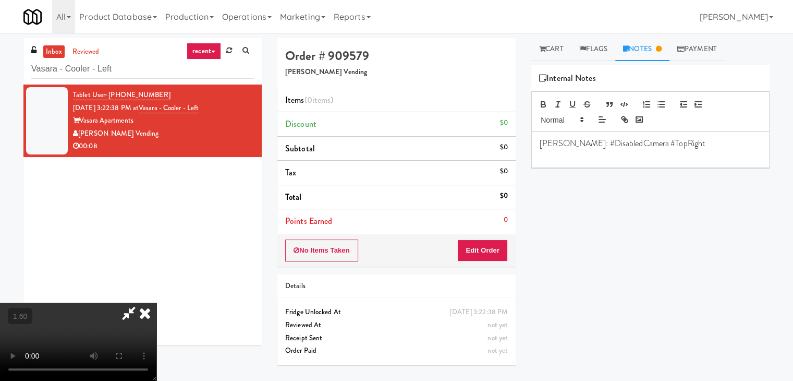
click at [156, 302] on video at bounding box center [78, 341] width 156 height 78
click at [156, 302] on icon at bounding box center [144, 312] width 23 height 21
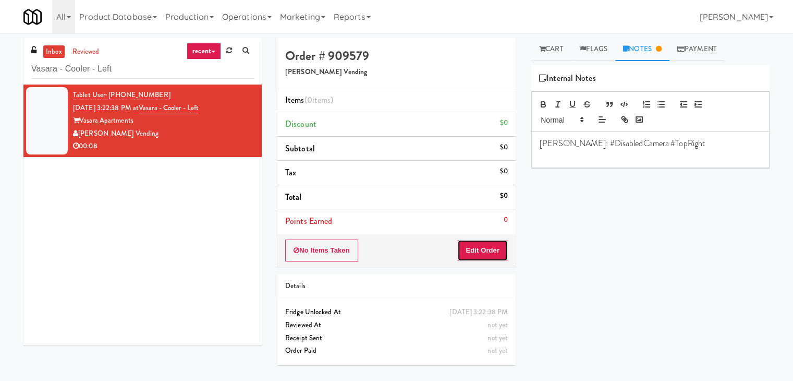
click at [483, 243] on button "Edit Order" at bounding box center [482, 250] width 51 height 22
click at [483, 247] on button "Save Order" at bounding box center [481, 250] width 53 height 22
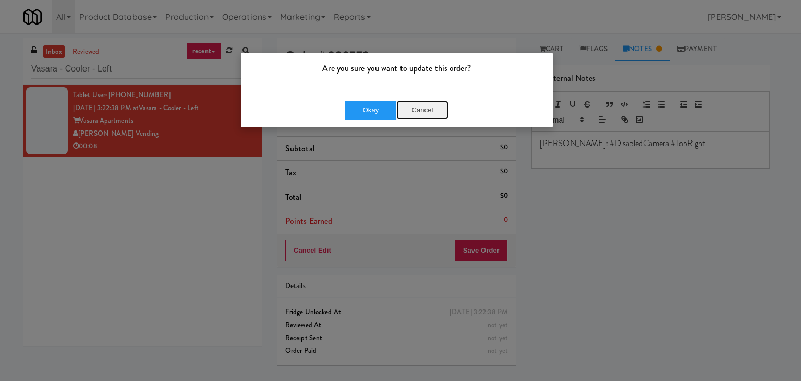
click at [415, 105] on button "Cancel" at bounding box center [422, 110] width 52 height 19
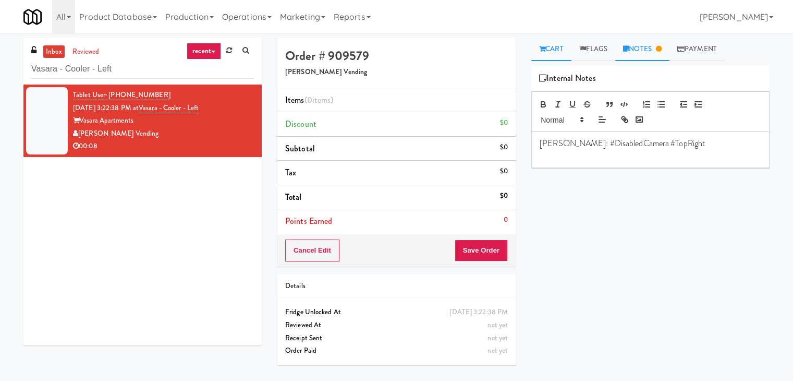
click at [549, 45] on link "Cart" at bounding box center [551, 49] width 40 height 23
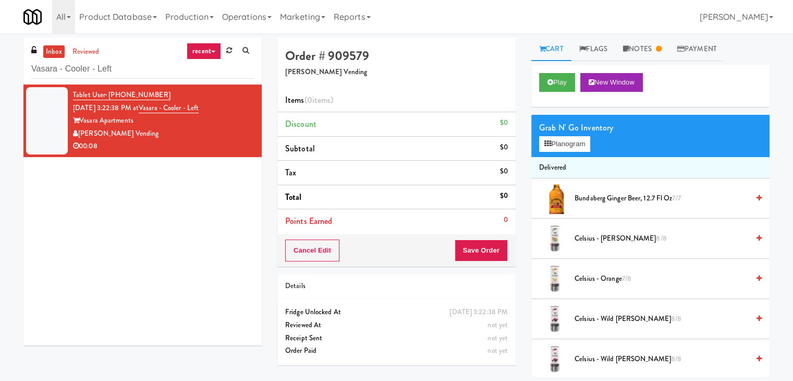
click at [565, 152] on div "Grab N' Go Inventory Planogram" at bounding box center [650, 136] width 238 height 42
click at [566, 143] on button "Planogram" at bounding box center [564, 144] width 51 height 16
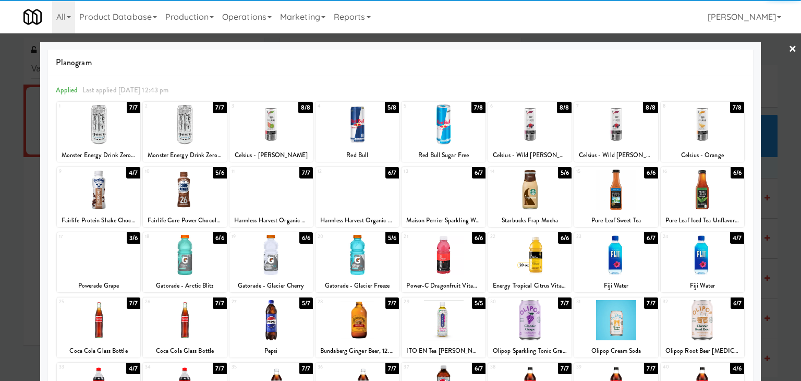
click at [620, 117] on div at bounding box center [615, 124] width 83 height 40
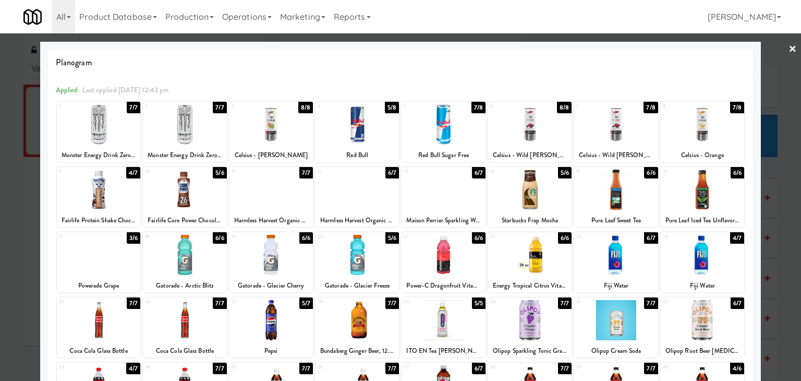
click at [348, 193] on div at bounding box center [356, 189] width 83 height 40
click at [788, 44] on link "×" at bounding box center [792, 49] width 8 height 32
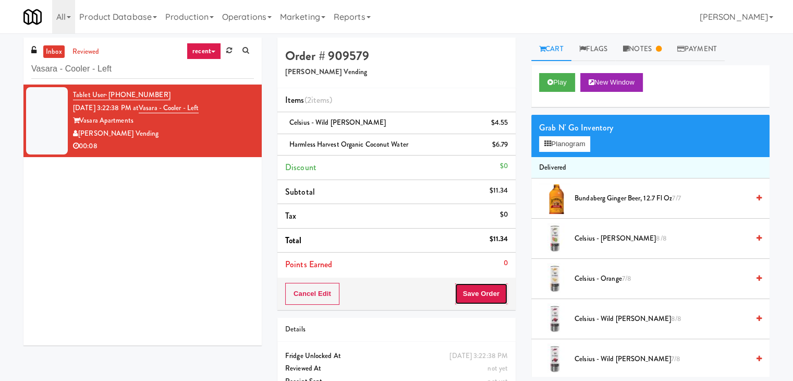
click at [473, 290] on button "Save Order" at bounding box center [481, 294] width 53 height 22
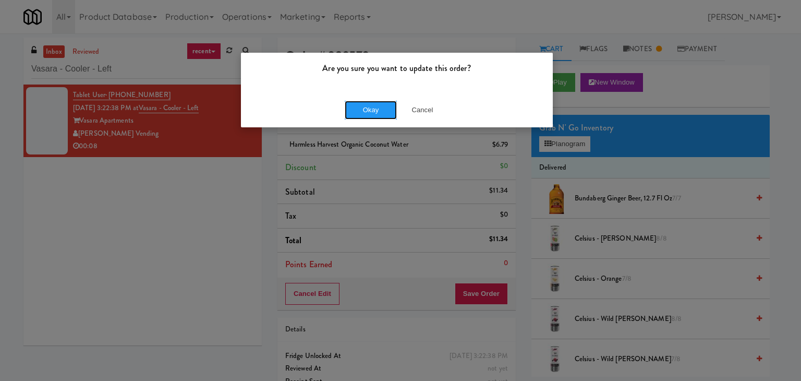
click at [378, 108] on button "Okay" at bounding box center [371, 110] width 52 height 19
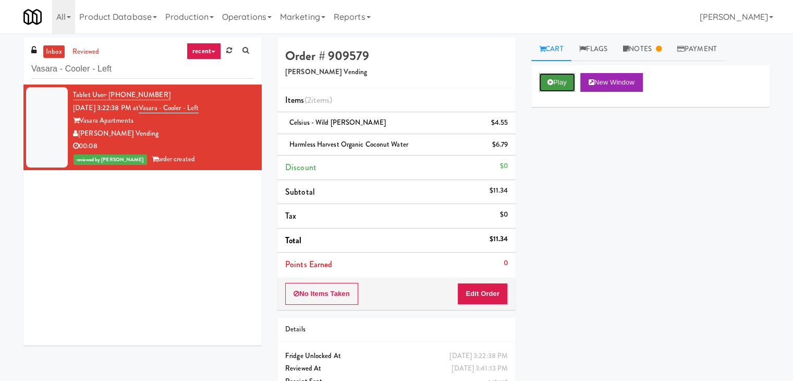
click at [573, 83] on button "Play" at bounding box center [557, 82] width 36 height 19
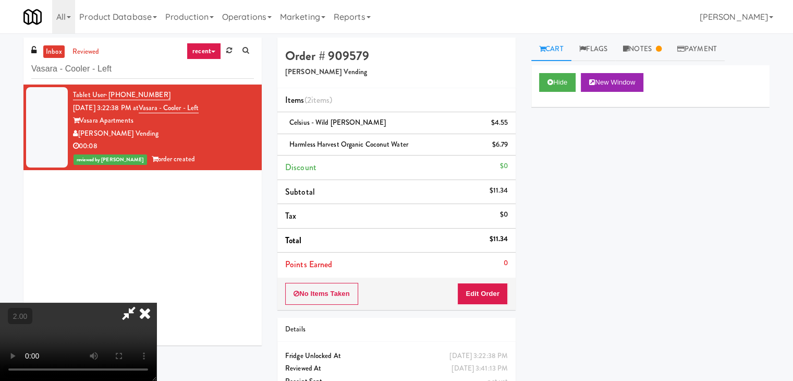
drag, startPoint x: 464, startPoint y: 119, endPoint x: 483, endPoint y: 260, distance: 142.2
click at [156, 302] on icon at bounding box center [144, 312] width 23 height 21
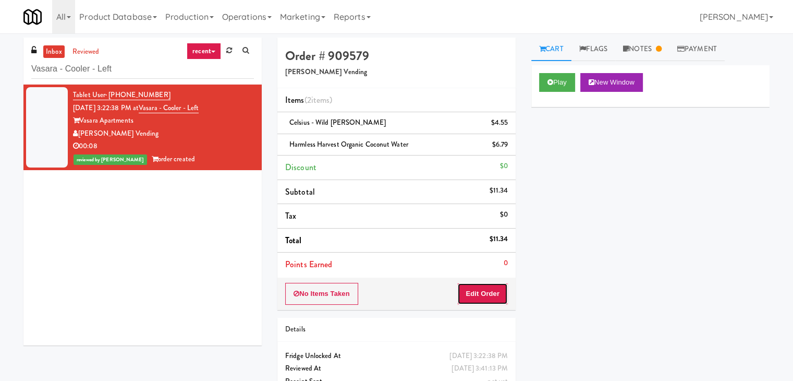
drag, startPoint x: 487, startPoint y: 297, endPoint x: 521, endPoint y: 271, distance: 43.5
click at [487, 297] on button "Edit Order" at bounding box center [482, 294] width 51 height 22
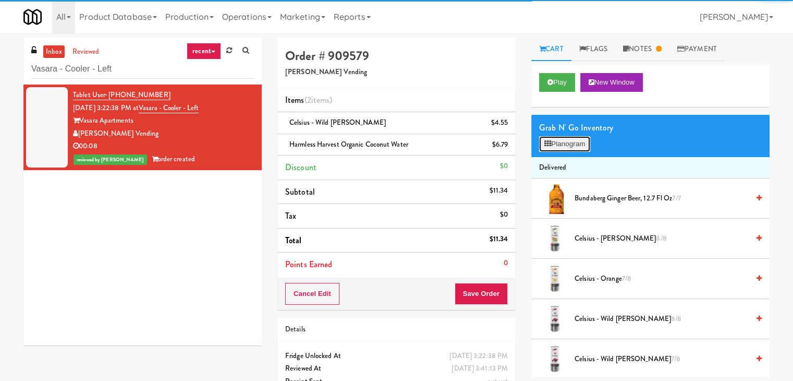
click at [565, 147] on button "Planogram" at bounding box center [564, 144] width 51 height 16
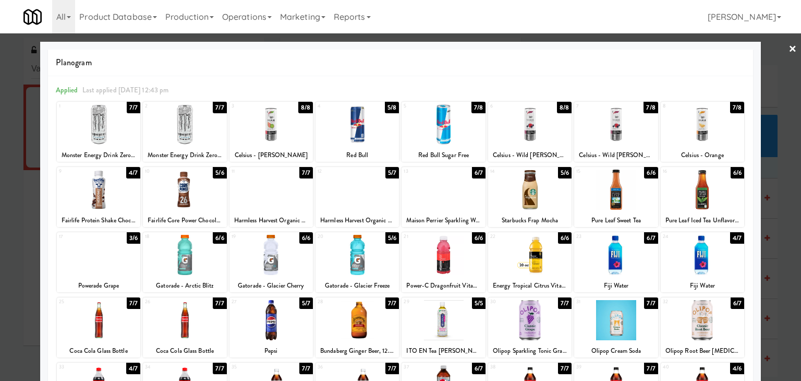
click at [788, 48] on link "×" at bounding box center [792, 49] width 8 height 32
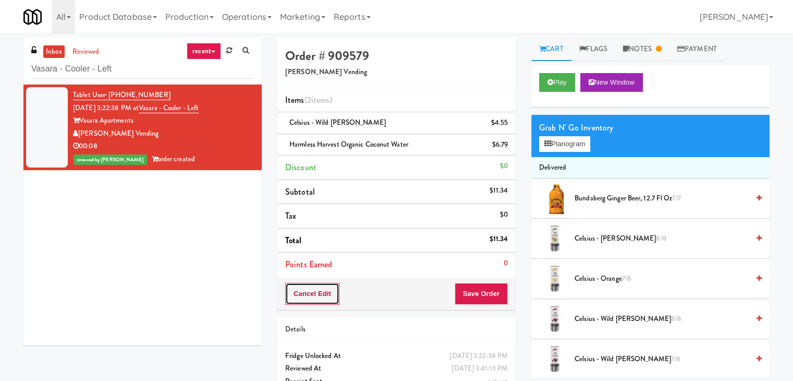
click at [315, 295] on button "Cancel Edit" at bounding box center [312, 294] width 54 height 22
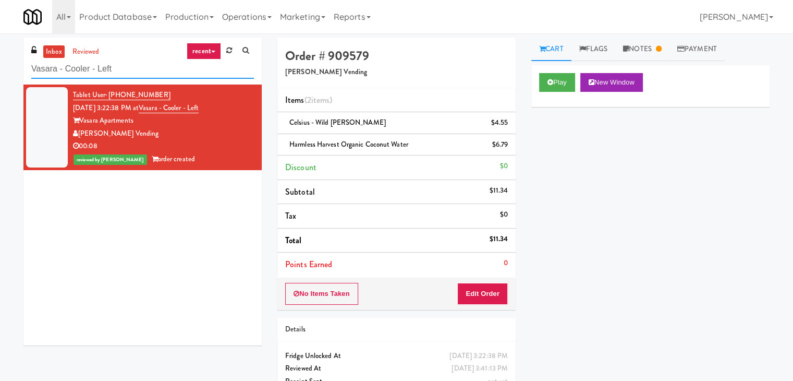
click at [175, 71] on input "Vasara - Cooler - Left" at bounding box center [142, 68] width 223 height 19
paste input "eLofts - Fridge"
type input "eLofts - Fridge"
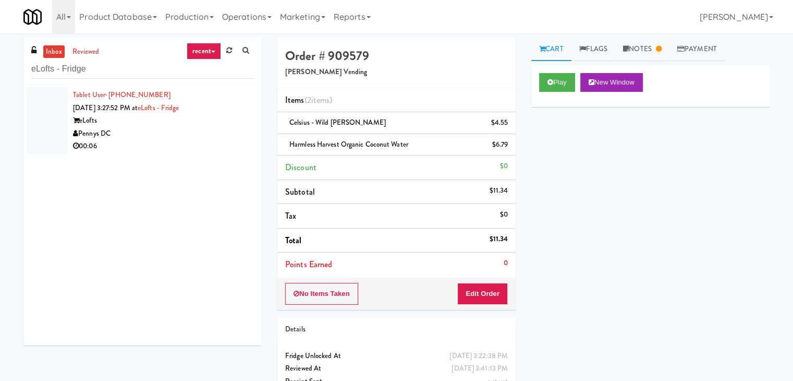
click at [236, 144] on div "00:06" at bounding box center [163, 146] width 181 height 13
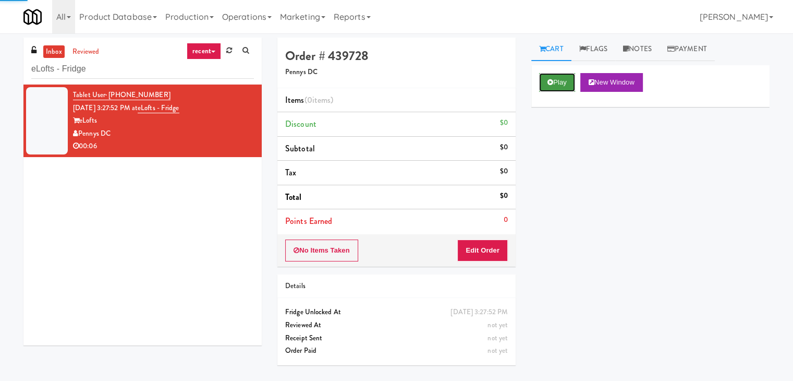
click at [565, 80] on button "Play" at bounding box center [557, 82] width 36 height 19
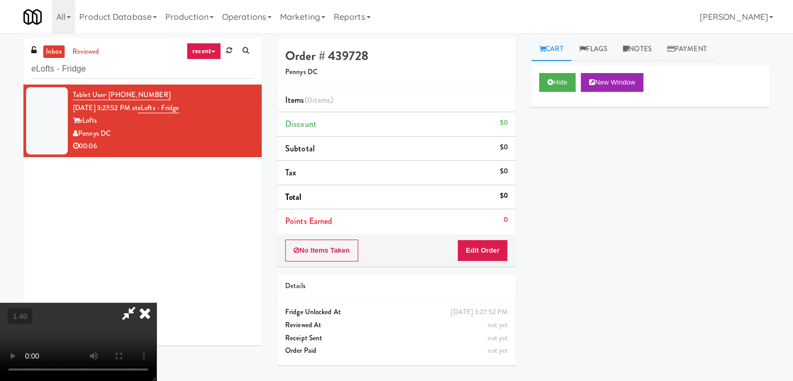
click at [156, 302] on video at bounding box center [78, 341] width 156 height 78
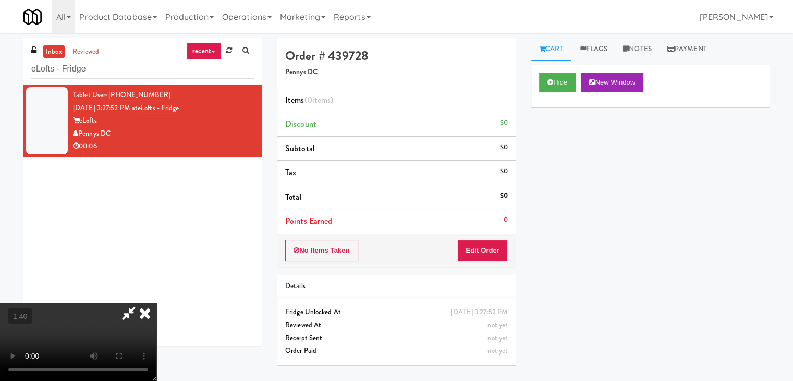
scroll to position [147, 0]
click at [156, 302] on video at bounding box center [78, 341] width 156 height 78
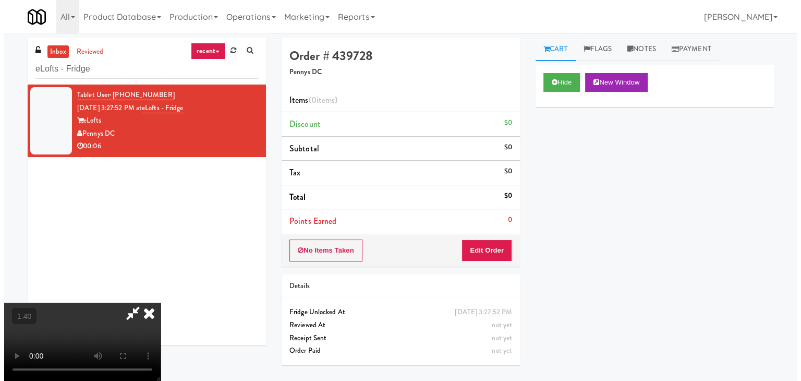
scroll to position [0, 0]
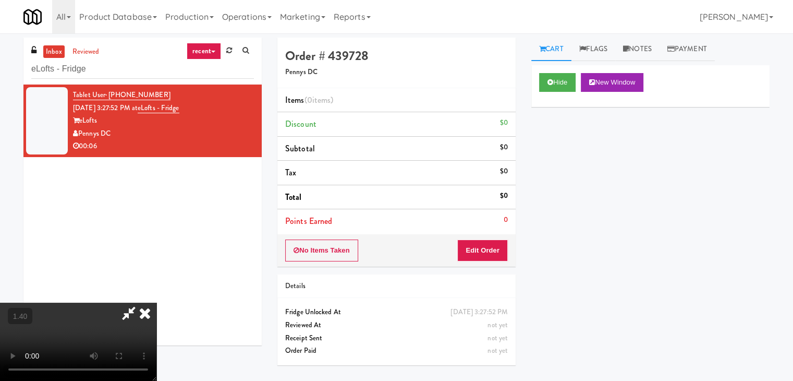
click at [156, 302] on icon at bounding box center [144, 312] width 23 height 21
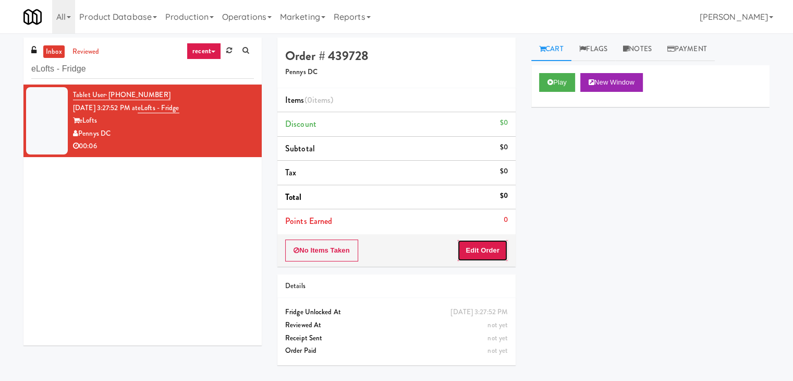
click at [483, 247] on button "Edit Order" at bounding box center [482, 250] width 51 height 22
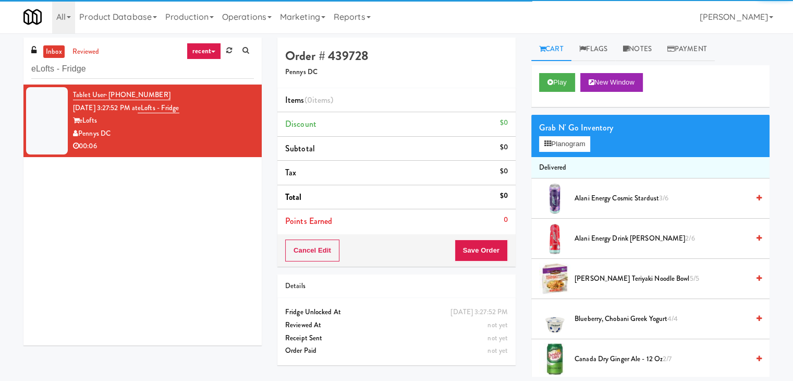
click at [565, 135] on div "Grab N' Go Inventory Planogram" at bounding box center [650, 136] width 238 height 42
click at [569, 142] on button "Planogram" at bounding box center [564, 144] width 51 height 16
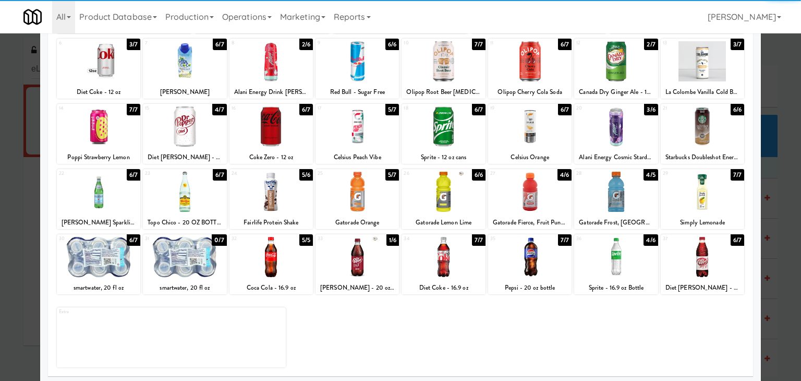
scroll to position [131, 0]
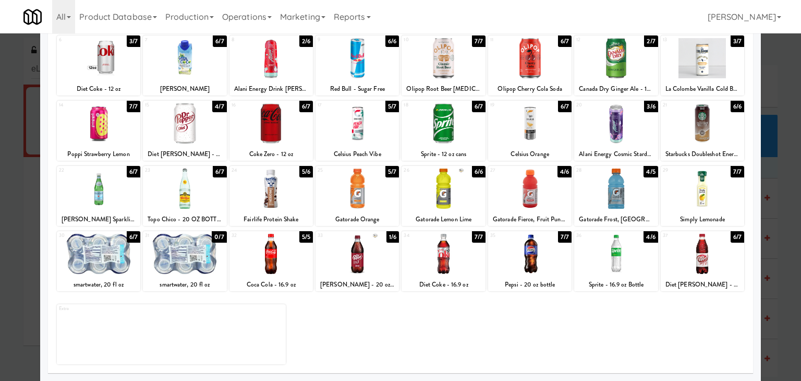
click at [375, 188] on div at bounding box center [356, 188] width 83 height 40
click at [461, 192] on div at bounding box center [442, 188] width 83 height 40
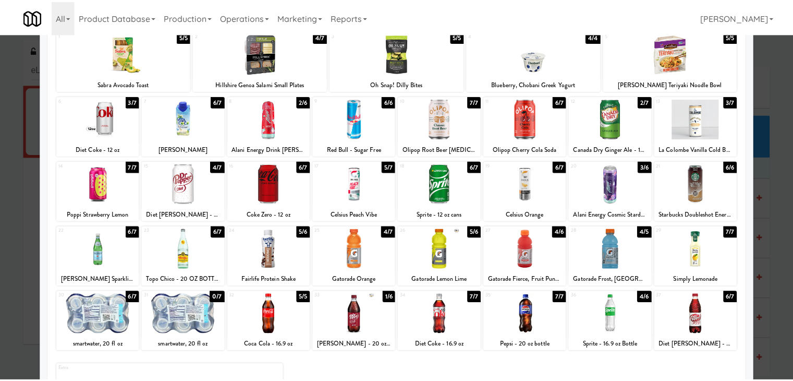
scroll to position [0, 0]
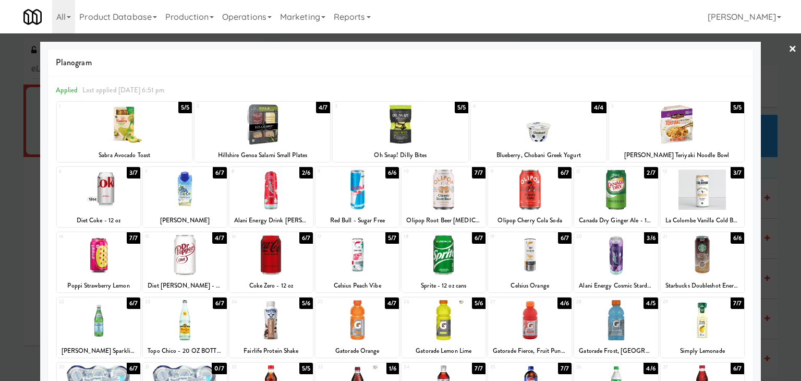
click at [788, 52] on link "×" at bounding box center [792, 49] width 8 height 32
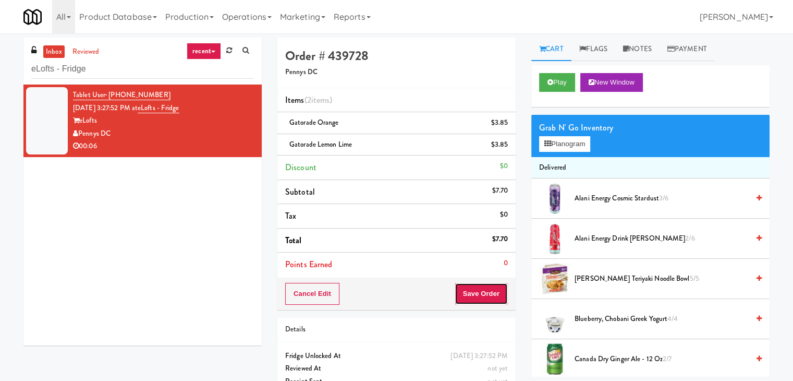
click at [490, 293] on button "Save Order" at bounding box center [481, 294] width 53 height 22
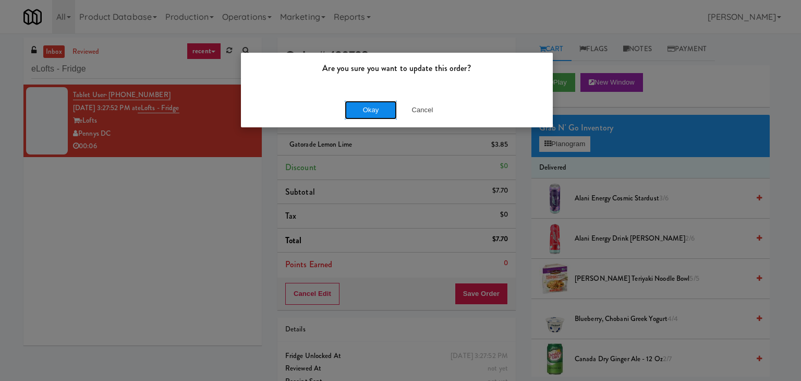
click at [371, 107] on button "Okay" at bounding box center [371, 110] width 52 height 19
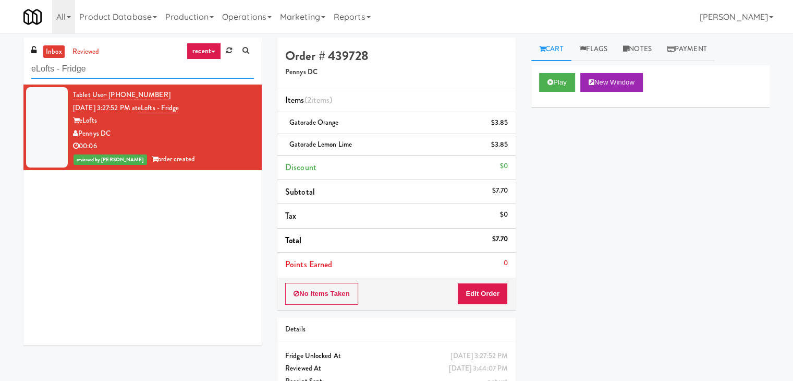
click at [136, 65] on input "eLofts - Fridge" at bounding box center [142, 68] width 223 height 19
paste input "Westlyn - Left - Ambient"
type input "Westlyn - Left - Ambient"
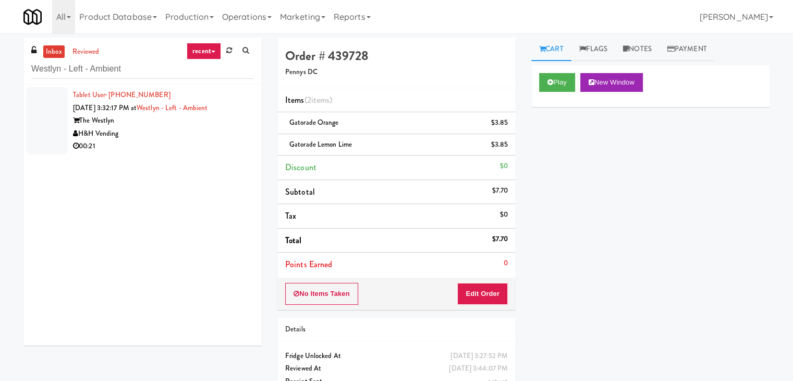
click at [228, 140] on div "00:21" at bounding box center [163, 146] width 181 height 13
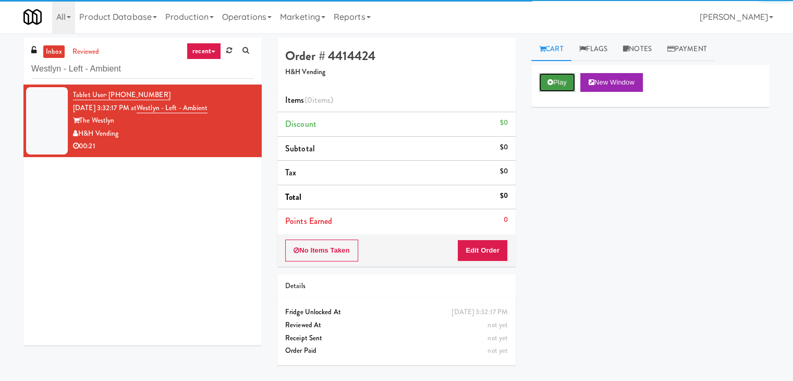
click at [546, 86] on button "Play" at bounding box center [557, 82] width 36 height 19
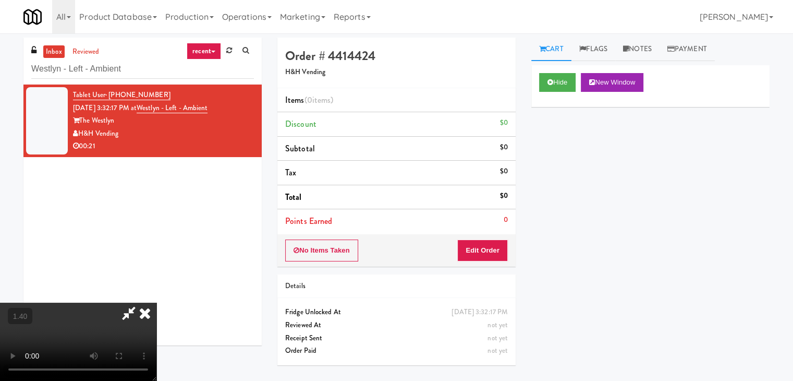
click at [156, 302] on video at bounding box center [78, 341] width 156 height 78
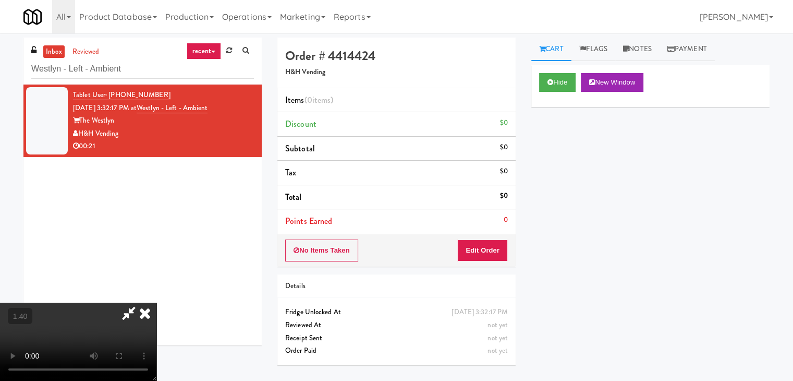
click at [156, 302] on video at bounding box center [78, 341] width 156 height 78
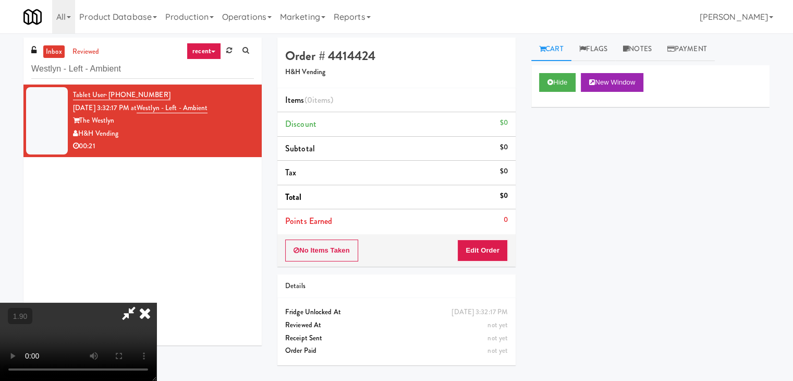
drag, startPoint x: 469, startPoint y: 126, endPoint x: 466, endPoint y: 175, distance: 49.1
click at [156, 302] on icon at bounding box center [144, 312] width 23 height 21
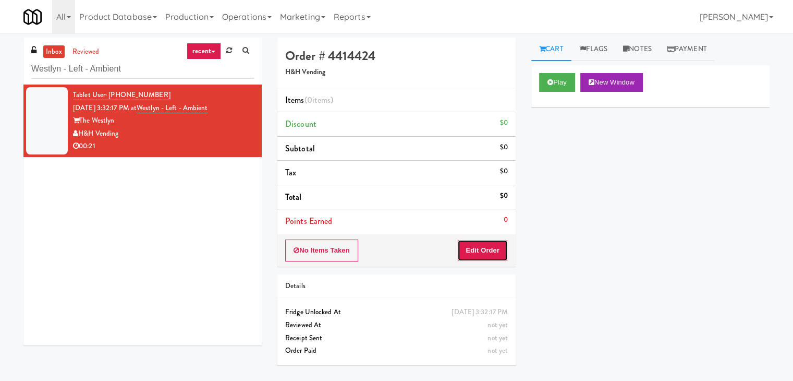
click at [469, 247] on button "Edit Order" at bounding box center [482, 250] width 51 height 22
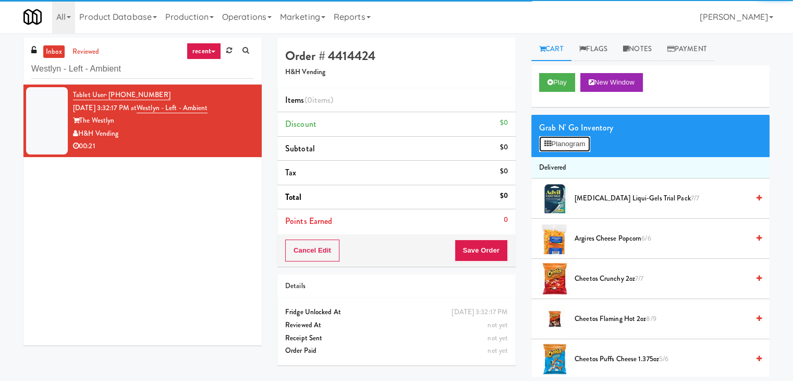
click at [568, 143] on button "Planogram" at bounding box center [564, 144] width 51 height 16
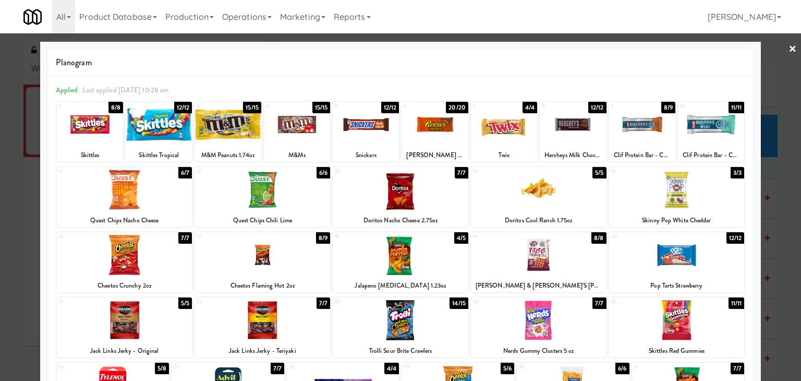
click at [435, 104] on div at bounding box center [434, 124] width 66 height 40
click at [432, 115] on div at bounding box center [434, 124] width 66 height 40
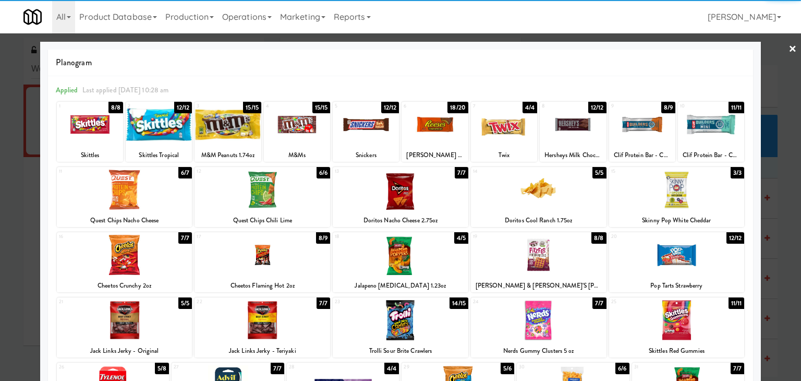
click at [410, 323] on div at bounding box center [401, 320] width 136 height 40
click at [788, 47] on link "×" at bounding box center [792, 49] width 8 height 32
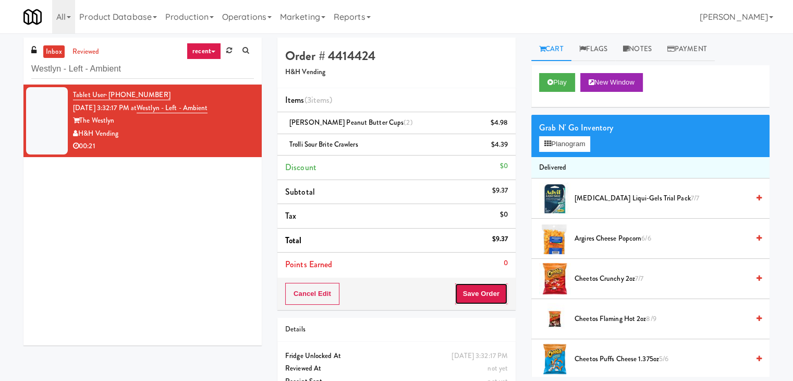
click at [466, 290] on button "Save Order" at bounding box center [481, 294] width 53 height 22
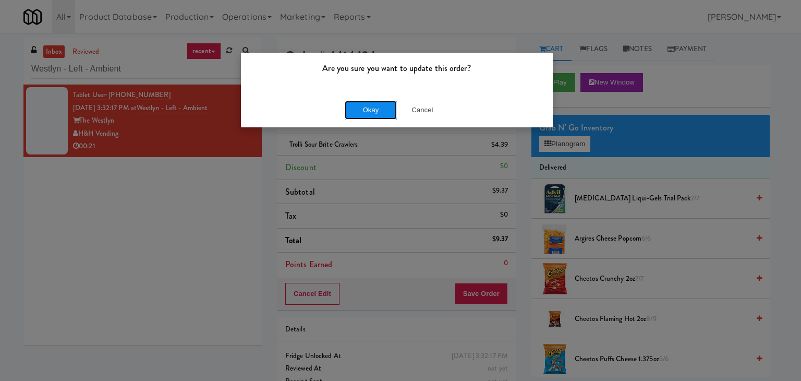
click at [383, 109] on button "Okay" at bounding box center [371, 110] width 52 height 19
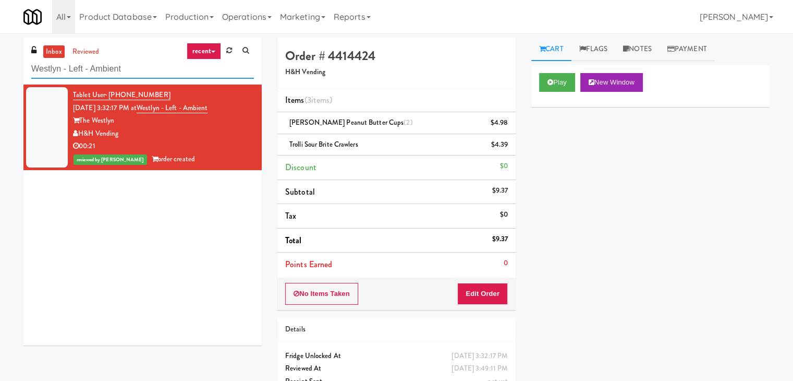
click at [159, 69] on input "Westlyn - Left - Ambient" at bounding box center [142, 68] width 223 height 19
paste input "AVIA 110 - Fridge"
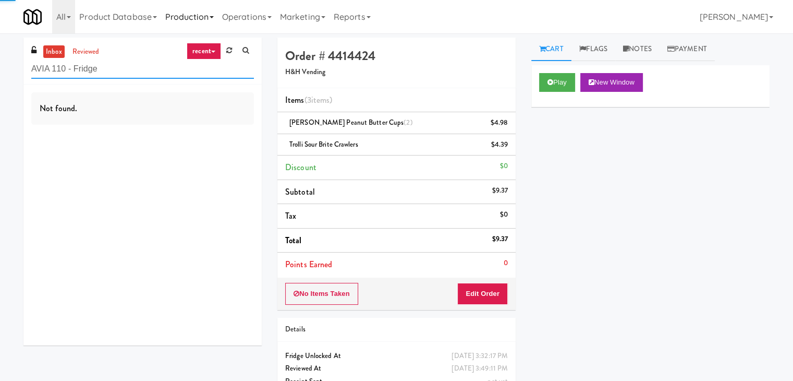
type input "AVIA 110 - Fridge"
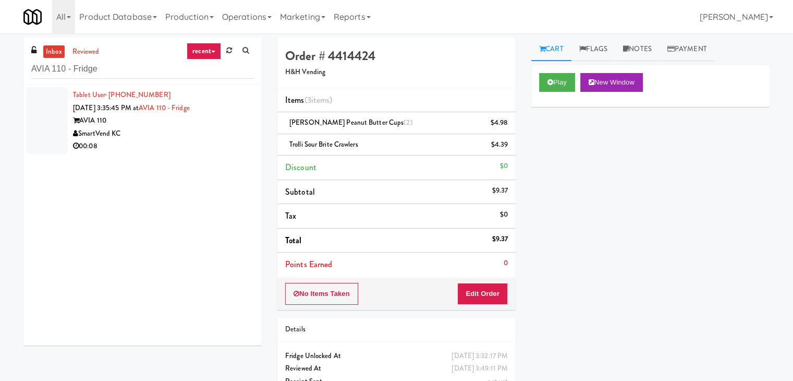
click at [223, 142] on div "00:08" at bounding box center [163, 146] width 181 height 13
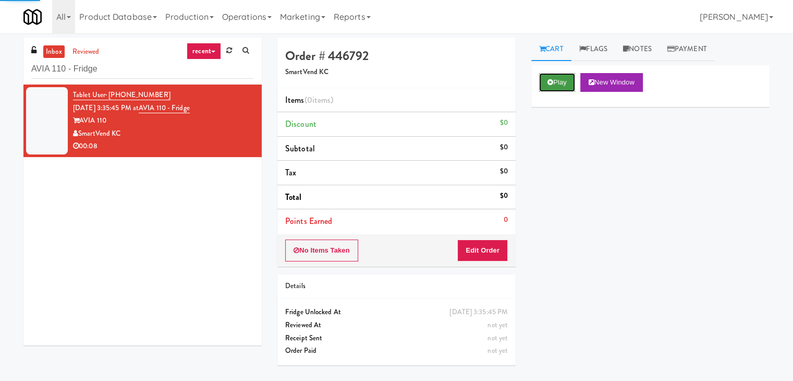
click at [552, 84] on icon at bounding box center [550, 82] width 6 height 7
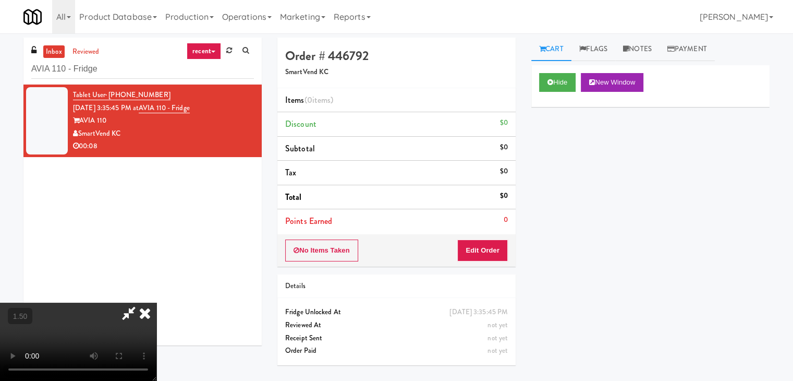
click at [156, 302] on video at bounding box center [78, 341] width 156 height 78
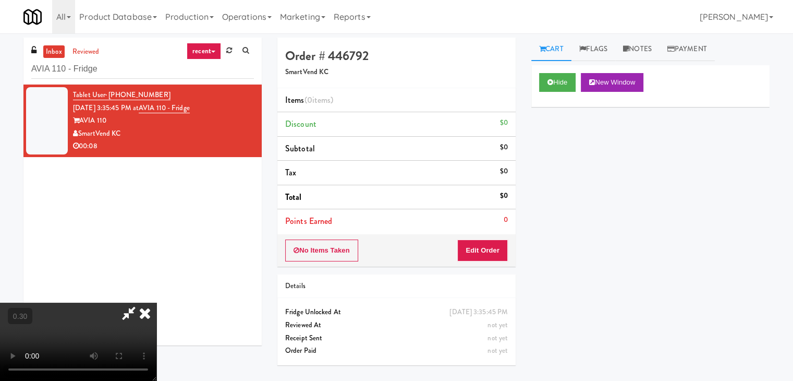
click at [156, 302] on video at bounding box center [78, 341] width 156 height 78
drag, startPoint x: 468, startPoint y: 124, endPoint x: 468, endPoint y: 157, distance: 33.4
click at [156, 302] on icon at bounding box center [144, 312] width 23 height 21
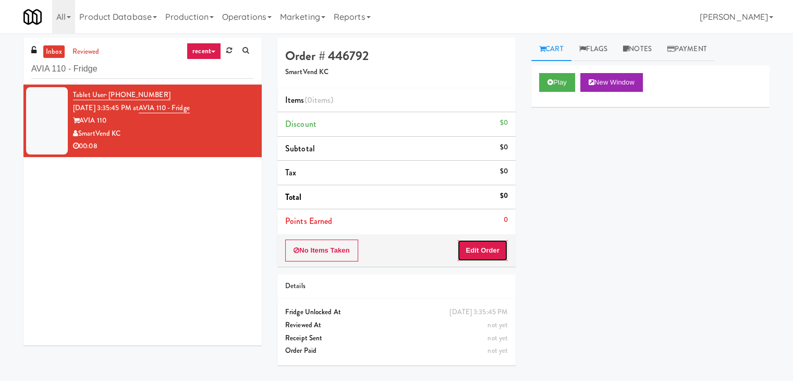
click at [472, 259] on button "Edit Order" at bounding box center [482, 250] width 51 height 22
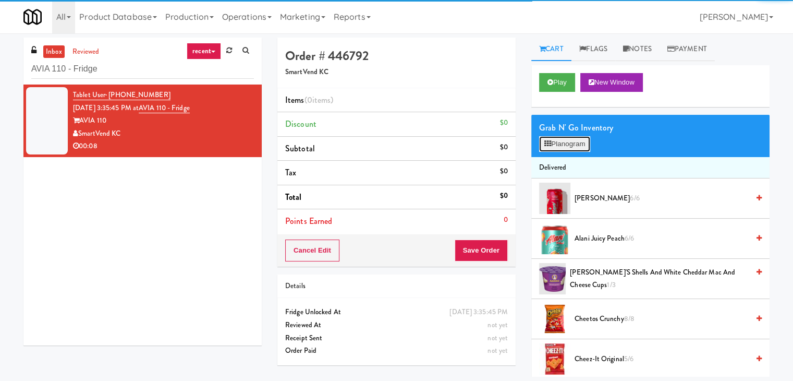
click at [564, 140] on button "Planogram" at bounding box center [564, 144] width 51 height 16
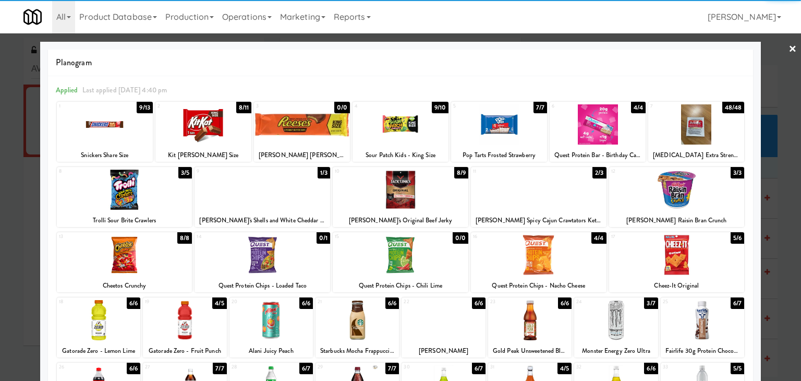
click at [115, 128] on div at bounding box center [105, 124] width 96 height 40
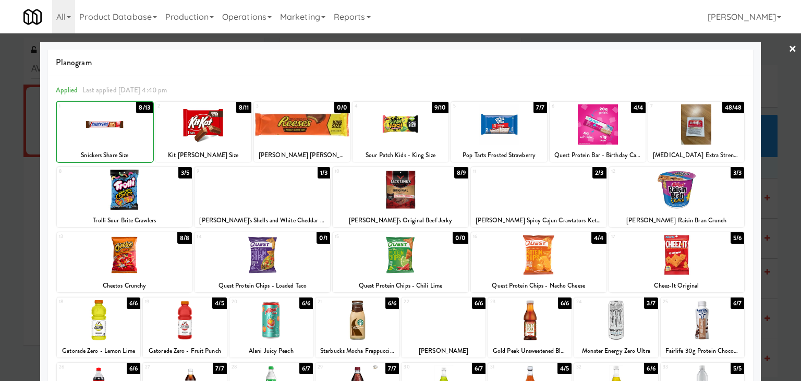
click at [115, 128] on div at bounding box center [105, 124] width 96 height 40
click at [141, 195] on div at bounding box center [125, 189] width 136 height 40
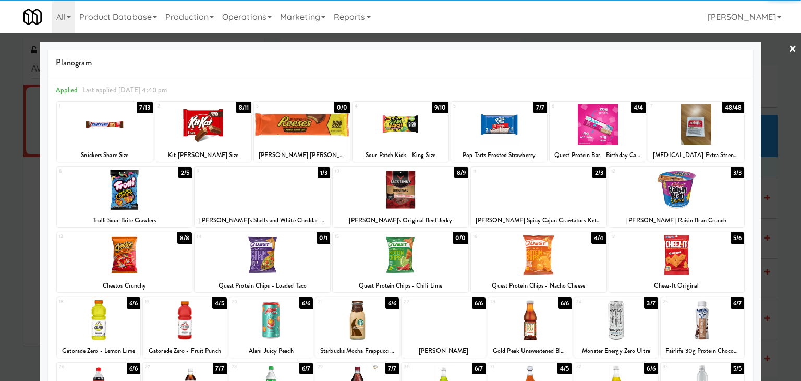
drag, startPoint x: 787, startPoint y: 49, endPoint x: 745, endPoint y: 60, distance: 43.3
click at [788, 49] on link "×" at bounding box center [792, 49] width 8 height 32
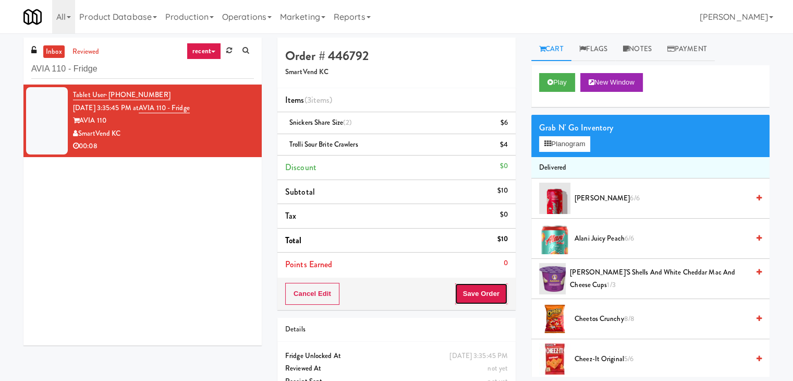
click at [497, 297] on button "Save Order" at bounding box center [481, 294] width 53 height 22
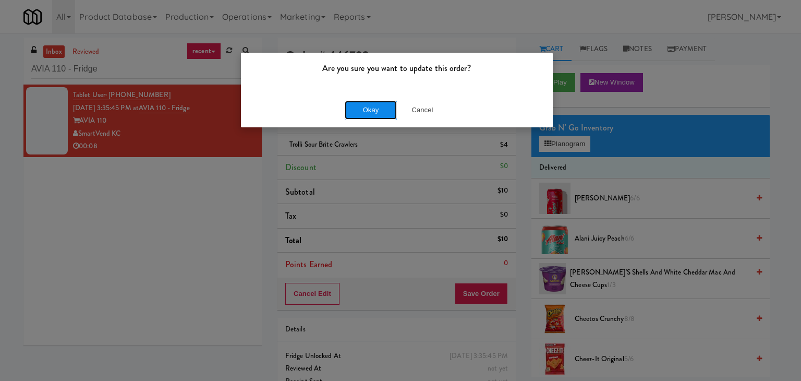
click at [378, 113] on button "Okay" at bounding box center [371, 110] width 52 height 19
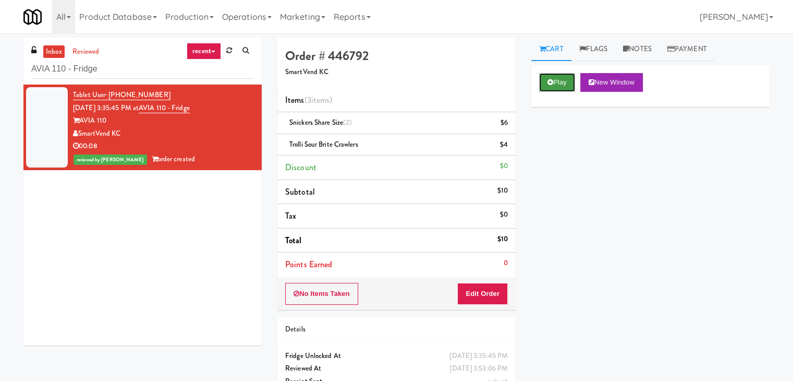
click at [554, 80] on button "Play" at bounding box center [557, 82] width 36 height 19
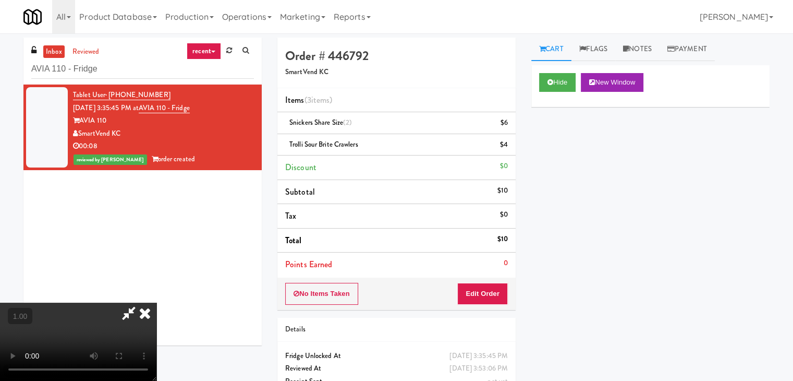
click at [156, 302] on video at bounding box center [78, 341] width 156 height 78
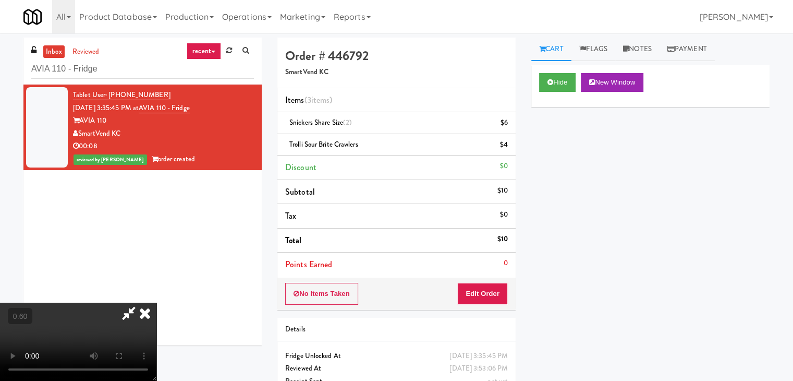
click at [156, 302] on video at bounding box center [78, 341] width 156 height 78
click at [156, 302] on icon at bounding box center [144, 312] width 23 height 21
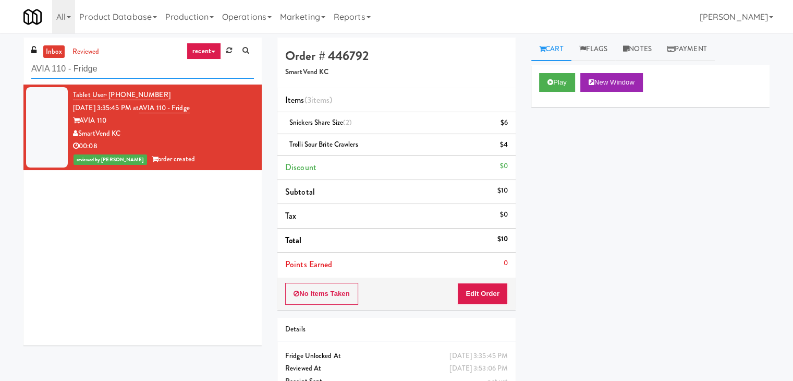
click at [144, 73] on input "AVIA 110 - Fridge" at bounding box center [142, 68] width 223 height 19
paste input "Ten York - 4th Floor Fitness Center"
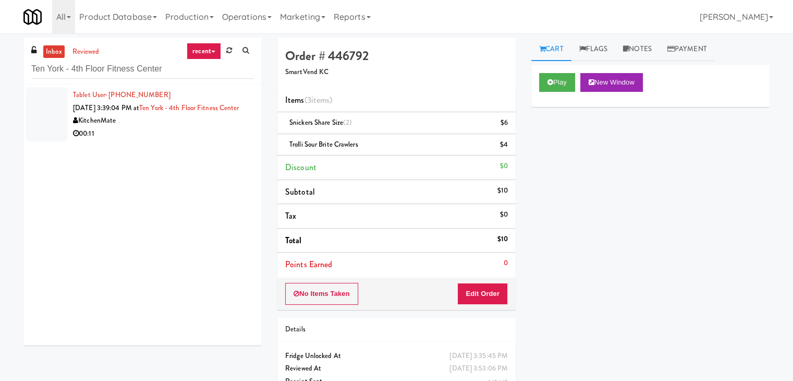
click at [236, 140] on div "00:11" at bounding box center [163, 133] width 181 height 13
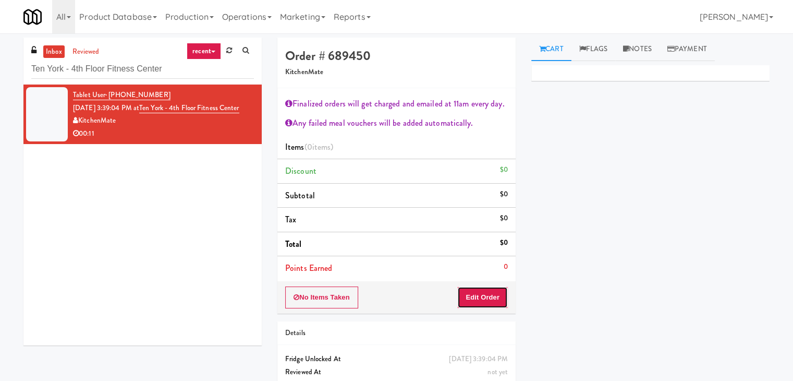
drag, startPoint x: 464, startPoint y: 290, endPoint x: 521, endPoint y: 264, distance: 63.5
click at [464, 290] on button "Edit Order" at bounding box center [482, 297] width 51 height 22
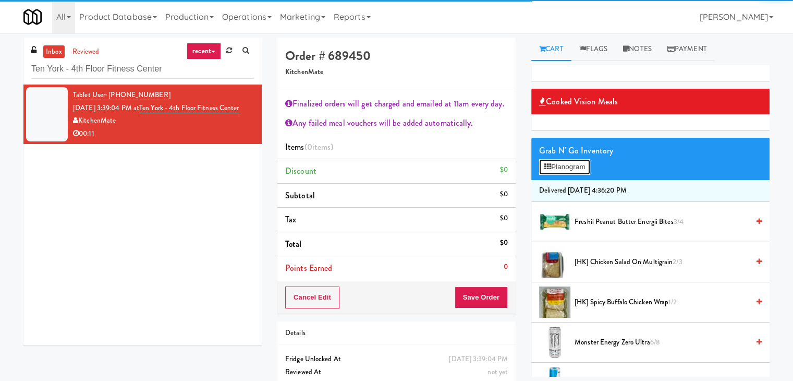
click at [573, 168] on button "Planogram" at bounding box center [564, 167] width 51 height 16
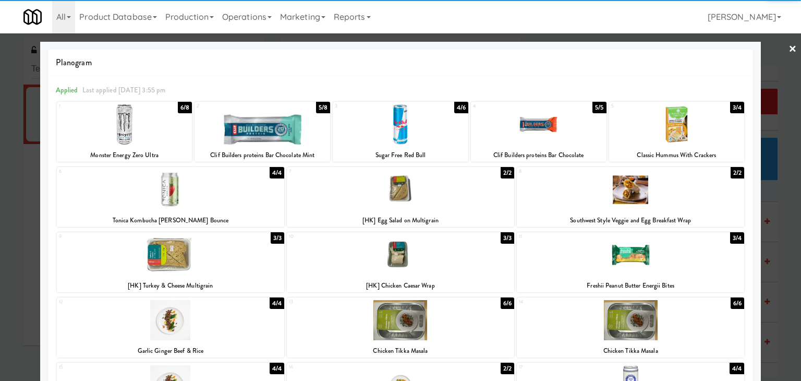
click at [267, 128] on div at bounding box center [262, 124] width 136 height 40
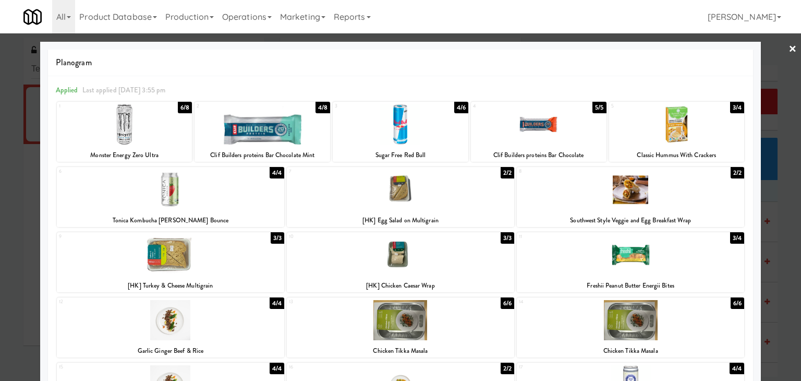
click at [788, 48] on link "×" at bounding box center [792, 49] width 8 height 32
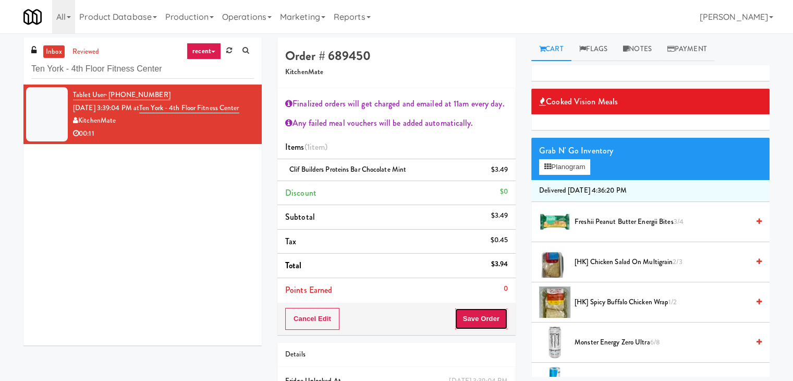
click at [478, 319] on button "Save Order" at bounding box center [481, 319] width 53 height 22
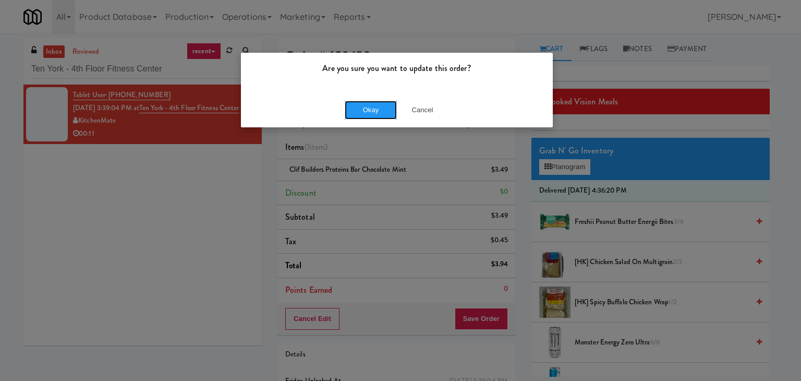
drag, startPoint x: 383, startPoint y: 107, endPoint x: 335, endPoint y: 42, distance: 80.5
click at [383, 106] on button "Okay" at bounding box center [371, 110] width 52 height 19
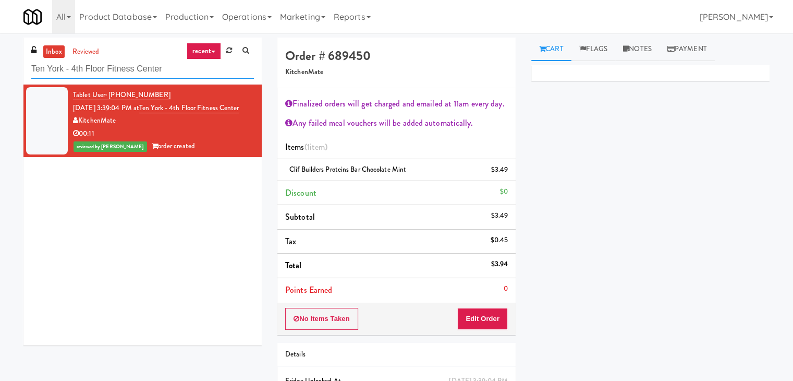
click at [165, 77] on input "Ten York - 4th Floor Fitness Center" at bounding box center [142, 68] width 223 height 19
paste input "Park Place - Cooler - Right"
type input "Park Place - Cooler - Right"
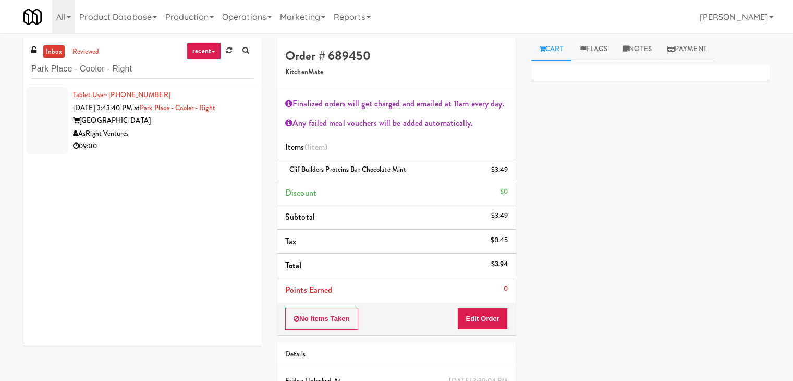
click at [221, 133] on div "AsRight Ventures" at bounding box center [163, 133] width 181 height 13
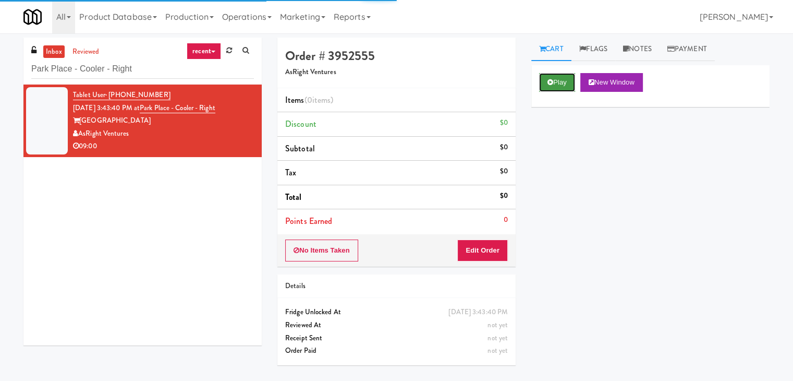
click at [561, 83] on button "Play" at bounding box center [557, 82] width 36 height 19
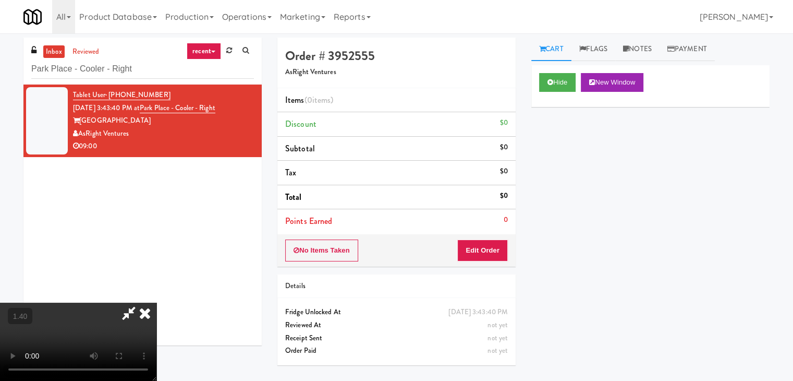
click at [156, 302] on video at bounding box center [78, 341] width 156 height 78
drag, startPoint x: 464, startPoint y: 121, endPoint x: 619, endPoint y: 93, distance: 157.9
click at [156, 302] on icon at bounding box center [144, 312] width 23 height 21
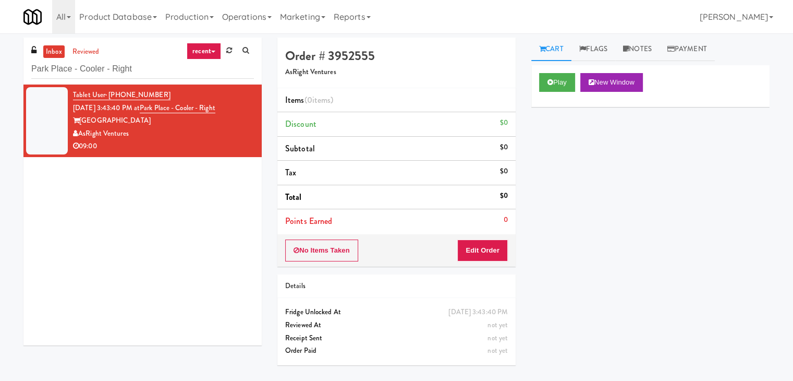
click at [647, 51] on link "Notes" at bounding box center [637, 49] width 44 height 23
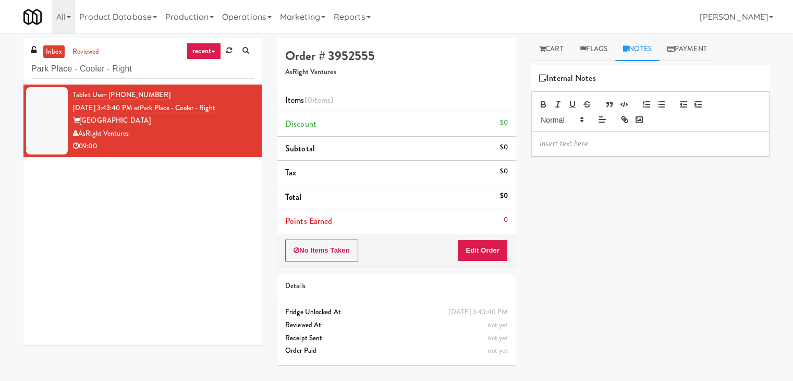
click at [565, 142] on p at bounding box center [651, 143] width 222 height 11
click at [678, 150] on div at bounding box center [650, 143] width 237 height 24
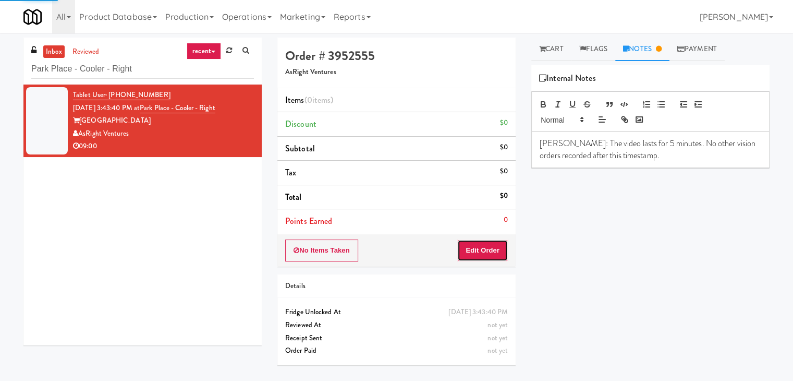
click at [489, 247] on button "Edit Order" at bounding box center [482, 250] width 51 height 22
click at [545, 51] on link "Cart" at bounding box center [551, 49] width 40 height 23
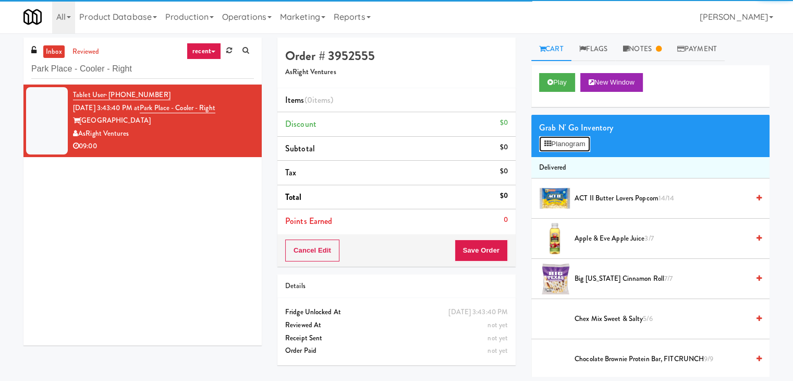
click at [561, 142] on button "Planogram" at bounding box center [564, 144] width 51 height 16
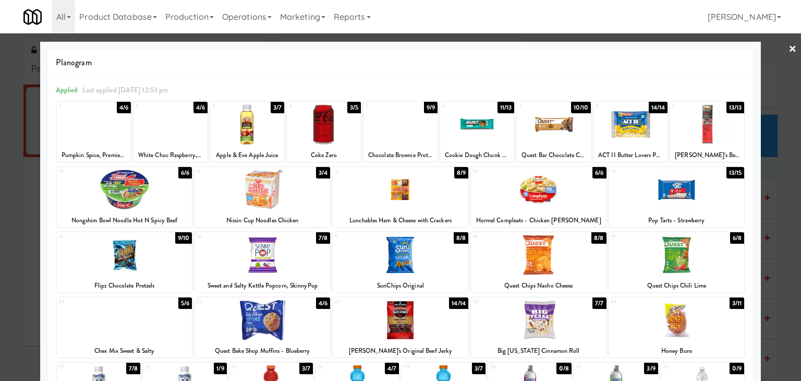
click at [275, 187] on div at bounding box center [262, 189] width 136 height 40
click at [788, 44] on link "×" at bounding box center [792, 49] width 8 height 32
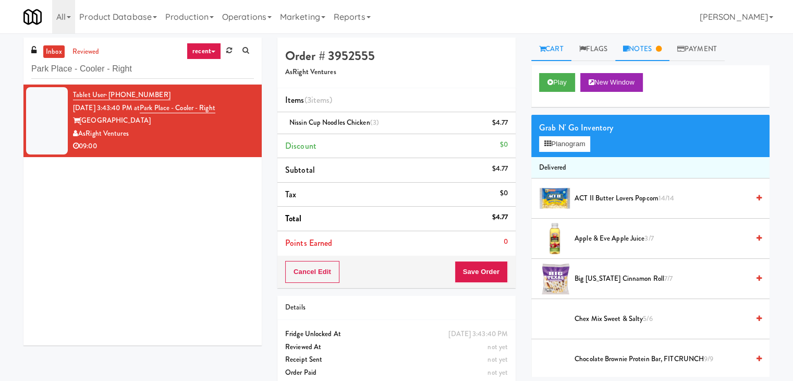
click at [649, 48] on link "Notes" at bounding box center [642, 49] width 54 height 23
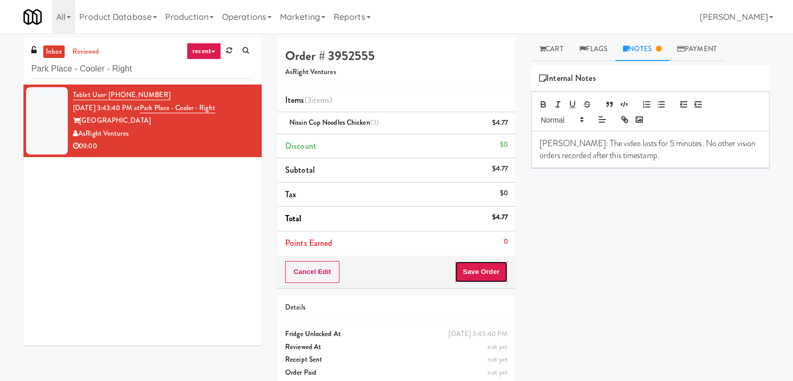
click at [471, 270] on button "Save Order" at bounding box center [481, 272] width 53 height 22
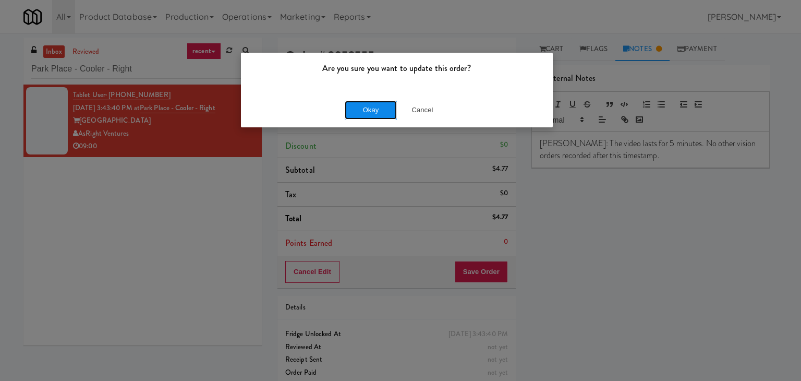
drag, startPoint x: 375, startPoint y: 112, endPoint x: 322, endPoint y: 67, distance: 70.0
click at [375, 112] on button "Okay" at bounding box center [371, 110] width 52 height 19
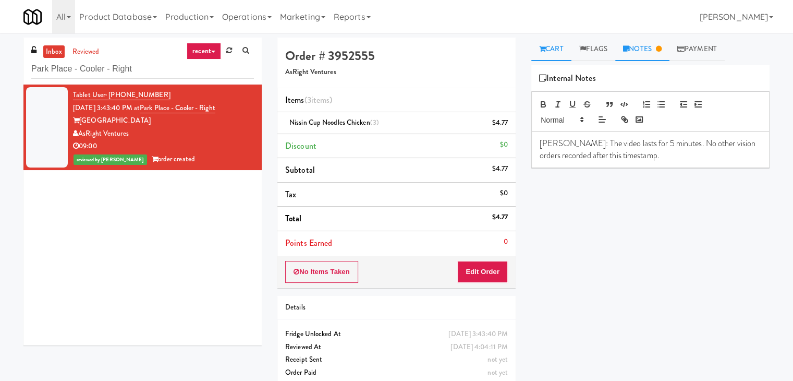
click at [549, 50] on link "Cart" at bounding box center [551, 49] width 40 height 23
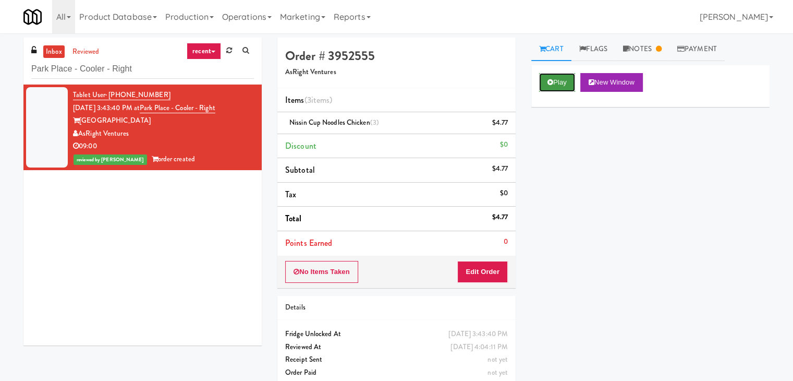
click at [554, 87] on button "Play" at bounding box center [557, 82] width 36 height 19
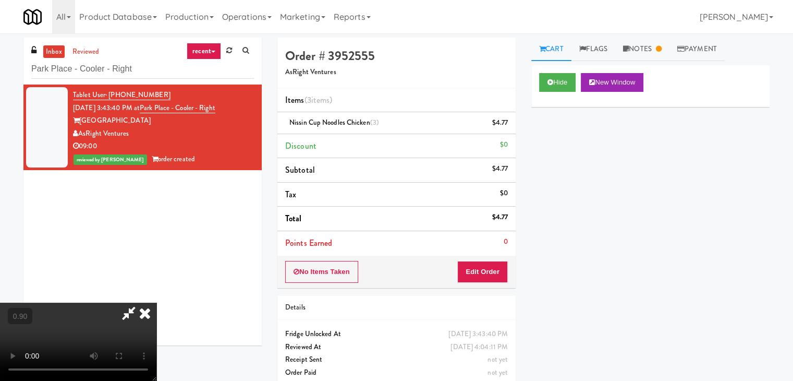
click at [156, 302] on icon at bounding box center [144, 312] width 23 height 21
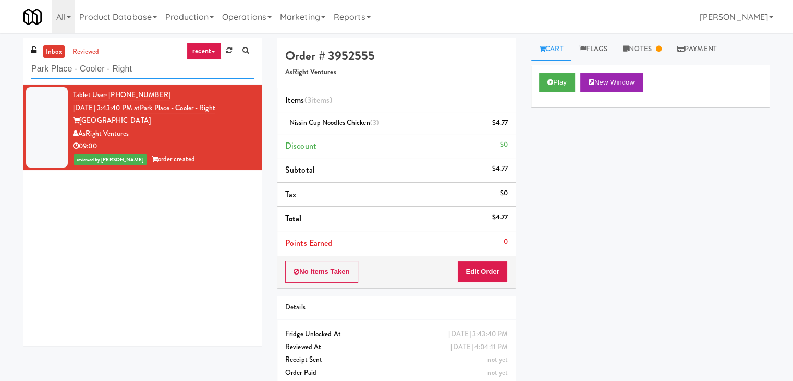
click at [154, 77] on input "Park Place - Cooler - Right" at bounding box center [142, 68] width 223 height 19
paste input "399 Fremont - Cooler"
type input "399 Fremont - Cooler"
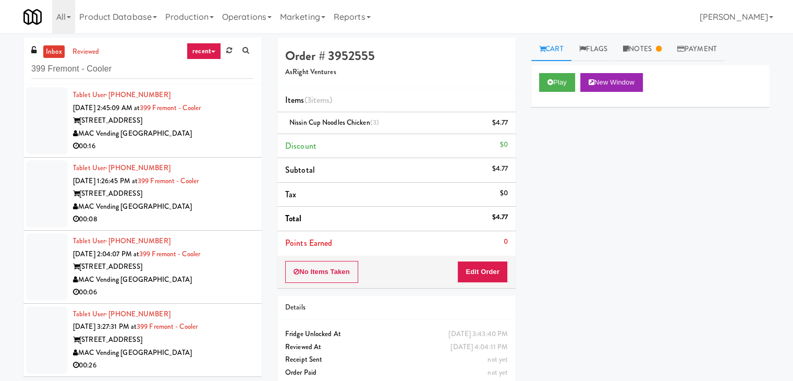
click at [211, 147] on div "00:16" at bounding box center [163, 146] width 181 height 13
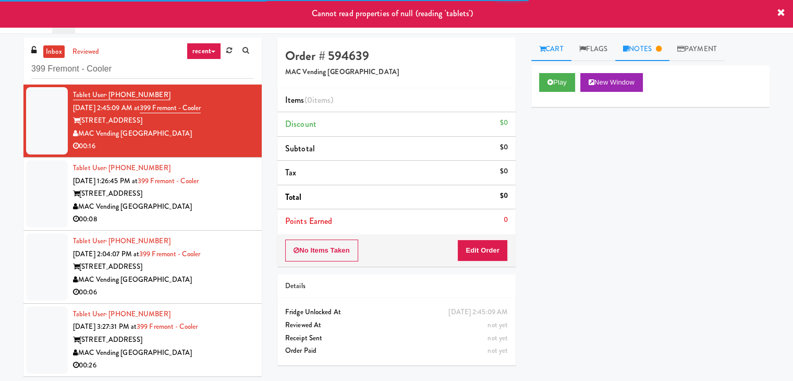
click at [634, 56] on link "Notes" at bounding box center [642, 49] width 54 height 23
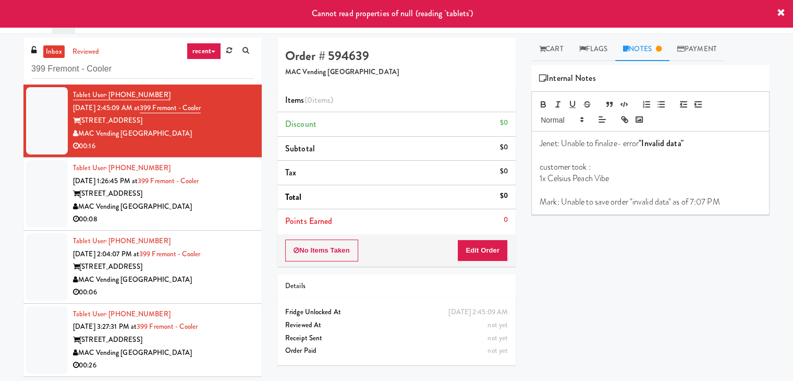
click at [199, 210] on div "MAC Vending [GEOGRAPHIC_DATA]" at bounding box center [163, 206] width 181 height 13
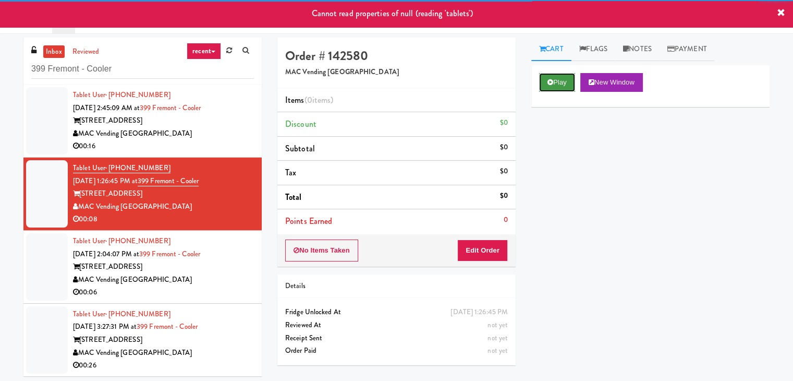
click at [563, 79] on button "Play" at bounding box center [557, 82] width 36 height 19
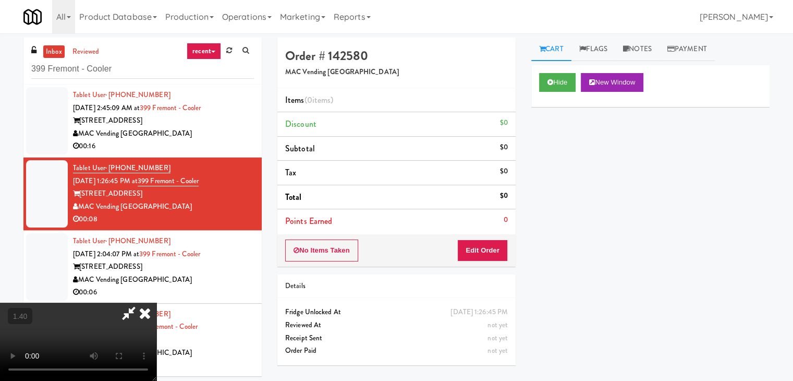
click at [156, 302] on video at bounding box center [78, 341] width 156 height 78
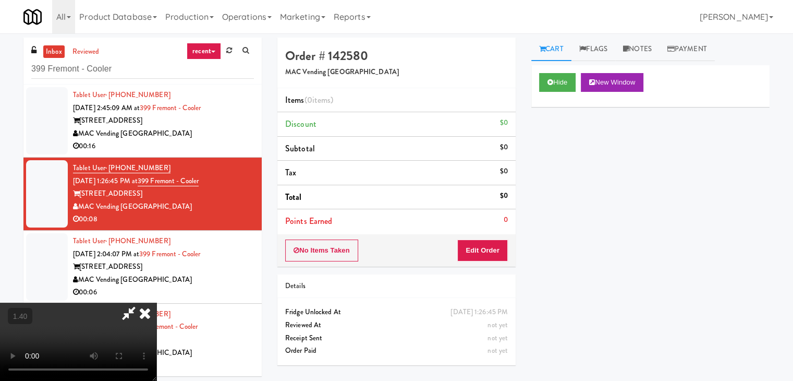
click at [156, 302] on video at bounding box center [78, 341] width 156 height 78
click at [156, 302] on icon at bounding box center [144, 312] width 23 height 21
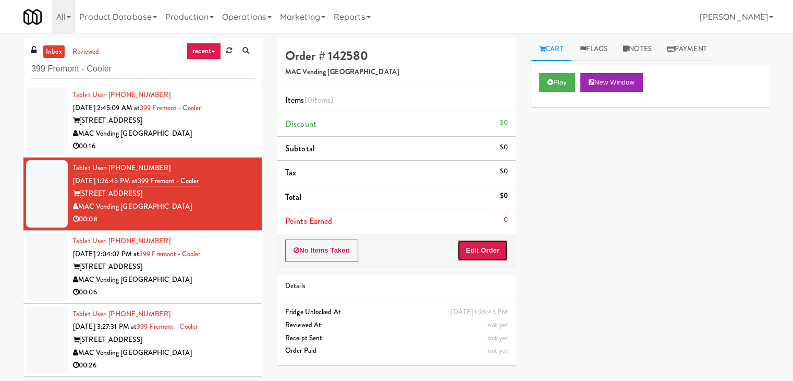
click at [486, 243] on button "Edit Order" at bounding box center [482, 250] width 51 height 22
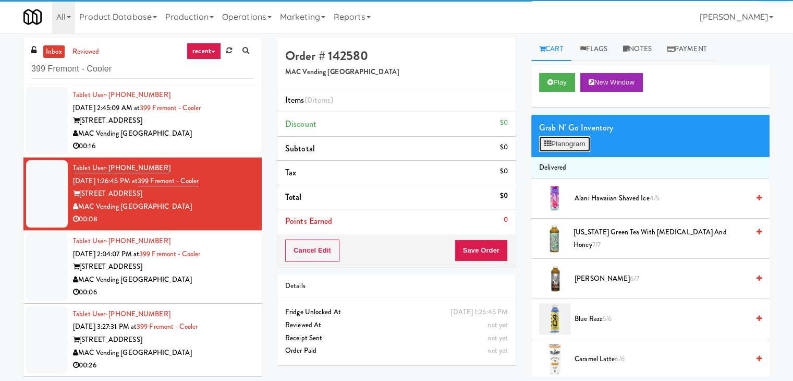
click at [563, 137] on button "Planogram" at bounding box center [564, 144] width 51 height 16
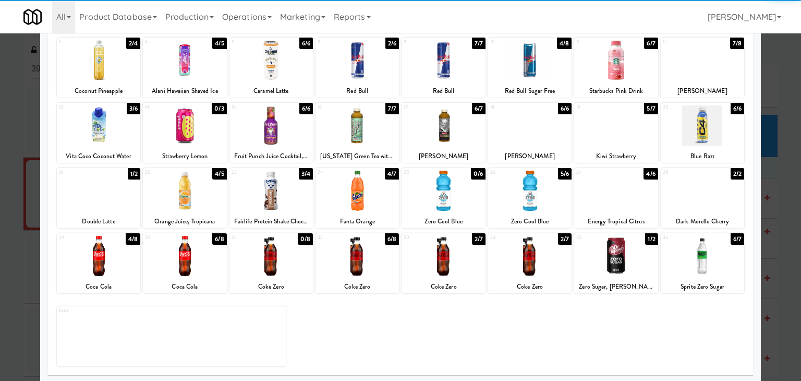
scroll to position [131, 0]
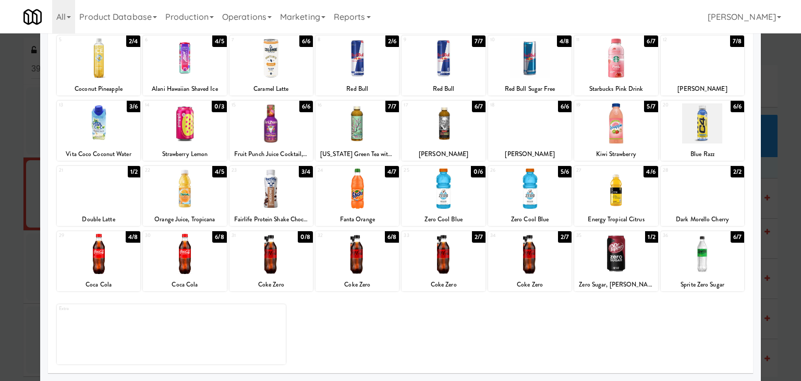
drag, startPoint x: 521, startPoint y: 194, endPoint x: 511, endPoint y: 196, distance: 10.0
click at [521, 194] on div at bounding box center [529, 188] width 83 height 40
click at [443, 196] on div at bounding box center [442, 188] width 83 height 40
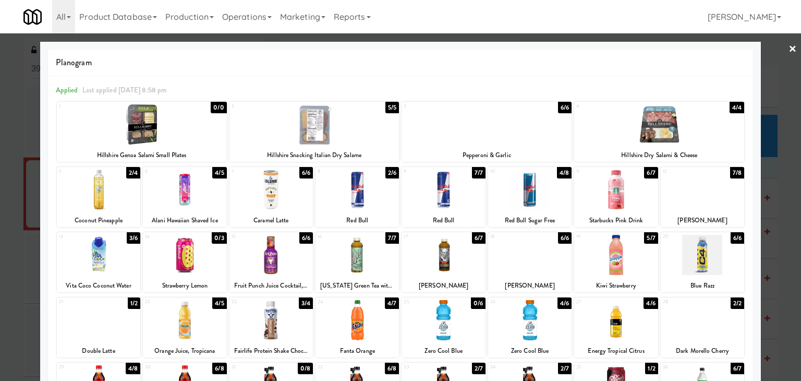
click at [788, 51] on link "×" at bounding box center [792, 49] width 8 height 32
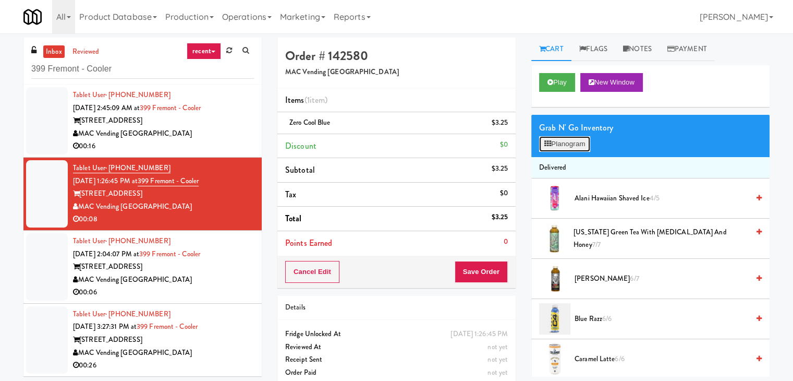
click at [558, 140] on button "Planogram" at bounding box center [564, 144] width 51 height 16
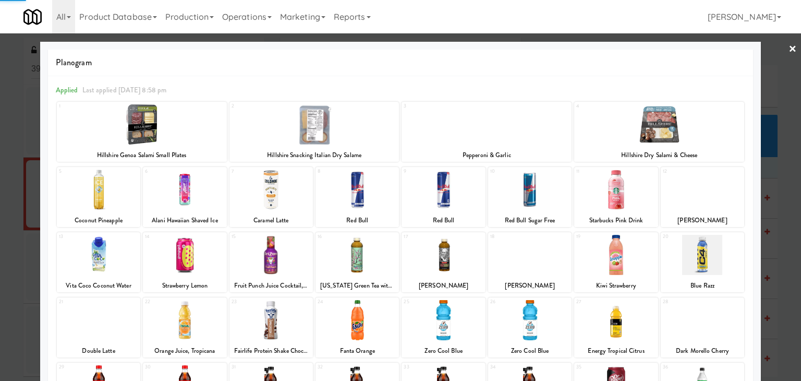
scroll to position [131, 0]
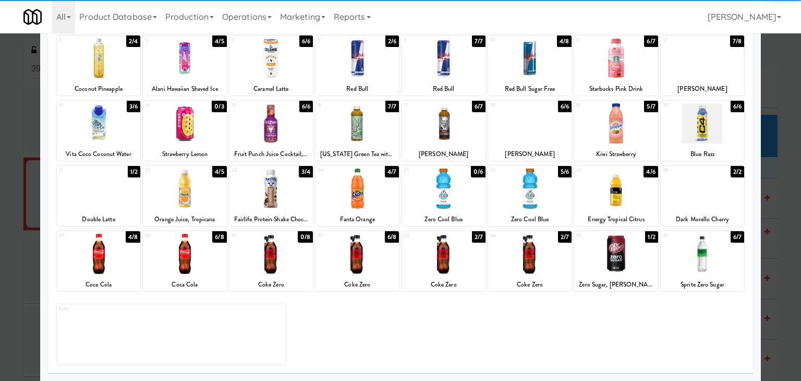
click at [531, 199] on div at bounding box center [529, 188] width 83 height 40
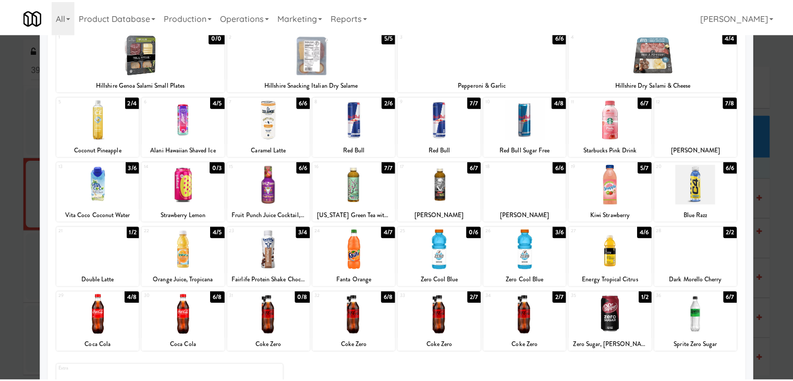
scroll to position [0, 0]
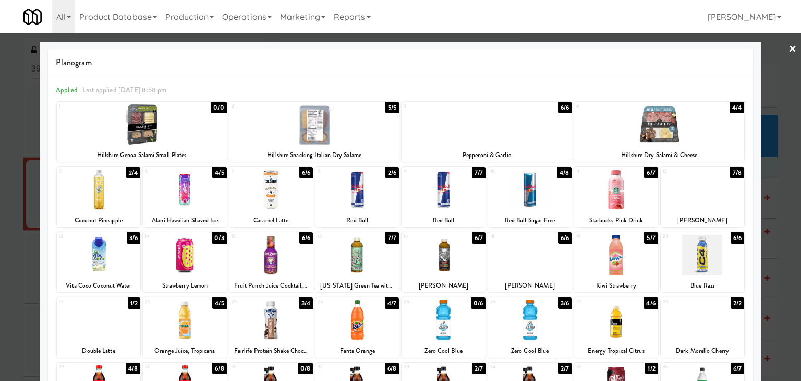
click at [788, 47] on link "×" at bounding box center [792, 49] width 8 height 32
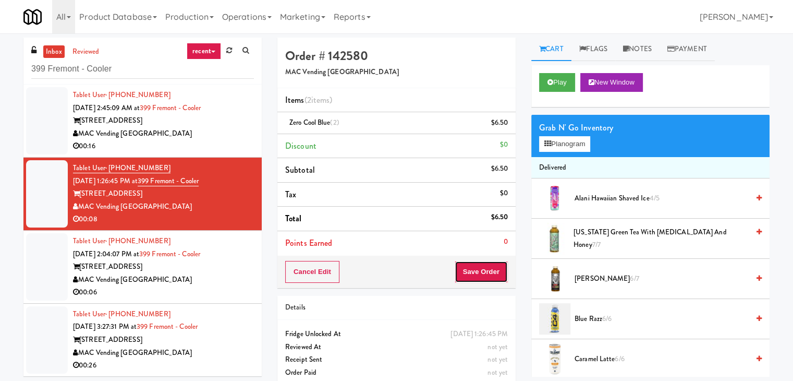
click at [479, 276] on button "Save Order" at bounding box center [481, 272] width 53 height 22
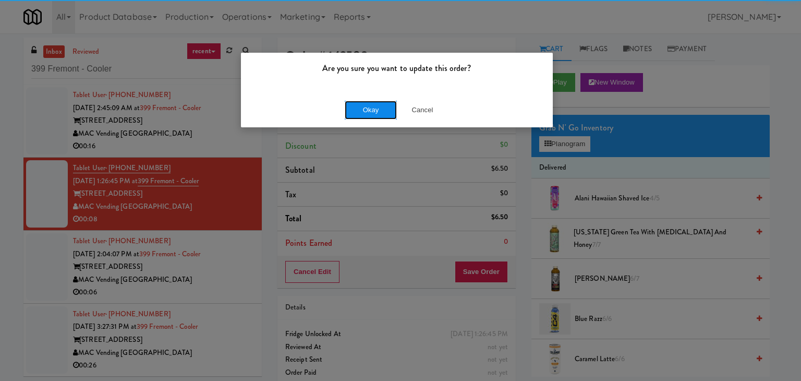
click at [370, 104] on button "Okay" at bounding box center [371, 110] width 52 height 19
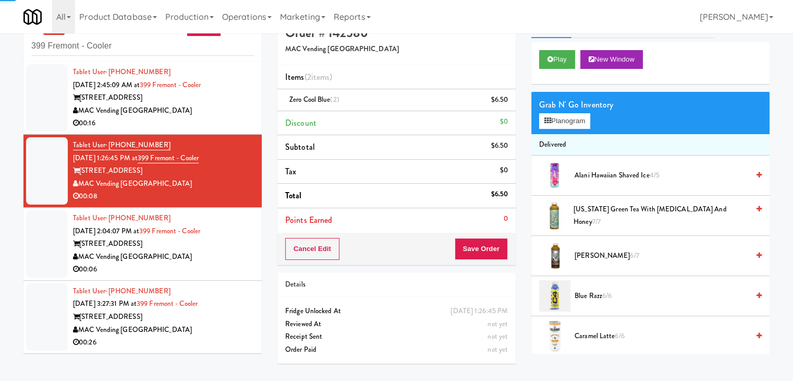
scroll to position [33, 0]
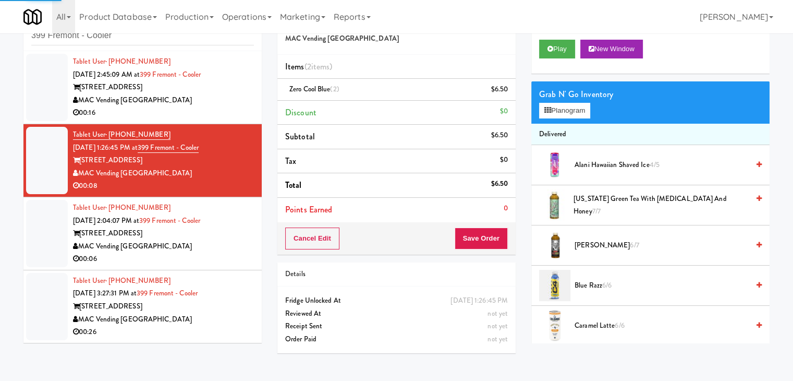
click at [190, 230] on div "[STREET_ADDRESS]" at bounding box center [163, 233] width 181 height 13
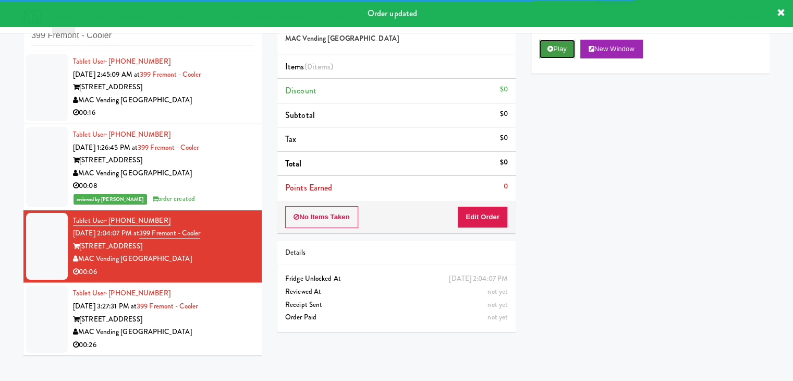
click at [549, 51] on icon at bounding box center [550, 48] width 6 height 7
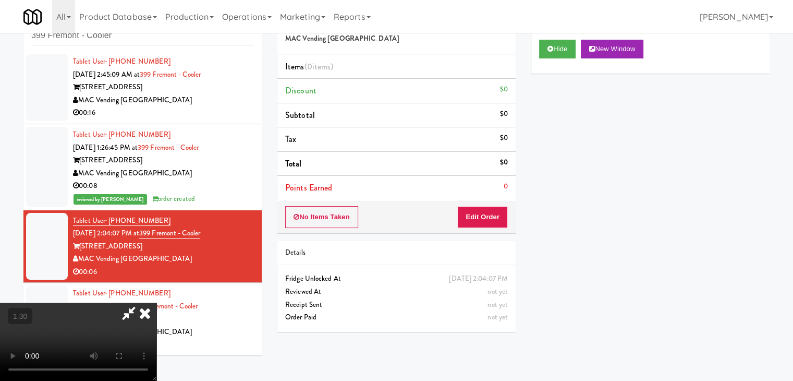
click at [156, 302] on video at bounding box center [78, 341] width 156 height 78
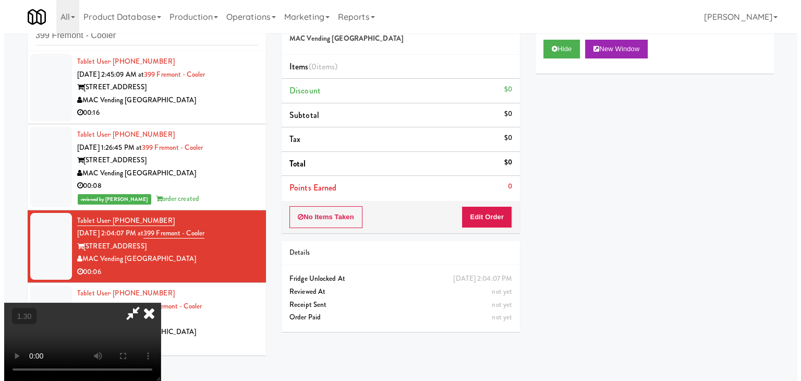
scroll to position [0, 0]
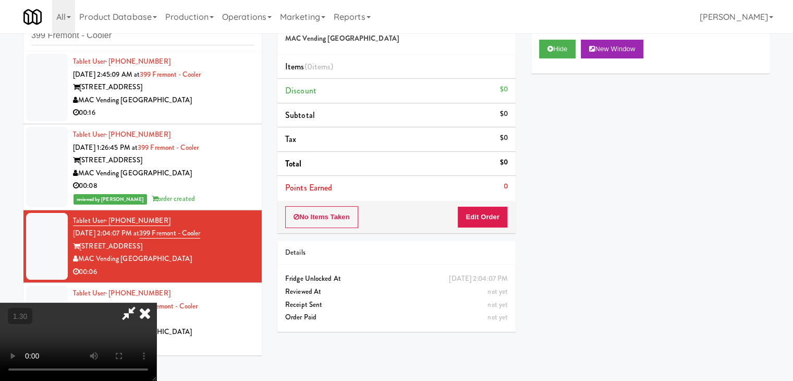
click at [156, 302] on icon at bounding box center [144, 312] width 23 height 21
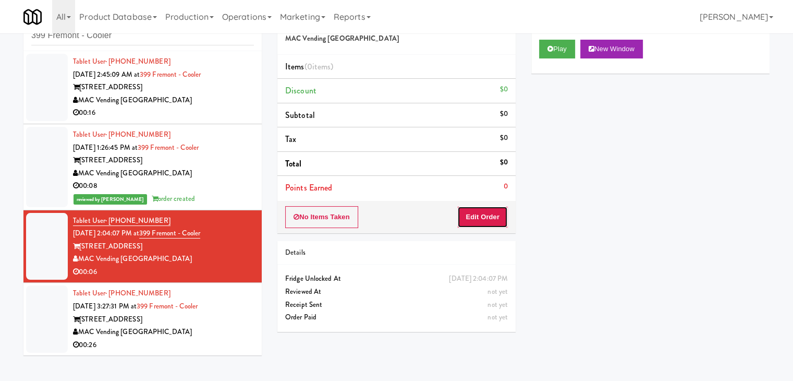
click at [486, 209] on button "Edit Order" at bounding box center [482, 217] width 51 height 22
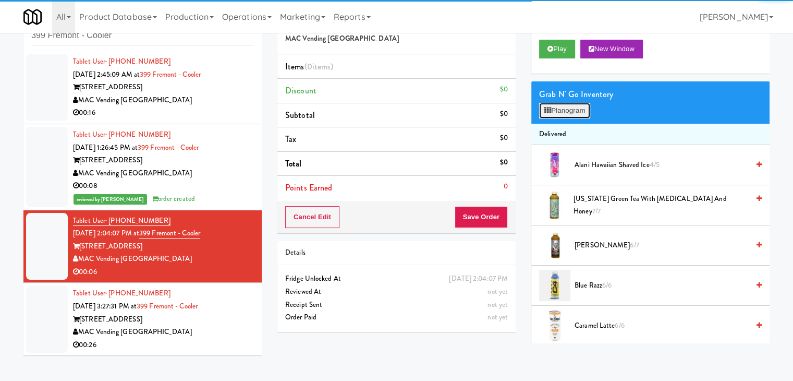
click at [555, 111] on button "Planogram" at bounding box center [564, 111] width 51 height 16
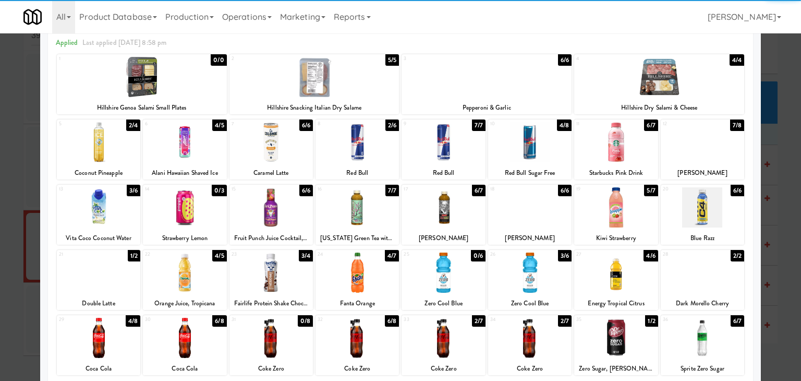
scroll to position [104, 0]
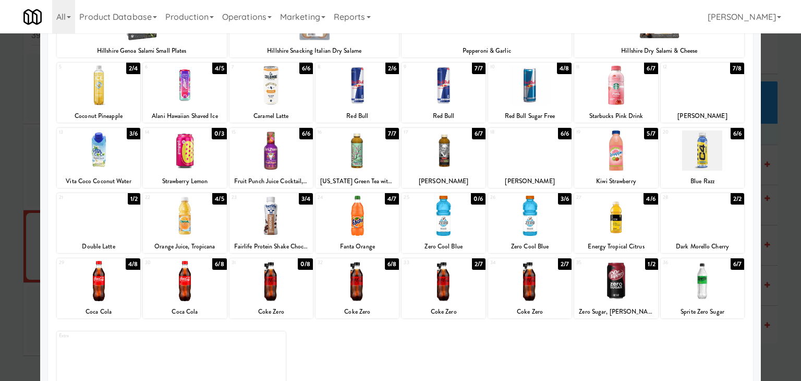
click at [351, 282] on div at bounding box center [356, 281] width 83 height 40
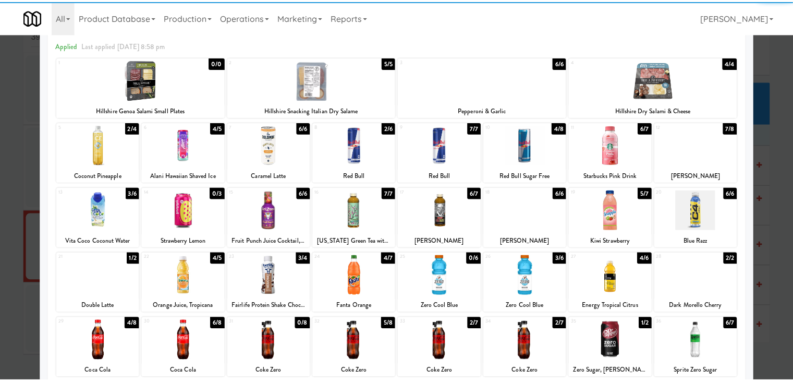
scroll to position [0, 0]
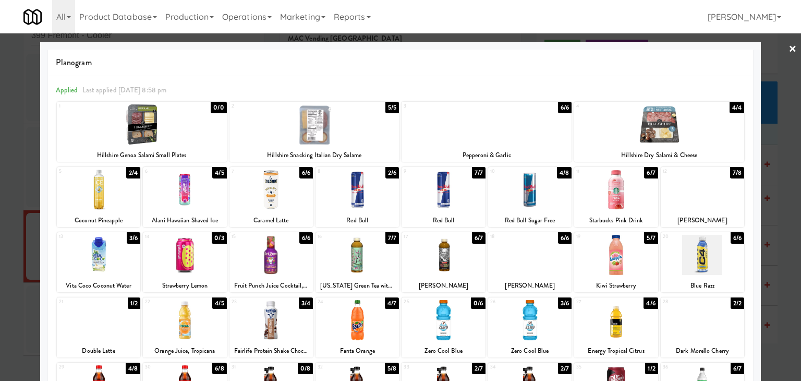
drag, startPoint x: 787, startPoint y: 52, endPoint x: 739, endPoint y: 58, distance: 47.9
click at [788, 52] on link "×" at bounding box center [792, 49] width 8 height 32
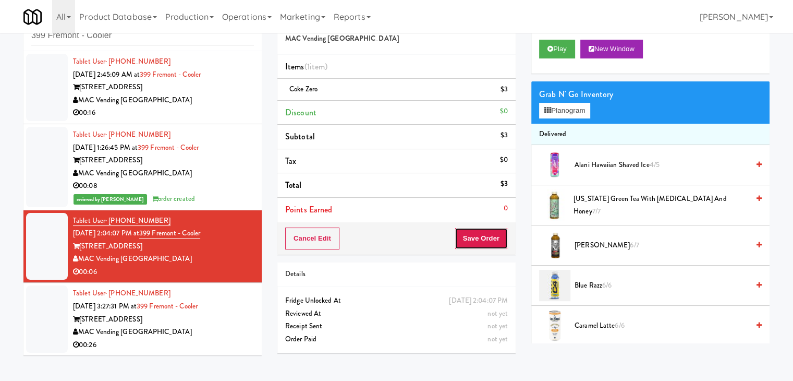
click at [467, 232] on button "Save Order" at bounding box center [481, 238] width 53 height 22
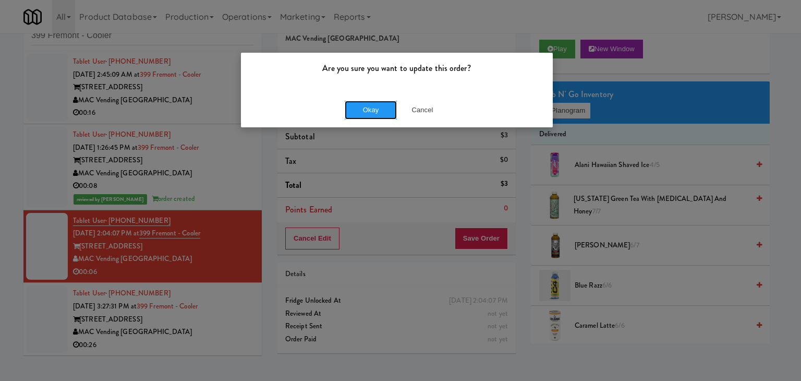
drag, startPoint x: 368, startPoint y: 109, endPoint x: 235, endPoint y: 147, distance: 137.7
click at [367, 109] on button "Okay" at bounding box center [371, 110] width 52 height 19
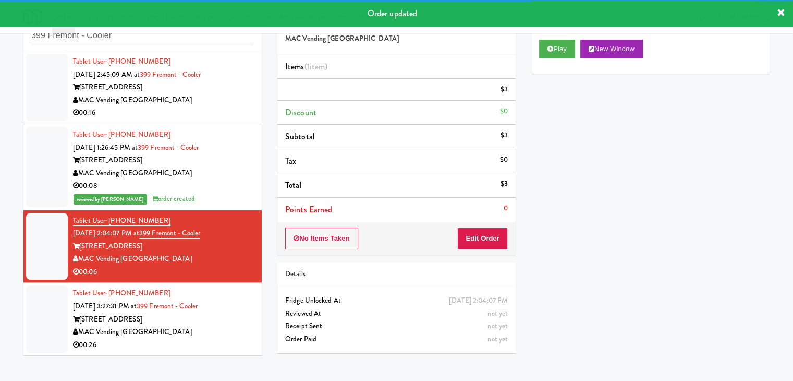
drag, startPoint x: 208, startPoint y: 329, endPoint x: 232, endPoint y: 321, distance: 25.7
click at [208, 326] on div "[STREET_ADDRESS]" at bounding box center [163, 319] width 181 height 13
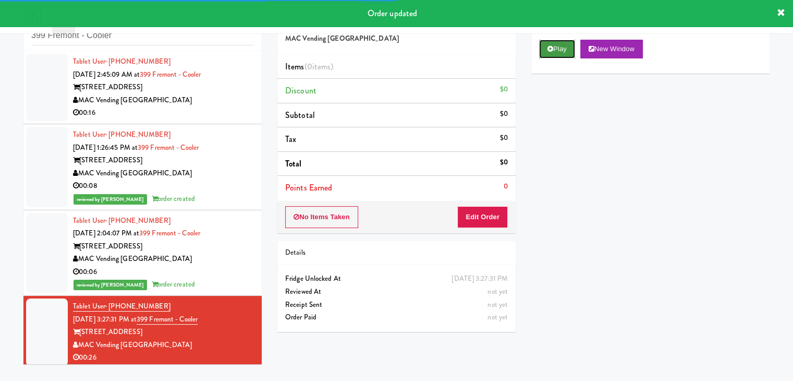
click at [565, 48] on button "Play" at bounding box center [557, 49] width 36 height 19
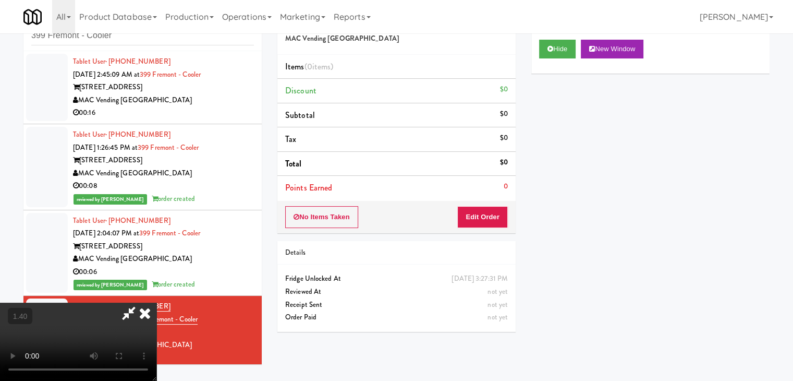
click at [156, 302] on video at bounding box center [78, 341] width 156 height 78
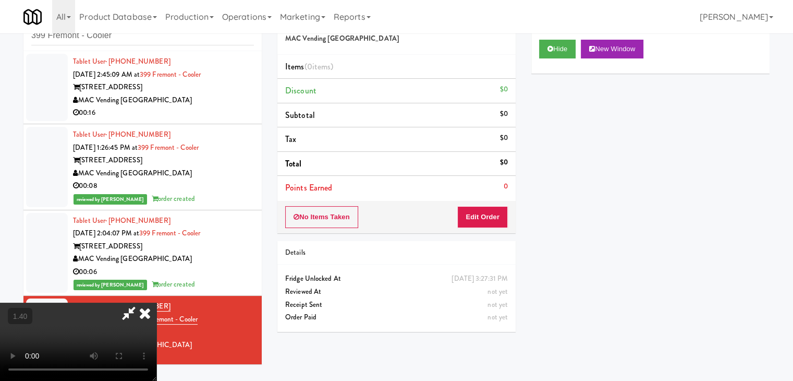
click at [156, 302] on video at bounding box center [78, 341] width 156 height 78
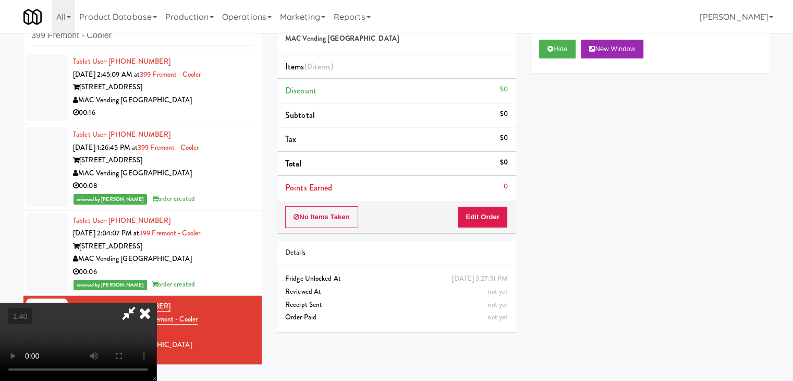
click at [156, 302] on icon at bounding box center [144, 312] width 23 height 21
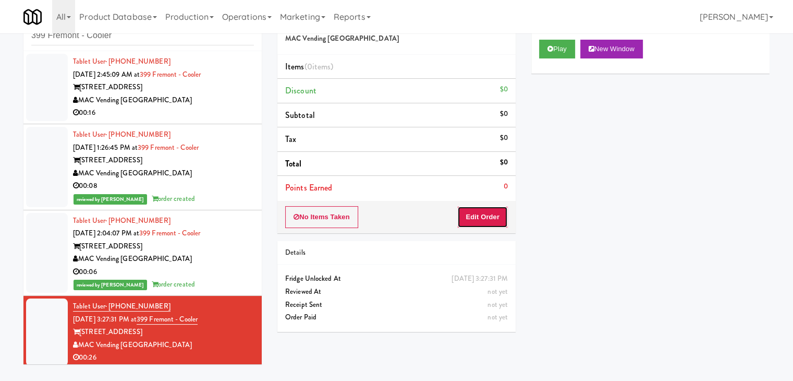
click at [478, 211] on button "Edit Order" at bounding box center [482, 217] width 51 height 22
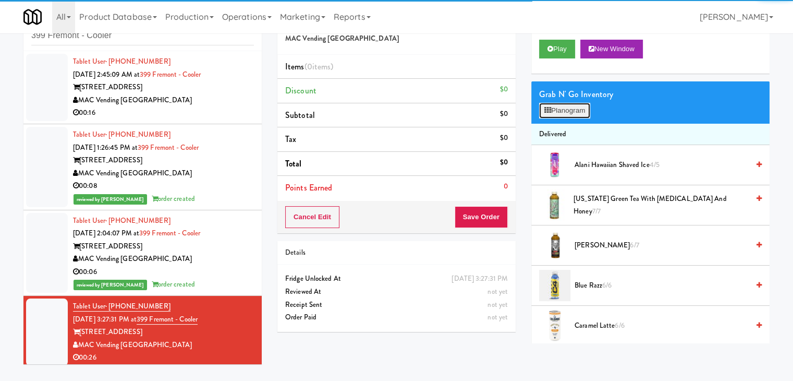
click at [564, 109] on button "Planogram" at bounding box center [564, 111] width 51 height 16
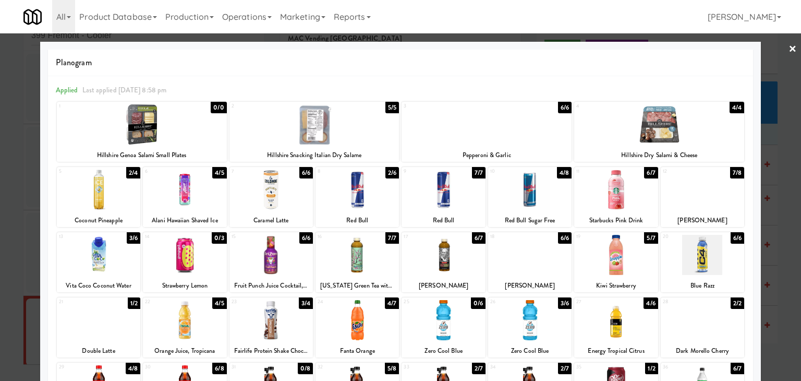
click at [692, 188] on div at bounding box center [702, 189] width 83 height 40
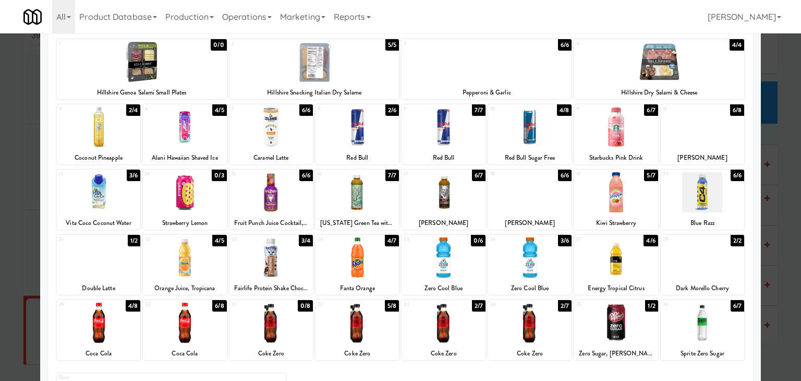
scroll to position [131, 0]
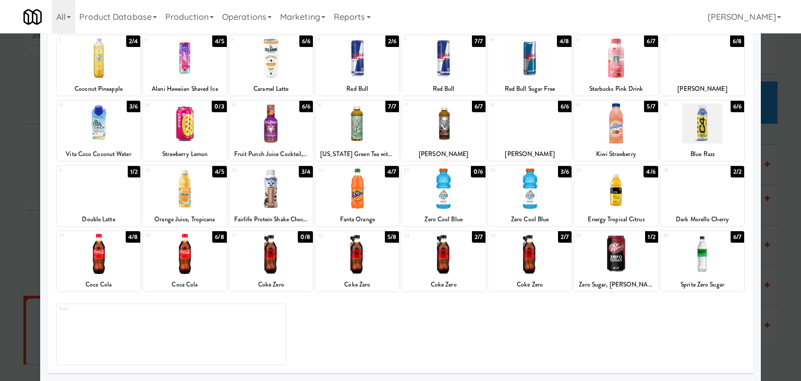
click at [692, 188] on div at bounding box center [702, 188] width 83 height 40
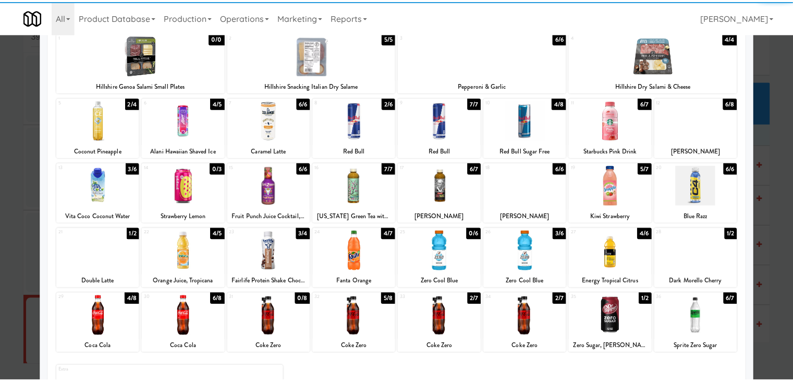
scroll to position [0, 0]
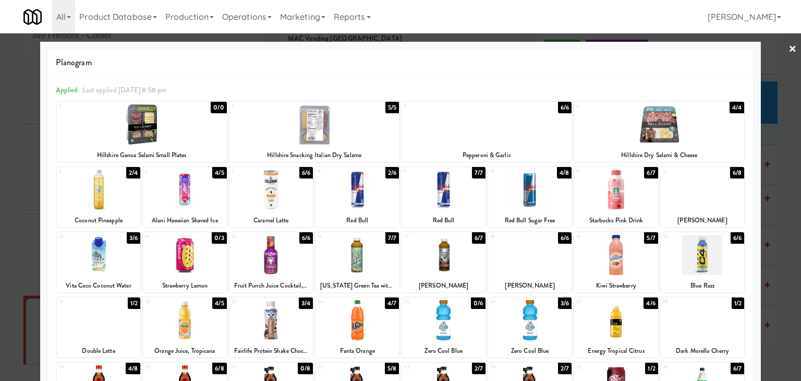
drag, startPoint x: 783, startPoint y: 44, endPoint x: 527, endPoint y: 106, distance: 262.9
click at [788, 45] on link "×" at bounding box center [792, 49] width 8 height 32
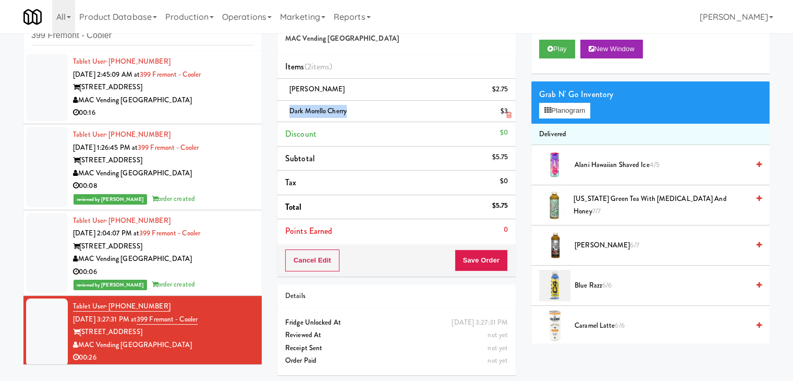
drag, startPoint x: 347, startPoint y: 109, endPoint x: 282, endPoint y: 107, distance: 64.7
click at [282, 107] on li "Dark Morello Cherry $3" at bounding box center [396, 112] width 238 height 22
copy span "Dark Morello Cherry"
click at [469, 257] on button "Save Order" at bounding box center [481, 260] width 53 height 22
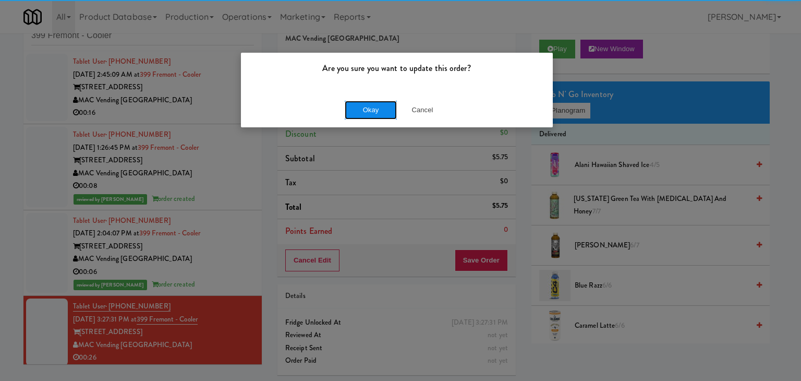
click at [369, 106] on button "Okay" at bounding box center [371, 110] width 52 height 19
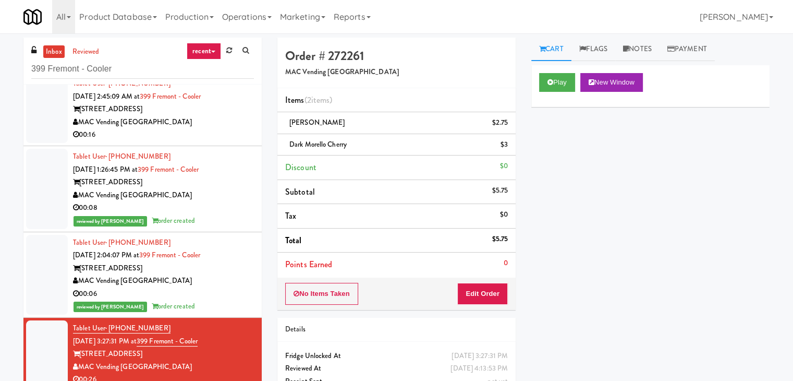
scroll to position [17, 0]
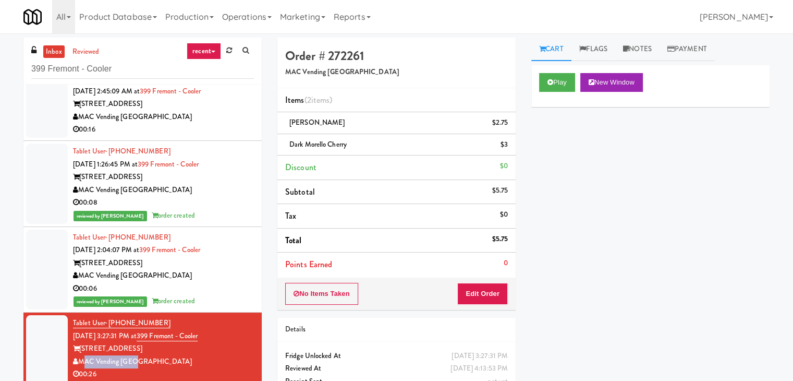
drag, startPoint x: 136, startPoint y: 362, endPoint x: 79, endPoint y: 362, distance: 56.3
click at [79, 362] on div "MAC Vending [GEOGRAPHIC_DATA]" at bounding box center [163, 361] width 181 height 13
copy div "MAC Vending [GEOGRAPHIC_DATA]"
drag, startPoint x: 137, startPoint y: 348, endPoint x: 81, endPoint y: 348, distance: 55.8
click at [81, 348] on div "[STREET_ADDRESS]" at bounding box center [163, 348] width 181 height 13
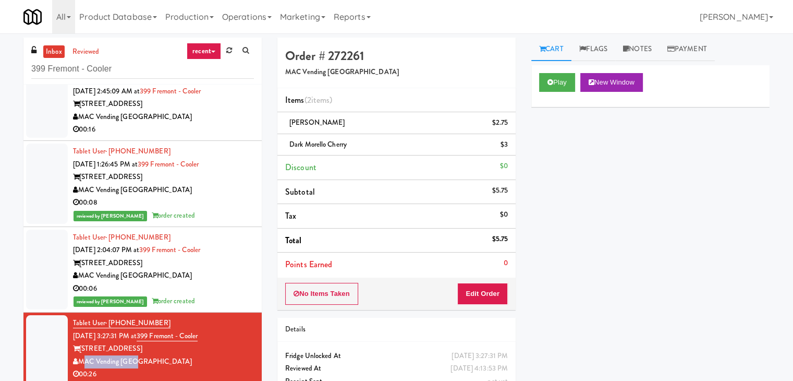
copy div "[STREET_ADDRESS]"
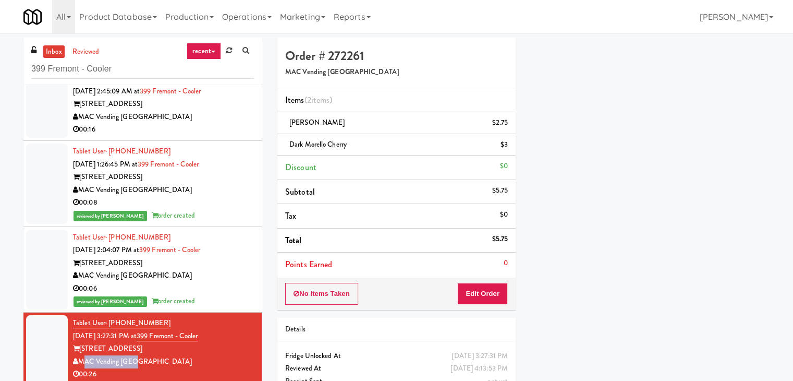
scroll to position [0, 0]
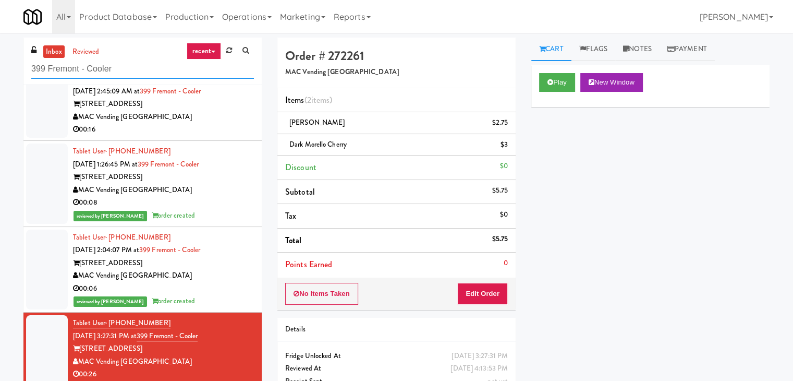
click at [129, 69] on input "399 Fremont - Cooler" at bounding box center [142, 68] width 223 height 19
paste input "The [PERSON_NAME] - Fridge - Right"
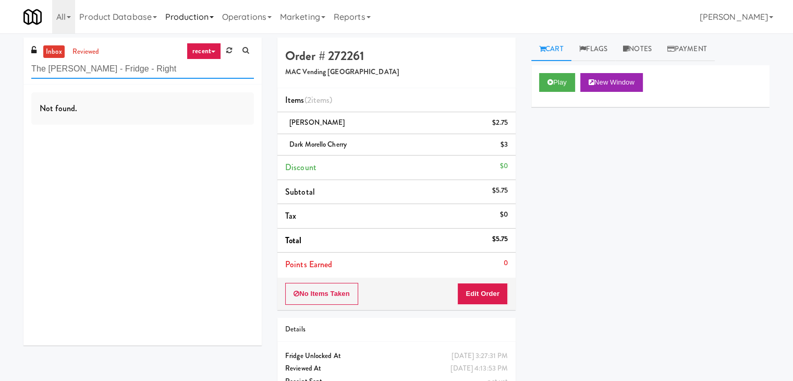
type input "The [PERSON_NAME] - Fridge - Right"
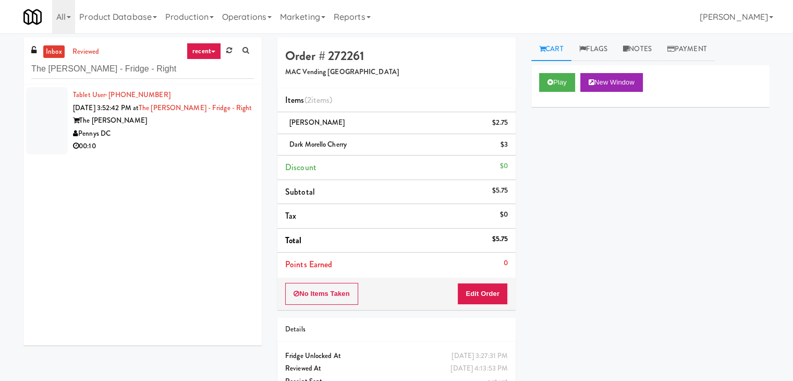
click at [216, 150] on div "00:10" at bounding box center [163, 146] width 181 height 13
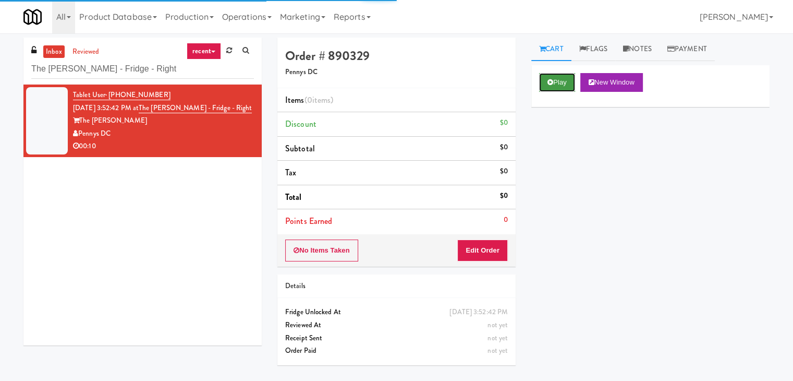
drag, startPoint x: 556, startPoint y: 82, endPoint x: 530, endPoint y: 61, distance: 33.0
click at [555, 82] on button "Play" at bounding box center [557, 82] width 36 height 19
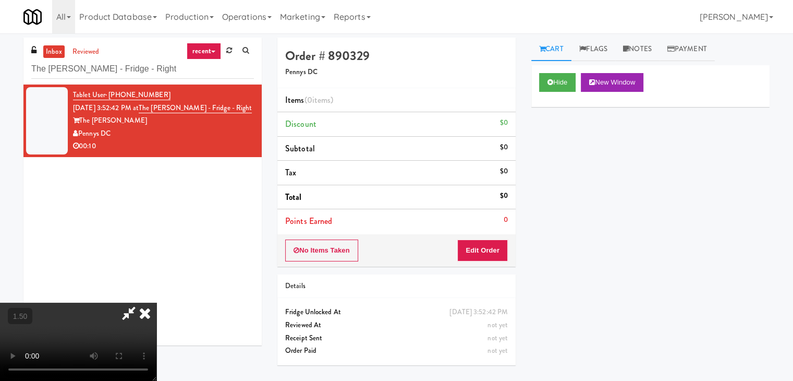
click at [156, 302] on video at bounding box center [78, 341] width 156 height 78
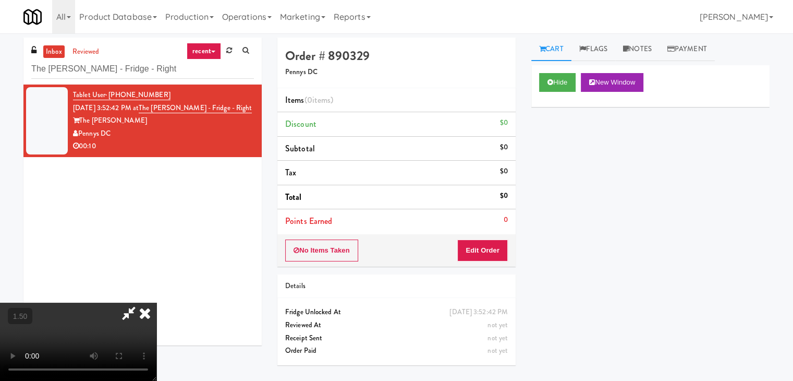
click at [156, 302] on video at bounding box center [78, 341] width 156 height 78
click at [156, 302] on icon at bounding box center [144, 312] width 23 height 21
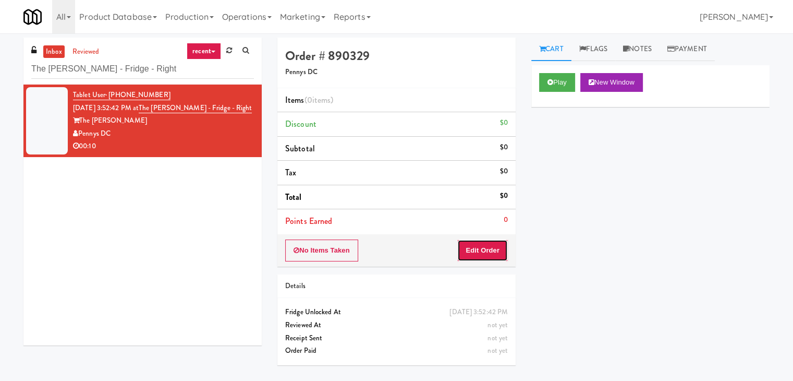
click at [481, 253] on button "Edit Order" at bounding box center [482, 250] width 51 height 22
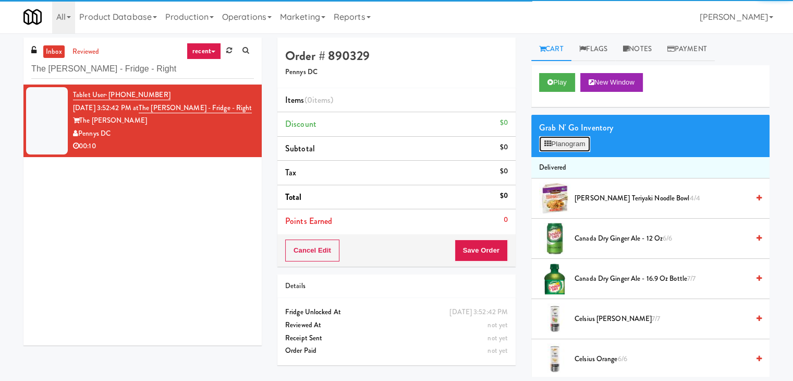
click at [578, 144] on button "Planogram" at bounding box center [564, 144] width 51 height 16
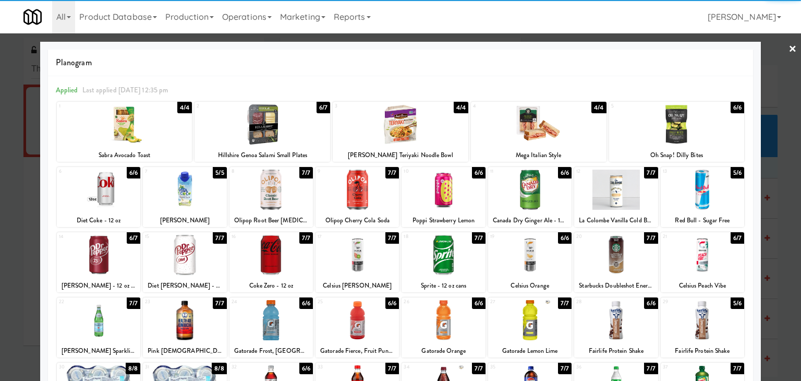
click at [561, 121] on div at bounding box center [539, 124] width 136 height 40
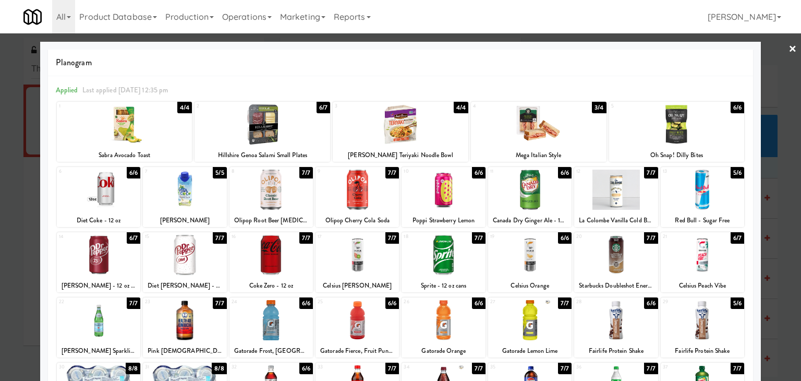
click at [115, 247] on div at bounding box center [98, 255] width 83 height 40
click at [788, 50] on link "×" at bounding box center [792, 49] width 8 height 32
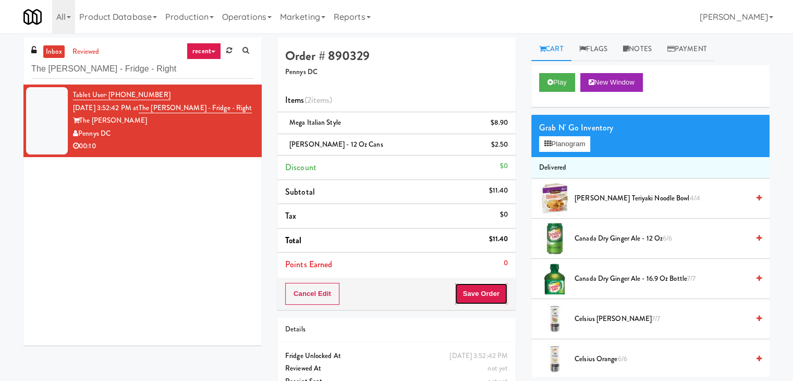
click at [481, 290] on button "Save Order" at bounding box center [481, 294] width 53 height 22
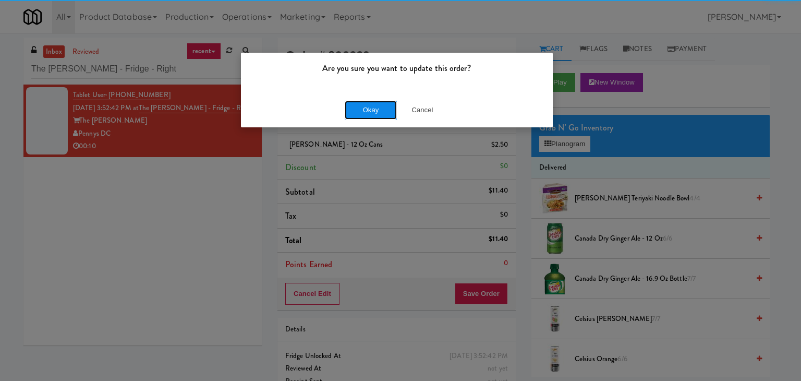
click at [370, 106] on button "Okay" at bounding box center [371, 110] width 52 height 19
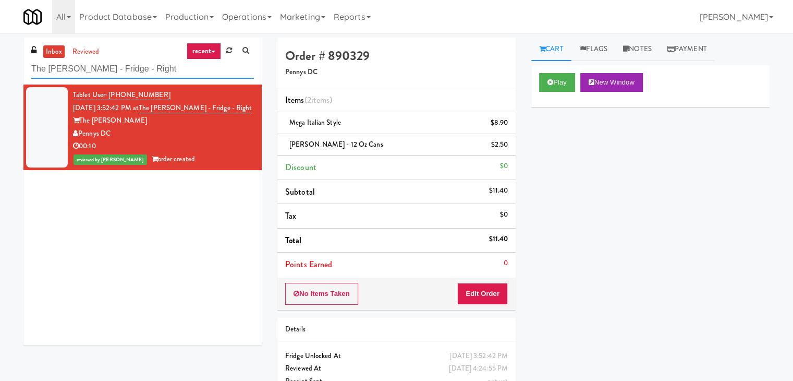
click at [169, 71] on input "The [PERSON_NAME] - Fridge - Right" at bounding box center [142, 68] width 223 height 19
paste input "Gallery 64 - Combo Cooler - Middle"
type input "Gallery 64 - Combo Cooler - Middle"
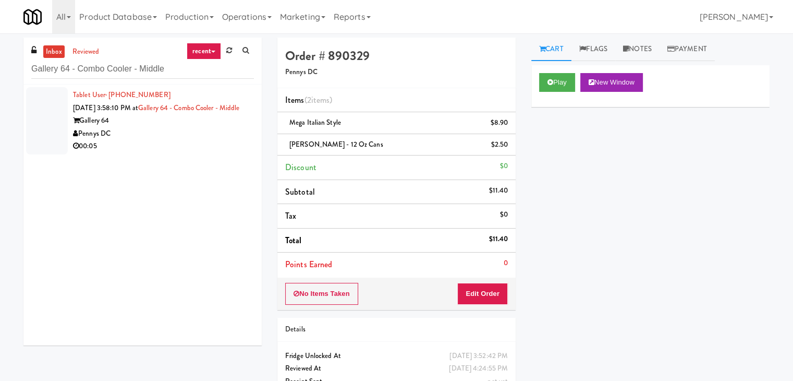
click at [215, 140] on div "Pennys DC" at bounding box center [163, 133] width 181 height 13
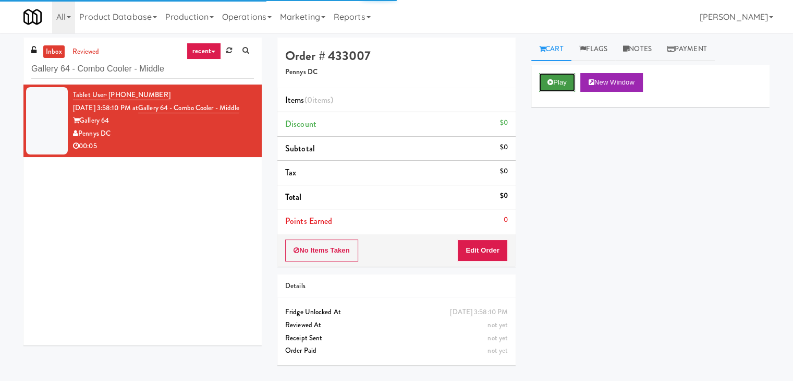
click at [547, 80] on icon at bounding box center [550, 82] width 6 height 7
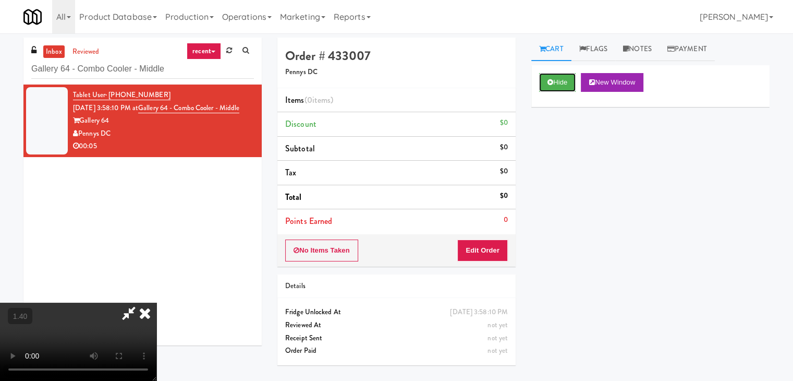
scroll to position [147, 0]
click at [156, 302] on video at bounding box center [78, 341] width 156 height 78
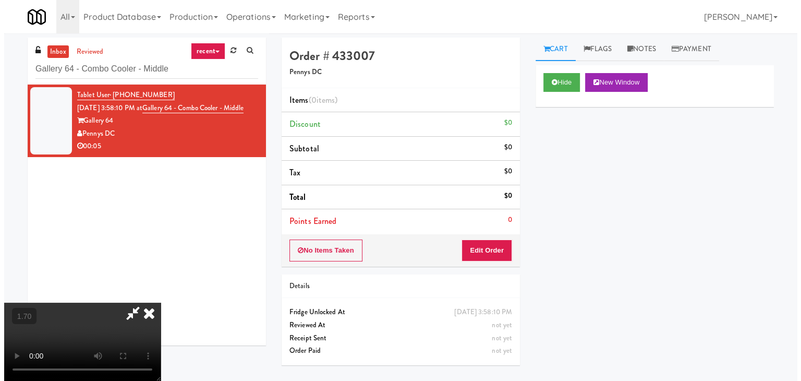
scroll to position [0, 0]
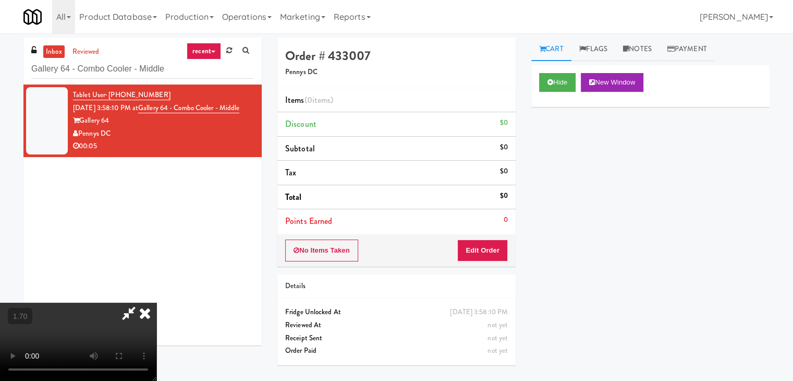
click at [156, 302] on icon at bounding box center [144, 312] width 23 height 21
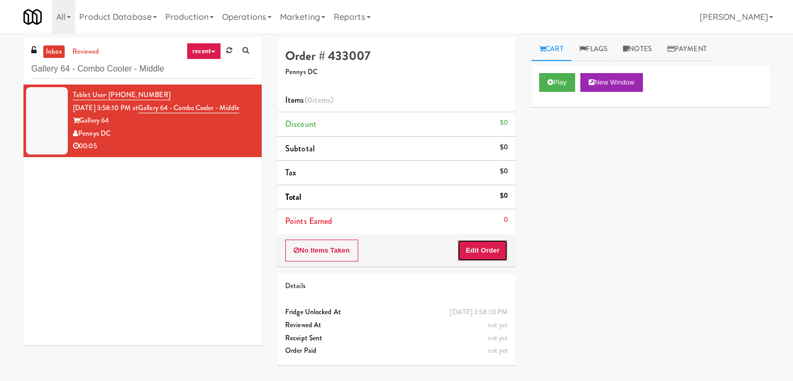
click at [487, 251] on button "Edit Order" at bounding box center [482, 250] width 51 height 22
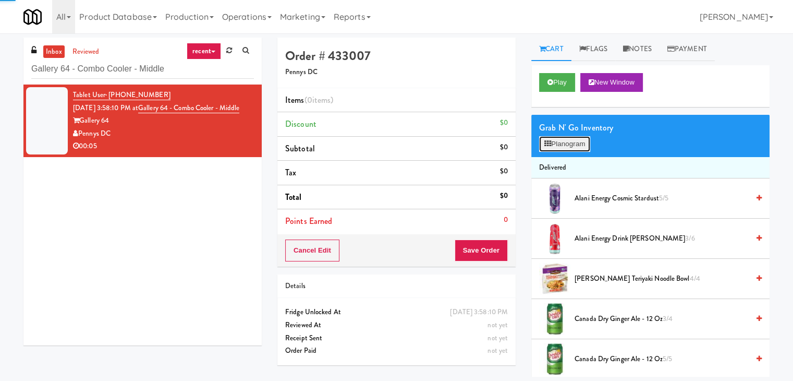
click at [547, 146] on icon at bounding box center [547, 143] width 7 height 7
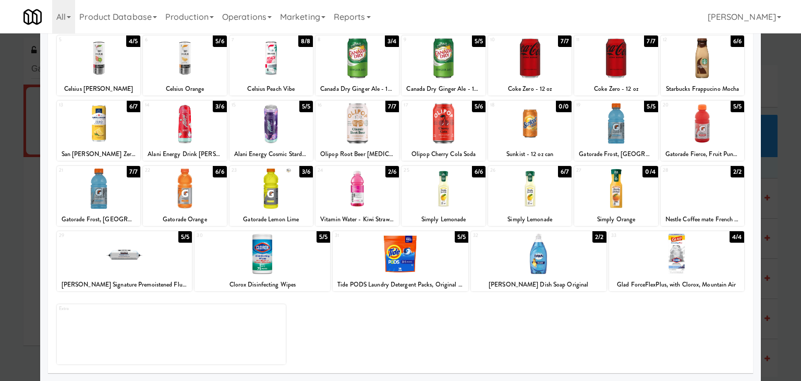
click at [281, 199] on div at bounding box center [270, 188] width 83 height 40
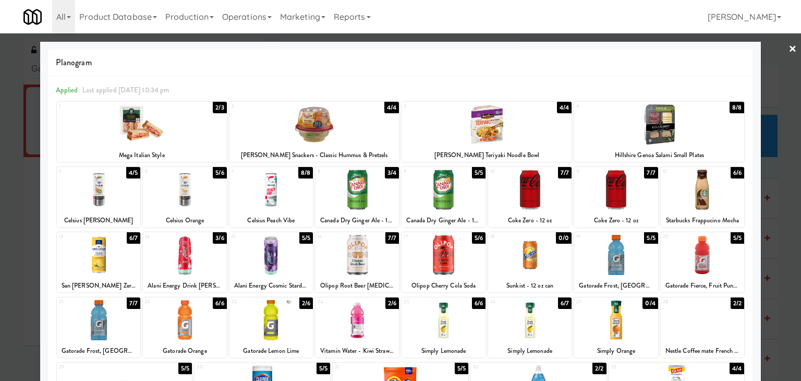
drag, startPoint x: 786, startPoint y: 52, endPoint x: 538, endPoint y: 74, distance: 249.2
click at [788, 52] on link "×" at bounding box center [792, 49] width 8 height 32
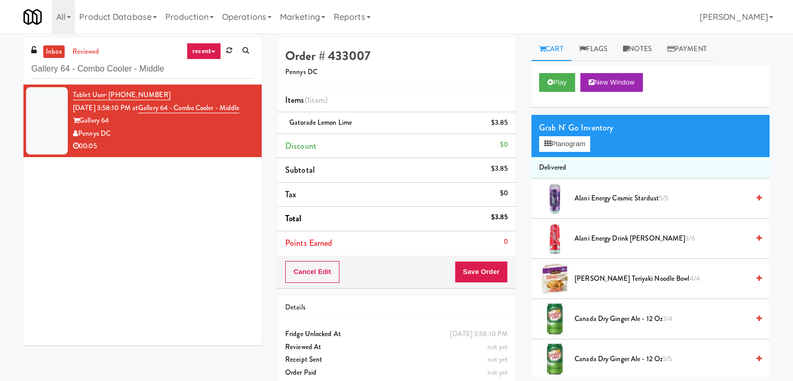
click at [477, 258] on div "Cancel Edit Save Order" at bounding box center [396, 271] width 238 height 32
click at [476, 267] on button "Save Order" at bounding box center [481, 272] width 53 height 22
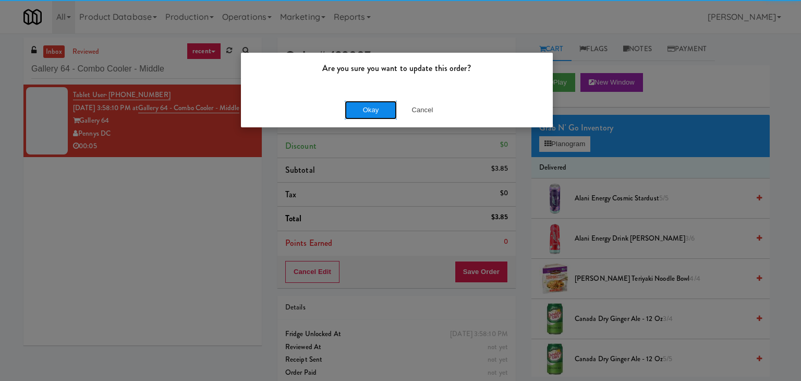
drag, startPoint x: 384, startPoint y: 106, endPoint x: 333, endPoint y: 73, distance: 61.5
click at [384, 106] on button "Okay" at bounding box center [371, 110] width 52 height 19
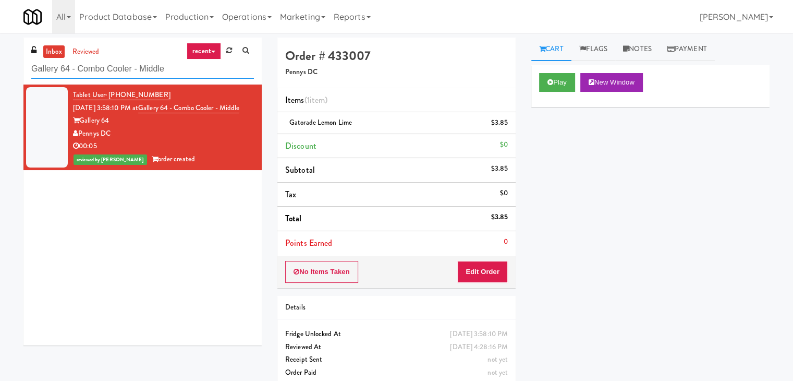
click at [154, 70] on input "Gallery 64 - Combo Cooler - Middle" at bounding box center [142, 68] width 223 height 19
paste input "[MEDICAL_DATA] - Main Floor"
type input "[MEDICAL_DATA] - Main Floor"
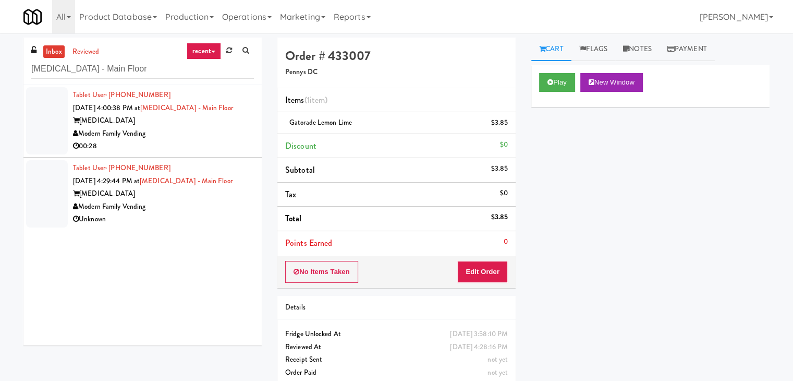
click at [235, 132] on div "Modern Family Vending" at bounding box center [163, 133] width 181 height 13
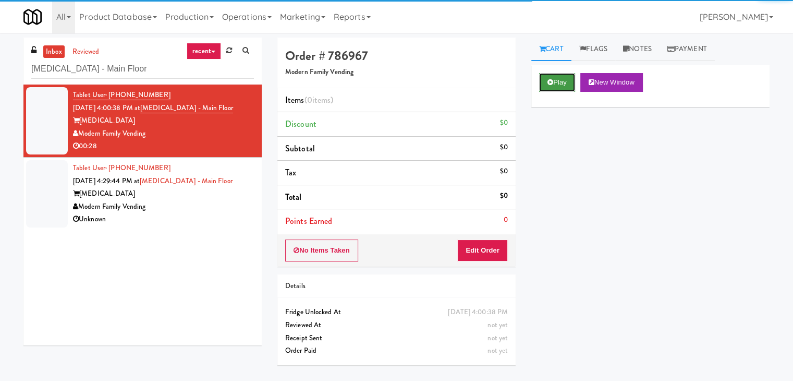
click at [549, 79] on icon at bounding box center [550, 82] width 6 height 7
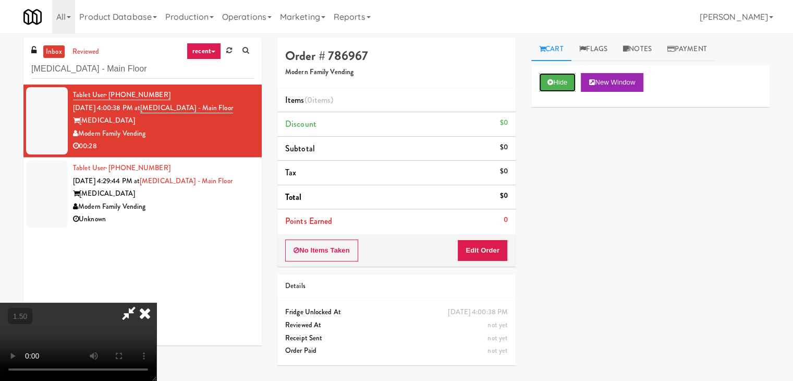
scroll to position [147, 0]
click at [156, 302] on video at bounding box center [78, 341] width 156 height 78
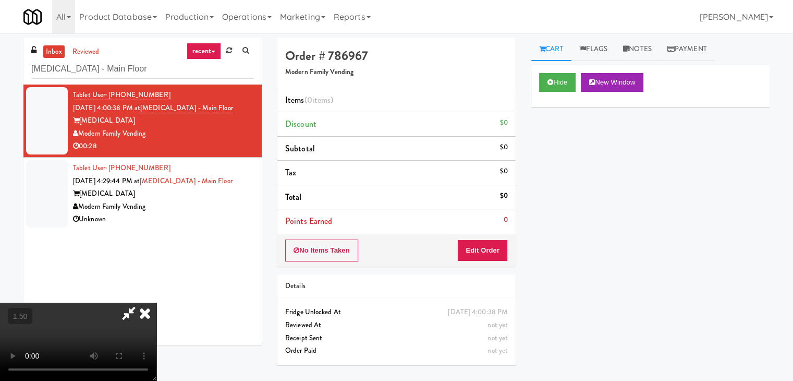
click at [156, 302] on video at bounding box center [78, 341] width 156 height 78
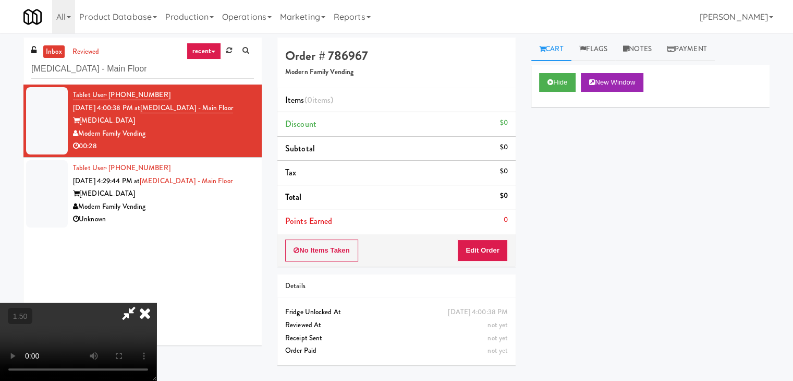
click at [156, 302] on video at bounding box center [78, 341] width 156 height 78
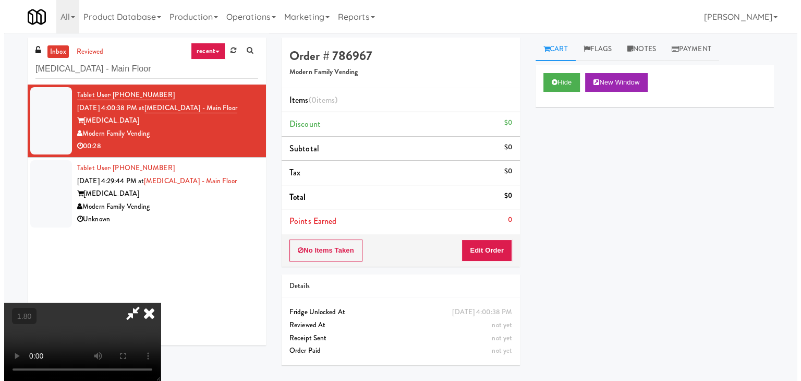
scroll to position [0, 0]
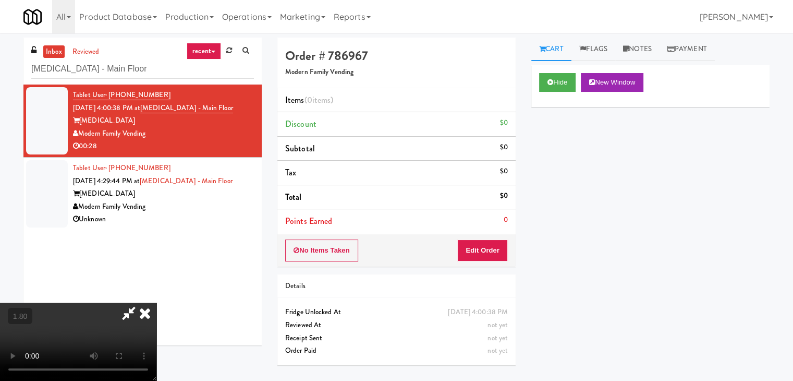
click at [141, 302] on icon at bounding box center [129, 312] width 24 height 21
click at [480, 248] on button "Edit Order" at bounding box center [482, 250] width 51 height 22
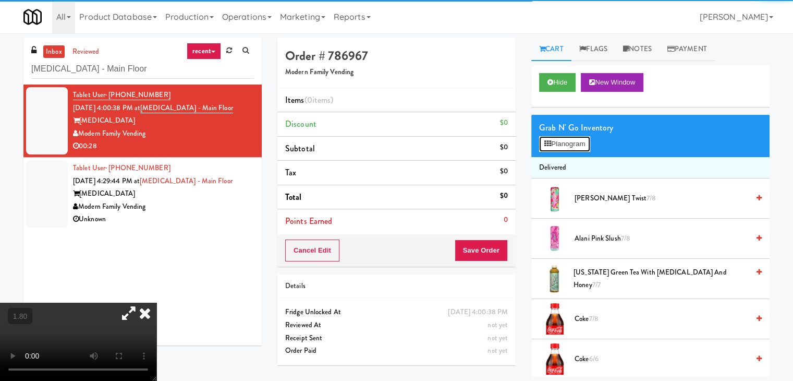
click at [571, 140] on button "Planogram" at bounding box center [564, 144] width 51 height 16
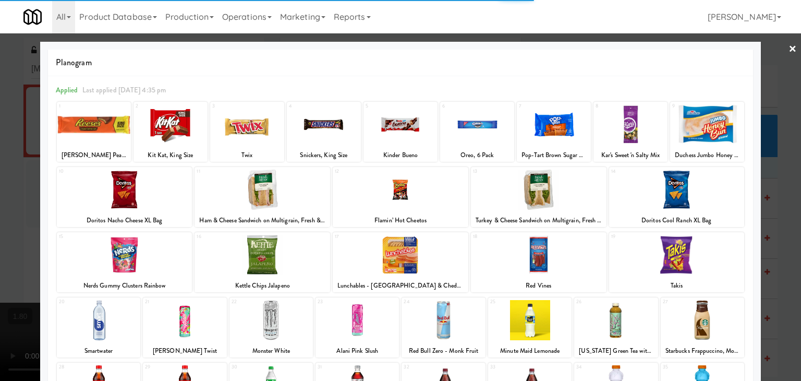
scroll to position [131, 0]
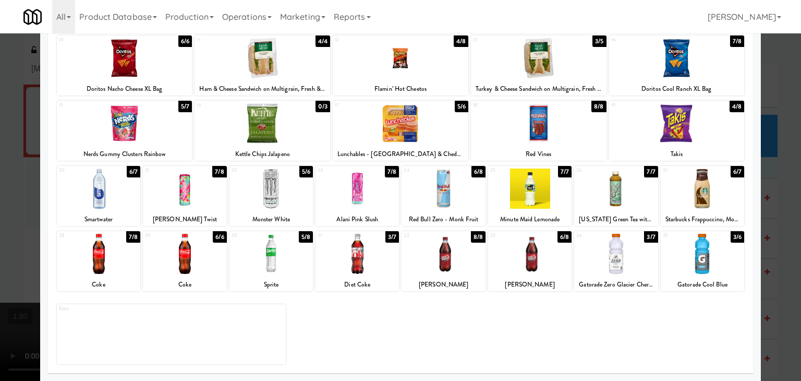
click at [694, 258] on div at bounding box center [702, 254] width 83 height 40
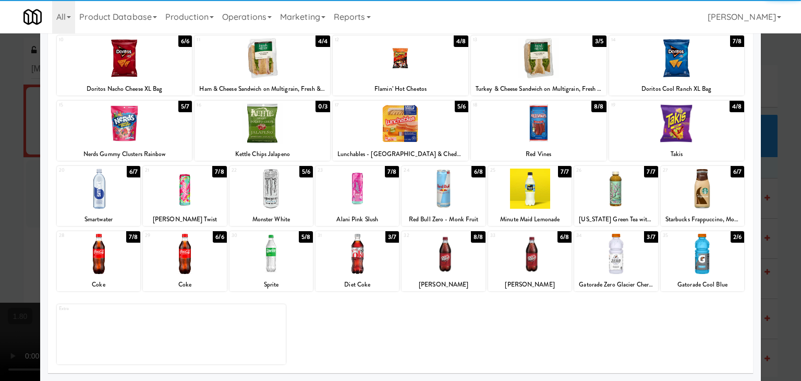
click at [694, 258] on div at bounding box center [702, 254] width 83 height 40
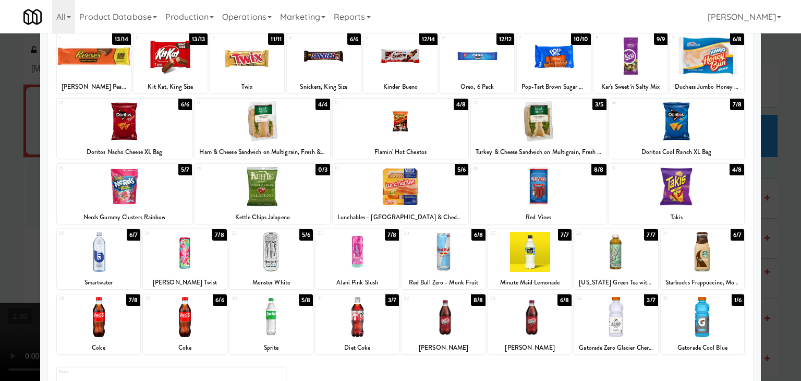
scroll to position [52, 0]
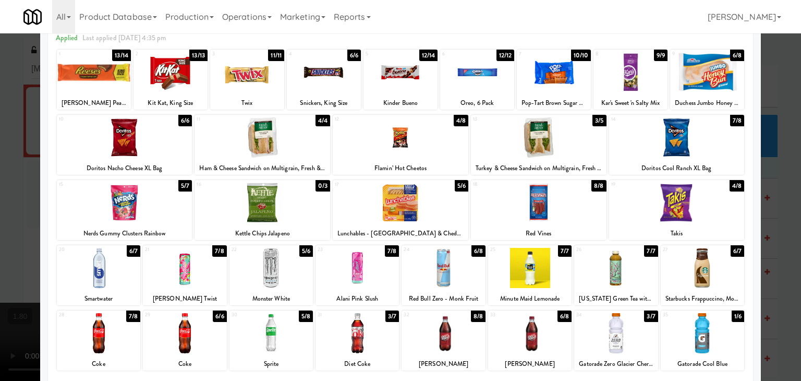
click at [115, 129] on div at bounding box center [125, 137] width 136 height 40
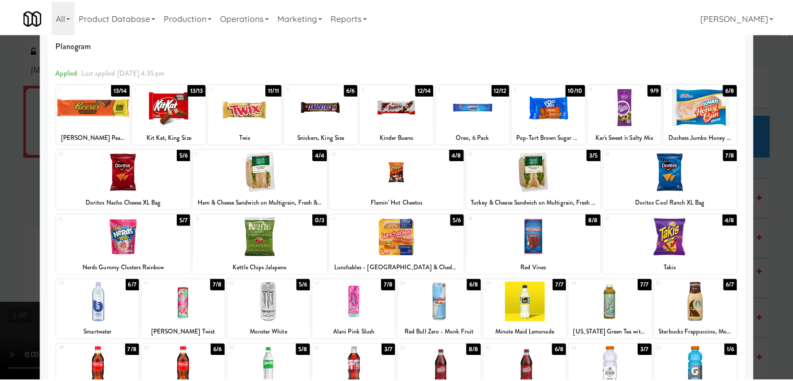
scroll to position [0, 0]
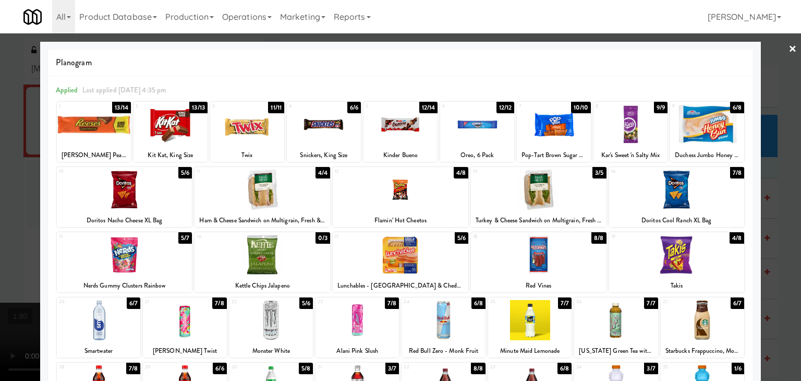
click at [789, 53] on div at bounding box center [400, 190] width 801 height 381
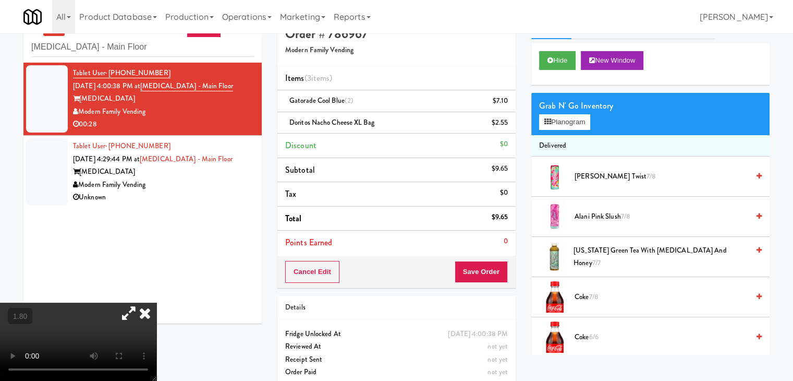
scroll to position [34, 0]
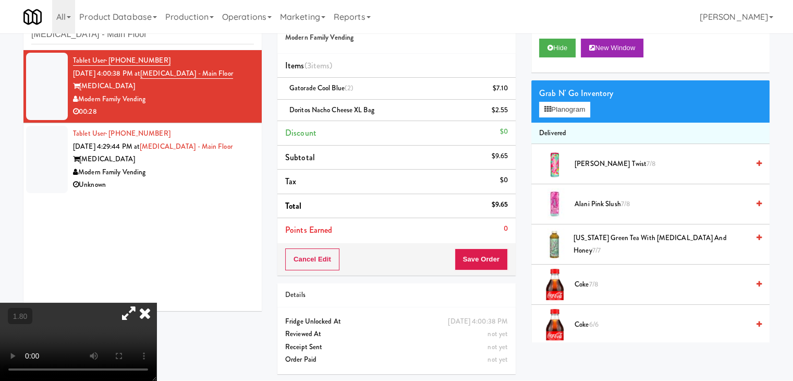
click at [156, 302] on video at bounding box center [78, 341] width 156 height 78
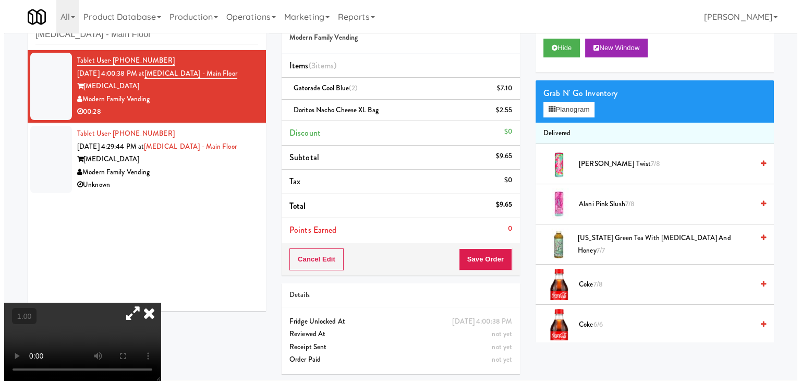
scroll to position [33, 0]
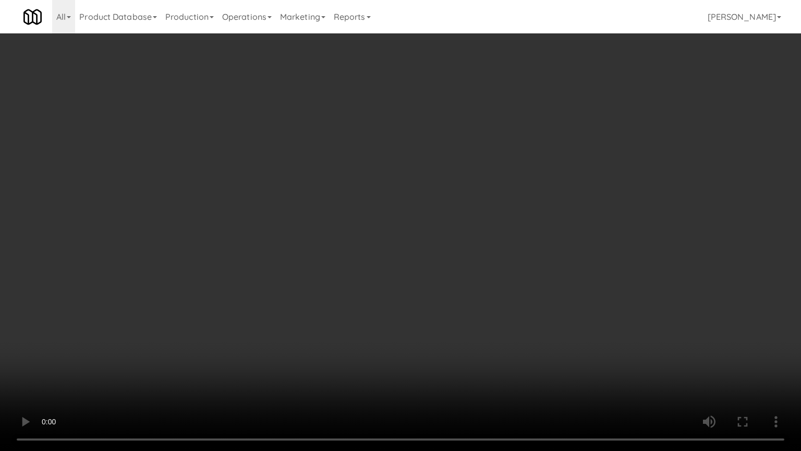
click at [360, 234] on video at bounding box center [400, 225] width 801 height 451
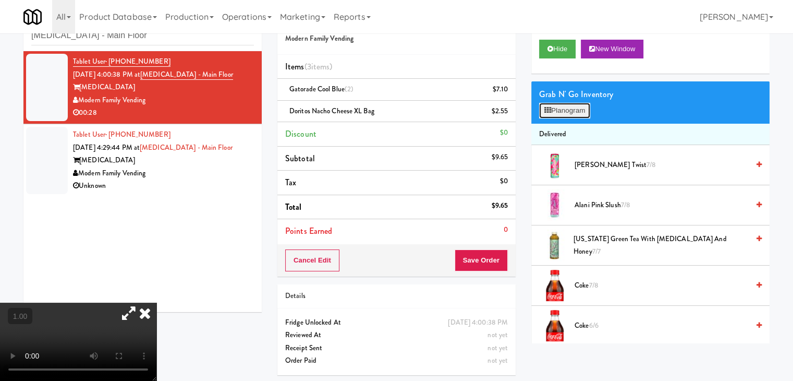
click at [589, 113] on button "Planogram" at bounding box center [564, 111] width 51 height 16
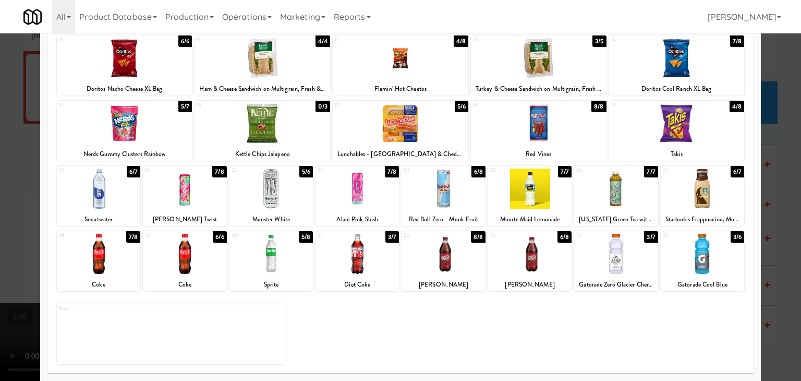
scroll to position [79, 0]
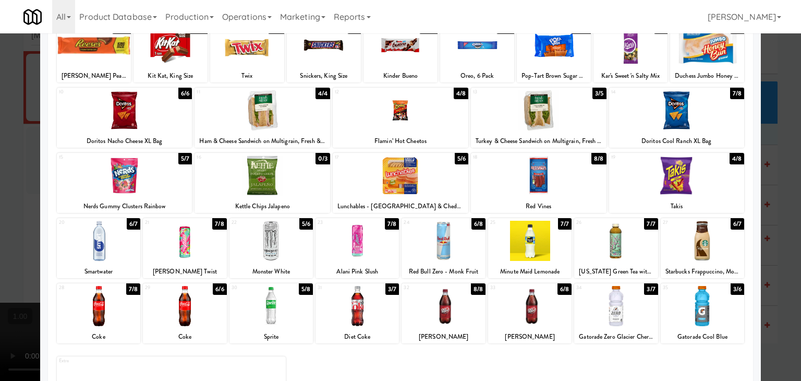
click at [286, 192] on div at bounding box center [262, 175] width 136 height 40
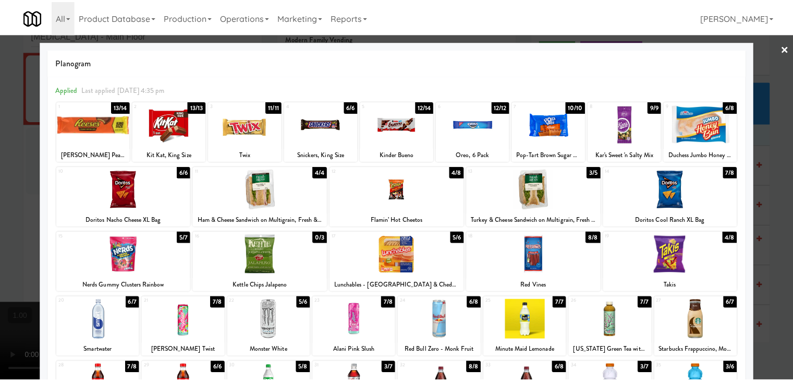
scroll to position [0, 0]
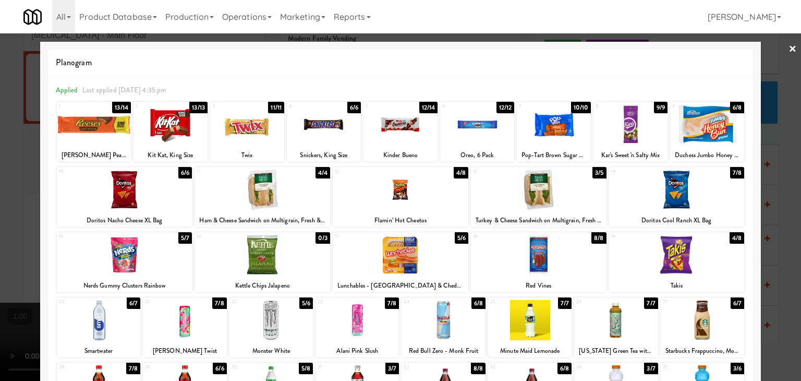
click at [788, 45] on link "×" at bounding box center [792, 49] width 8 height 32
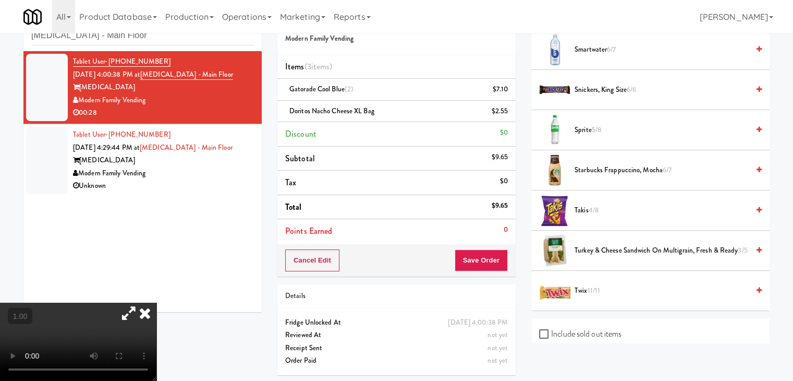
scroll to position [1284, 0]
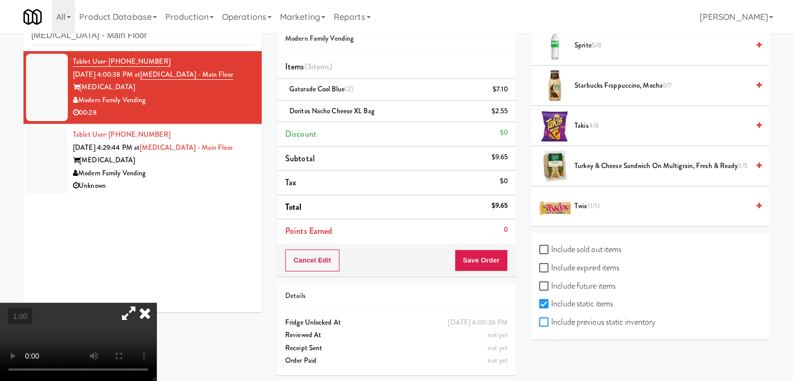
click at [546, 318] on input "Include previous static inventory" at bounding box center [545, 322] width 12 height 8
checkbox input "true"
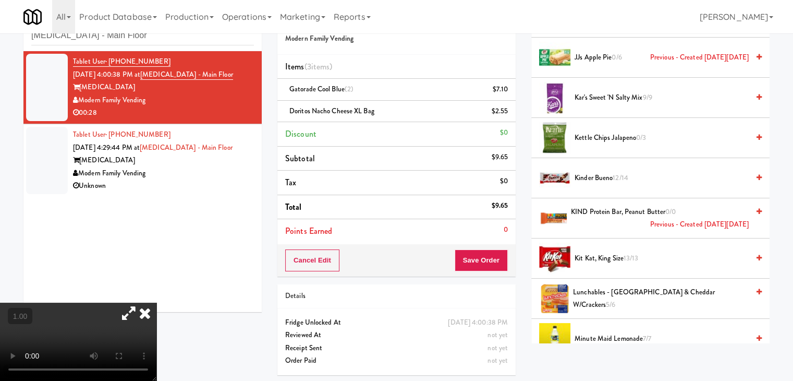
scroll to position [1179, 0]
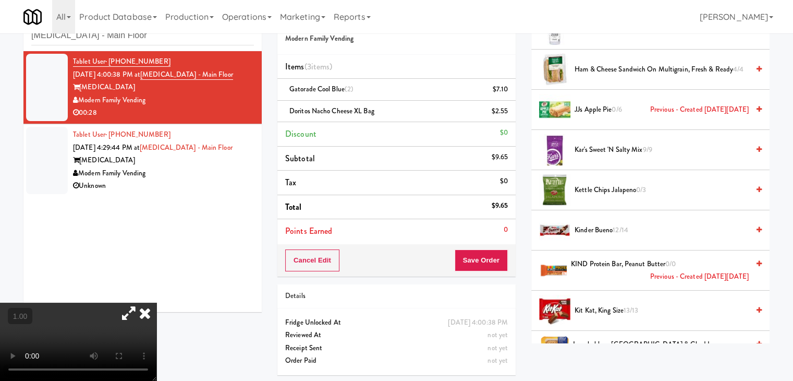
click at [141, 302] on icon at bounding box center [129, 312] width 24 height 21
click at [156, 302] on video at bounding box center [78, 341] width 156 height 78
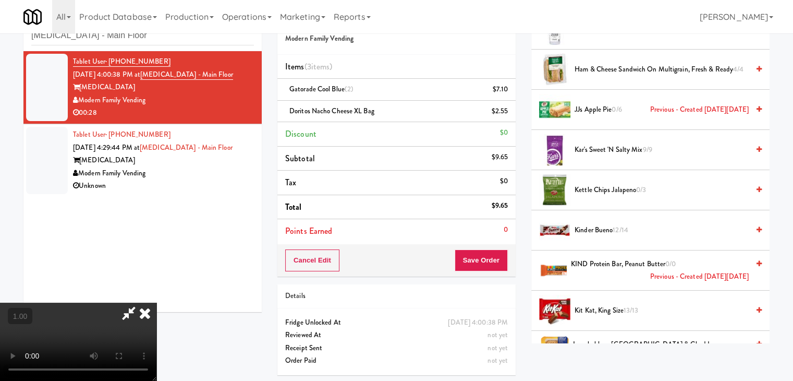
click at [156, 302] on video at bounding box center [78, 341] width 156 height 78
click at [156, 302] on icon at bounding box center [144, 312] width 23 height 21
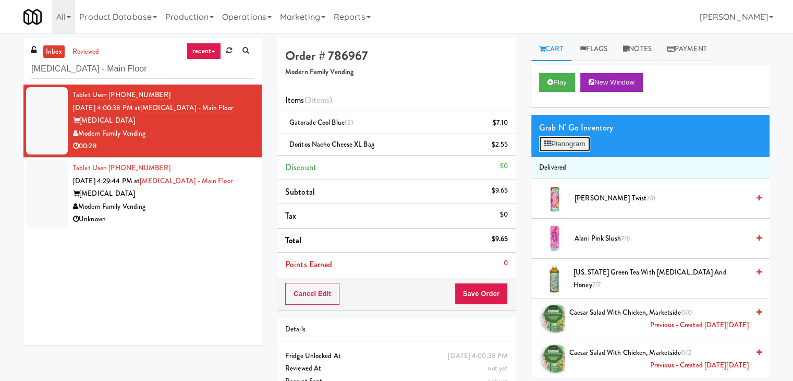
click at [573, 138] on button "Planogram" at bounding box center [564, 144] width 51 height 16
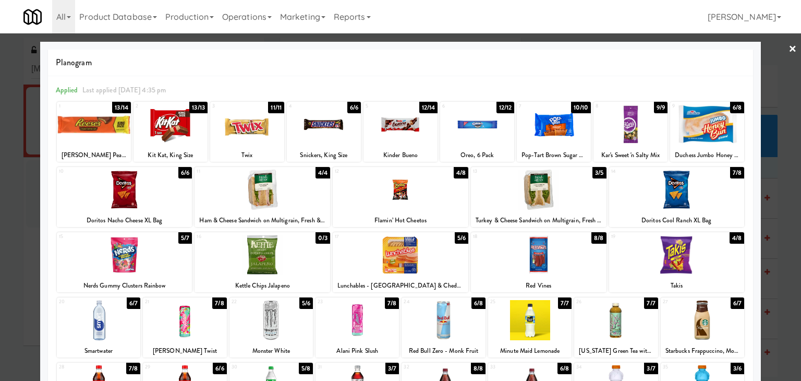
click at [264, 252] on div at bounding box center [262, 255] width 136 height 40
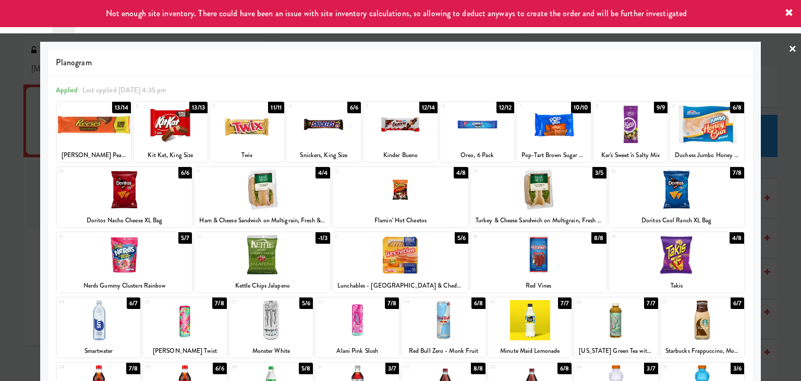
click at [788, 43] on link "×" at bounding box center [792, 49] width 8 height 32
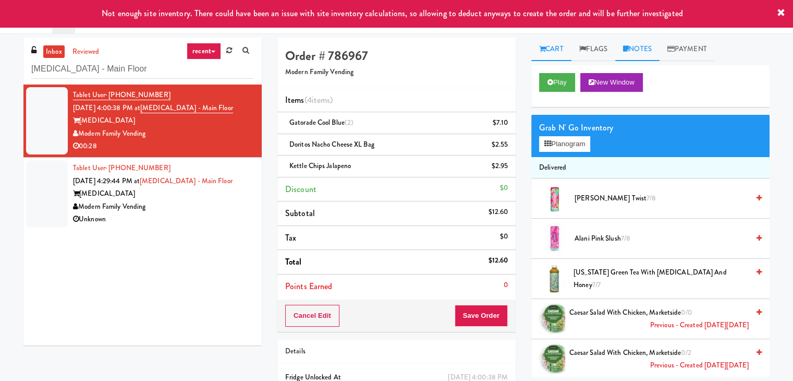
click at [652, 38] on link "Notes" at bounding box center [637, 49] width 44 height 23
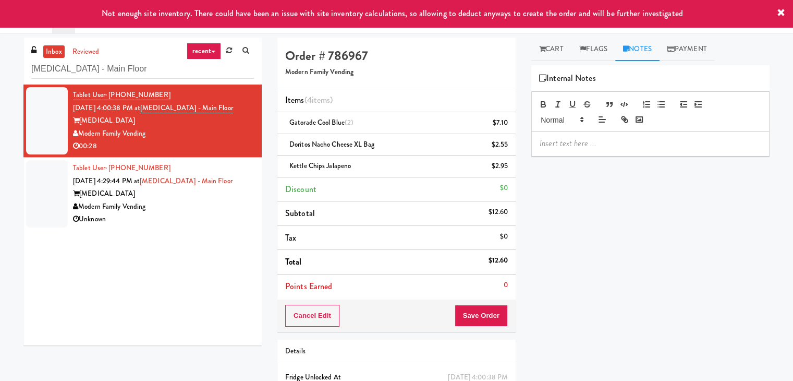
click at [592, 150] on div at bounding box center [650, 143] width 237 height 24
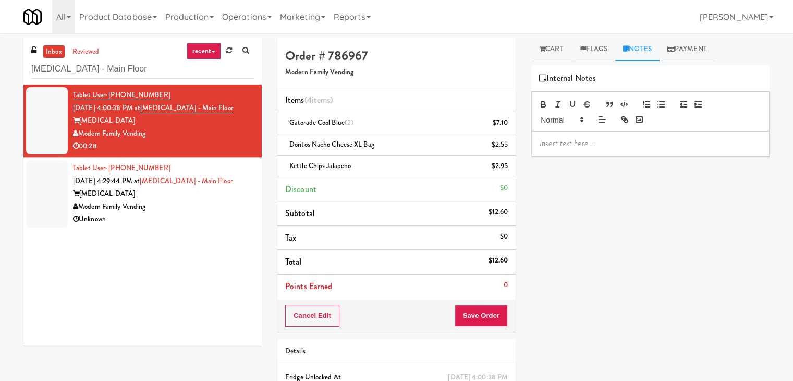
click at [673, 147] on p at bounding box center [651, 143] width 222 height 11
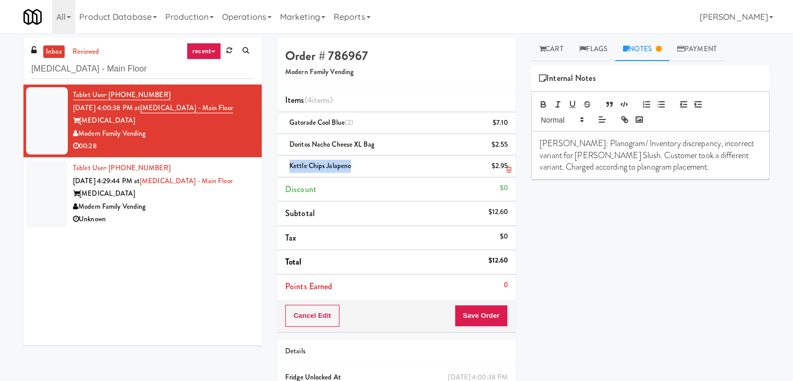
drag, startPoint x: 349, startPoint y: 165, endPoint x: 287, endPoint y: 164, distance: 62.1
click at [287, 164] on div "Kettle Chips Jalapeno $2.95" at bounding box center [396, 166] width 223 height 13
copy span "Kettle Chips Jalapeno"
drag, startPoint x: 599, startPoint y: 154, endPoint x: 540, endPoint y: 153, distance: 58.9
click at [540, 153] on p "[PERSON_NAME]: Planogram/ Inventory discrepancy, incorrect variant for [PERSON_…" at bounding box center [651, 155] width 222 height 35
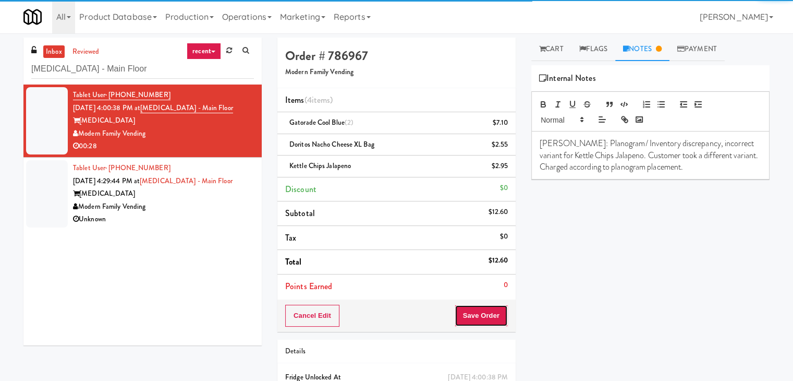
click at [477, 315] on button "Save Order" at bounding box center [481, 316] width 53 height 22
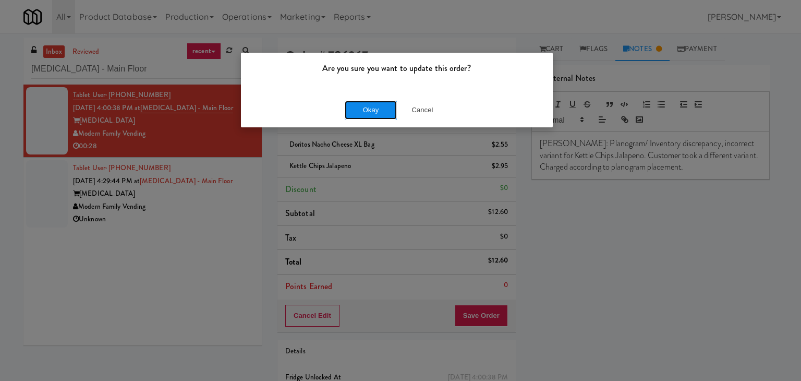
click at [378, 109] on button "Okay" at bounding box center [371, 110] width 52 height 19
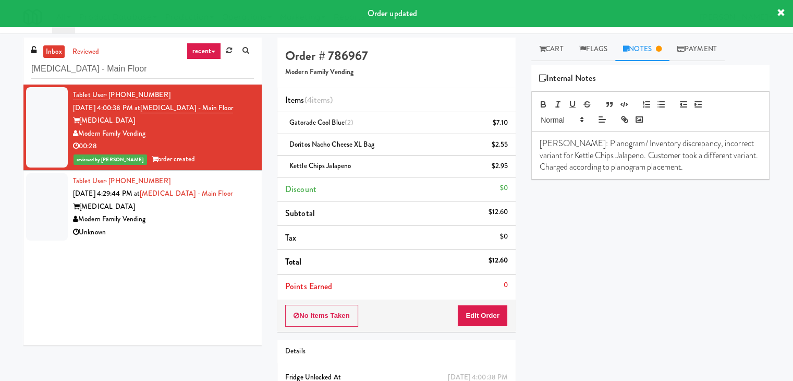
click at [211, 227] on div "Unknown" at bounding box center [163, 232] width 181 height 13
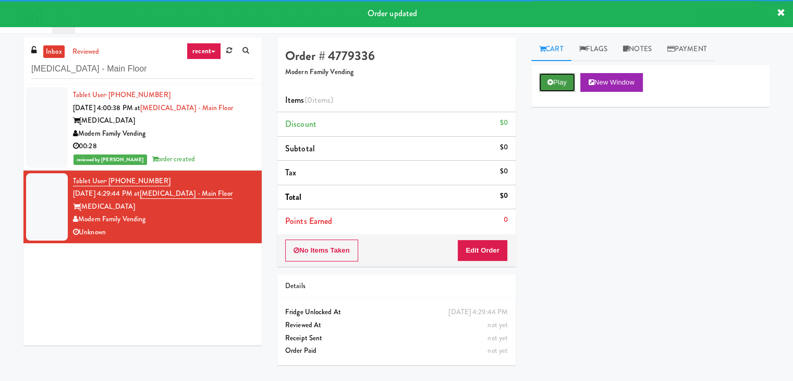
click at [562, 77] on button "Play" at bounding box center [557, 82] width 36 height 19
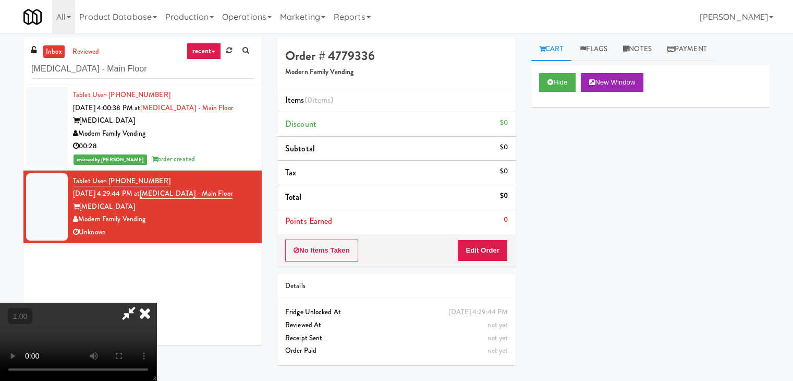
click at [156, 302] on video at bounding box center [78, 341] width 156 height 78
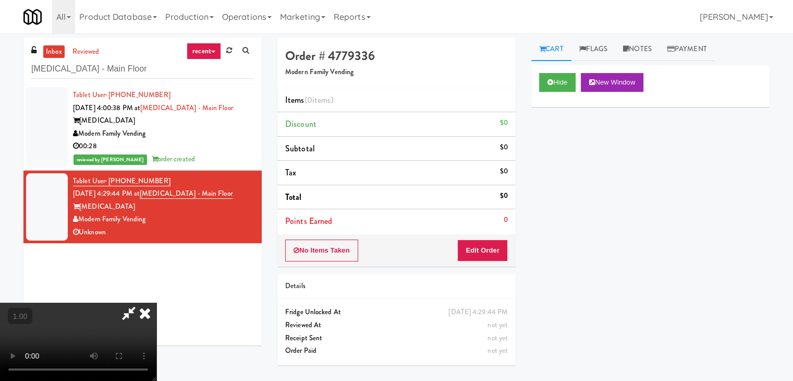
click at [156, 302] on video at bounding box center [78, 341] width 156 height 78
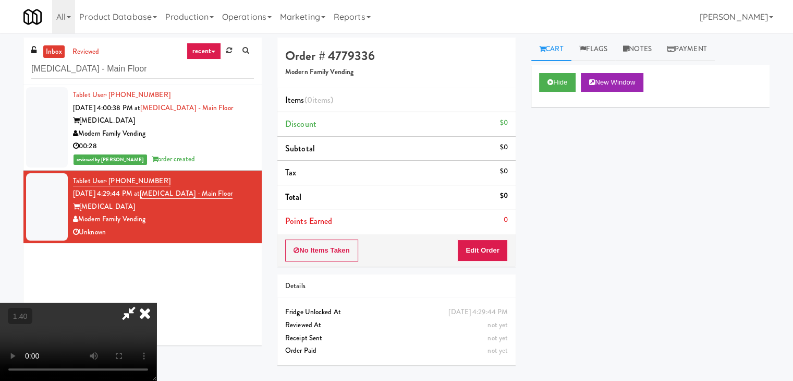
click at [156, 302] on video at bounding box center [78, 341] width 156 height 78
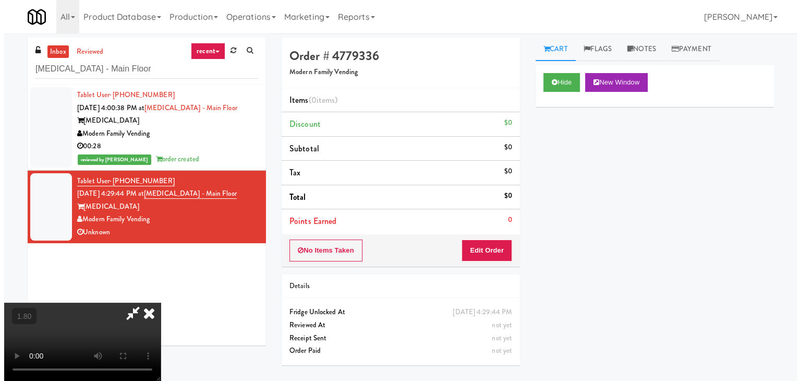
scroll to position [0, 0]
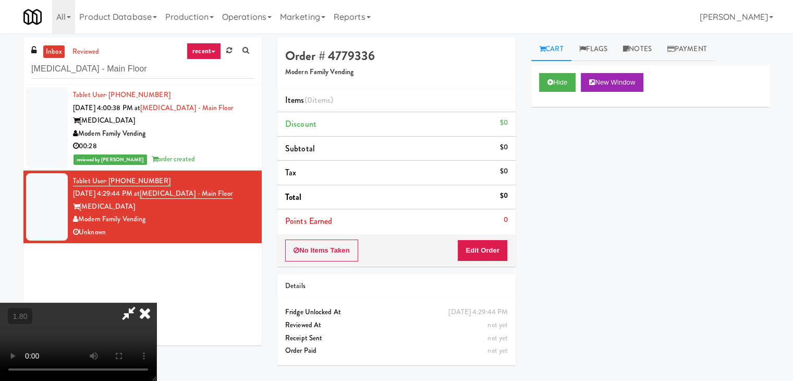
click at [141, 302] on icon at bounding box center [129, 312] width 24 height 21
click at [492, 249] on button "Edit Order" at bounding box center [482, 250] width 51 height 22
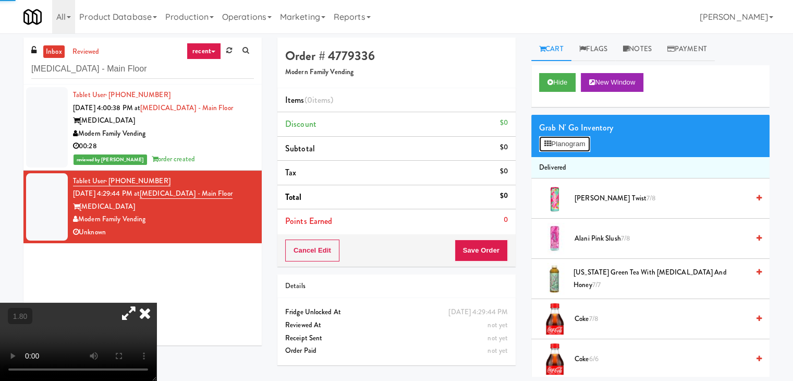
click at [583, 147] on button "Planogram" at bounding box center [564, 144] width 51 height 16
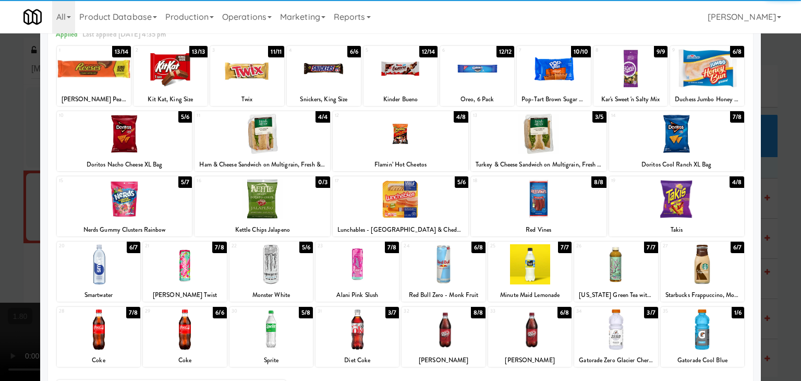
scroll to position [131, 0]
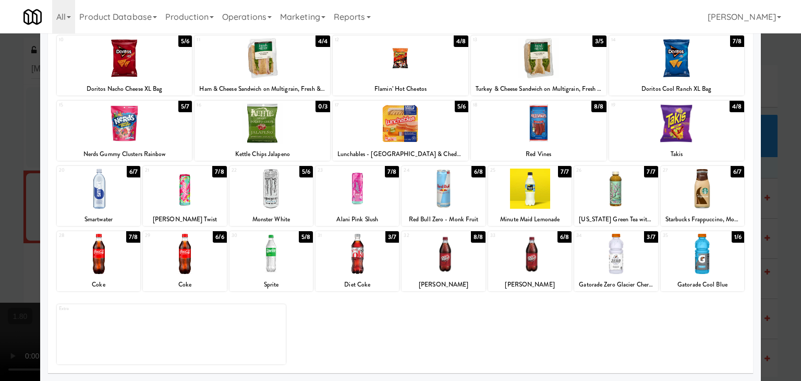
click at [700, 199] on div at bounding box center [702, 188] width 83 height 40
click at [607, 264] on div at bounding box center [615, 254] width 83 height 40
click at [407, 111] on div at bounding box center [401, 123] width 136 height 40
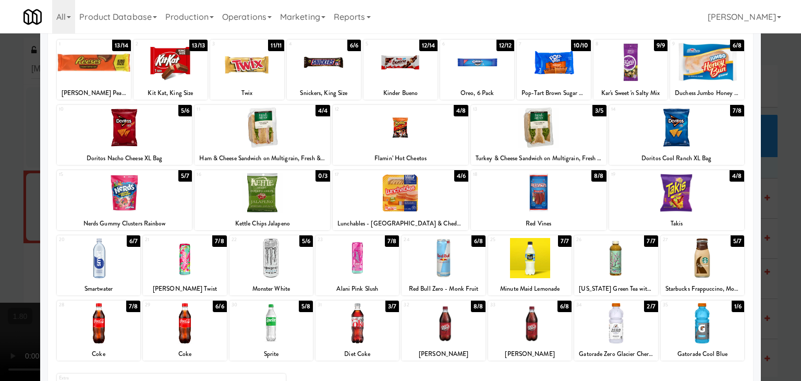
scroll to position [0, 0]
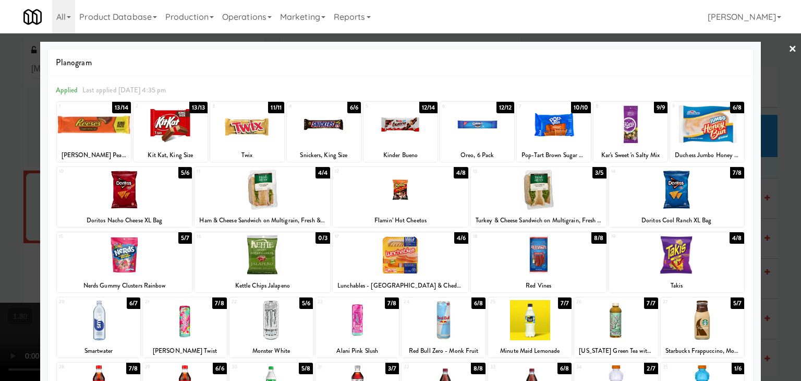
click at [788, 50] on link "×" at bounding box center [792, 49] width 8 height 32
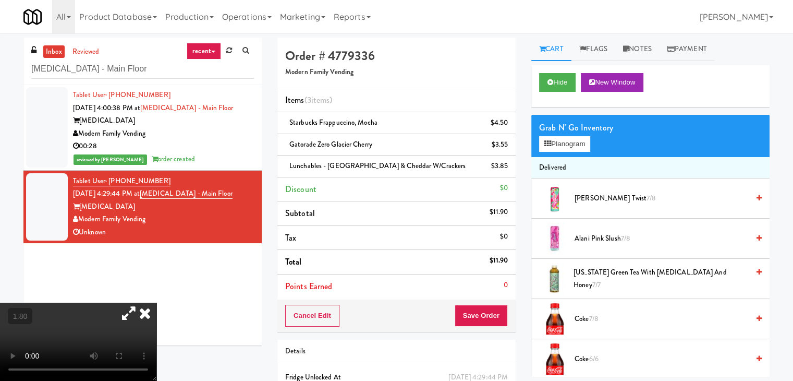
click at [156, 302] on icon at bounding box center [144, 312] width 23 height 21
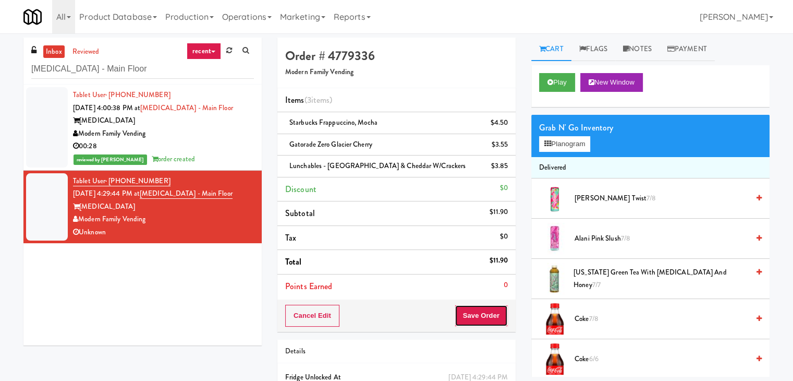
click at [477, 322] on button "Save Order" at bounding box center [481, 316] width 53 height 22
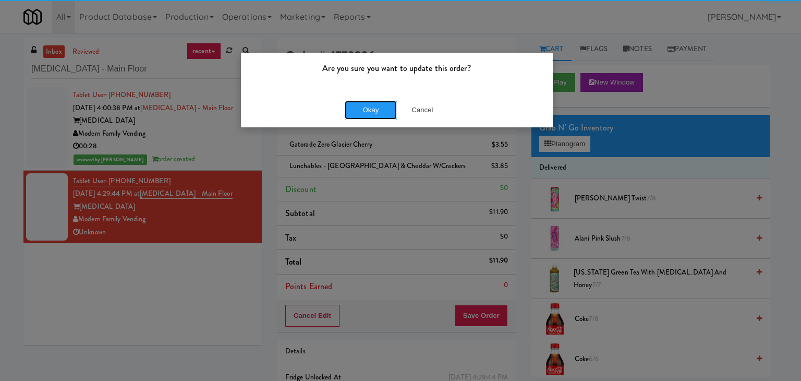
drag, startPoint x: 369, startPoint y: 111, endPoint x: 351, endPoint y: 116, distance: 18.8
click at [369, 111] on button "Okay" at bounding box center [371, 110] width 52 height 19
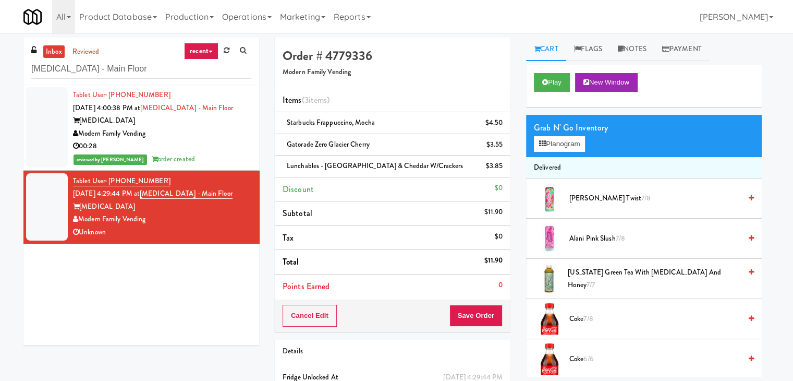
click at [224, 147] on div "00:28" at bounding box center [162, 146] width 178 height 13
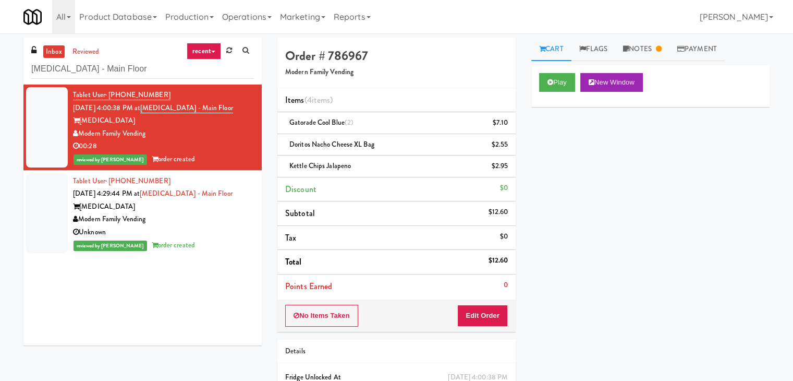
drag, startPoint x: 147, startPoint y: 134, endPoint x: 81, endPoint y: 136, distance: 65.7
click at [81, 136] on div "Modern Family Vending" at bounding box center [163, 133] width 181 height 13
drag, startPoint x: 157, startPoint y: 106, endPoint x: 214, endPoint y: 109, distance: 56.9
click at [214, 109] on div "Tablet User · (253) 307-1916 [DATE] 4:00:38 PM at [MEDICAL_DATA] - Main Floor […" at bounding box center [163, 127] width 181 height 77
click at [640, 52] on link "Notes" at bounding box center [642, 49] width 54 height 23
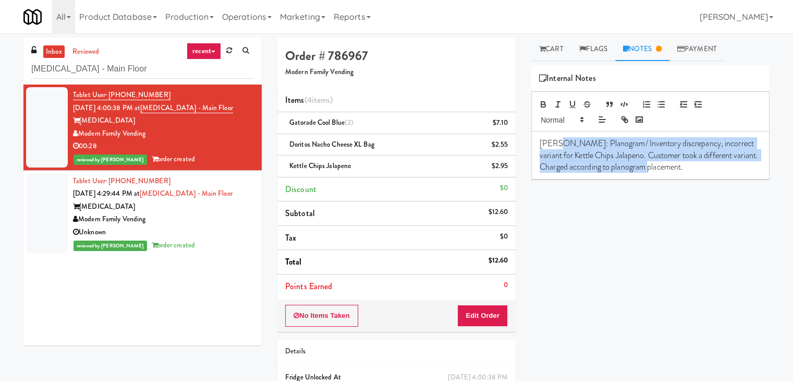
drag, startPoint x: 556, startPoint y: 140, endPoint x: 705, endPoint y: 167, distance: 151.6
click at [705, 167] on p "[PERSON_NAME]: Planogram/ Inventory discrepancy, incorrect variant for Kettle C…" at bounding box center [651, 155] width 222 height 35
click at [477, 315] on button "Edit Order" at bounding box center [482, 316] width 51 height 22
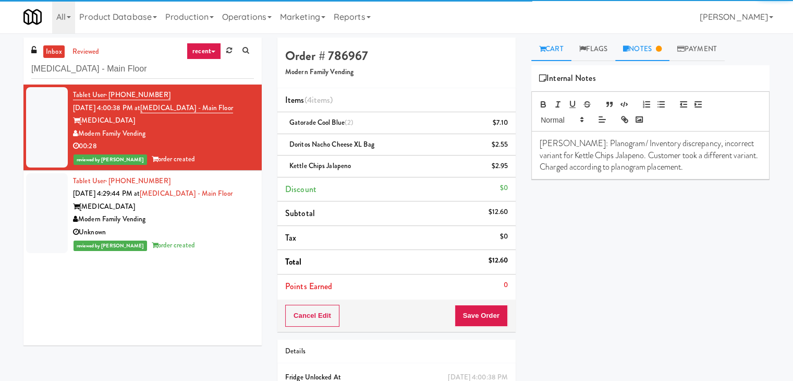
click at [551, 50] on link "Cart" at bounding box center [551, 49] width 40 height 23
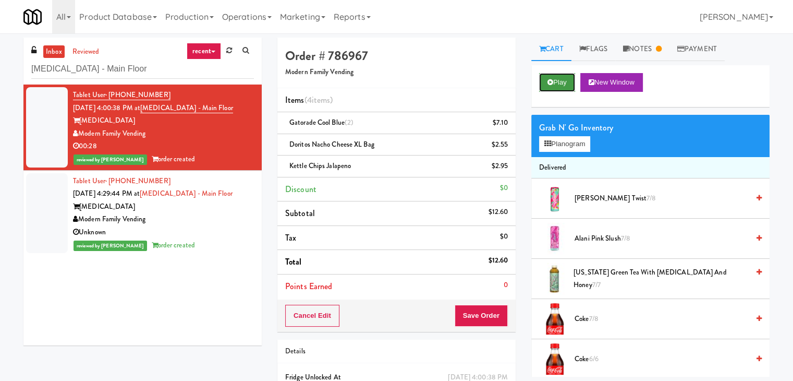
click at [557, 84] on button "Play" at bounding box center [557, 82] width 36 height 19
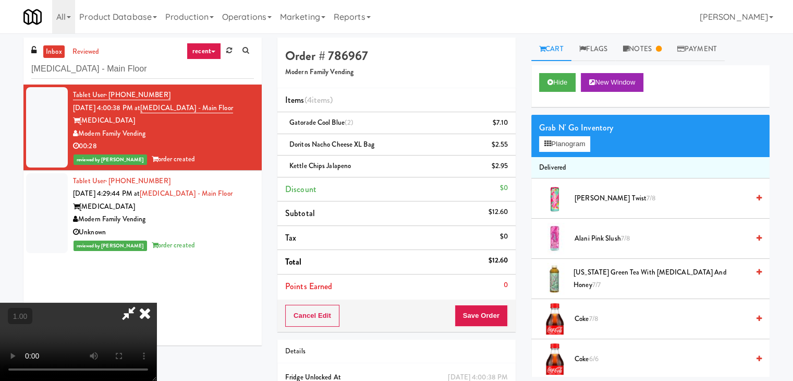
click at [150, 315] on icon at bounding box center [144, 312] width 23 height 21
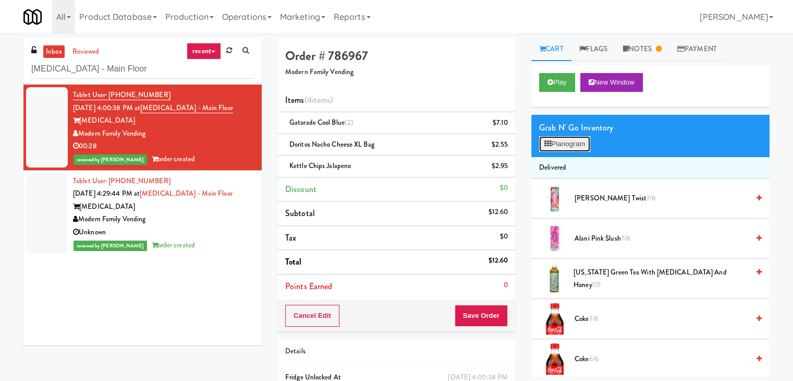
click at [544, 144] on icon at bounding box center [547, 143] width 7 height 7
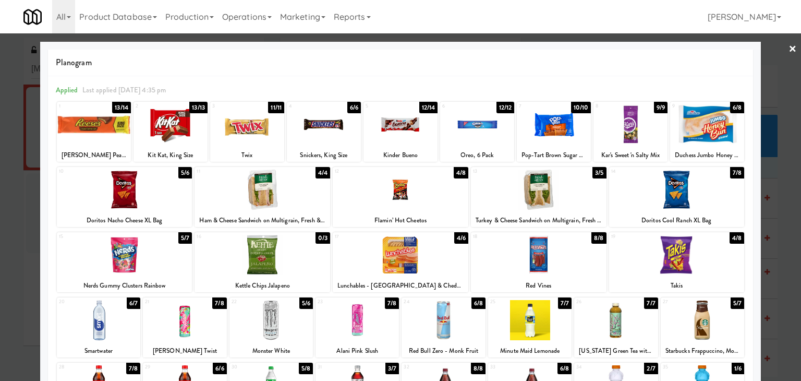
click at [788, 50] on link "×" at bounding box center [792, 49] width 8 height 32
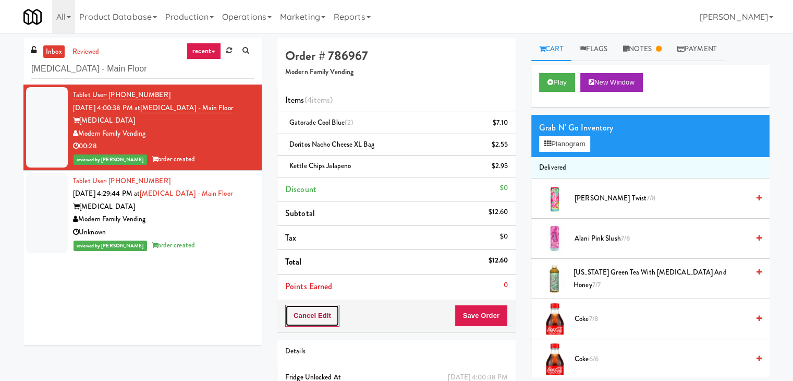
click at [327, 309] on button "Cancel Edit" at bounding box center [312, 316] width 54 height 22
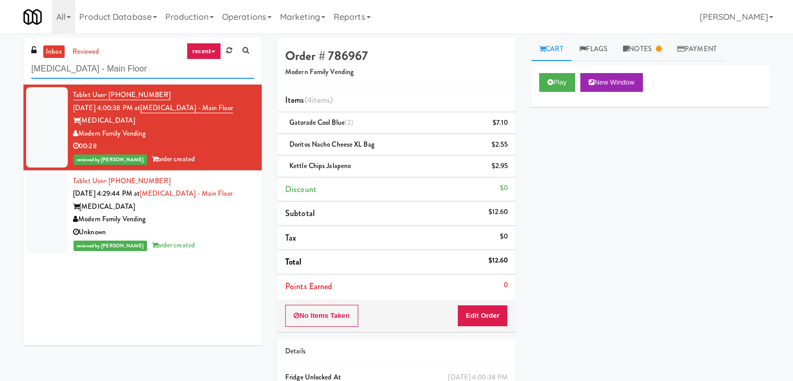
click at [140, 59] on input "[MEDICAL_DATA] - Main Floor" at bounding box center [142, 68] width 223 height 19
paste input "White Furniture 01"
type input "White Furniture 01"
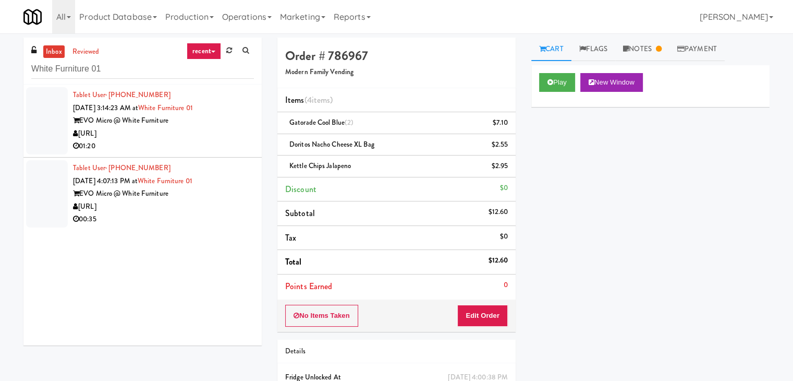
click at [196, 149] on div "01:20" at bounding box center [163, 146] width 181 height 13
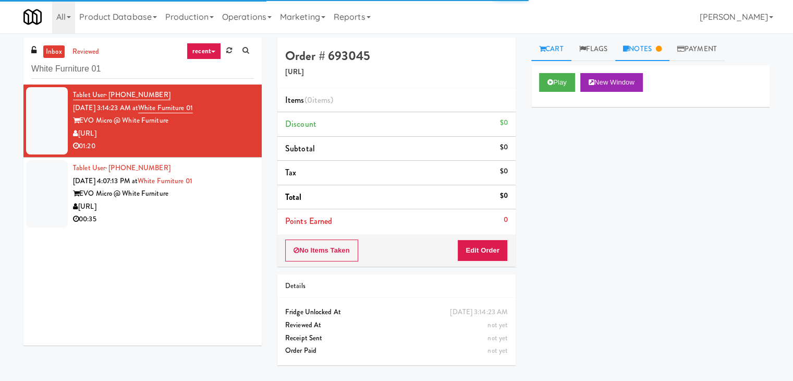
click at [644, 43] on link "Notes" at bounding box center [642, 49] width 54 height 23
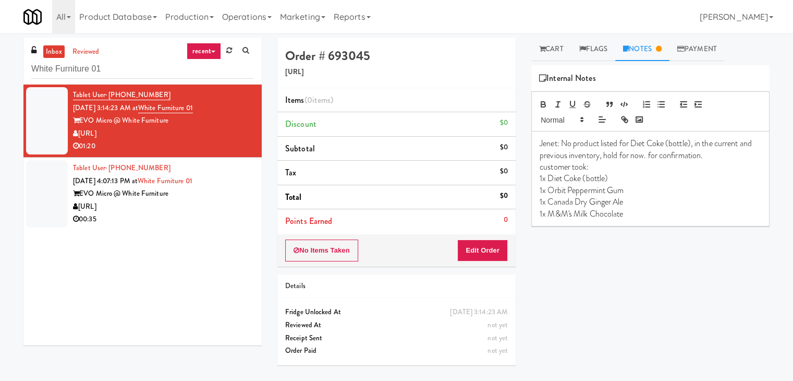
click at [205, 217] on div "00:35" at bounding box center [163, 219] width 181 height 13
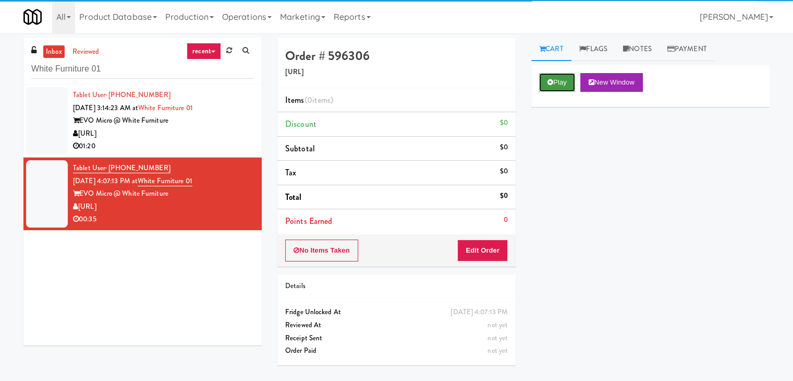
click at [565, 81] on button "Play" at bounding box center [557, 82] width 36 height 19
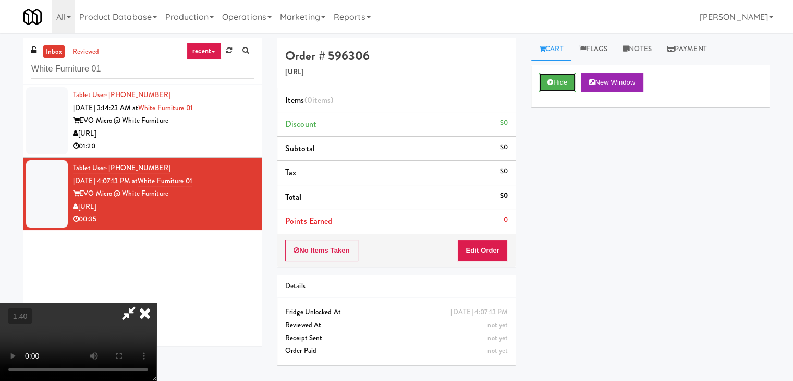
scroll to position [147, 0]
click at [156, 302] on video at bounding box center [78, 341] width 156 height 78
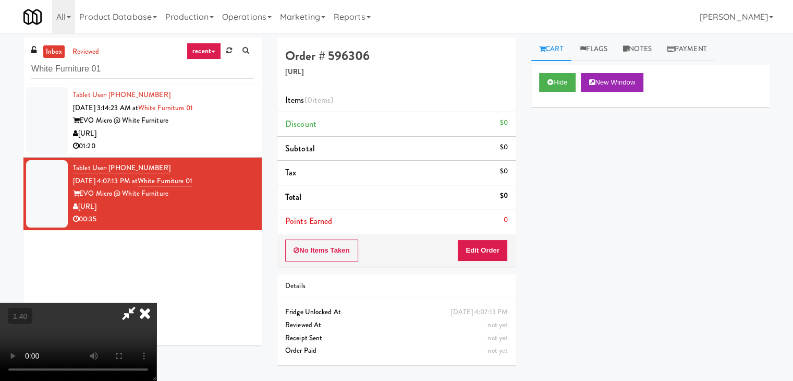
click at [156, 302] on video at bounding box center [78, 341] width 156 height 78
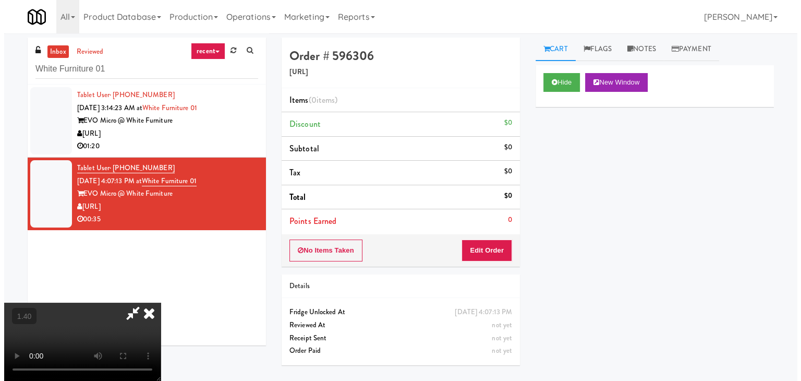
scroll to position [147, 0]
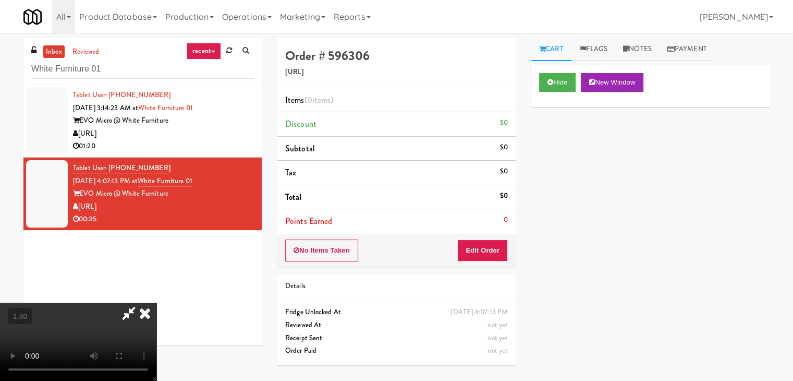
click at [156, 302] on video at bounding box center [78, 341] width 156 height 78
drag, startPoint x: 488, startPoint y: 246, endPoint x: 508, endPoint y: 231, distance: 25.0
click at [488, 247] on button "Edit Order" at bounding box center [482, 250] width 51 height 22
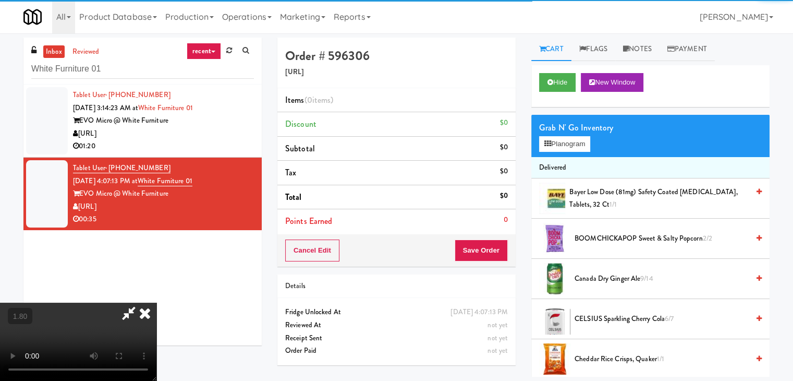
click at [577, 127] on div "Grab N' Go Inventory" at bounding box center [650, 128] width 223 height 16
click at [577, 142] on button "Planogram" at bounding box center [564, 144] width 51 height 16
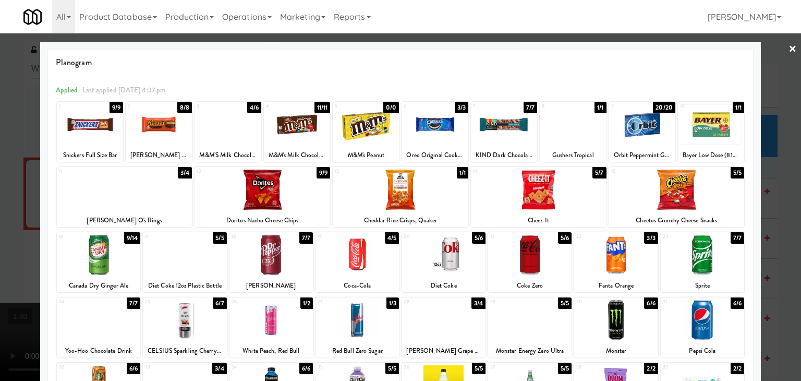
click at [170, 124] on div at bounding box center [159, 124] width 66 height 40
click at [533, 258] on div at bounding box center [529, 255] width 83 height 40
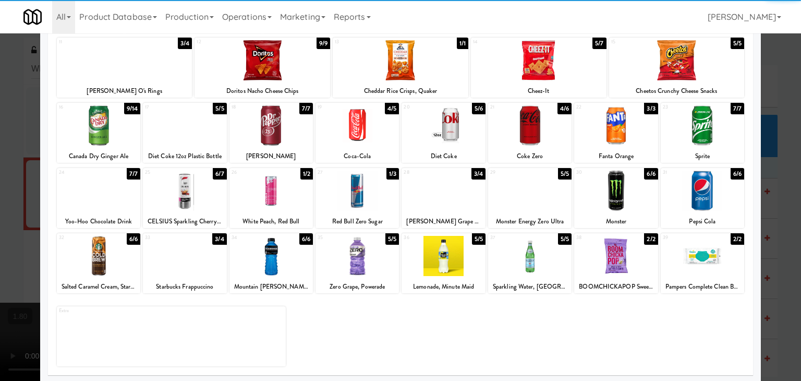
scroll to position [131, 0]
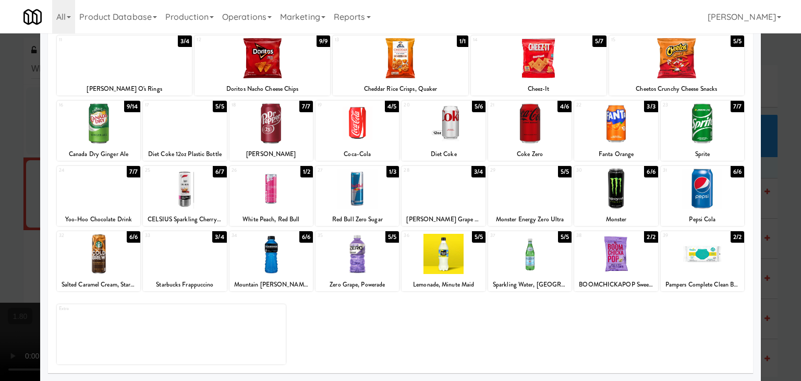
click at [354, 249] on div at bounding box center [356, 254] width 83 height 40
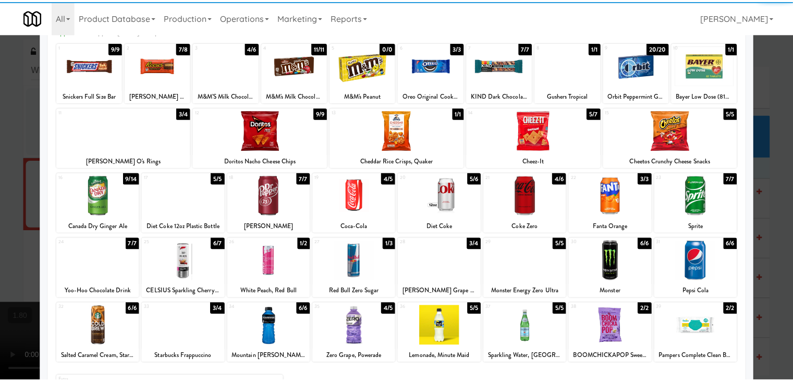
scroll to position [0, 0]
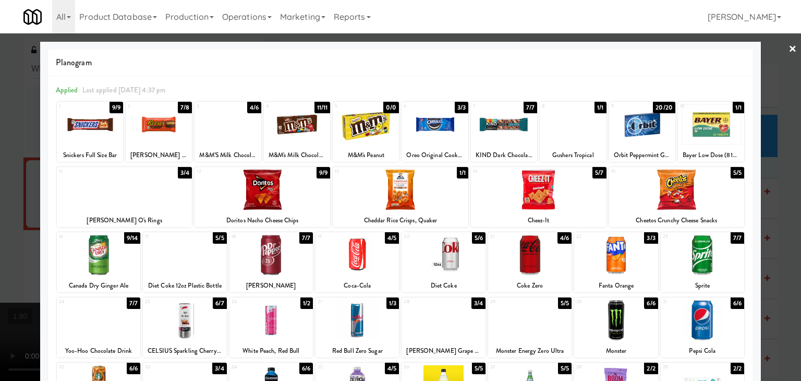
click at [788, 46] on link "×" at bounding box center [792, 49] width 8 height 32
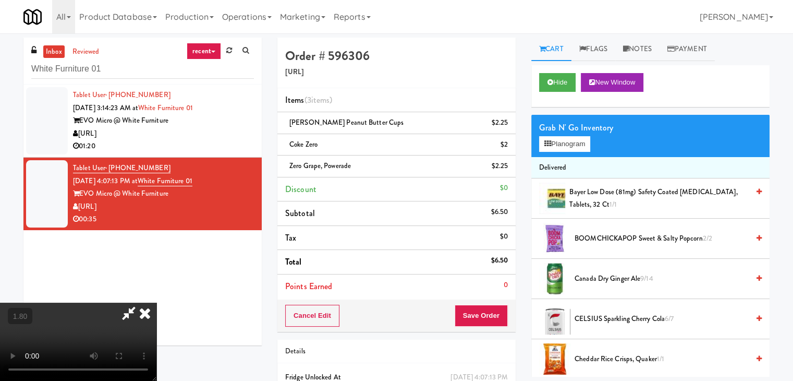
click at [156, 302] on video at bounding box center [78, 341] width 156 height 78
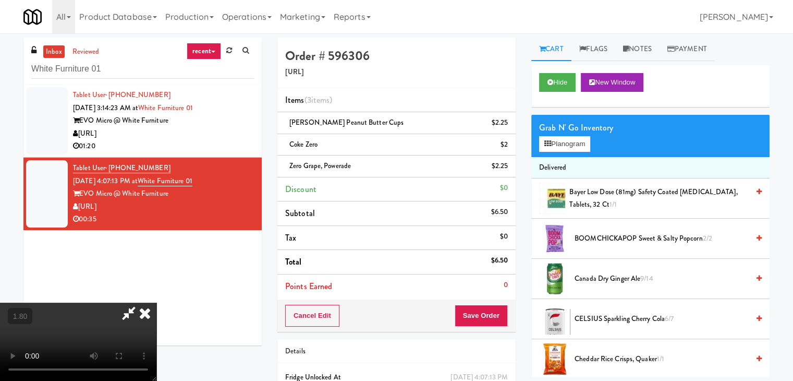
click at [156, 302] on video at bounding box center [78, 341] width 156 height 78
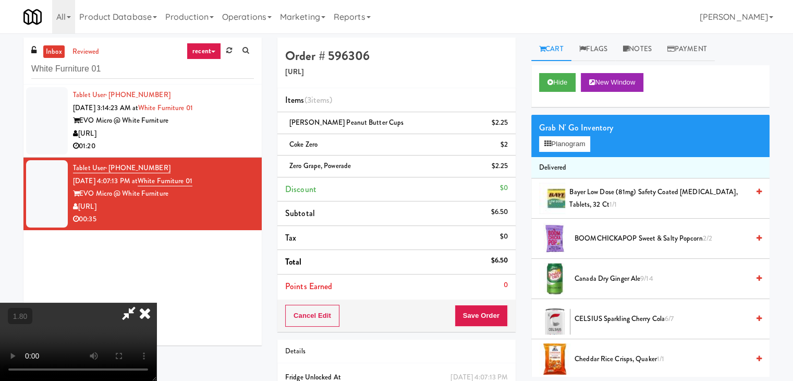
scroll to position [0, 0]
click at [156, 302] on icon at bounding box center [144, 312] width 23 height 21
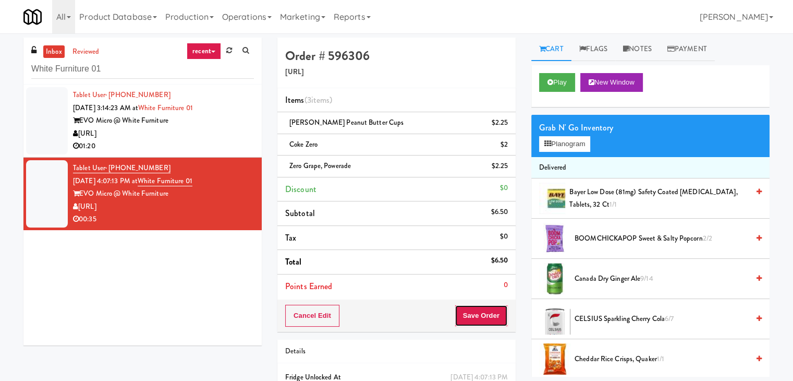
click at [473, 314] on button "Save Order" at bounding box center [481, 316] width 53 height 22
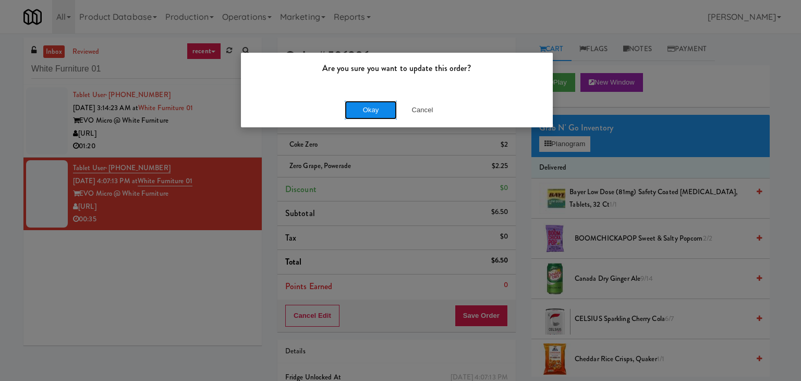
click at [364, 108] on button "Okay" at bounding box center [371, 110] width 52 height 19
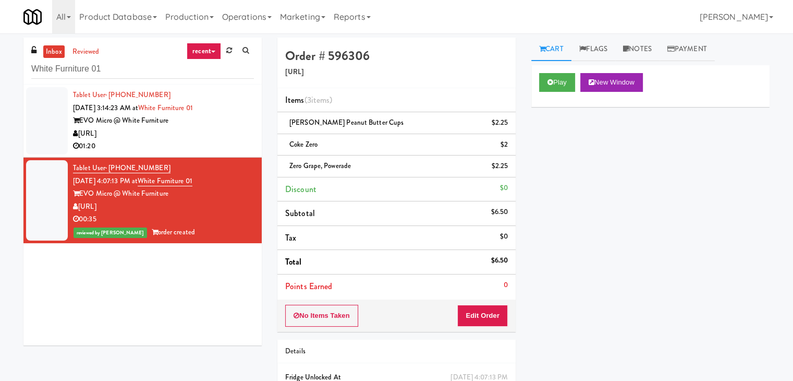
click at [238, 128] on div "[URL]" at bounding box center [163, 133] width 181 height 13
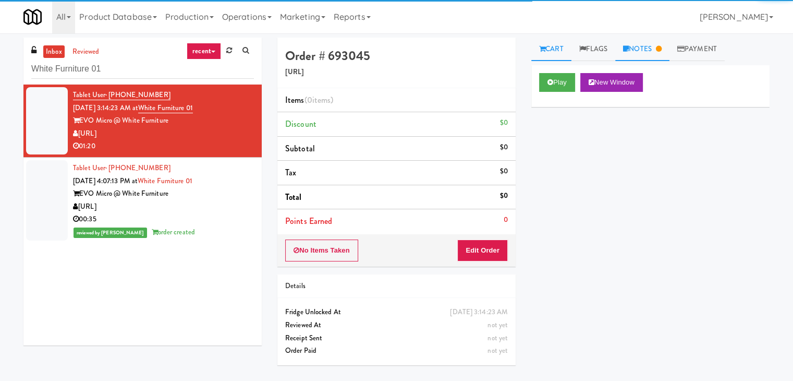
click at [640, 48] on link "Notes" at bounding box center [642, 49] width 54 height 23
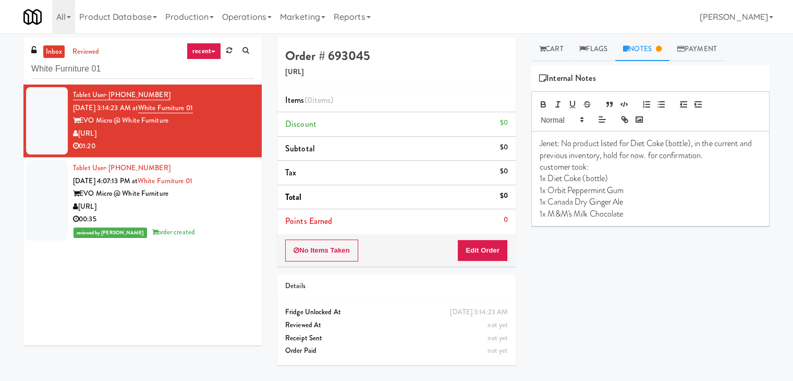
click at [211, 224] on div "00:35" at bounding box center [163, 219] width 181 height 13
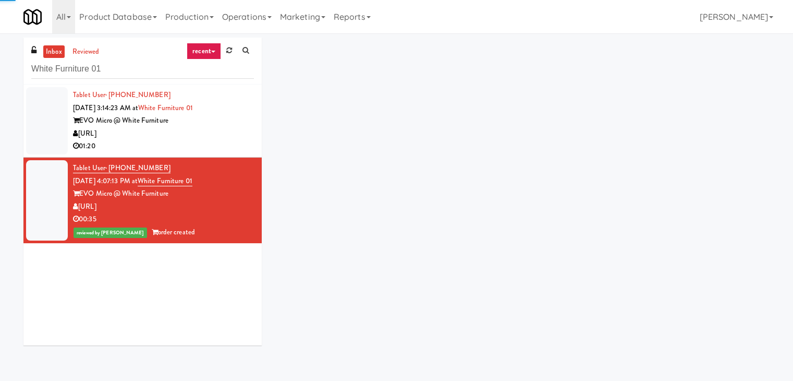
click at [211, 141] on div "01:20" at bounding box center [163, 146] width 181 height 13
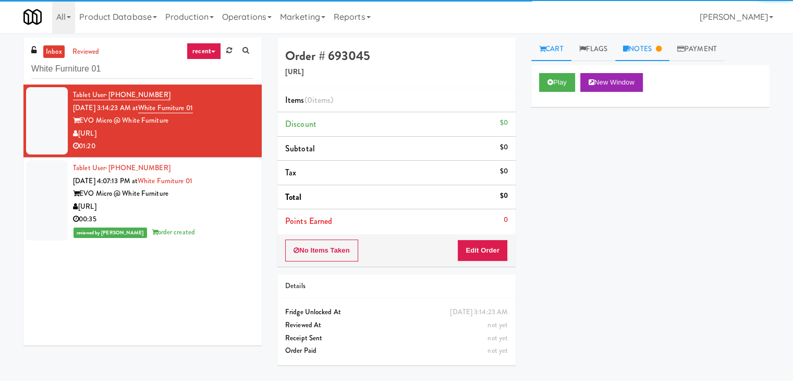
click at [649, 54] on link "Notes" at bounding box center [642, 49] width 54 height 23
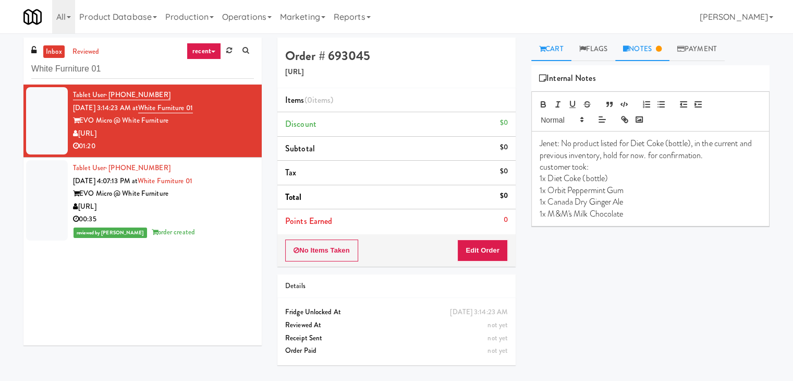
click at [546, 53] on link "Cart" at bounding box center [551, 49] width 40 height 23
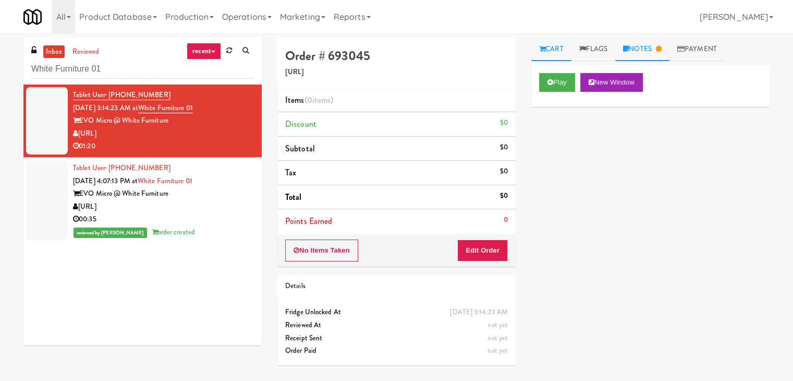
click at [642, 48] on link "Notes" at bounding box center [642, 49] width 54 height 23
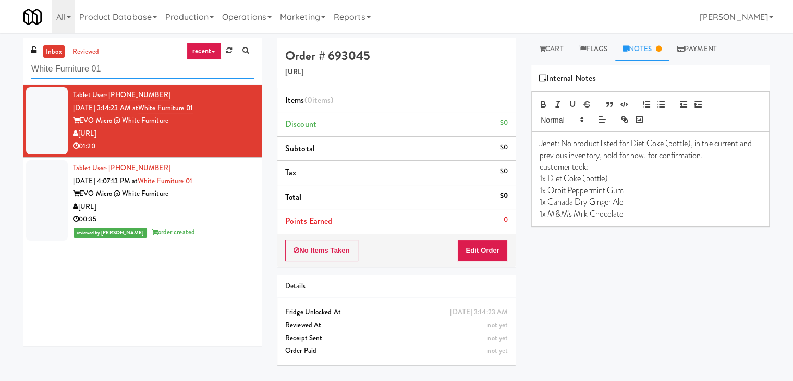
click at [133, 71] on input "White Furniture 01" at bounding box center [142, 68] width 223 height 19
paste input "Optima - Left - Fridge"
type input "Optima - Left - Fridge"
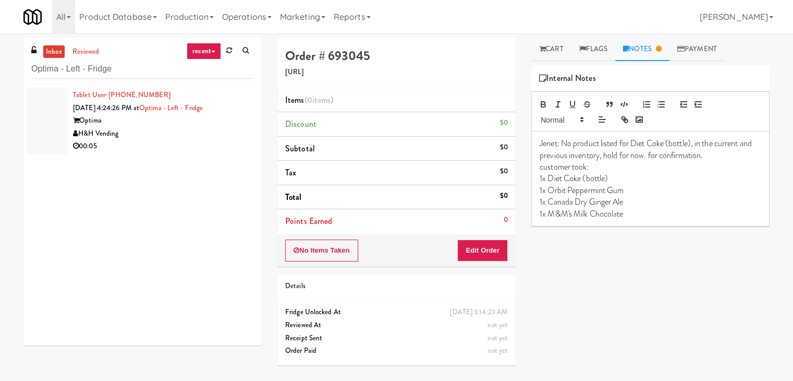
click at [213, 144] on div "00:05" at bounding box center [163, 146] width 181 height 13
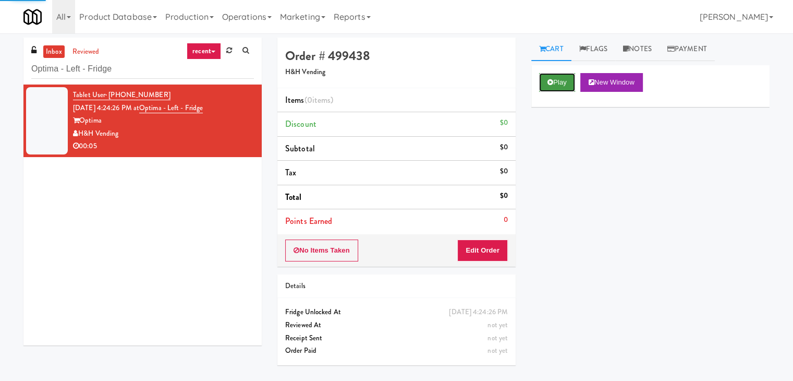
click at [549, 80] on icon at bounding box center [550, 82] width 6 height 7
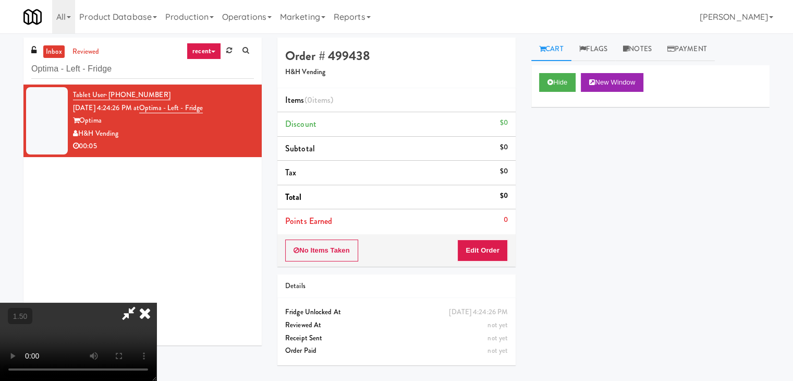
click at [156, 302] on video at bounding box center [78, 341] width 156 height 78
click at [156, 302] on icon at bounding box center [144, 312] width 23 height 21
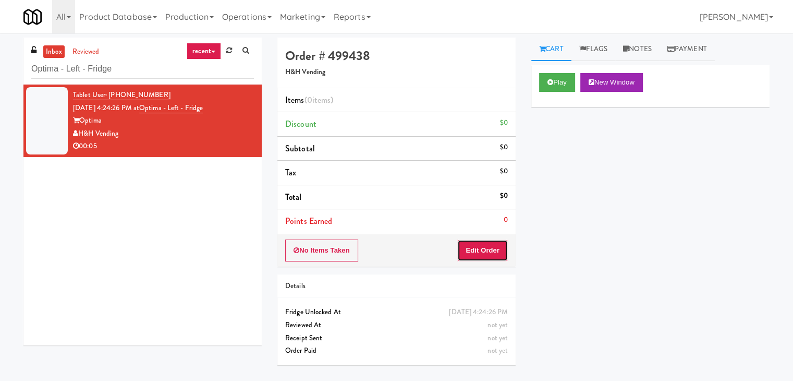
click at [485, 257] on button "Edit Order" at bounding box center [482, 250] width 51 height 22
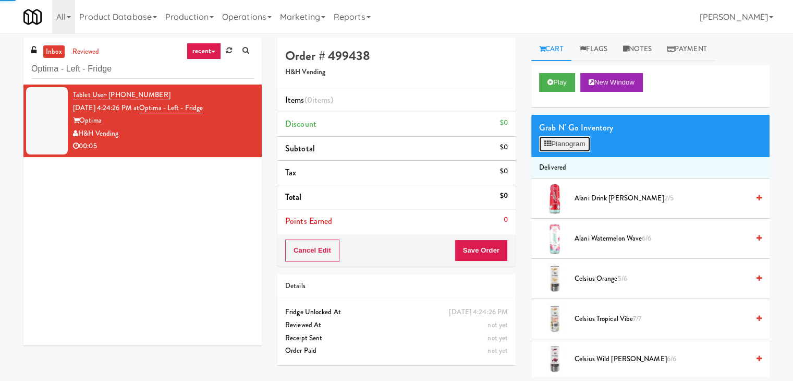
click at [567, 147] on button "Planogram" at bounding box center [564, 144] width 51 height 16
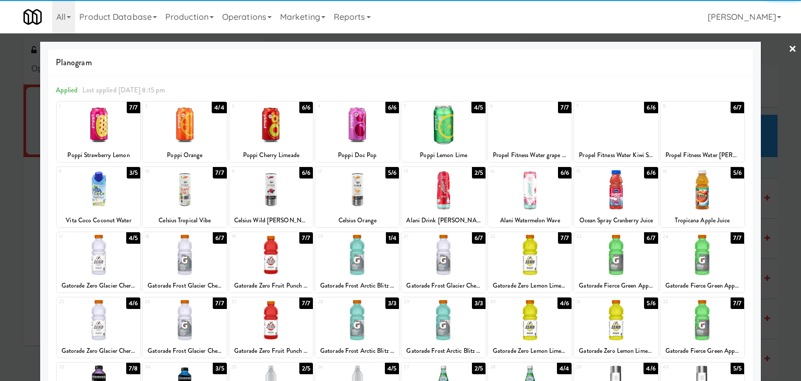
click at [530, 191] on div at bounding box center [529, 189] width 83 height 40
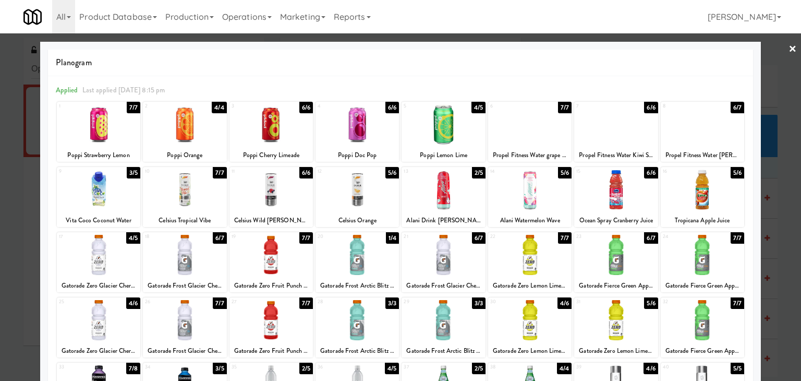
click at [455, 192] on div at bounding box center [442, 189] width 83 height 40
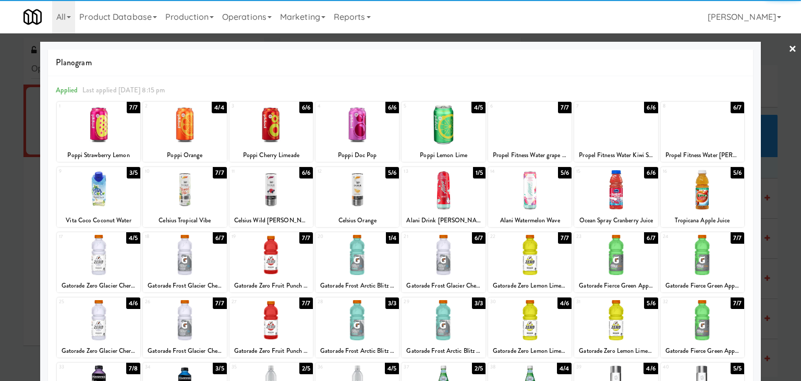
click at [788, 46] on link "×" at bounding box center [792, 49] width 8 height 32
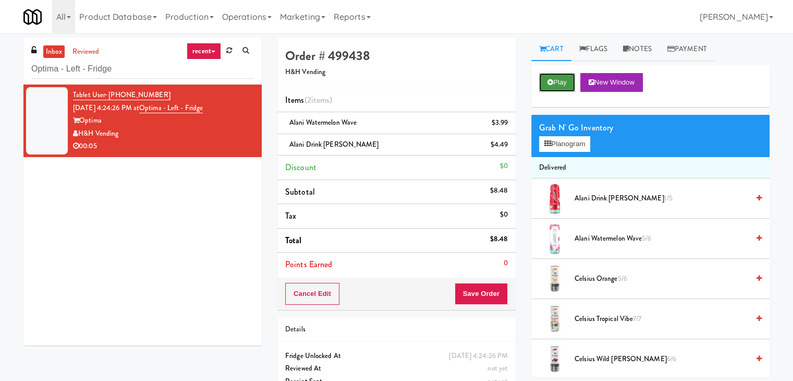
click at [551, 86] on button "Play" at bounding box center [557, 82] width 36 height 19
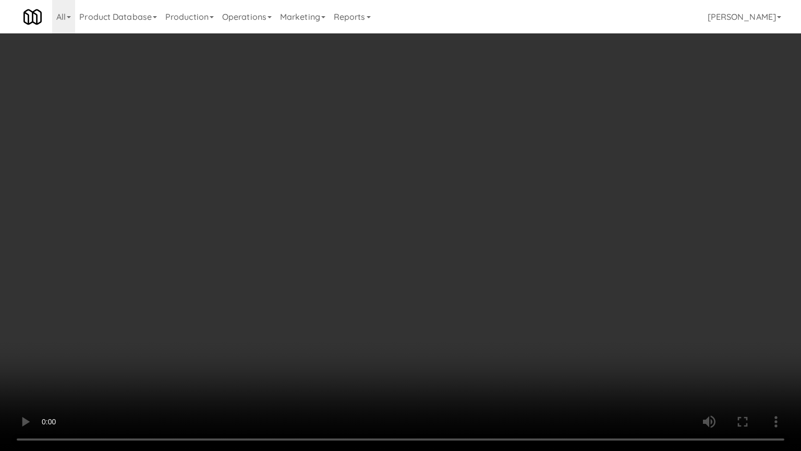
click at [448, 190] on video at bounding box center [400, 225] width 801 height 451
click at [449, 189] on video at bounding box center [400, 225] width 801 height 451
click at [451, 189] on video at bounding box center [400, 225] width 801 height 451
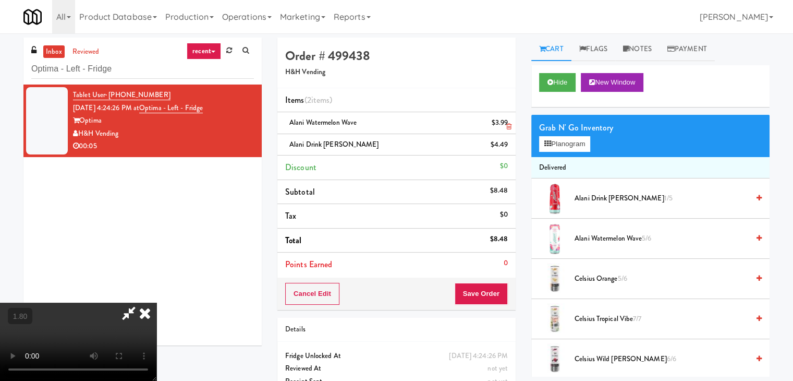
click at [156, 302] on icon at bounding box center [144, 312] width 23 height 21
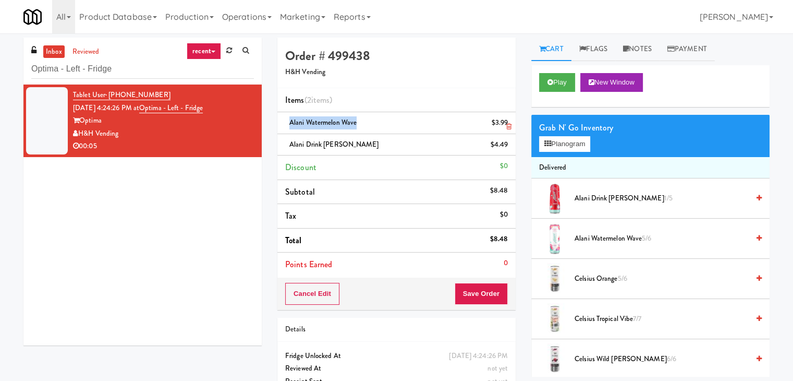
drag, startPoint x: 356, startPoint y: 119, endPoint x: 286, endPoint y: 122, distance: 69.9
click at [286, 122] on div "Alani Watermelon Wave $3.99" at bounding box center [396, 122] width 223 height 13
click at [477, 297] on button "Save Order" at bounding box center [481, 294] width 53 height 22
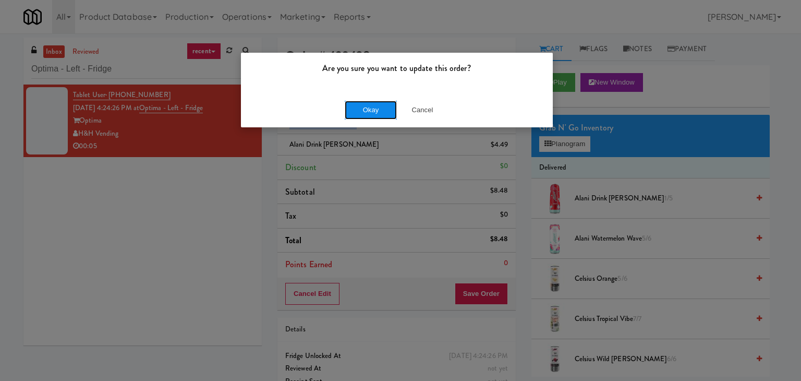
click at [363, 111] on button "Okay" at bounding box center [371, 110] width 52 height 19
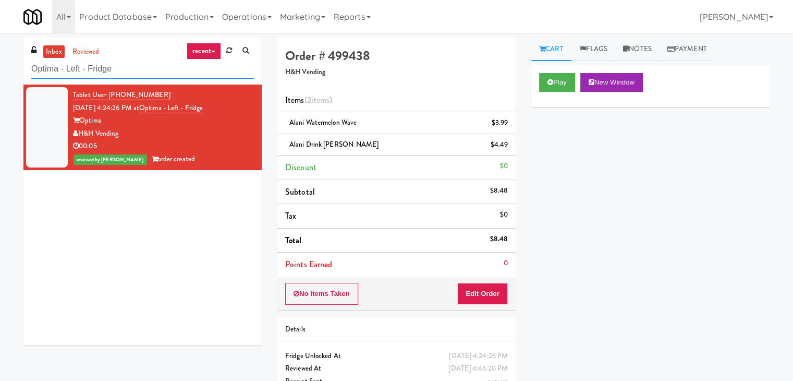
click at [157, 67] on input "Optima - Left - Fridge" at bounding box center [142, 68] width 223 height 19
paste input "Resa - Cooler"
type input "Resa - Cooler"
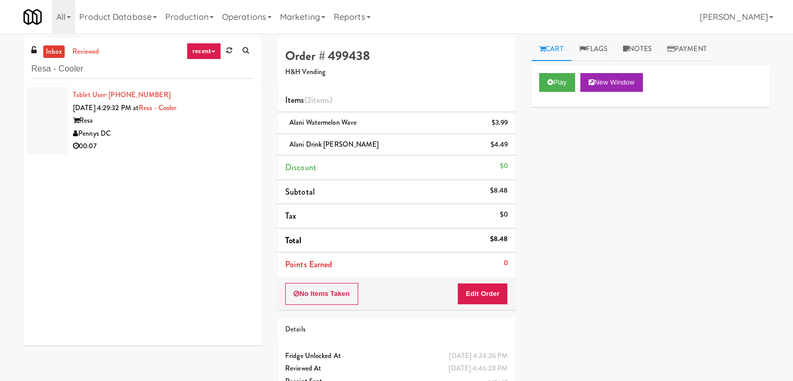
click at [226, 149] on div "00:07" at bounding box center [163, 146] width 181 height 13
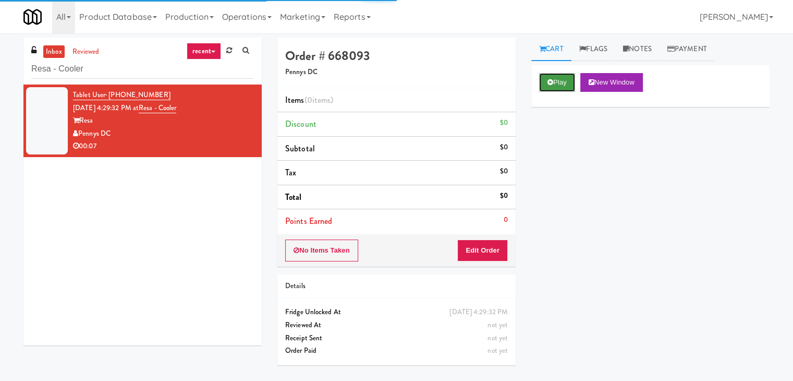
click at [558, 90] on button "Play" at bounding box center [557, 82] width 36 height 19
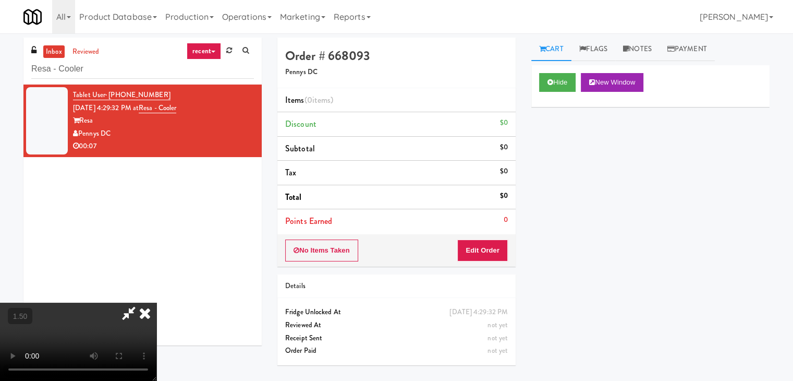
click at [156, 302] on video at bounding box center [78, 341] width 156 height 78
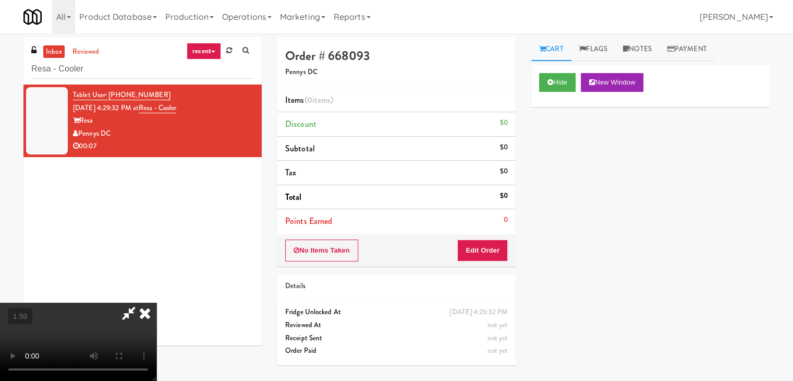
click at [156, 302] on video at bounding box center [78, 341] width 156 height 78
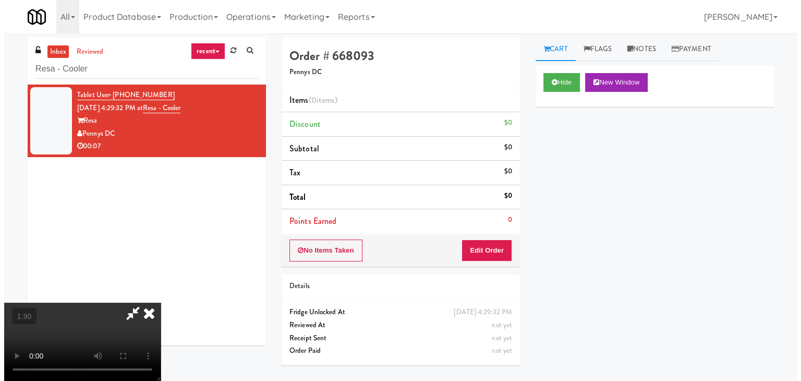
scroll to position [0, 0]
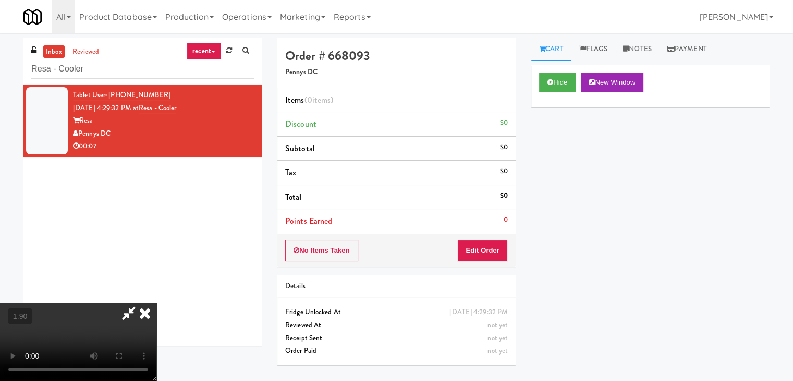
click at [156, 302] on icon at bounding box center [144, 312] width 23 height 21
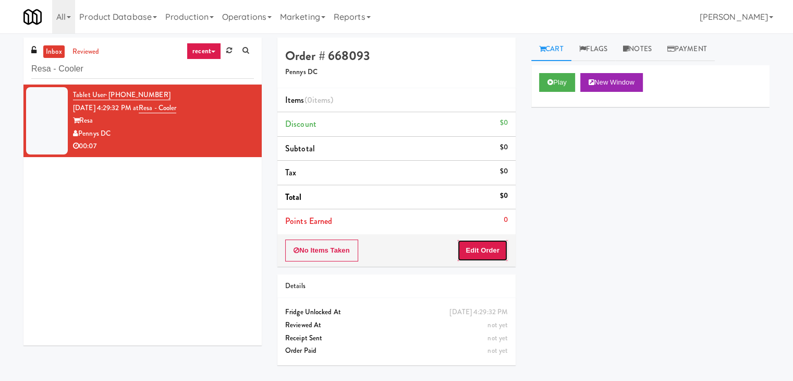
drag, startPoint x: 472, startPoint y: 241, endPoint x: 493, endPoint y: 228, distance: 24.9
click at [472, 242] on button "Edit Order" at bounding box center [482, 250] width 51 height 22
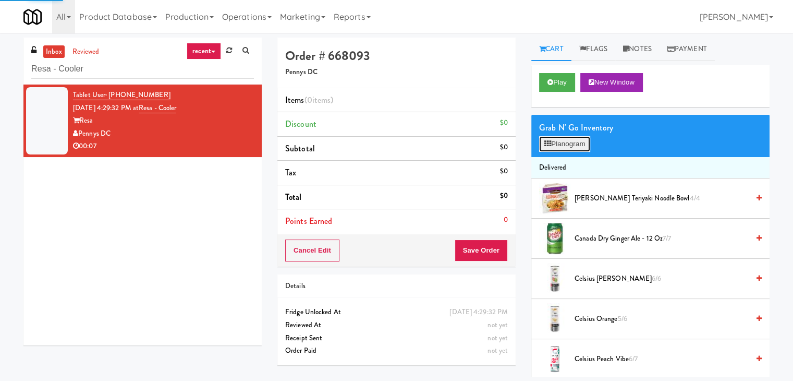
click at [557, 138] on button "Planogram" at bounding box center [564, 144] width 51 height 16
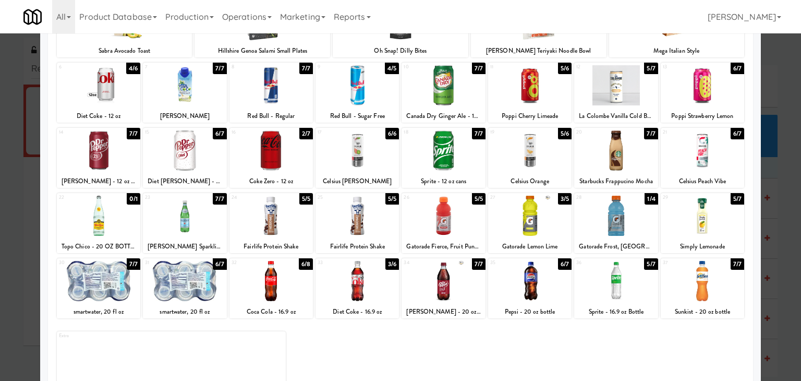
click at [689, 150] on div at bounding box center [702, 150] width 83 height 40
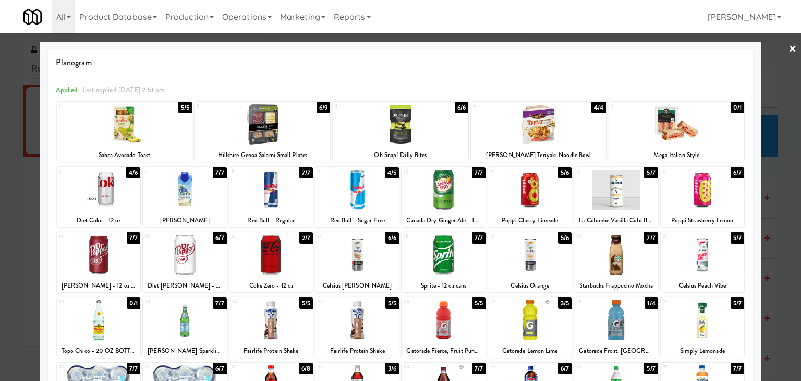
click at [788, 46] on link "×" at bounding box center [792, 49] width 8 height 32
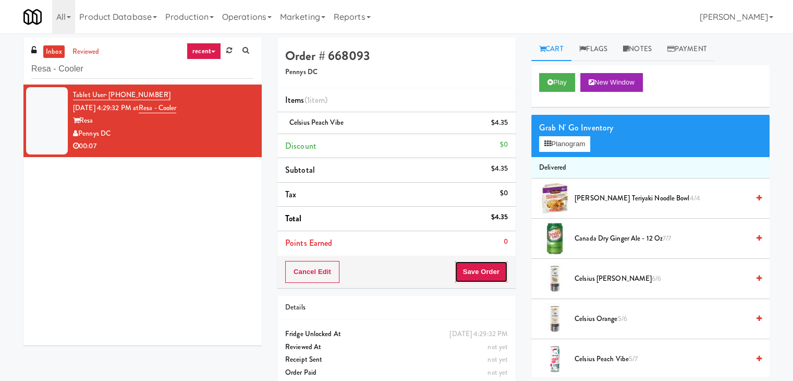
click at [480, 271] on button "Save Order" at bounding box center [481, 272] width 53 height 22
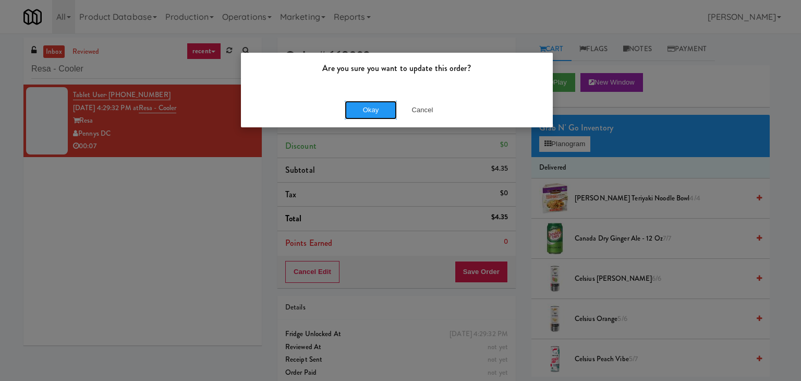
drag, startPoint x: 382, startPoint y: 107, endPoint x: 280, endPoint y: 40, distance: 121.6
click at [382, 105] on button "Okay" at bounding box center [371, 110] width 52 height 19
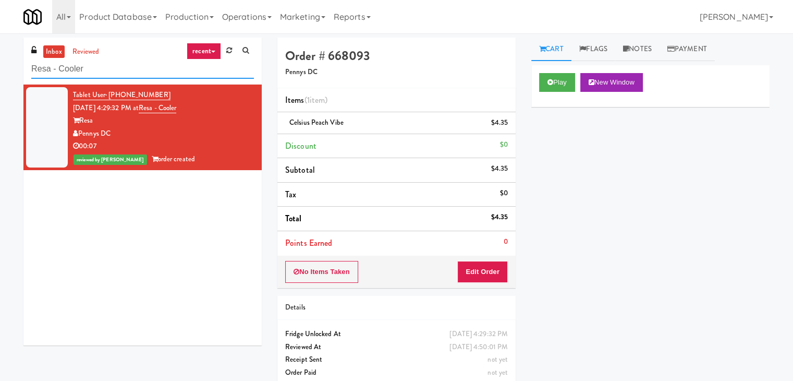
click at [150, 63] on input "Resa - Cooler" at bounding box center [142, 68] width 223 height 19
paste input "Glasshouse [GEOGRAPHIC_DATA] -Coke"
type input "Glasshouse [GEOGRAPHIC_DATA] -Coke Cooler"
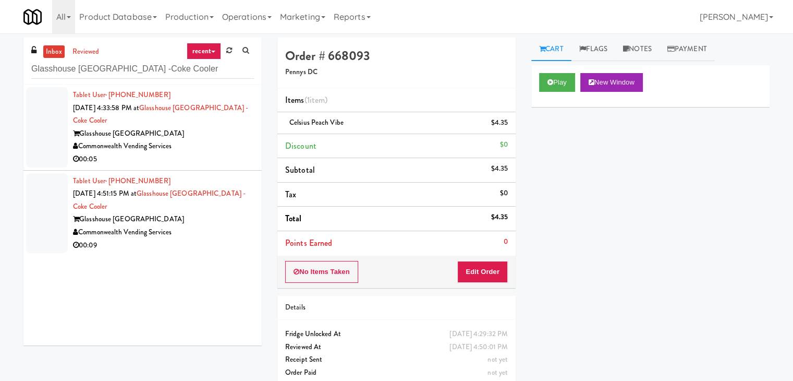
drag, startPoint x: 232, startPoint y: 136, endPoint x: 224, endPoint y: 136, distance: 7.3
click at [232, 136] on div "Glasshouse [GEOGRAPHIC_DATA]" at bounding box center [163, 133] width 181 height 13
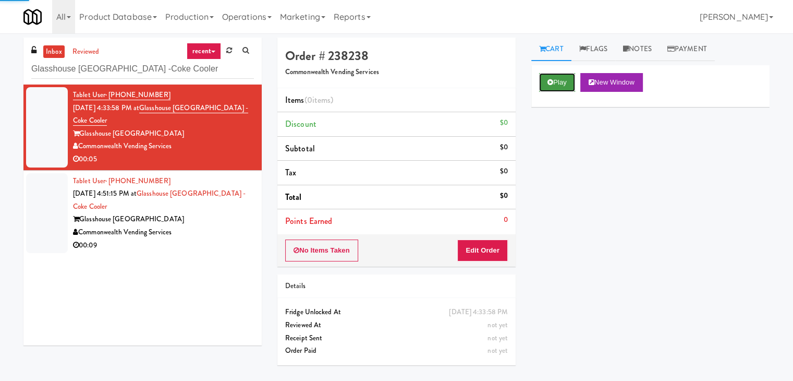
click at [567, 81] on button "Play" at bounding box center [557, 82] width 36 height 19
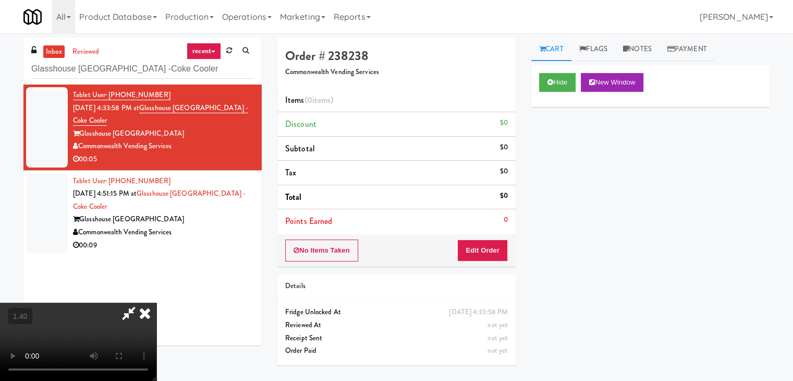
click at [156, 302] on video at bounding box center [78, 341] width 156 height 78
drag, startPoint x: 454, startPoint y: 38, endPoint x: 472, endPoint y: 145, distance: 108.9
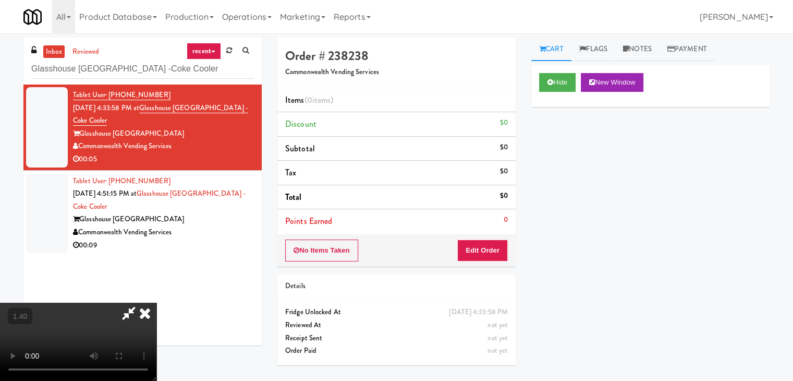
click at [156, 302] on icon at bounding box center [144, 312] width 23 height 21
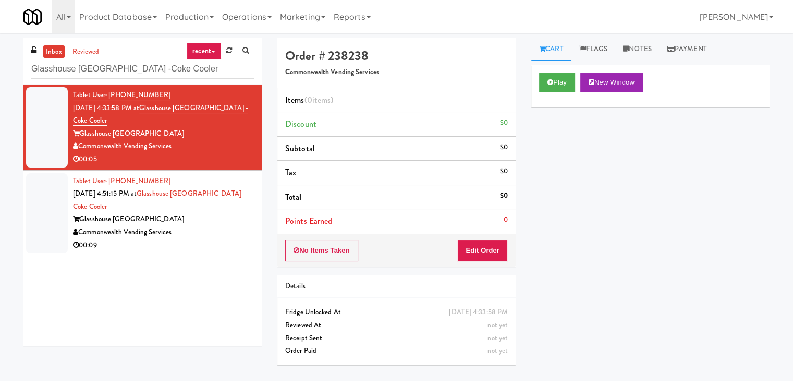
drag, startPoint x: 482, startPoint y: 238, endPoint x: 481, endPoint y: 247, distance: 8.4
click at [482, 240] on div "No Items Taken Edit Order" at bounding box center [396, 250] width 238 height 32
click at [481, 247] on button "Edit Order" at bounding box center [482, 250] width 51 height 22
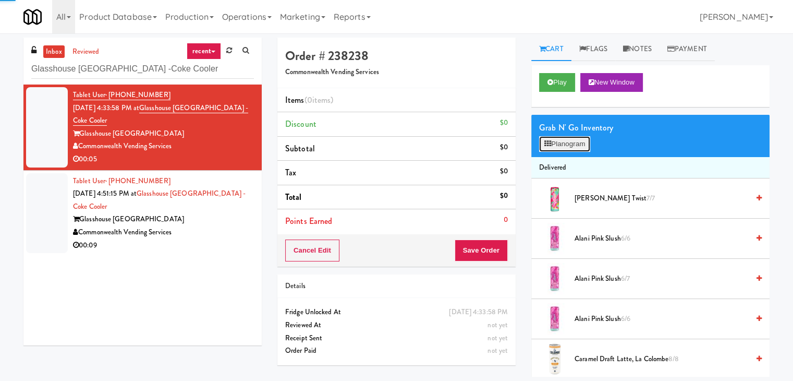
click at [565, 141] on button "Planogram" at bounding box center [564, 144] width 51 height 16
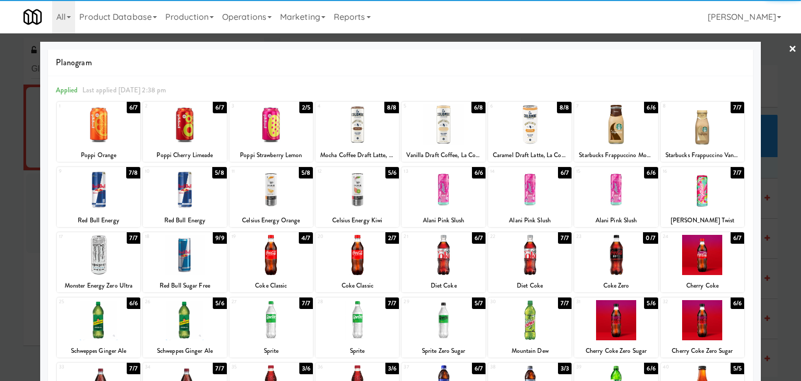
click at [96, 182] on div at bounding box center [98, 189] width 83 height 40
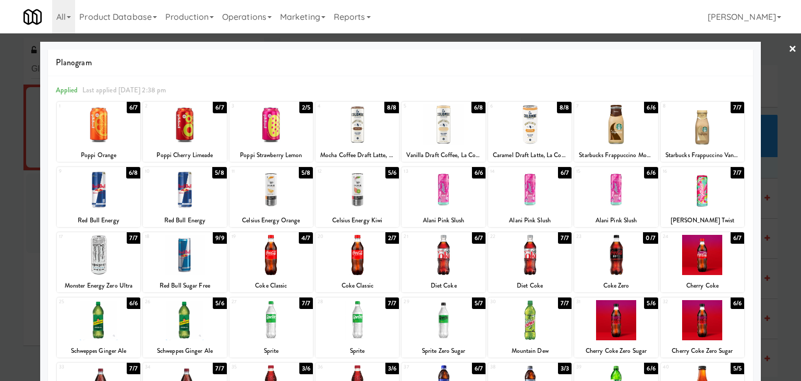
click at [788, 51] on link "×" at bounding box center [792, 49] width 8 height 32
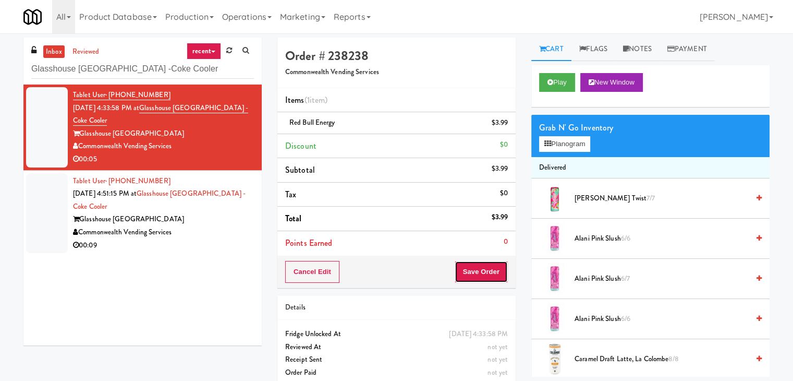
click at [473, 273] on button "Save Order" at bounding box center [481, 272] width 53 height 22
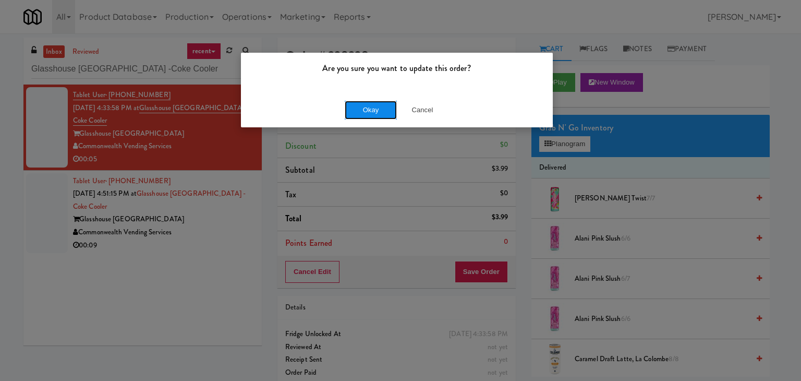
click at [373, 113] on button "Okay" at bounding box center [371, 110] width 52 height 19
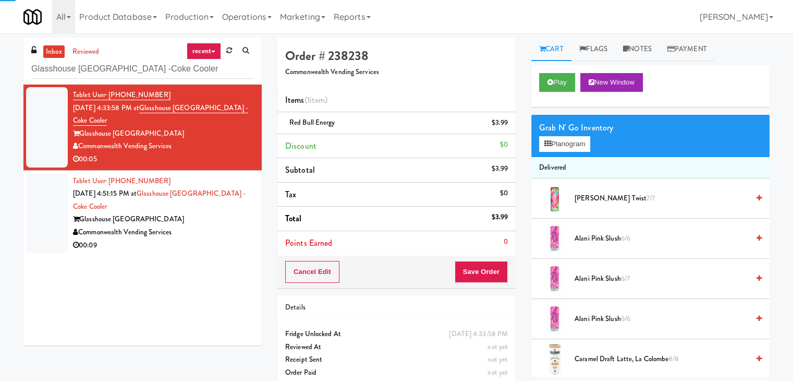
click at [232, 220] on div "Glasshouse [GEOGRAPHIC_DATA]" at bounding box center [163, 219] width 181 height 13
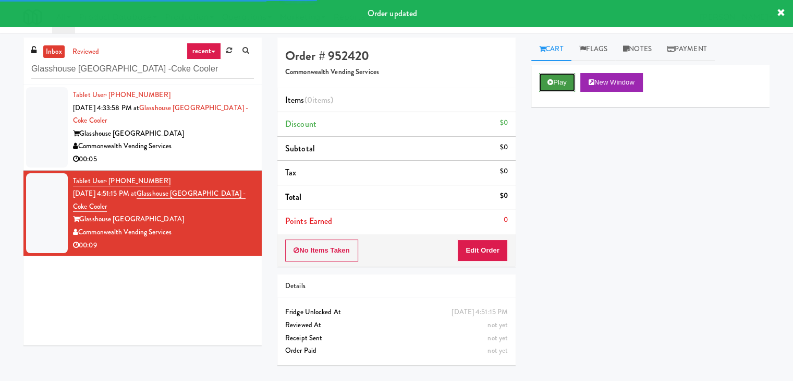
click at [561, 86] on button "Play" at bounding box center [557, 82] width 36 height 19
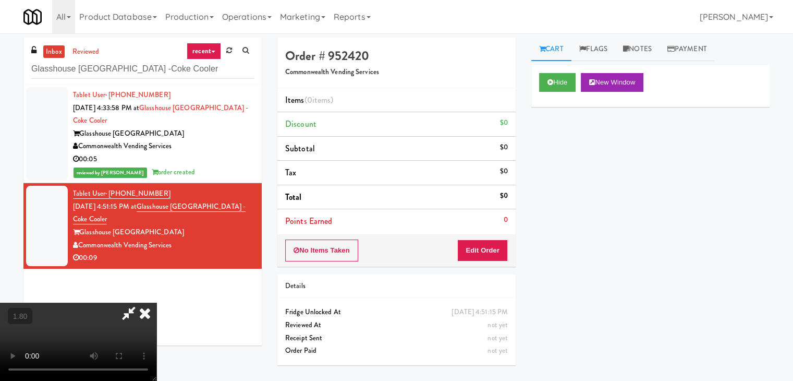
click at [156, 302] on icon at bounding box center [144, 312] width 23 height 21
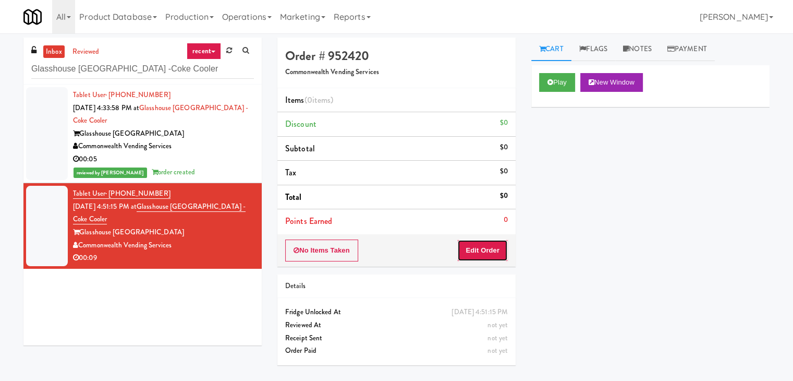
click at [459, 252] on button "Edit Order" at bounding box center [482, 250] width 51 height 22
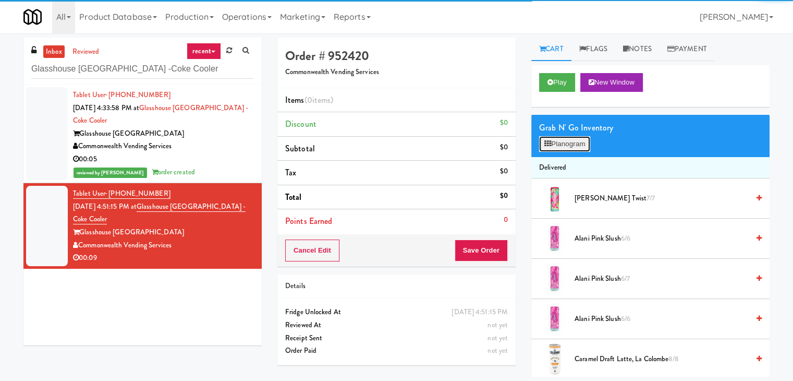
click at [559, 141] on button "Planogram" at bounding box center [564, 144] width 51 height 16
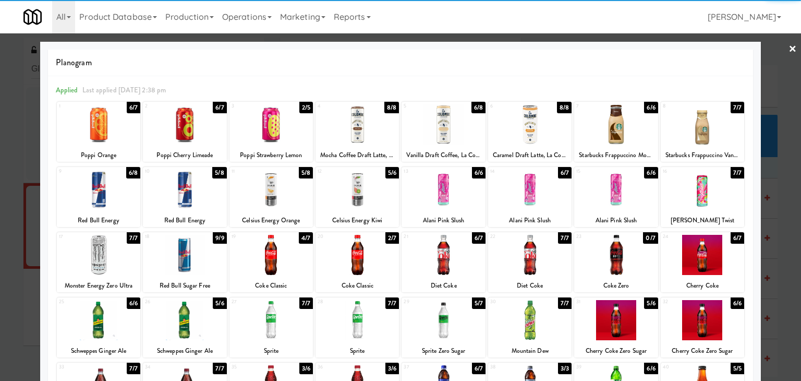
click at [533, 245] on div at bounding box center [529, 255] width 83 height 40
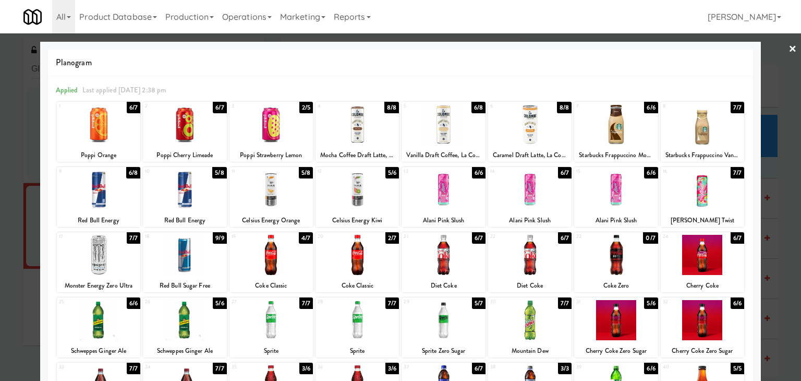
click at [788, 50] on link "×" at bounding box center [792, 49] width 8 height 32
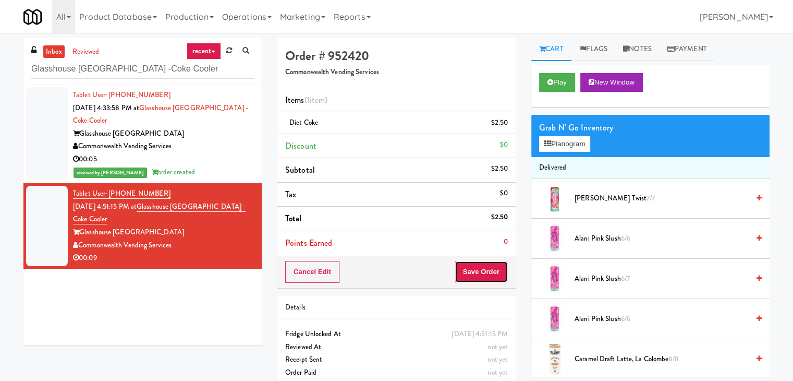
click at [479, 271] on button "Save Order" at bounding box center [481, 272] width 53 height 22
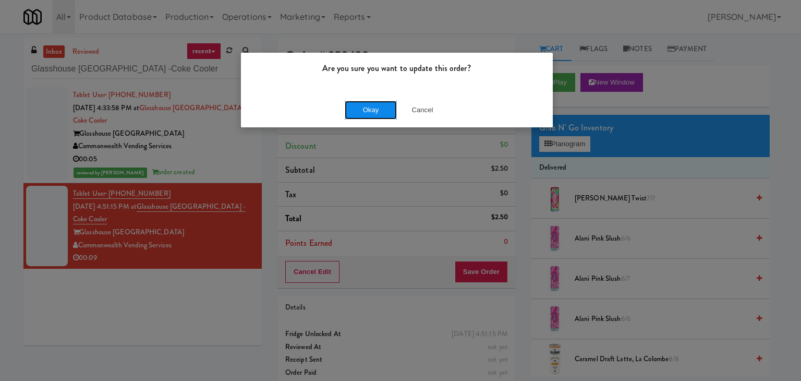
click at [360, 108] on button "Okay" at bounding box center [371, 110] width 52 height 19
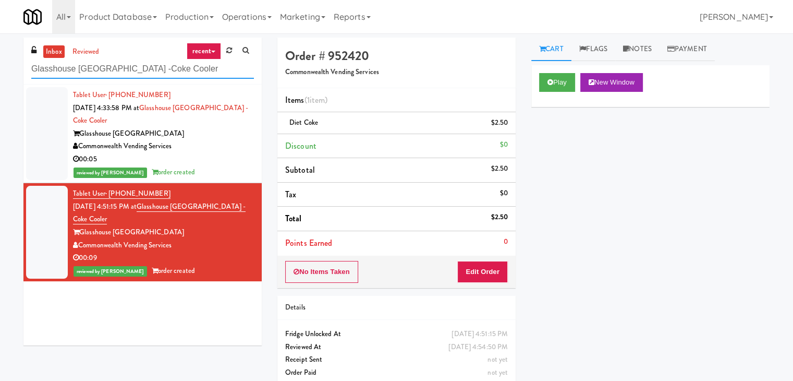
click at [156, 72] on input "Glasshouse [GEOGRAPHIC_DATA] -Coke Cooler" at bounding box center [142, 68] width 223 height 19
paste input "111 W [PERSON_NAME] - Right - Ambient"
type input "111 W [PERSON_NAME] - Right - Ambient"
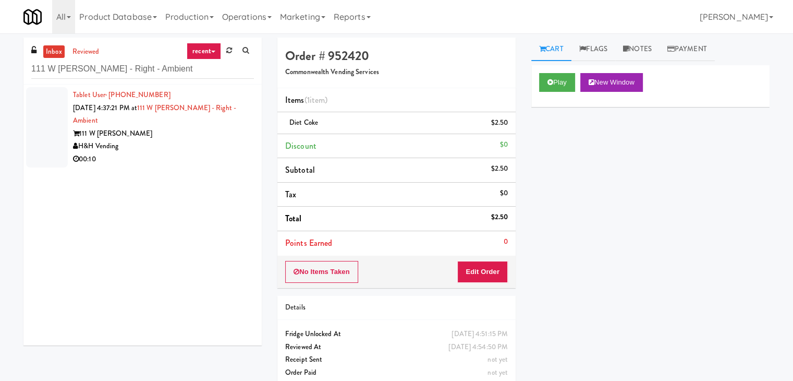
click at [213, 140] on div "H&H Vending" at bounding box center [163, 146] width 181 height 13
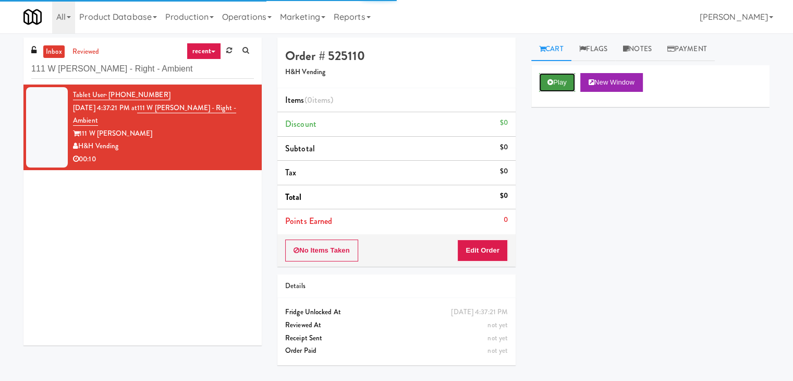
click at [566, 78] on button "Play" at bounding box center [557, 82] width 36 height 19
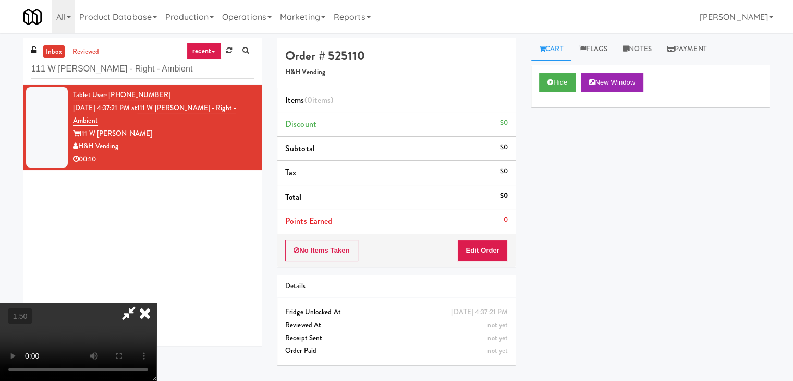
click at [156, 302] on video at bounding box center [78, 341] width 156 height 78
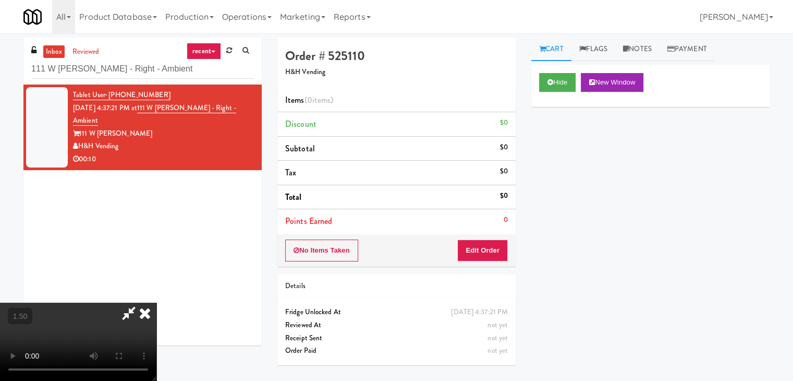
click at [156, 302] on video at bounding box center [78, 341] width 156 height 78
click at [156, 302] on icon at bounding box center [144, 312] width 23 height 21
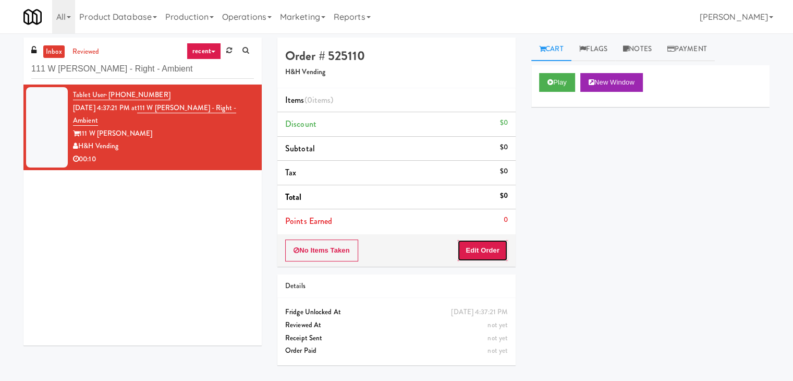
click at [489, 250] on button "Edit Order" at bounding box center [482, 250] width 51 height 22
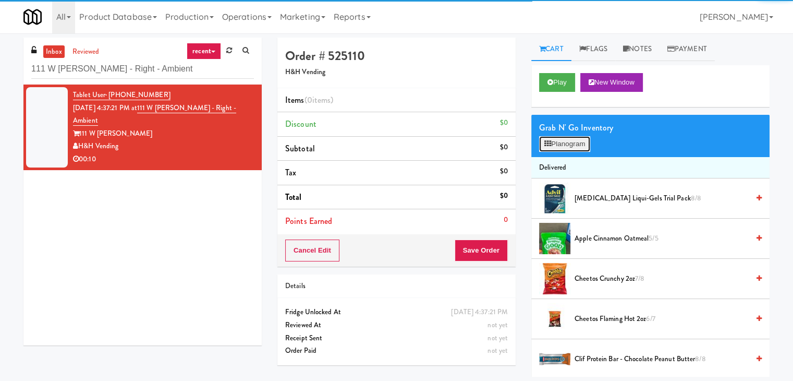
click at [568, 137] on button "Planogram" at bounding box center [564, 144] width 51 height 16
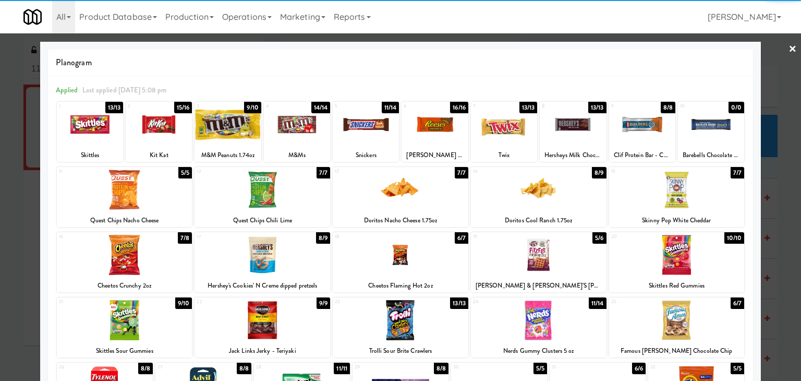
click at [507, 126] on div at bounding box center [504, 124] width 66 height 40
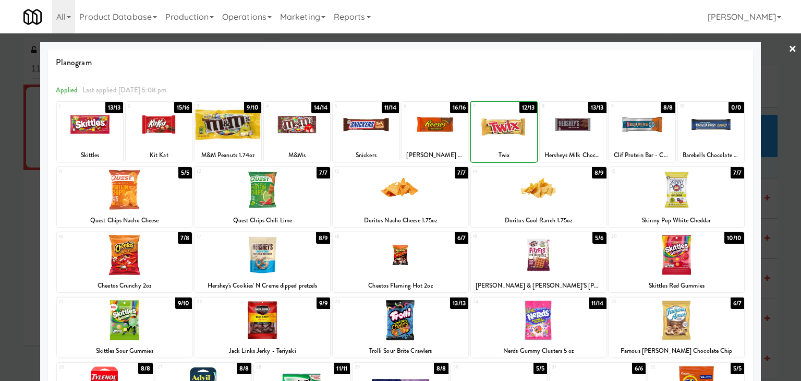
click at [507, 126] on div at bounding box center [504, 124] width 66 height 40
click at [788, 48] on link "×" at bounding box center [792, 49] width 8 height 32
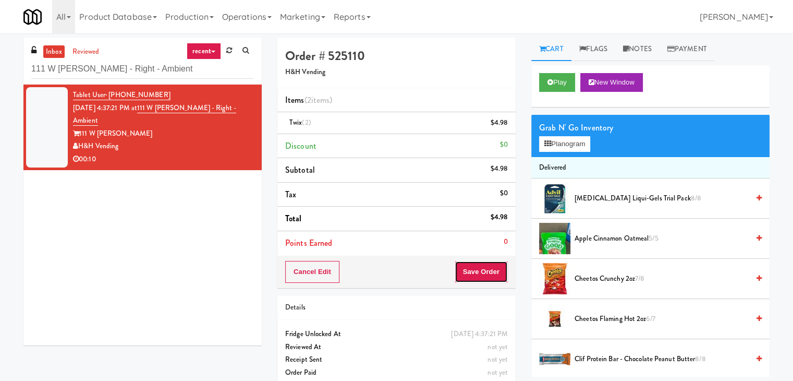
click at [479, 276] on button "Save Order" at bounding box center [481, 272] width 53 height 22
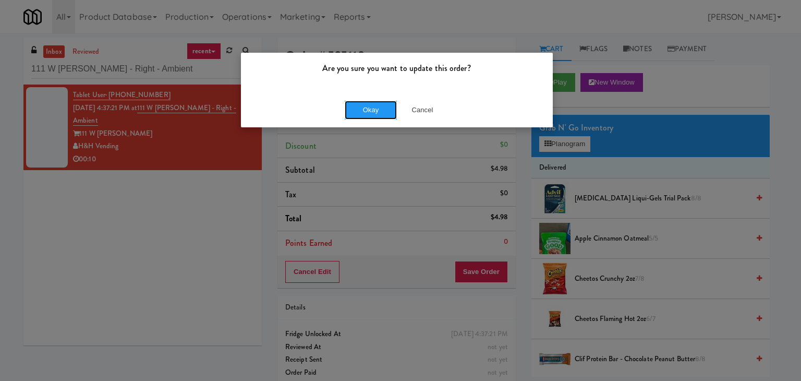
drag, startPoint x: 382, startPoint y: 114, endPoint x: 352, endPoint y: 59, distance: 61.6
click at [382, 113] on button "Okay" at bounding box center [371, 110] width 52 height 19
